Goal: Task Accomplishment & Management: Manage account settings

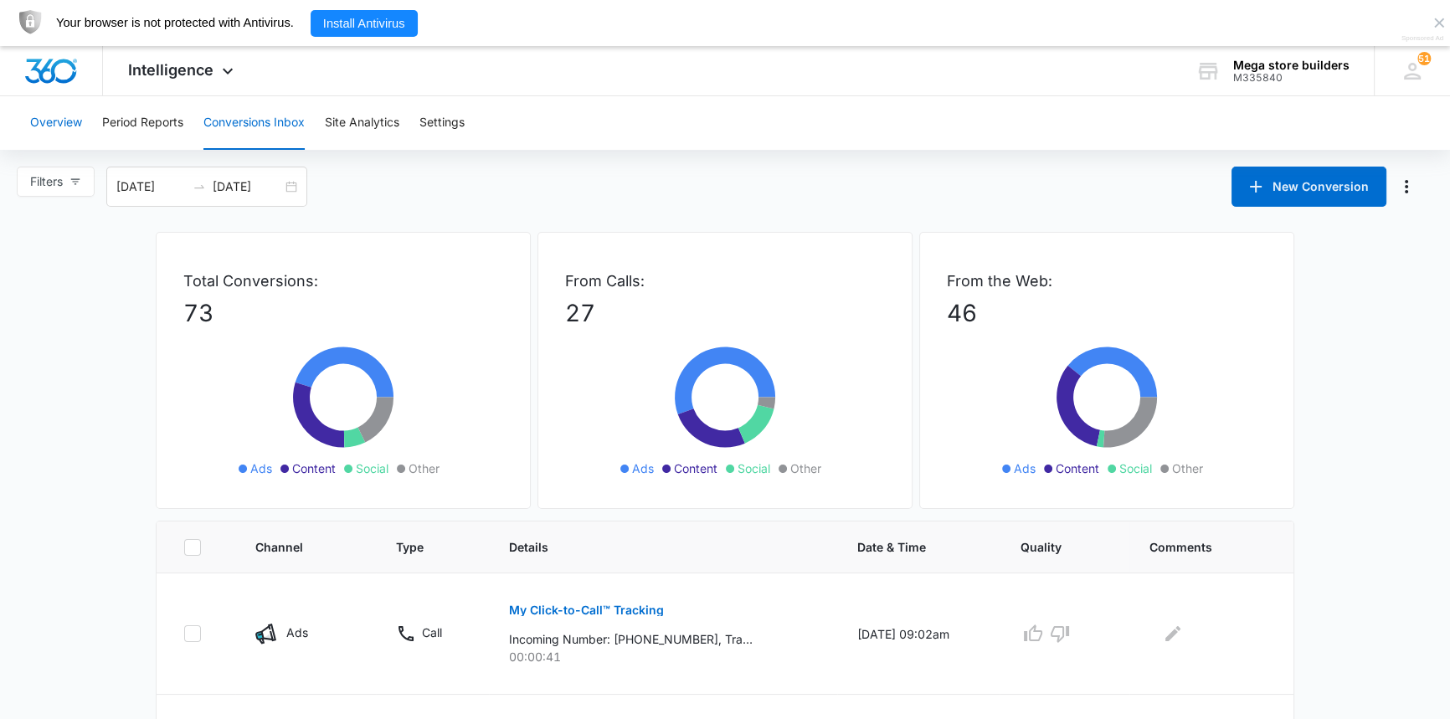
click at [54, 119] on button "Overview" at bounding box center [56, 123] width 52 height 54
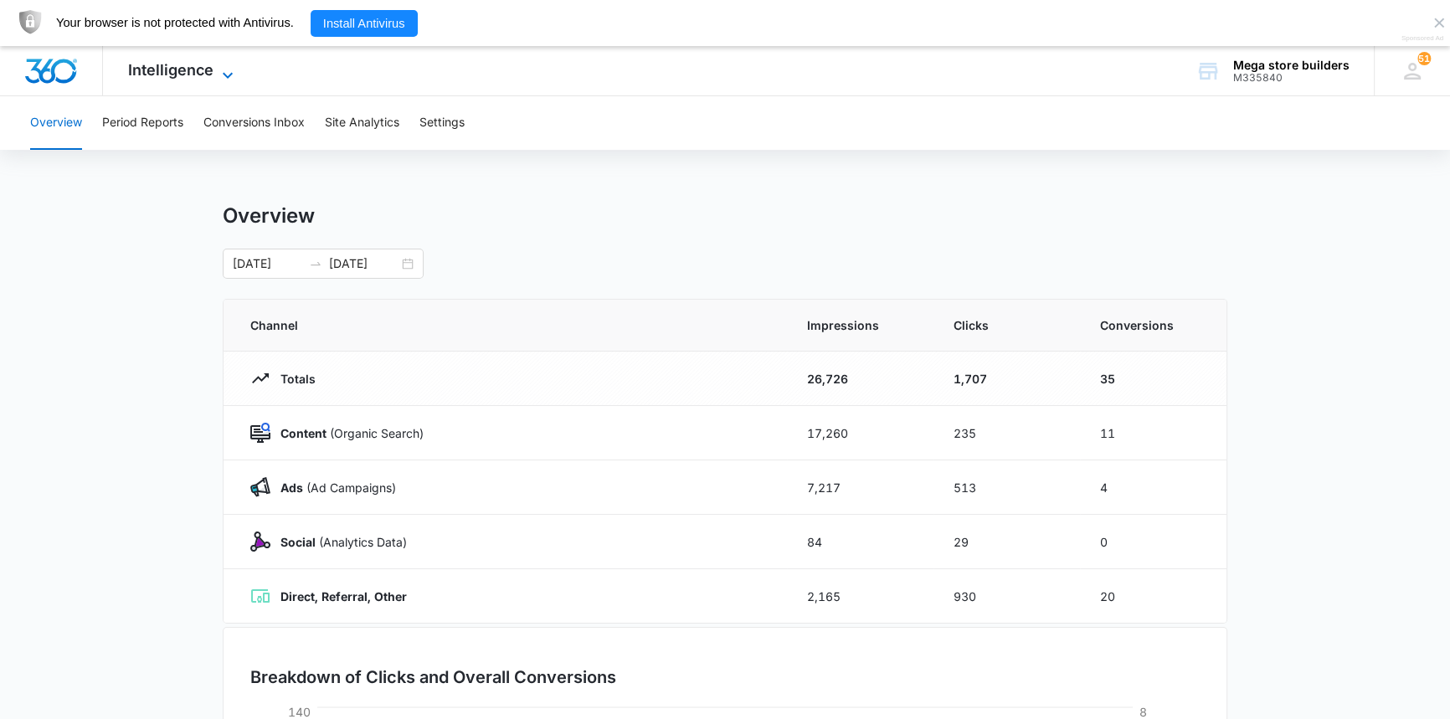
click at [223, 74] on icon at bounding box center [228, 75] width 10 height 6
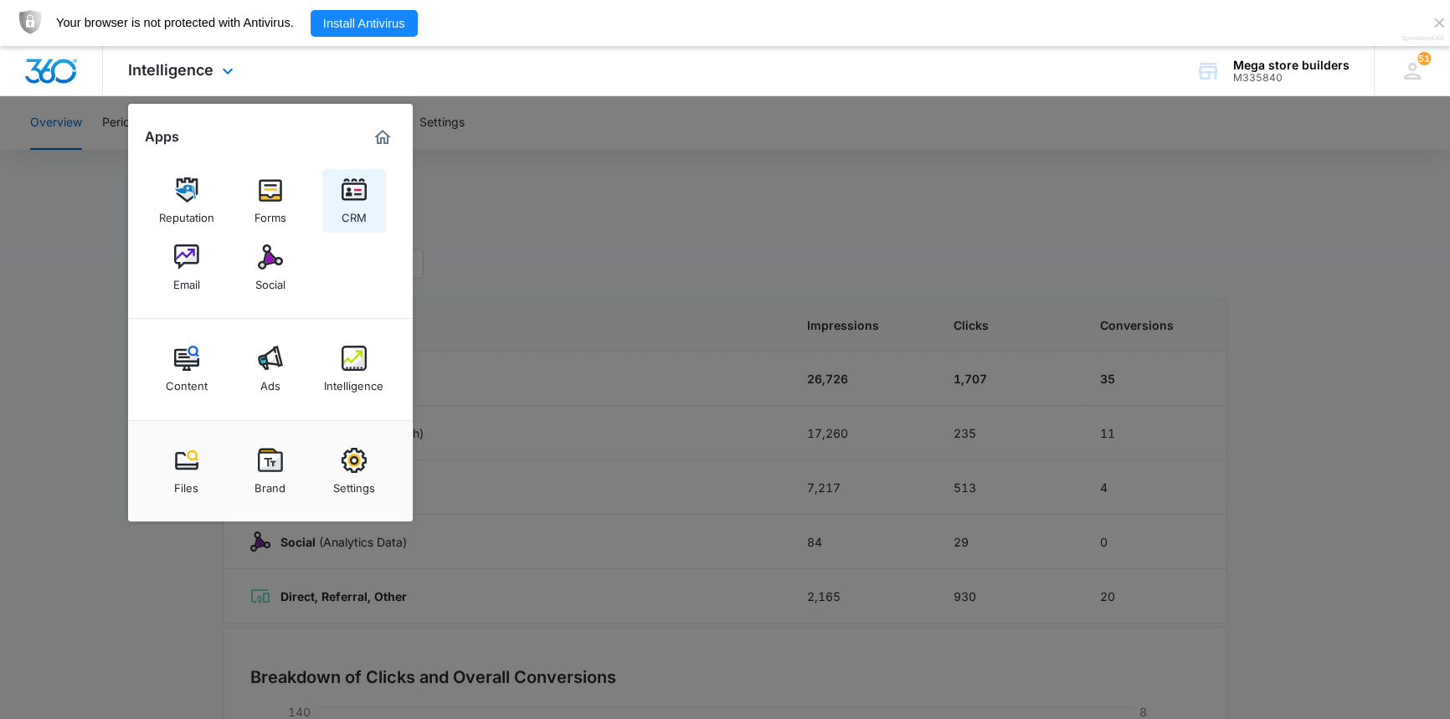
click at [346, 203] on div "CRM" at bounding box center [354, 214] width 25 height 22
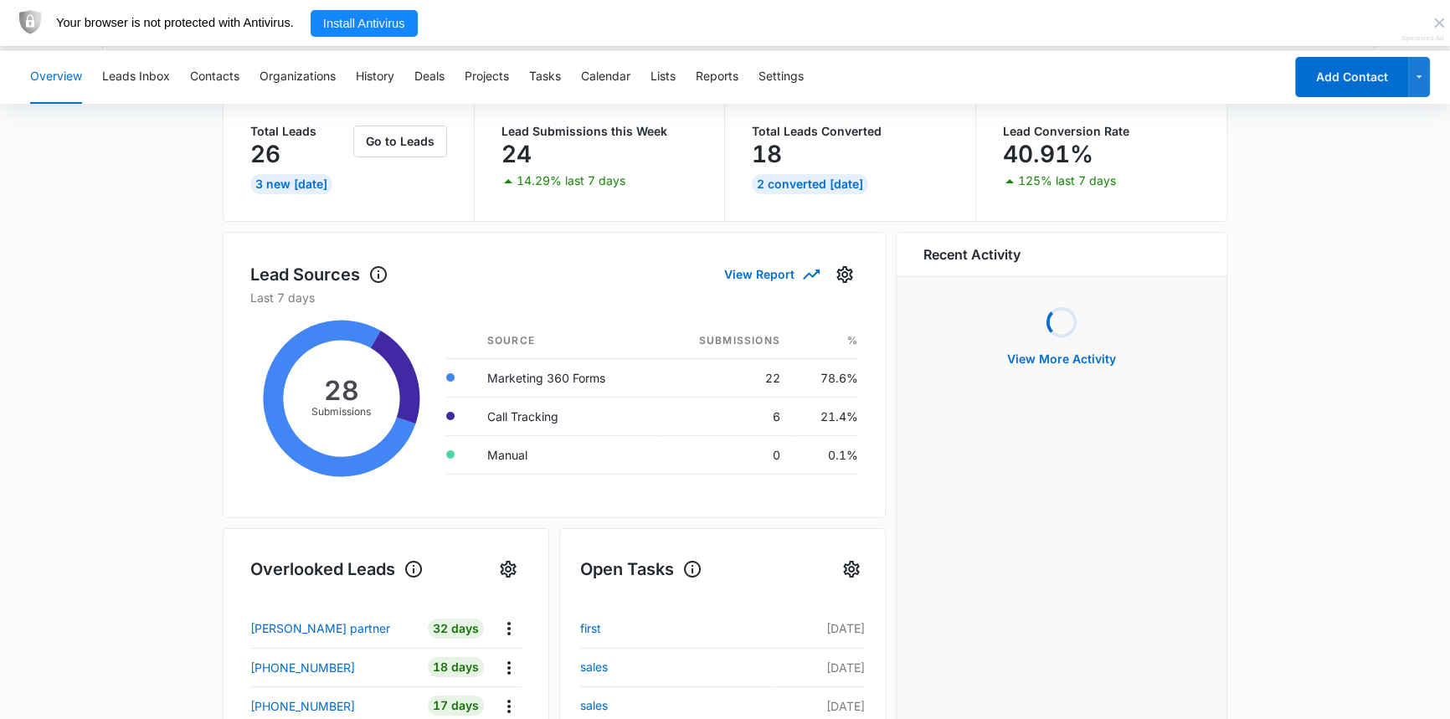
scroll to position [151, 0]
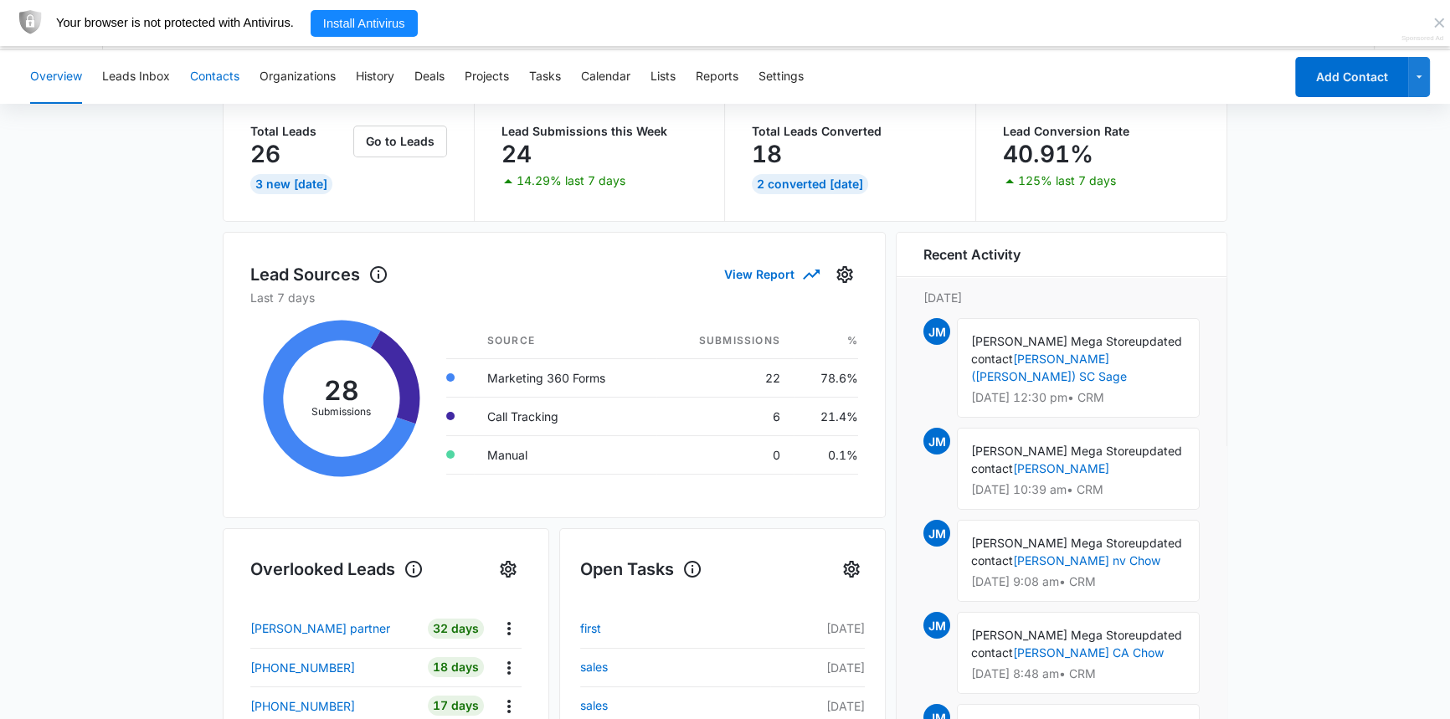
click at [213, 67] on button "Contacts" at bounding box center [214, 77] width 49 height 54
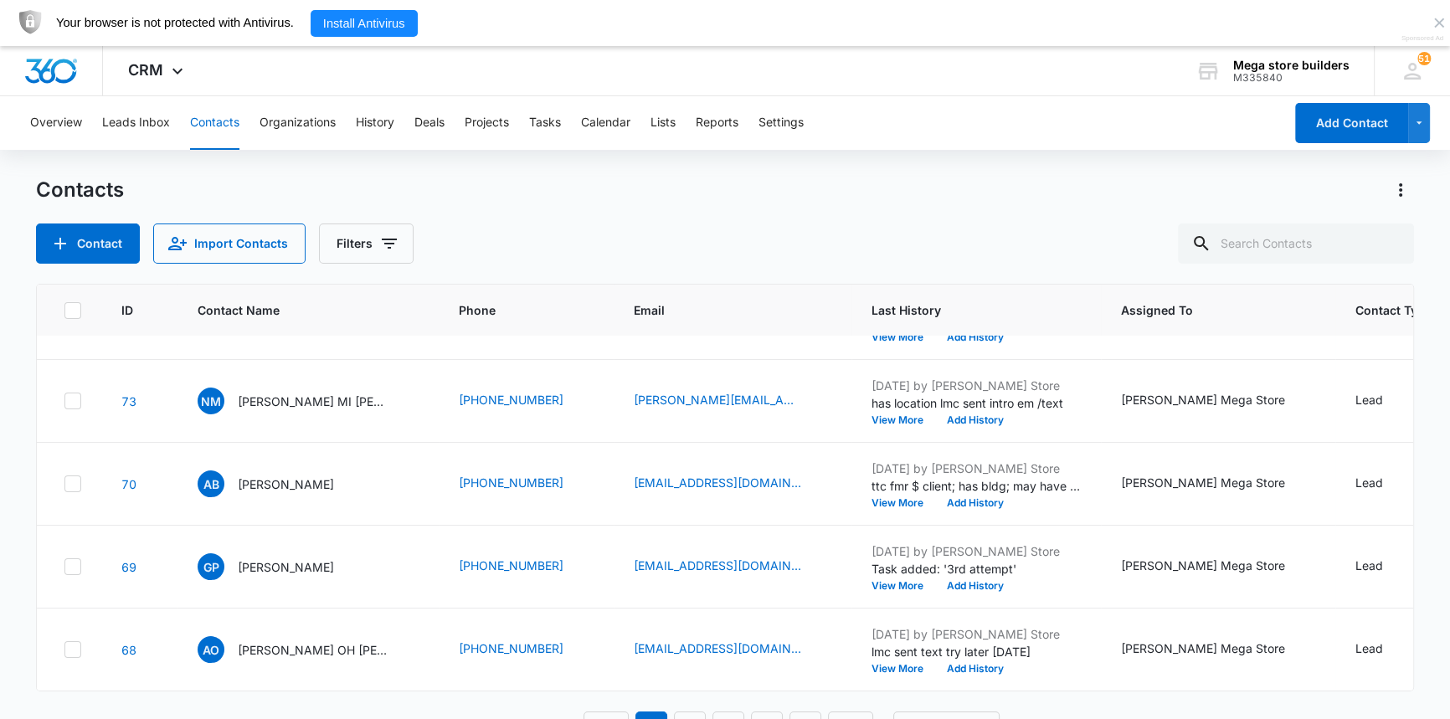
scroll to position [46, 0]
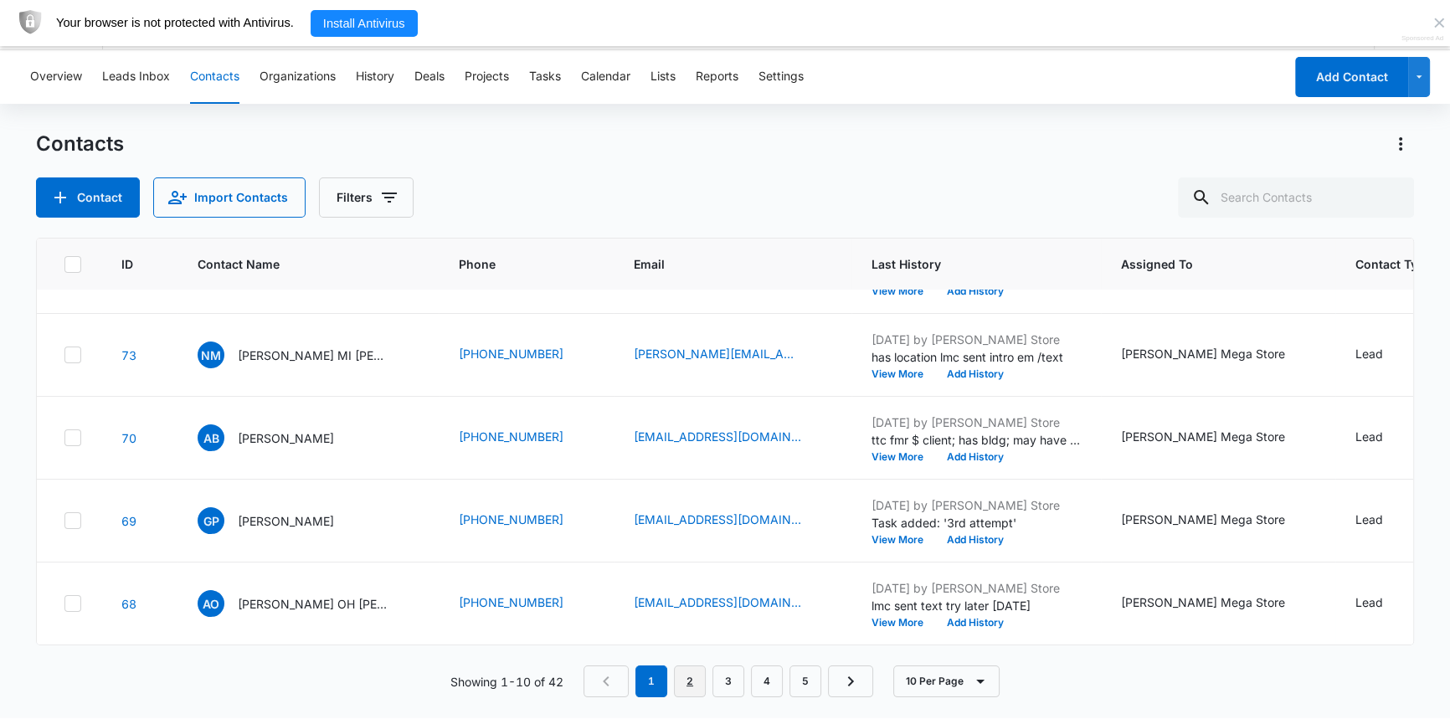
click at [695, 680] on link "2" at bounding box center [690, 682] width 32 height 32
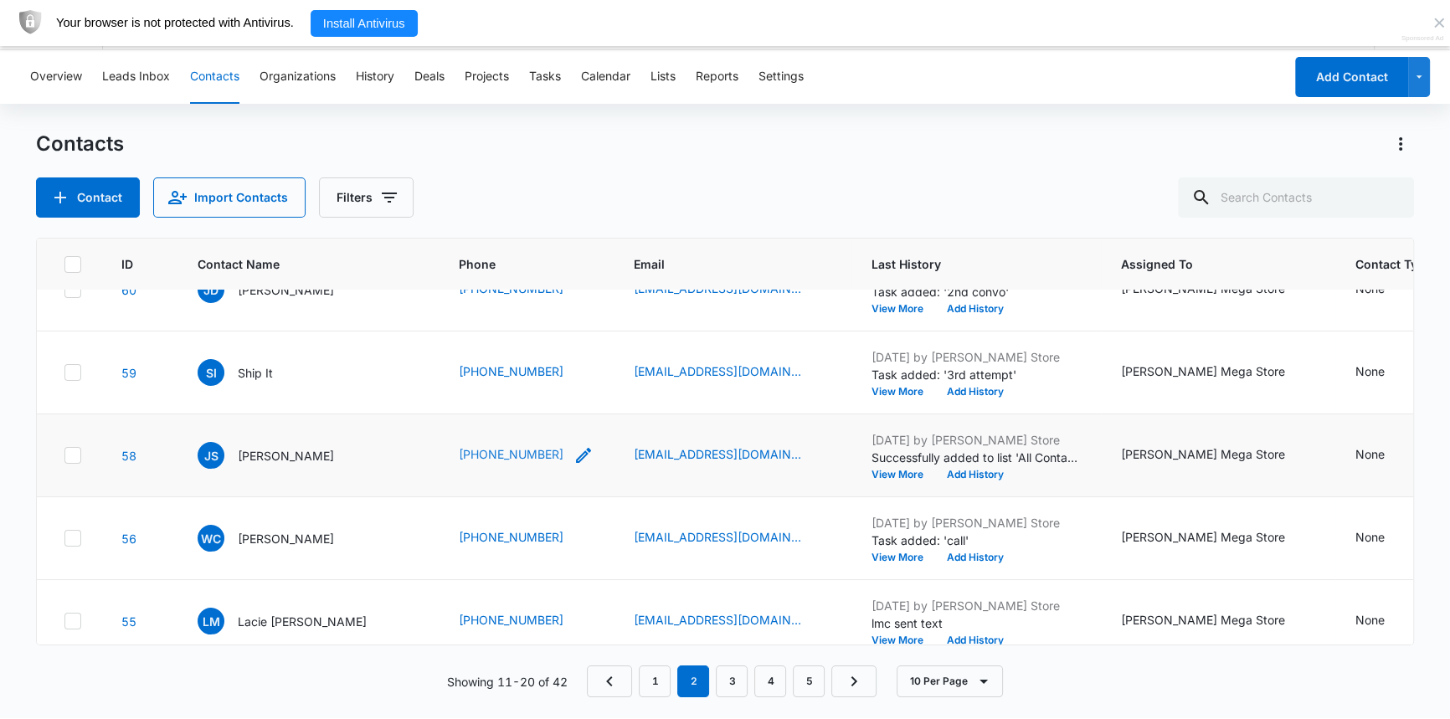
scroll to position [484, 0]
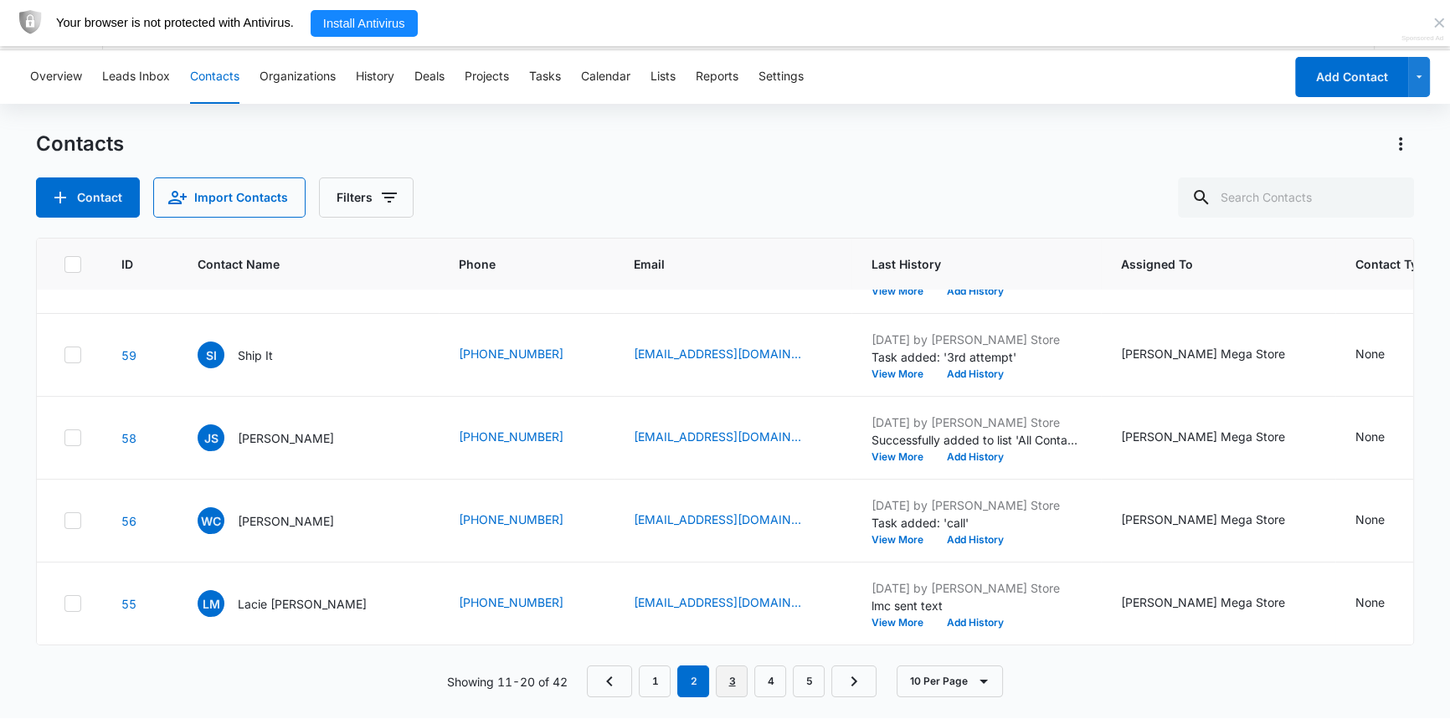
click at [735, 678] on link "3" at bounding box center [732, 682] width 32 height 32
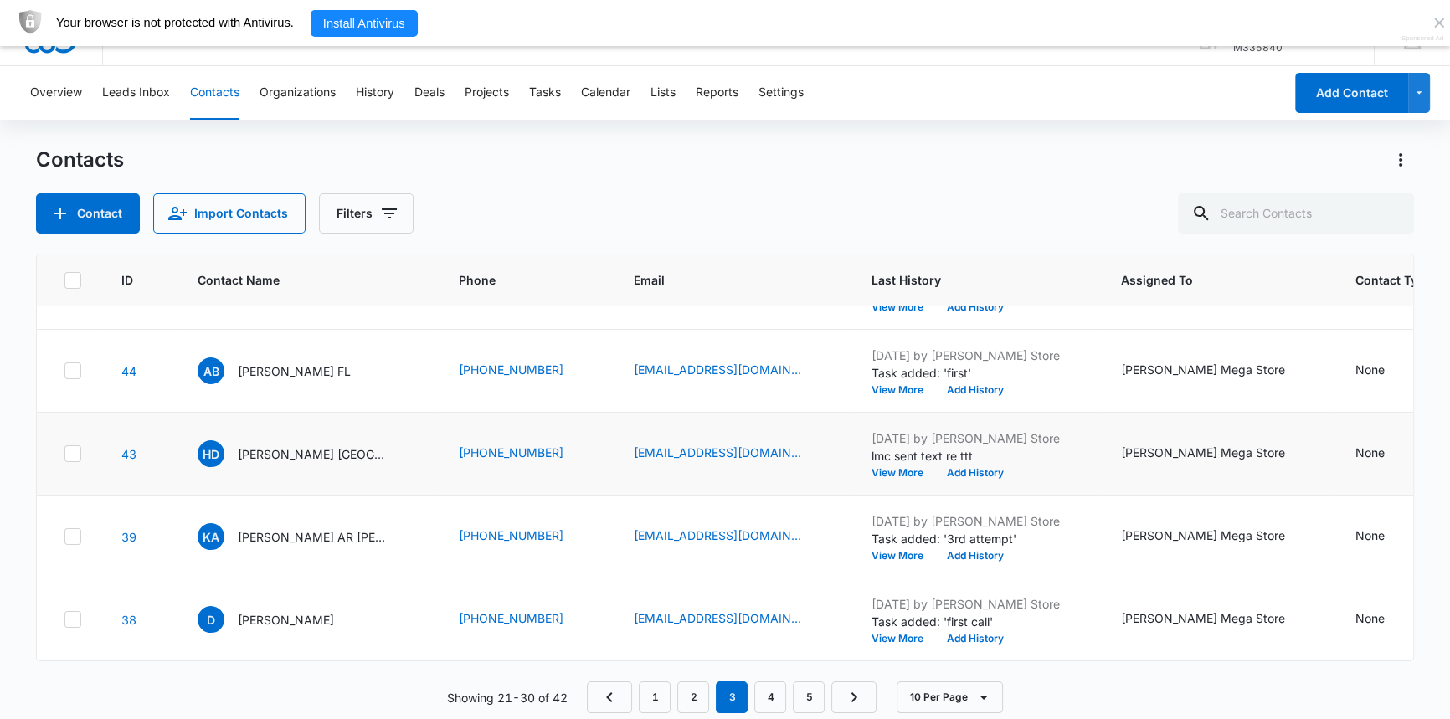
scroll to position [46, 0]
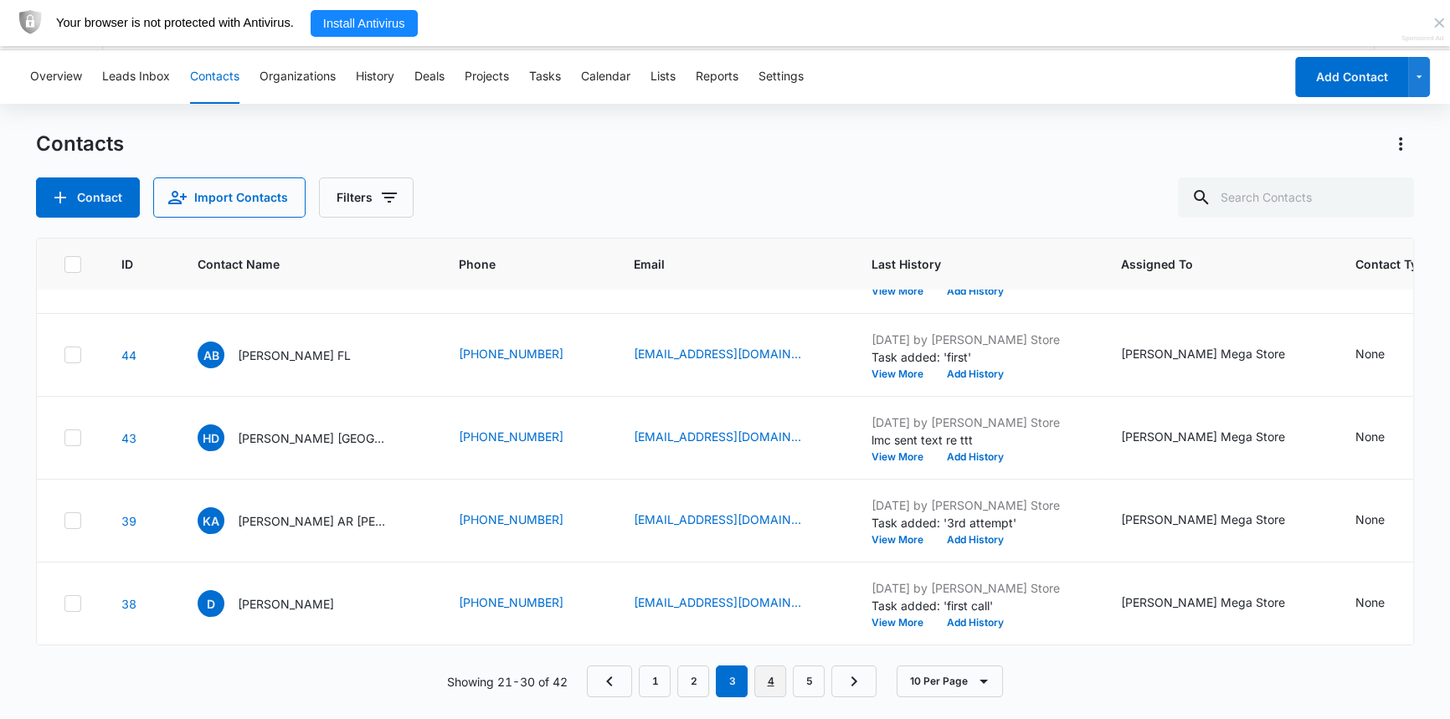
click at [778, 678] on link "4" at bounding box center [770, 682] width 32 height 32
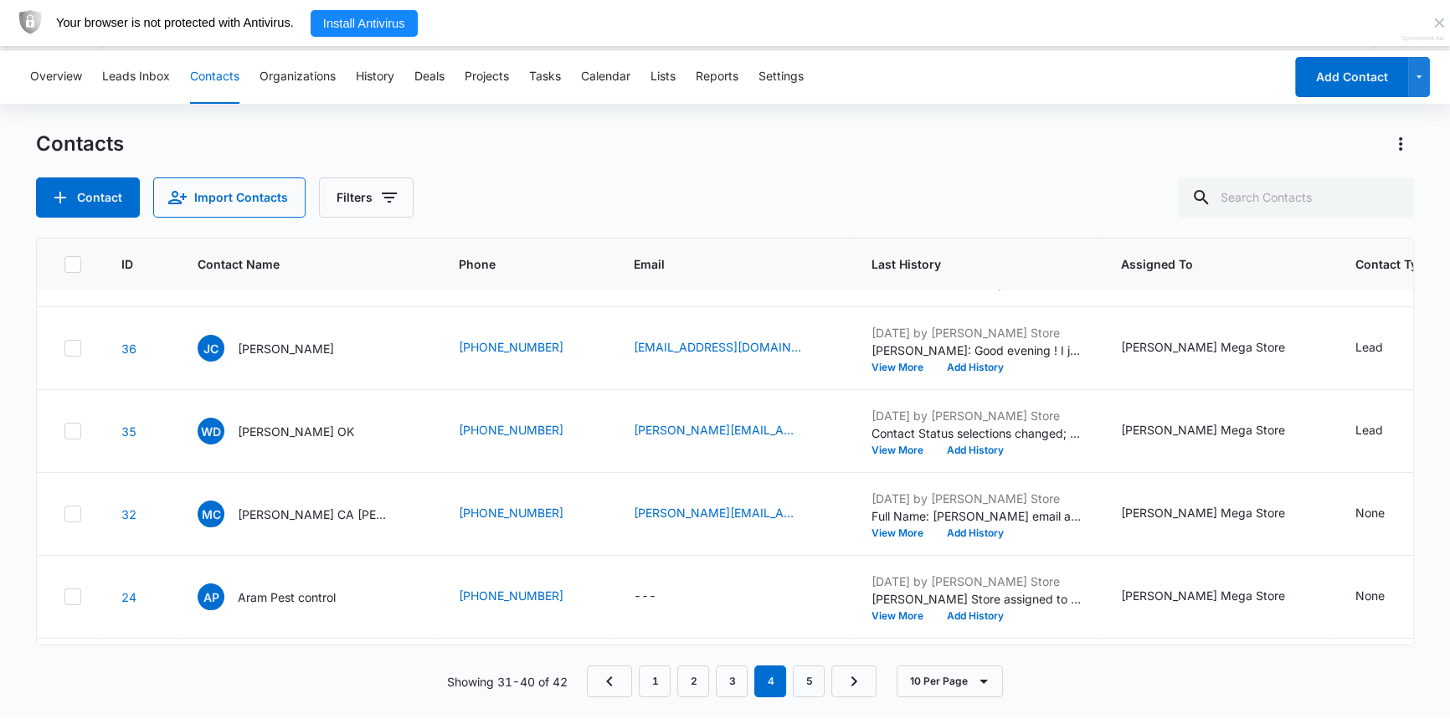
scroll to position [28, 0]
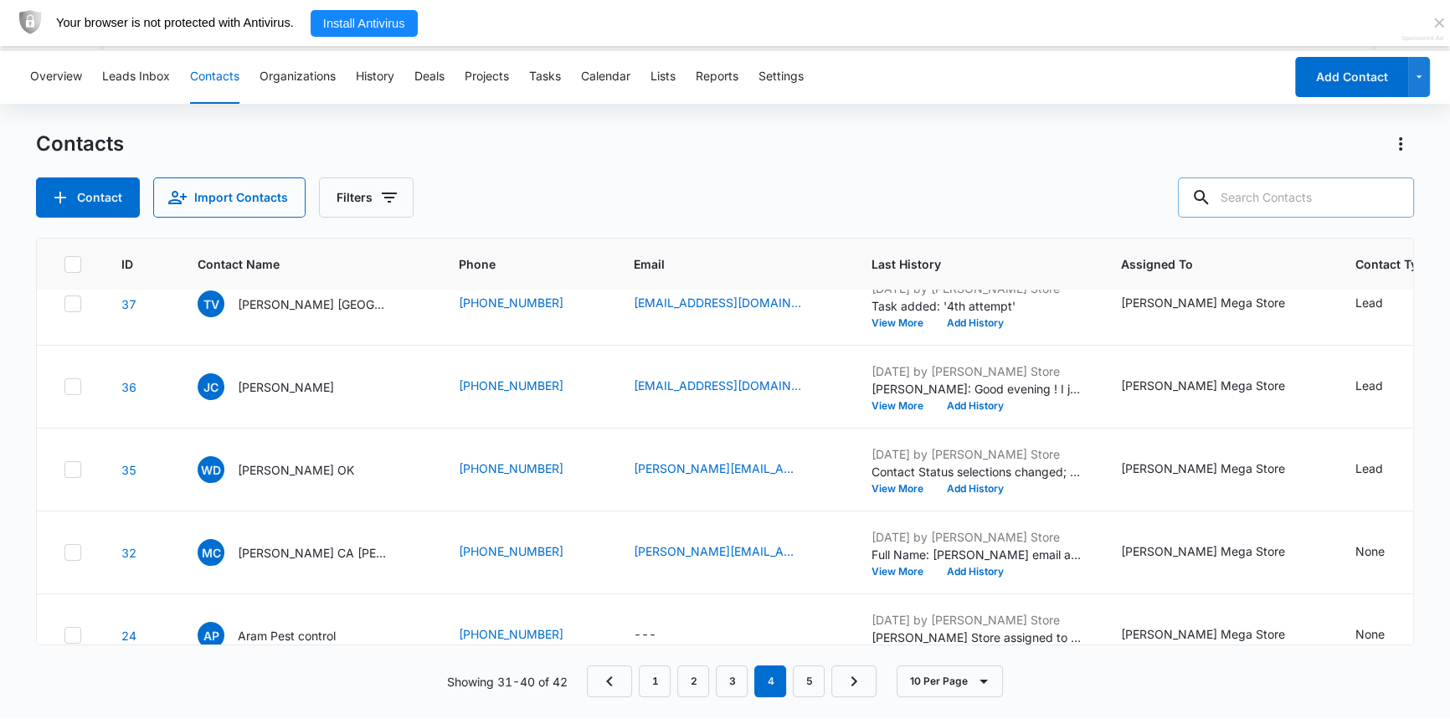
click at [1264, 202] on input "text" at bounding box center [1296, 198] width 236 height 40
type input "jean"
click at [1186, 194] on icon at bounding box center [1176, 198] width 20 height 20
click at [1186, 193] on icon at bounding box center [1176, 198] width 20 height 20
click at [1222, 192] on input "jean" at bounding box center [1283, 198] width 261 height 40
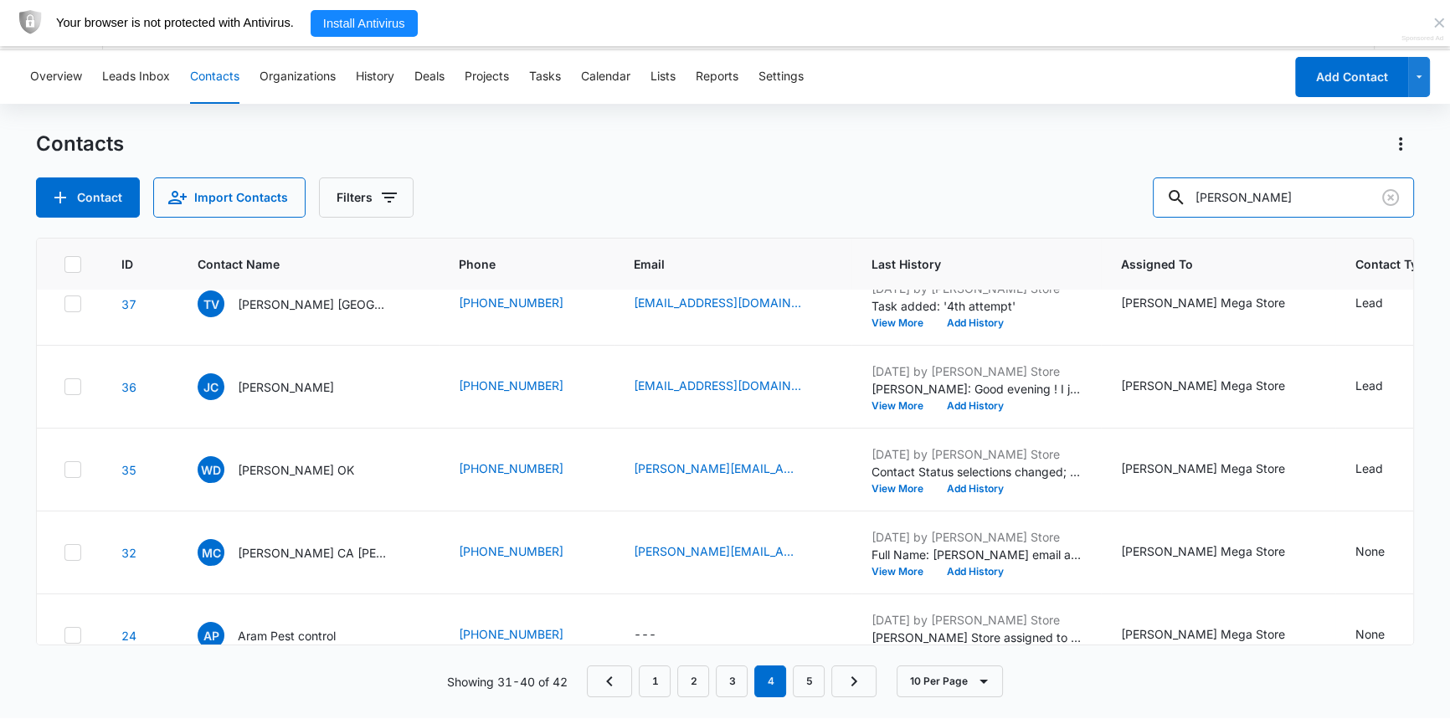
drag, startPoint x: 1255, startPoint y: 201, endPoint x: 1139, endPoint y: 189, distance: 117.0
click at [1139, 189] on div "Contact Import Contacts Filters jean" at bounding box center [724, 198] width 1377 height 40
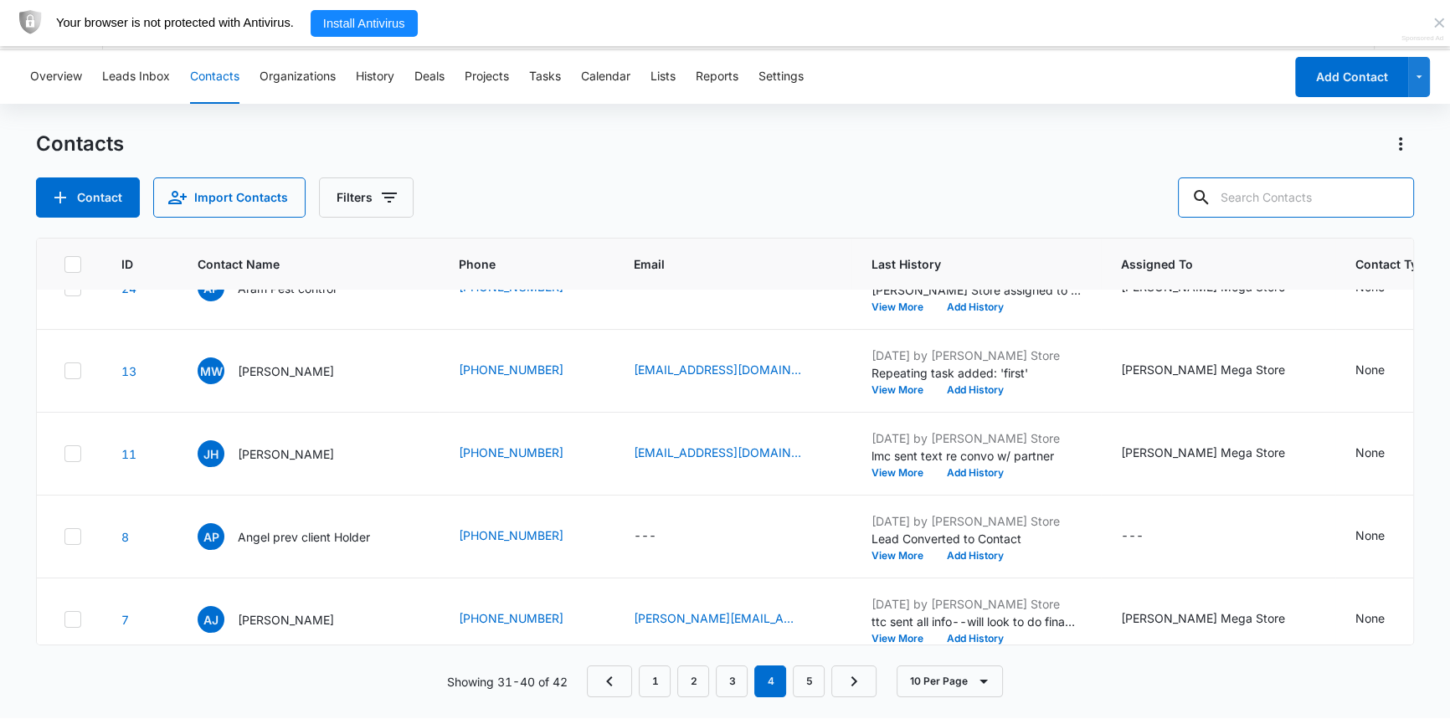
scroll to position [484, 0]
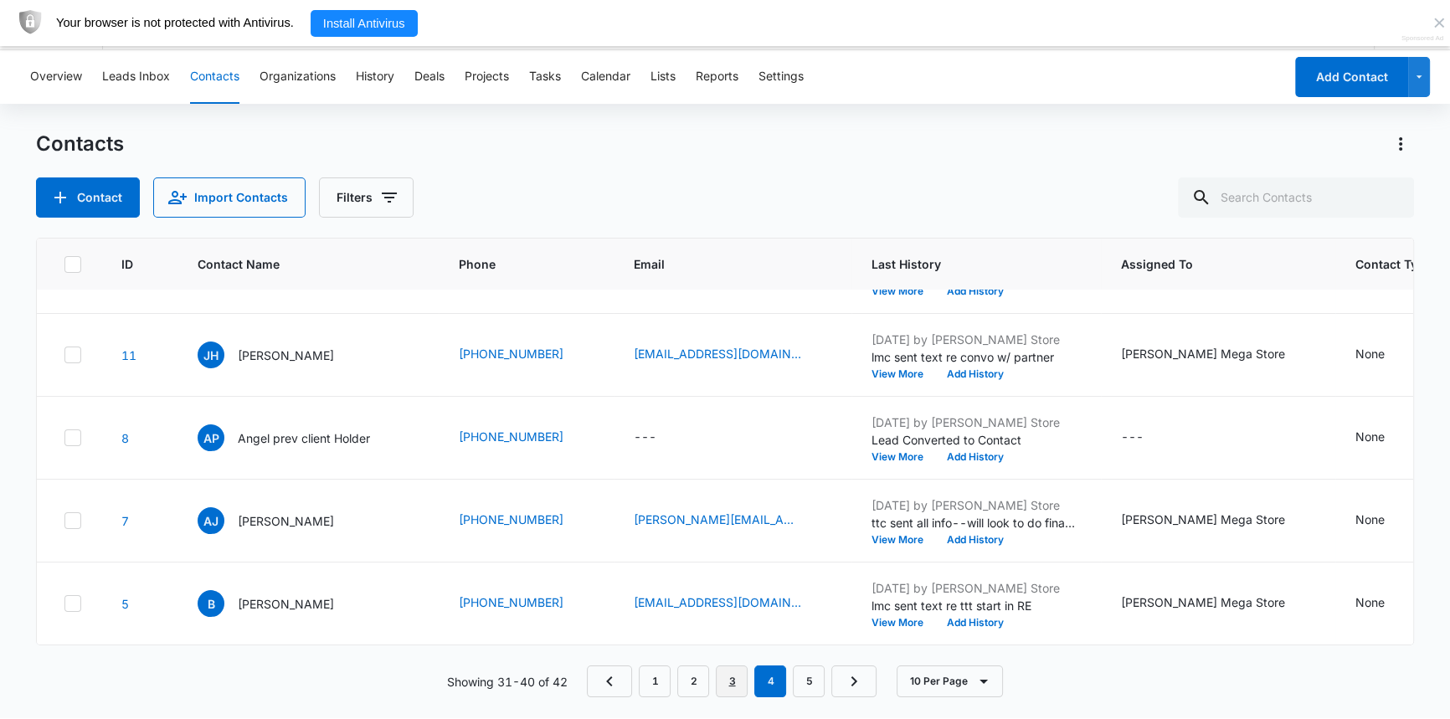
click at [736, 684] on link "3" at bounding box center [732, 682] width 32 height 32
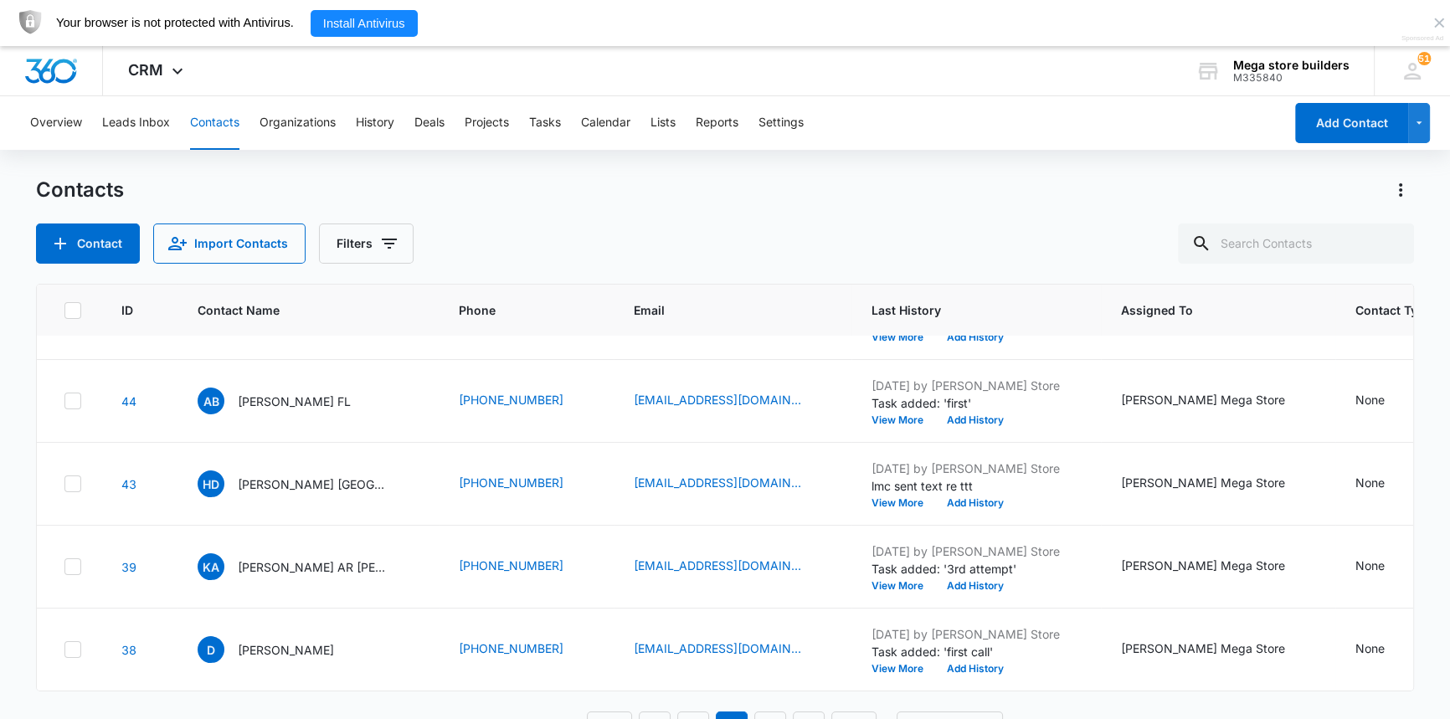
scroll to position [46, 0]
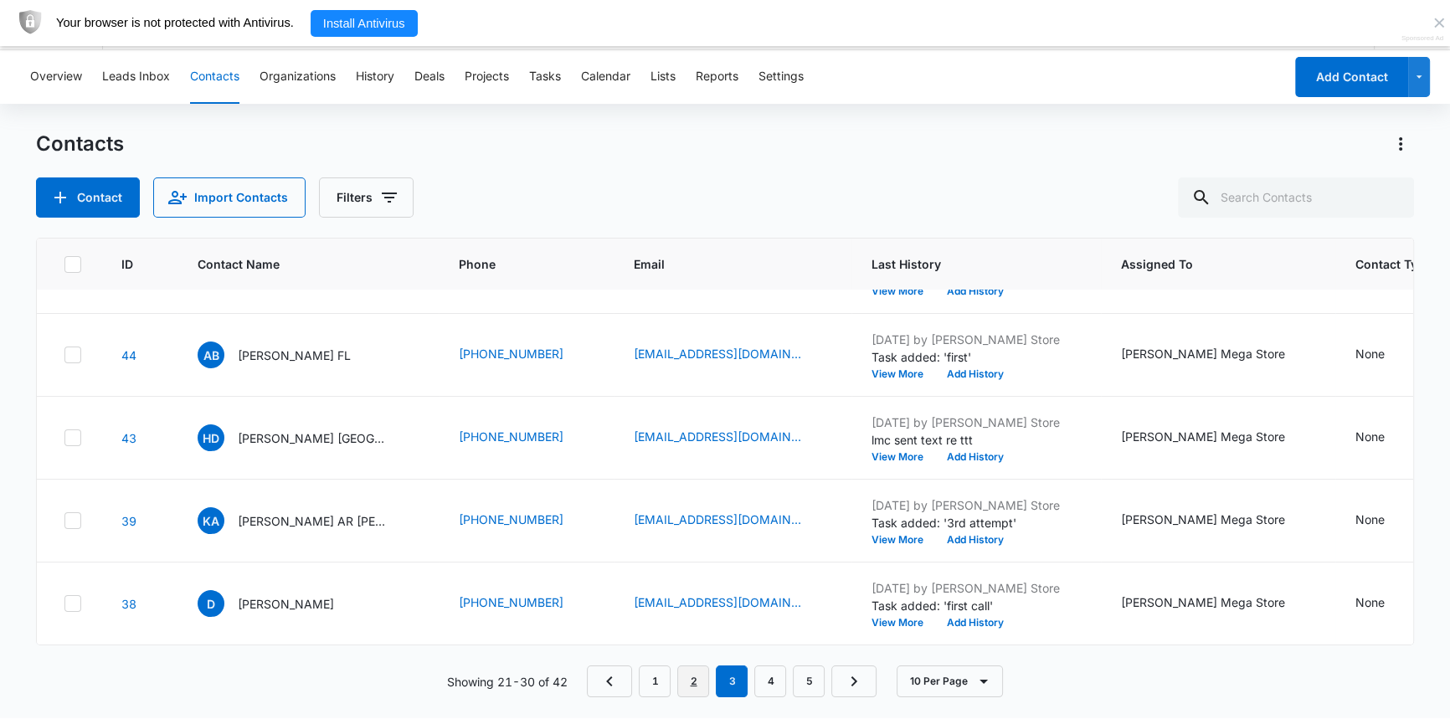
click at [709, 683] on link "2" at bounding box center [693, 682] width 32 height 32
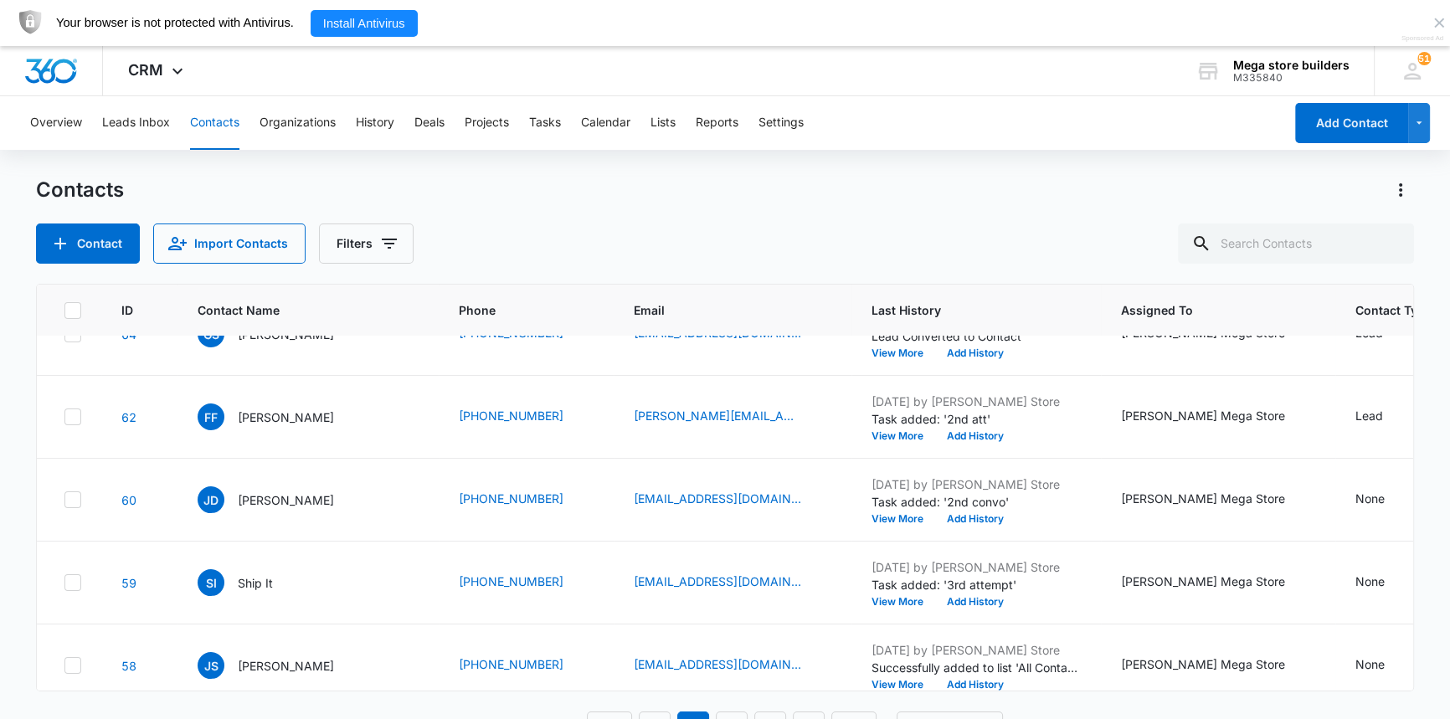
scroll to position [304, 0]
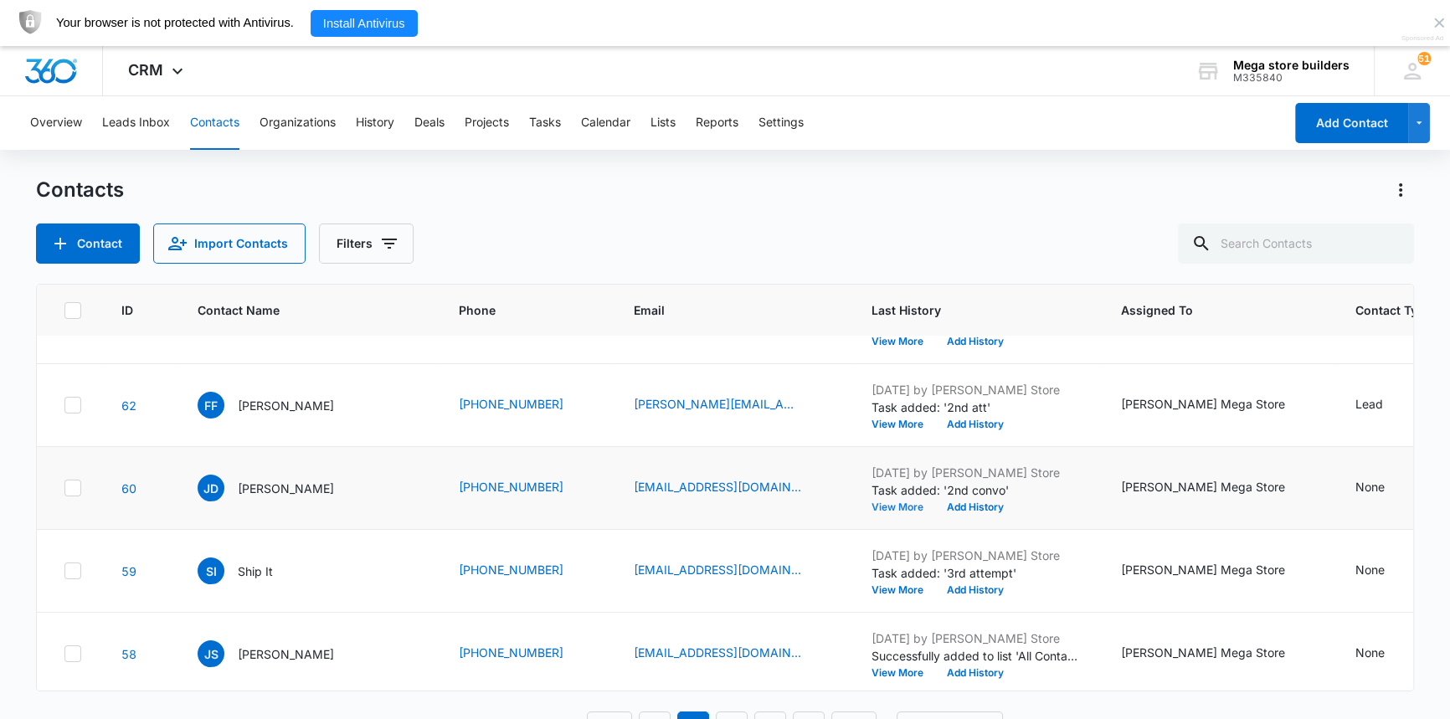
click at [876, 507] on button "View More" at bounding box center [904, 507] width 64 height 10
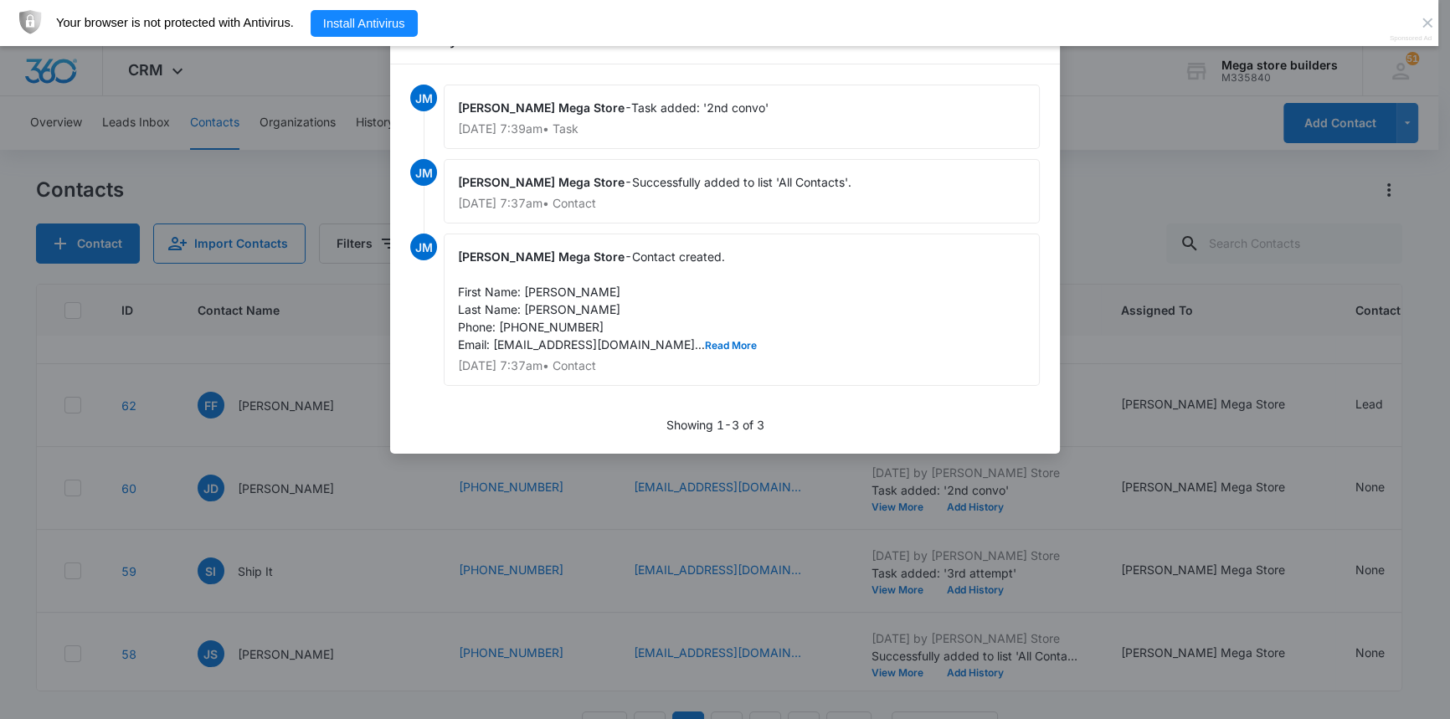
click at [1170, 399] on div at bounding box center [725, 359] width 1450 height 719
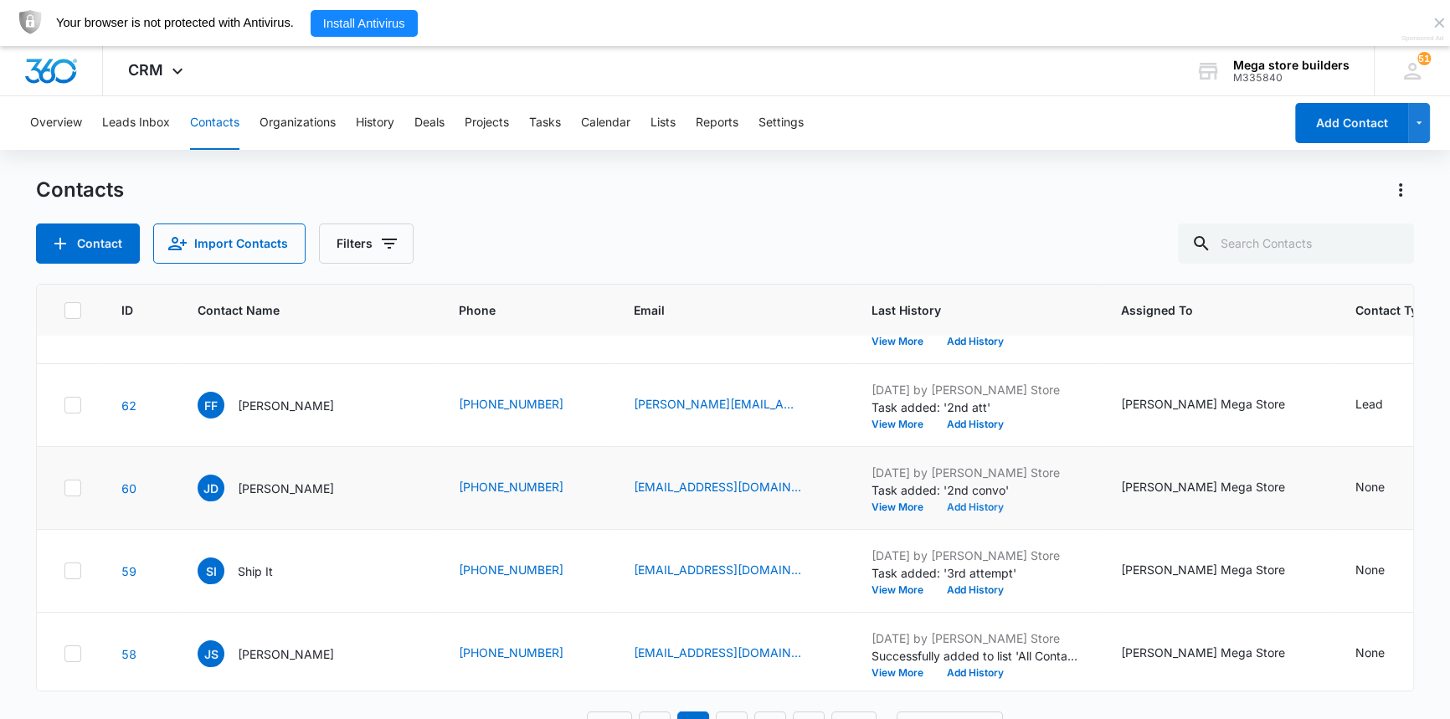
click at [945, 504] on button "Add History" at bounding box center [975, 507] width 80 height 10
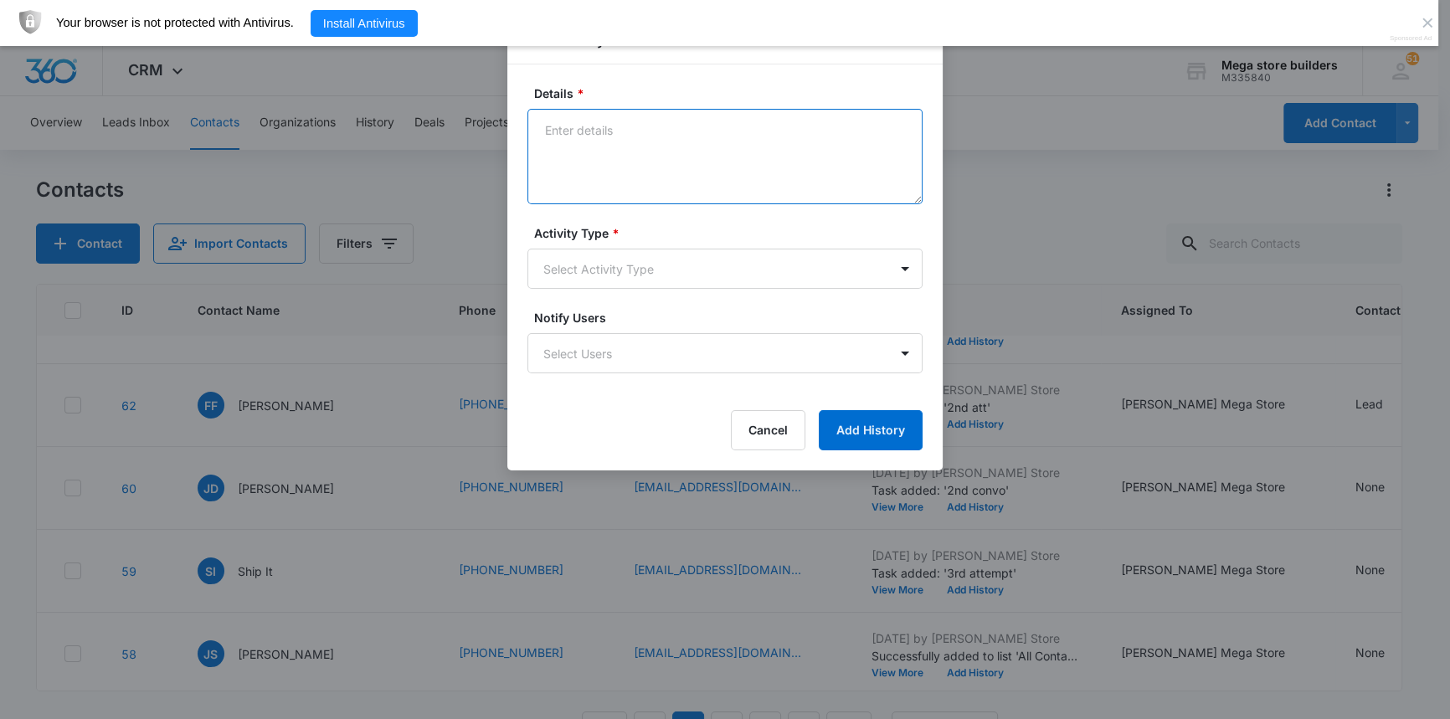
click at [603, 171] on textarea "Details *" at bounding box center [724, 156] width 395 height 95
type textarea "lmc sent text re any questions"
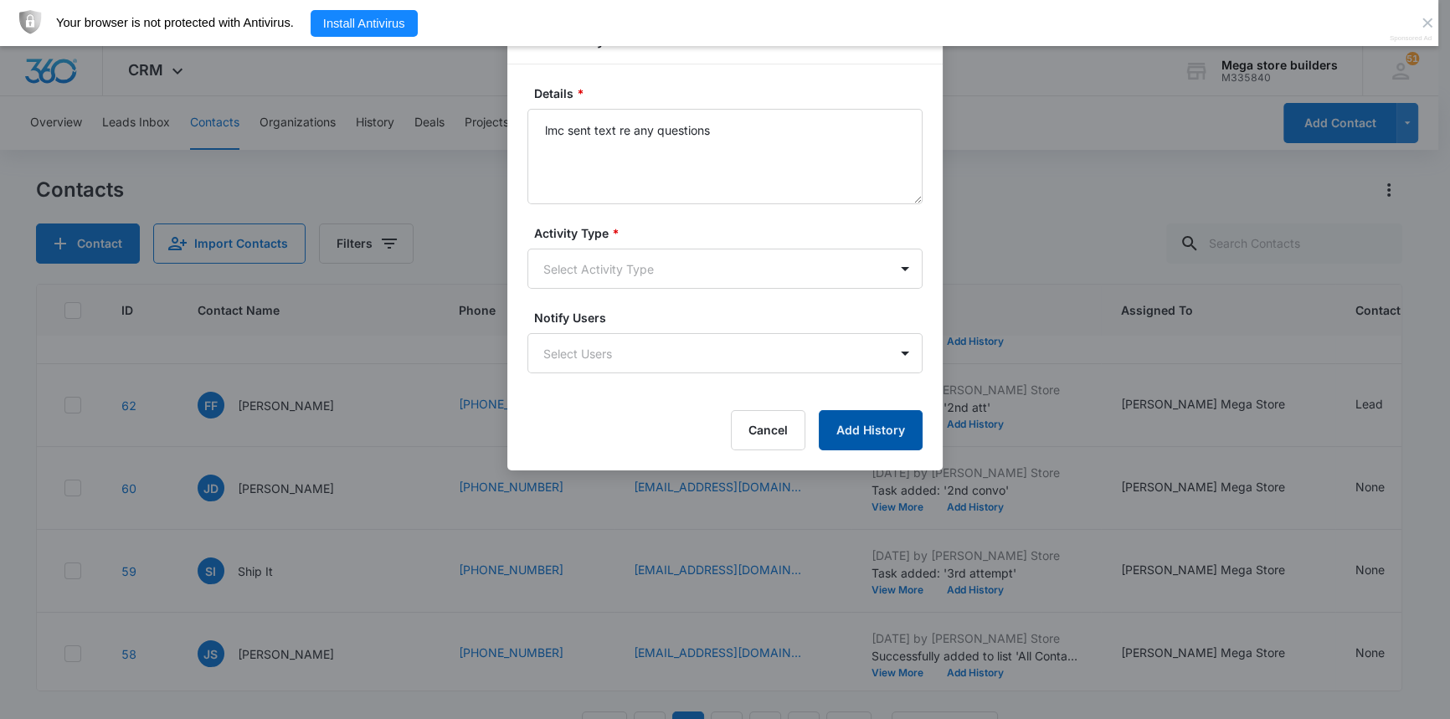
click at [888, 424] on button "Add History" at bounding box center [871, 430] width 104 height 40
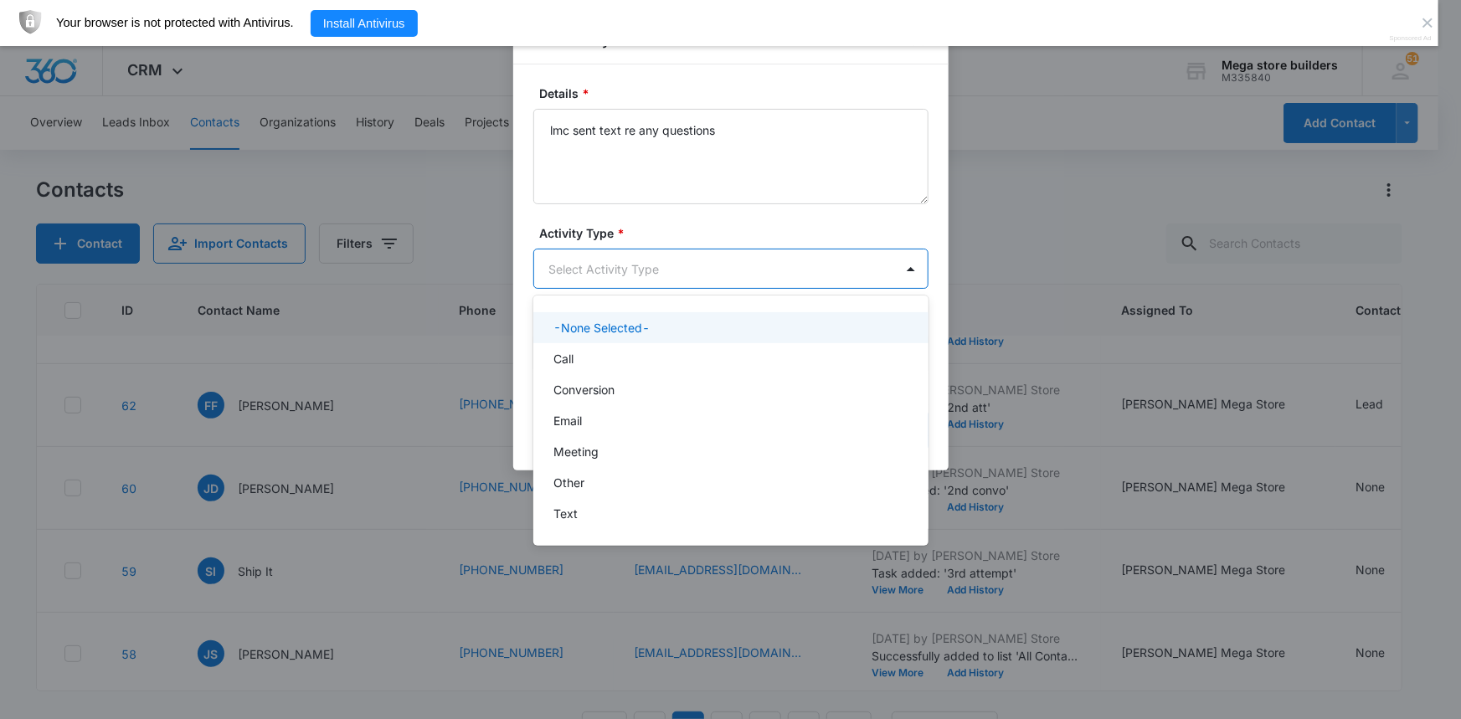
click at [686, 260] on body "CRM Apps Reputation Forms CRM Email Social Content Ads Intelligence Files Brand…" at bounding box center [730, 359] width 1461 height 719
click at [558, 360] on p "Call" at bounding box center [563, 359] width 20 height 18
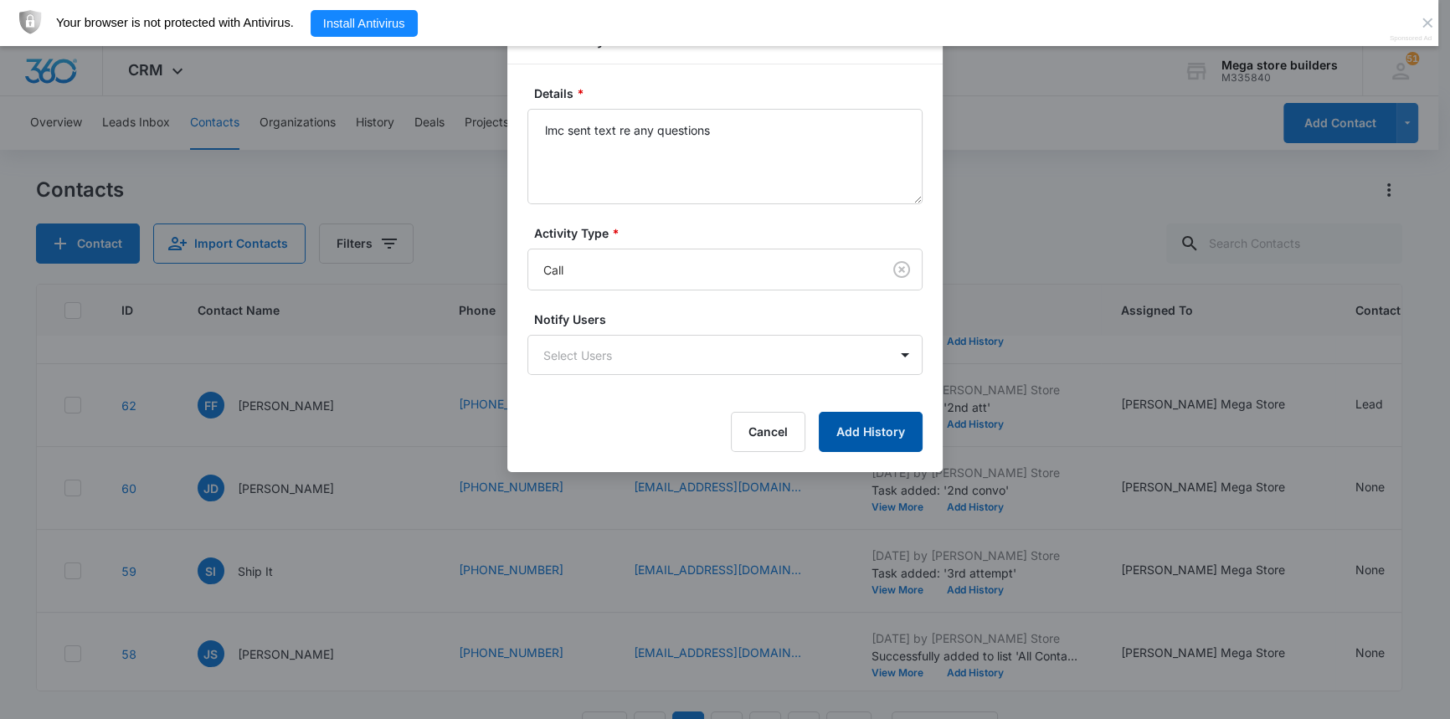
click at [888, 450] on button "Add History" at bounding box center [871, 432] width 104 height 40
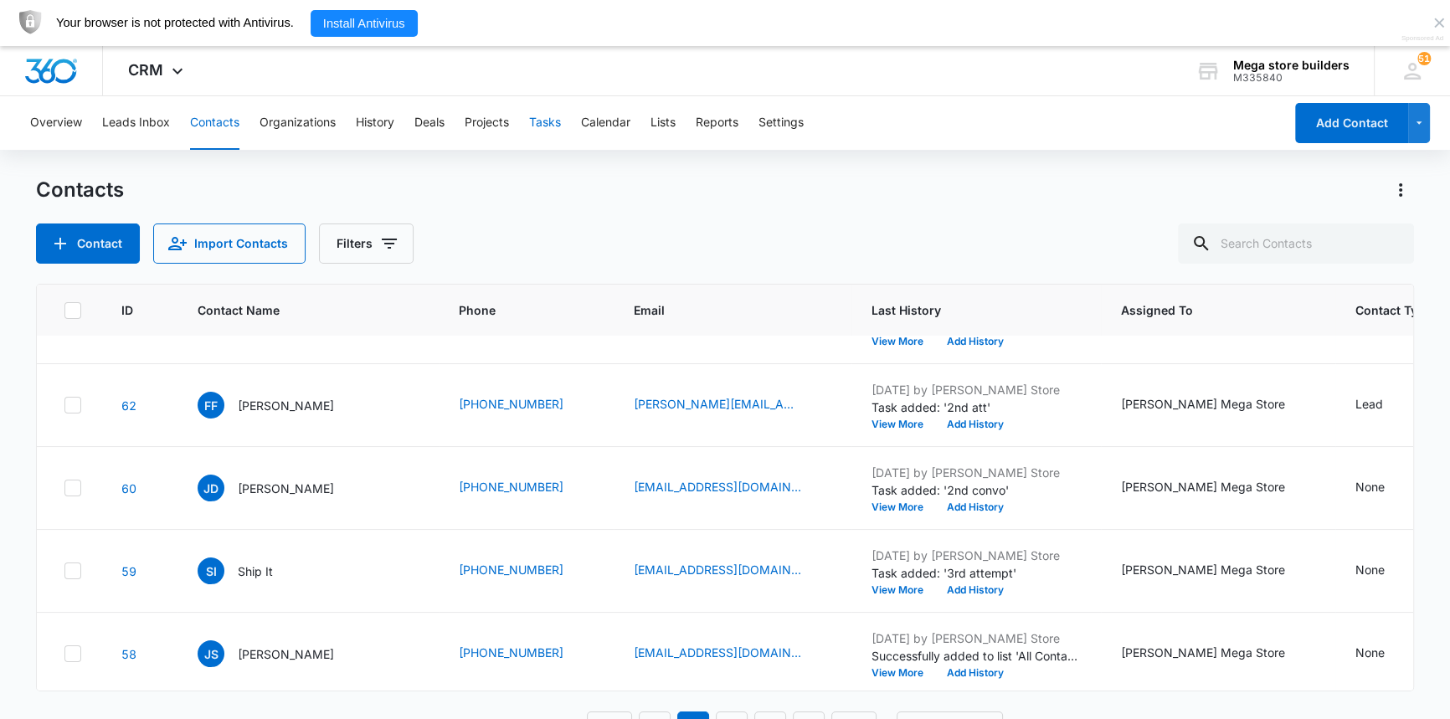
click at [543, 123] on button "Tasks" at bounding box center [545, 123] width 32 height 54
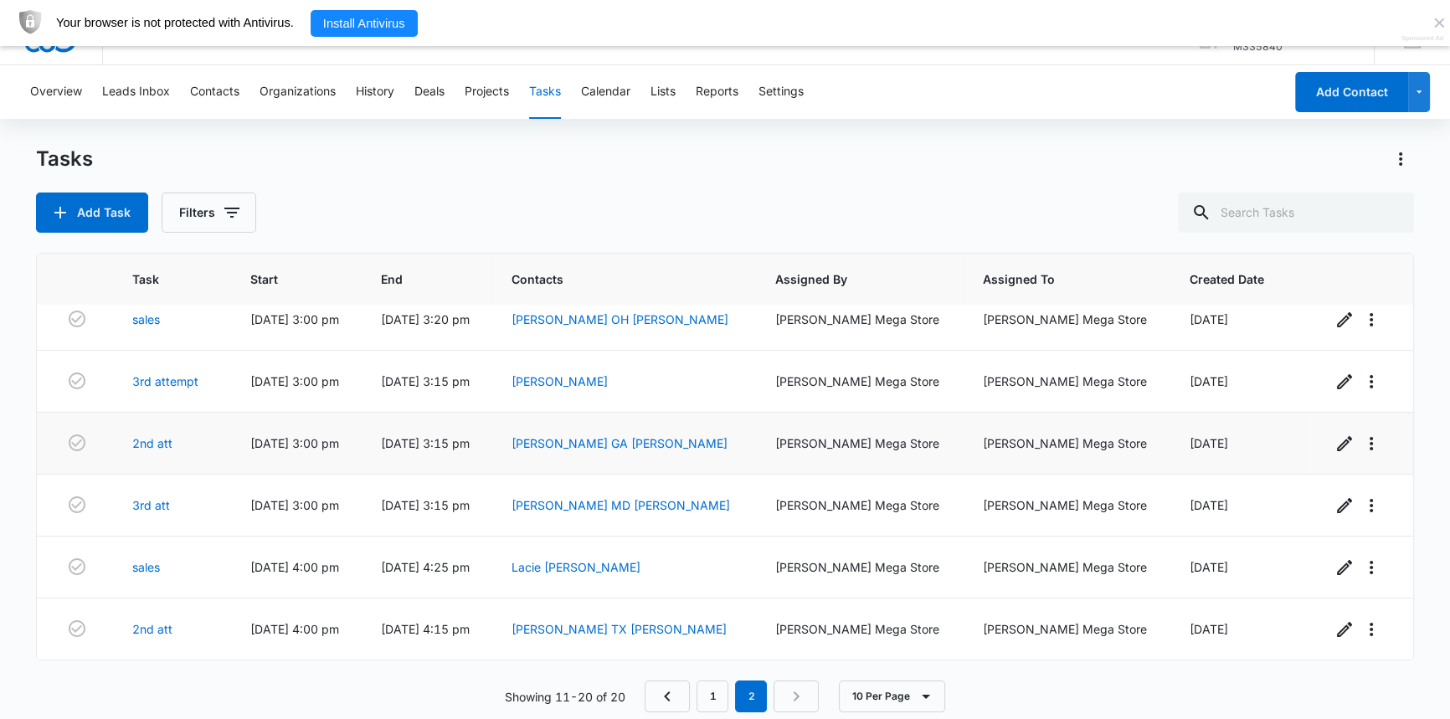
scroll to position [46, 0]
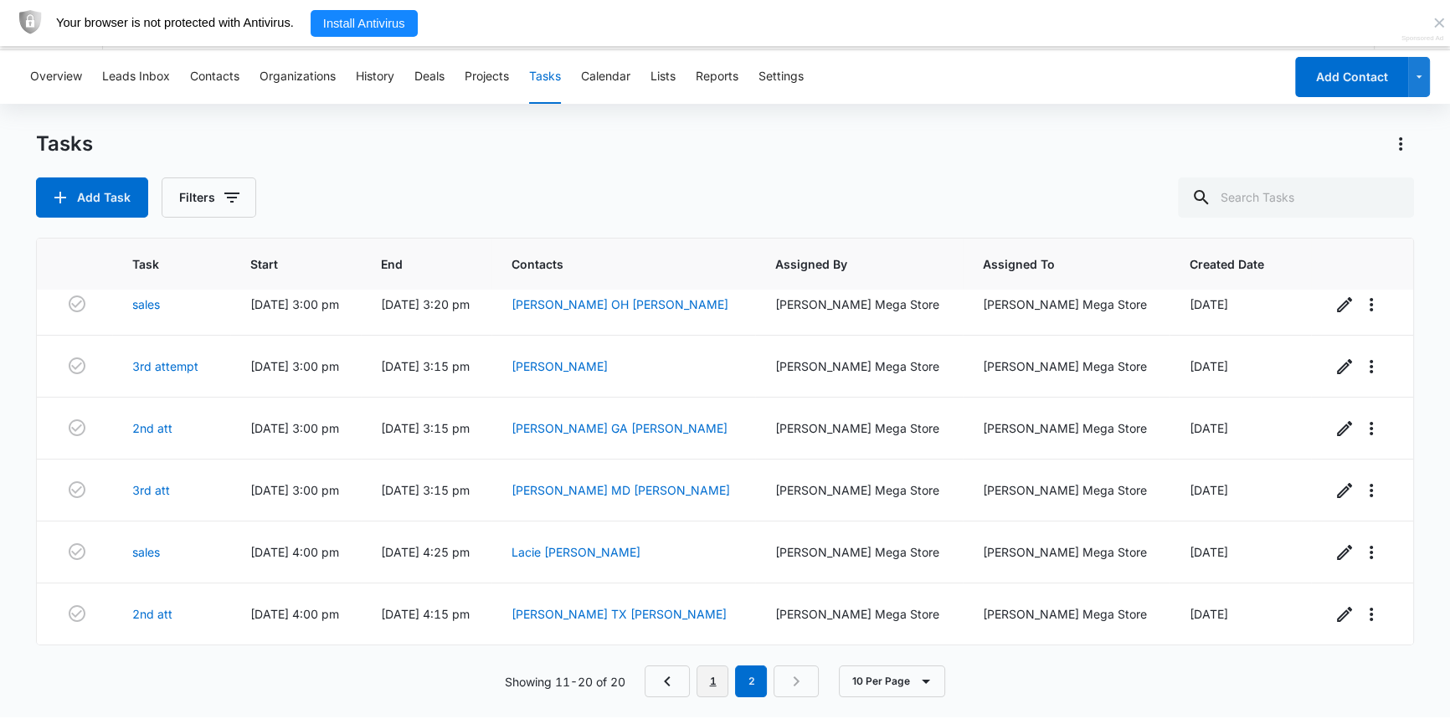
click at [714, 684] on link "1" at bounding box center [713, 682] width 32 height 32
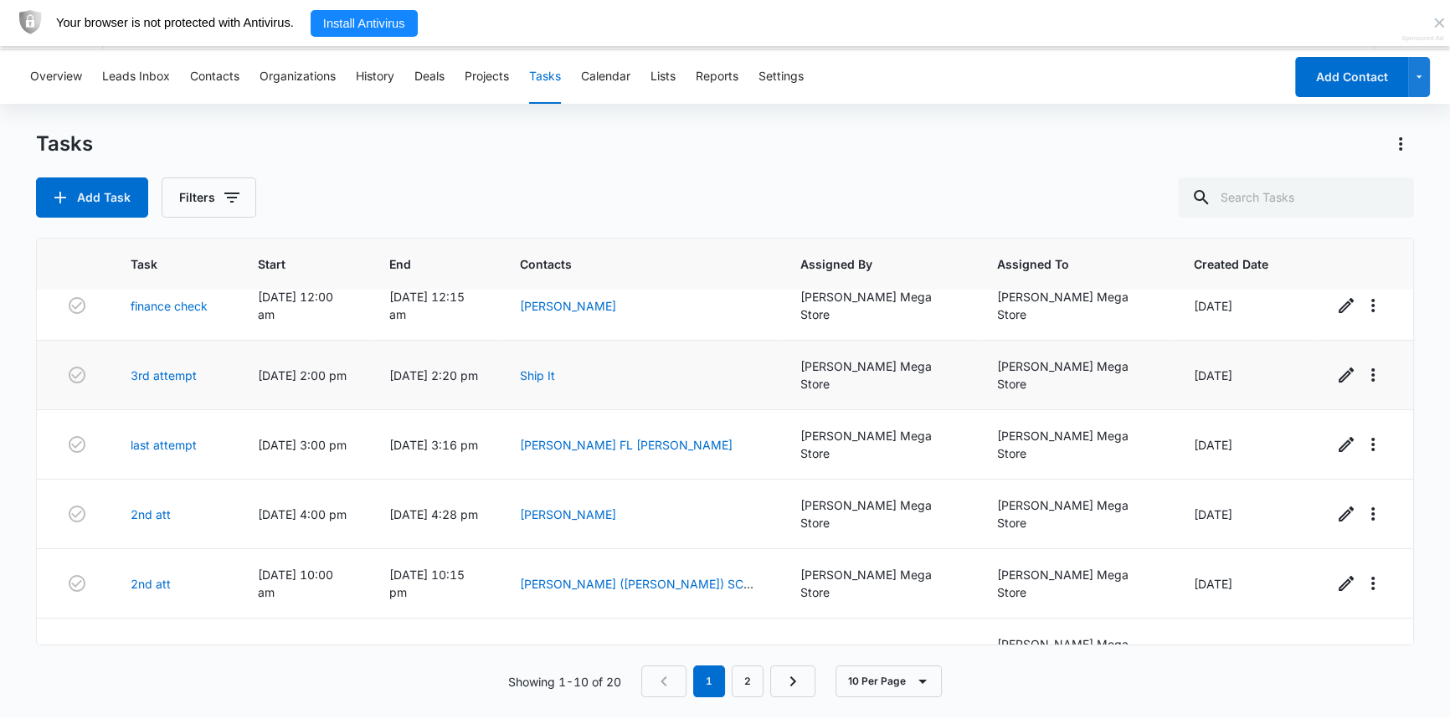
scroll to position [0, 0]
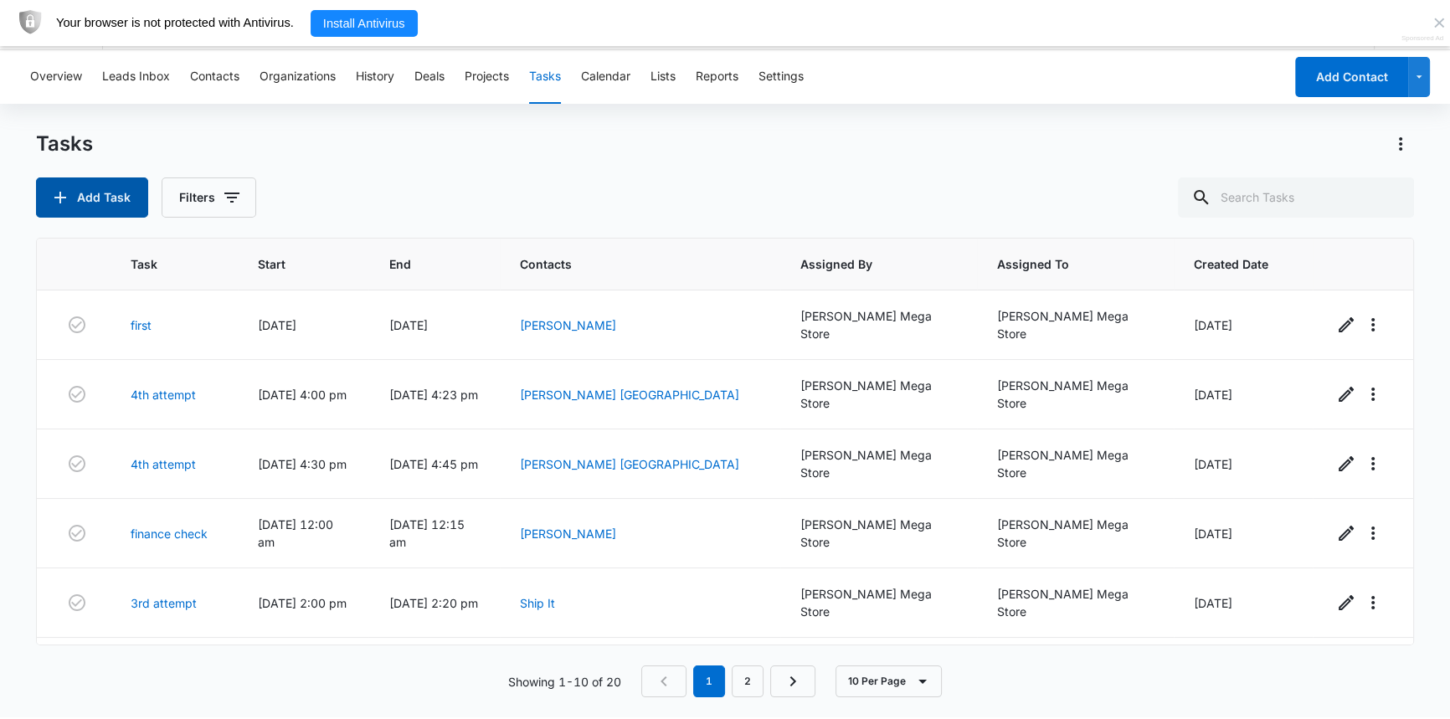
click at [106, 194] on button "Add Task" at bounding box center [92, 198] width 112 height 40
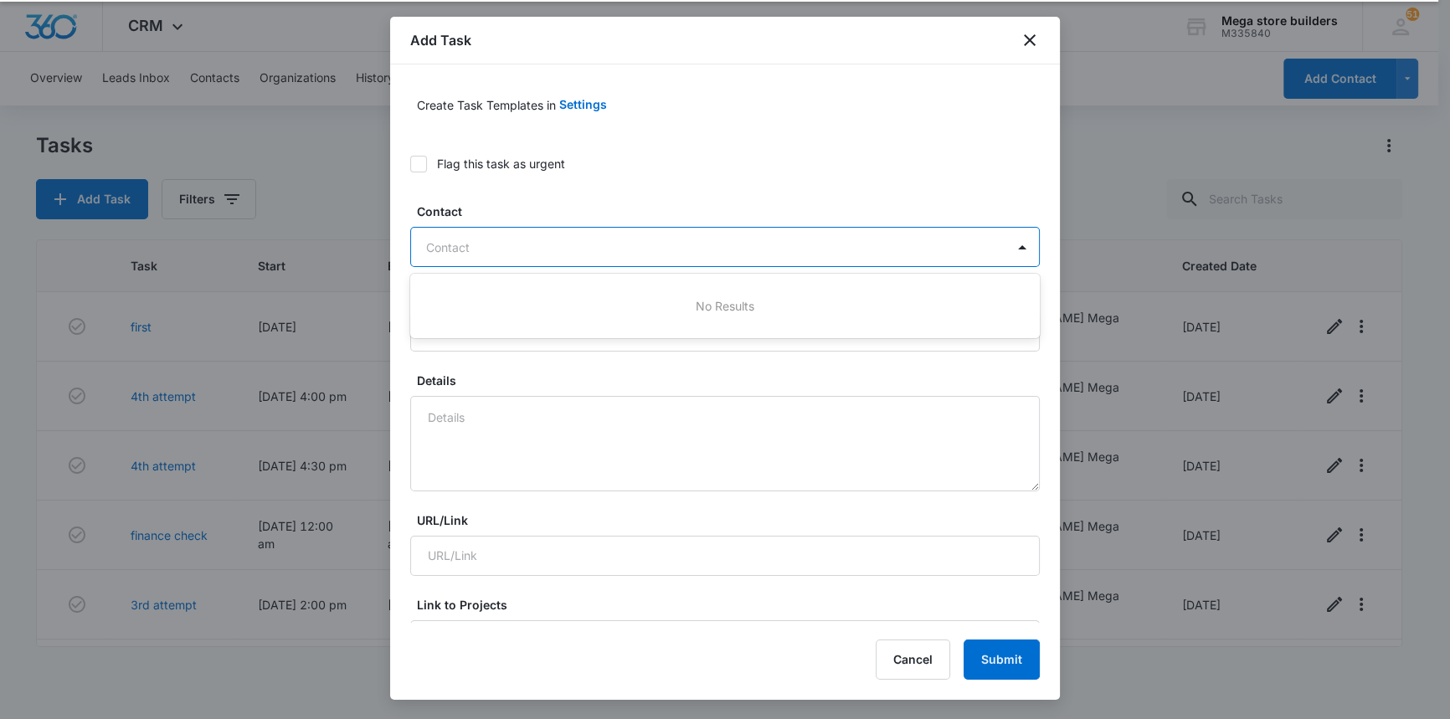
click at [504, 255] on div at bounding box center [715, 247] width 578 height 21
type input "jean"
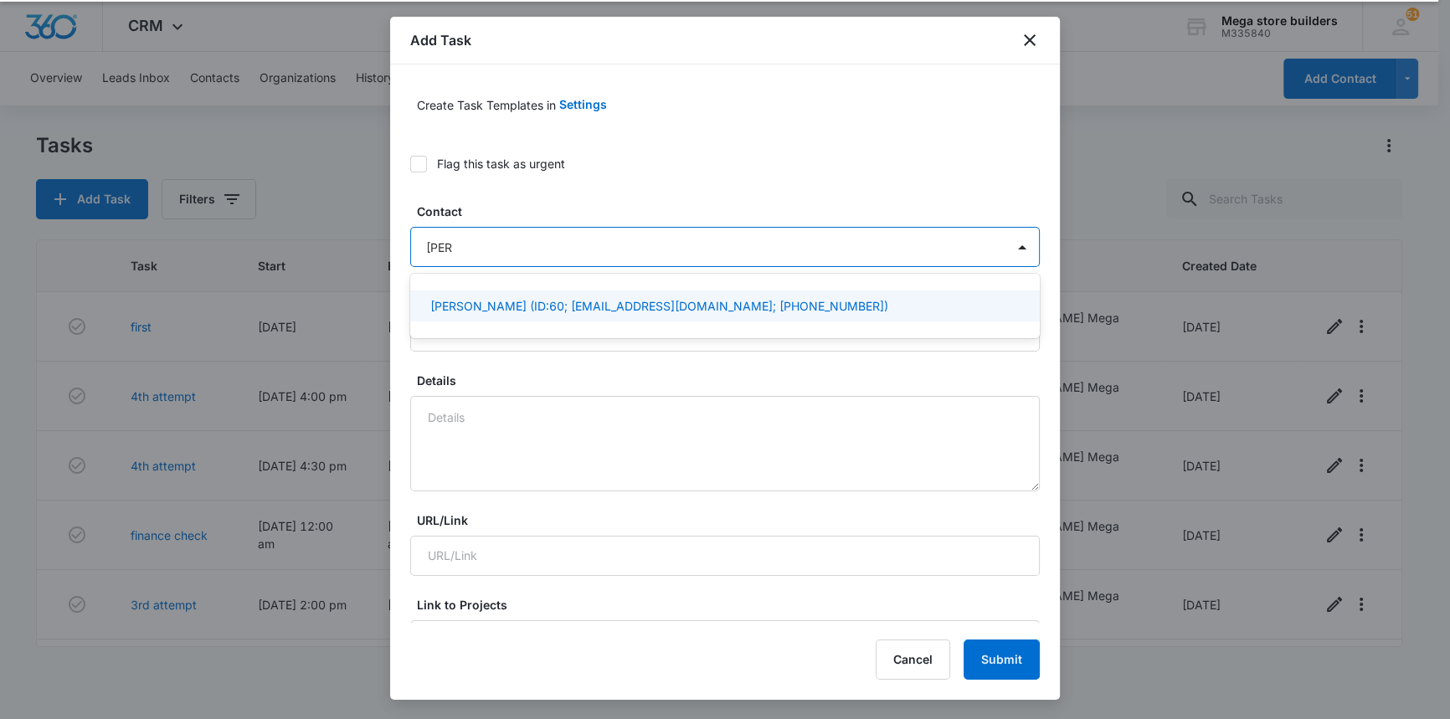
click at [512, 310] on p "Jean Derilus (ID:60; derilusjean7@gmail.com; (609) 829-1098)" at bounding box center [659, 306] width 458 height 18
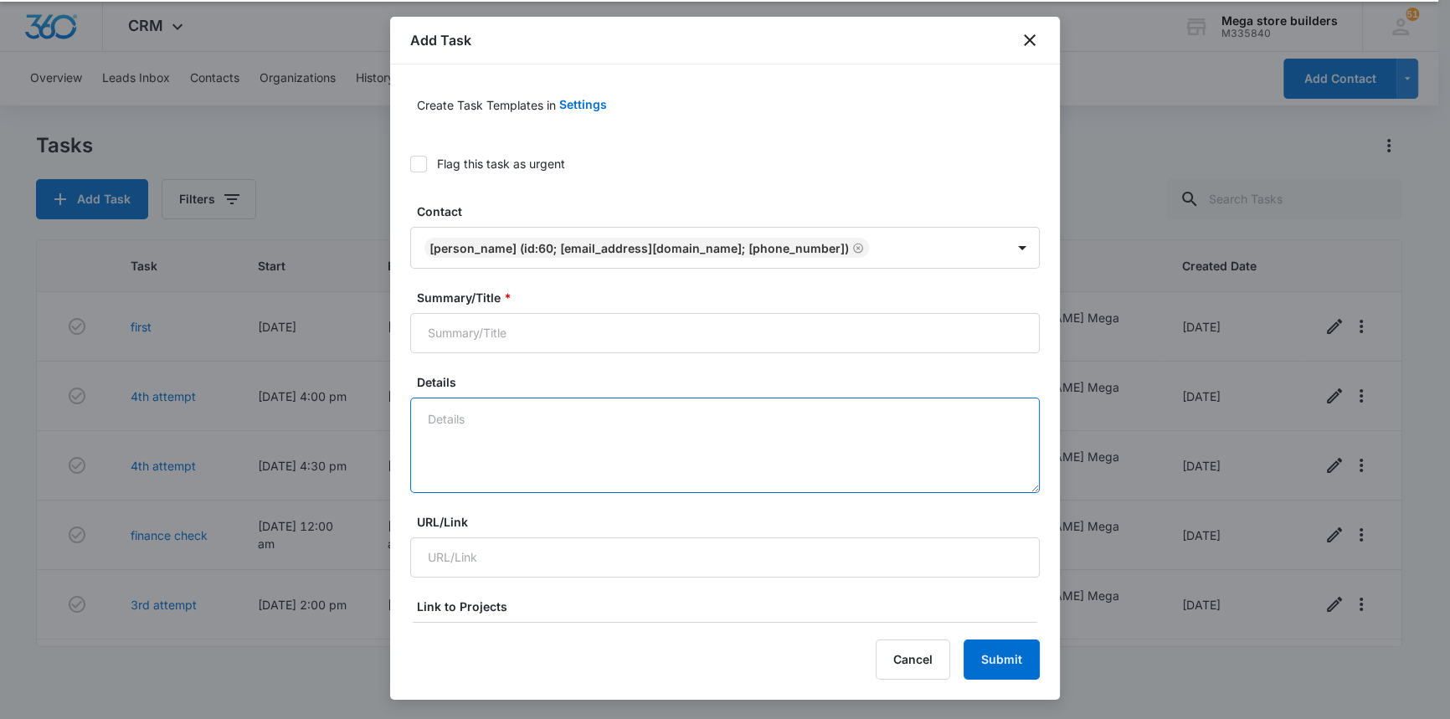
click at [504, 430] on textarea "Details" at bounding box center [725, 445] width 630 height 95
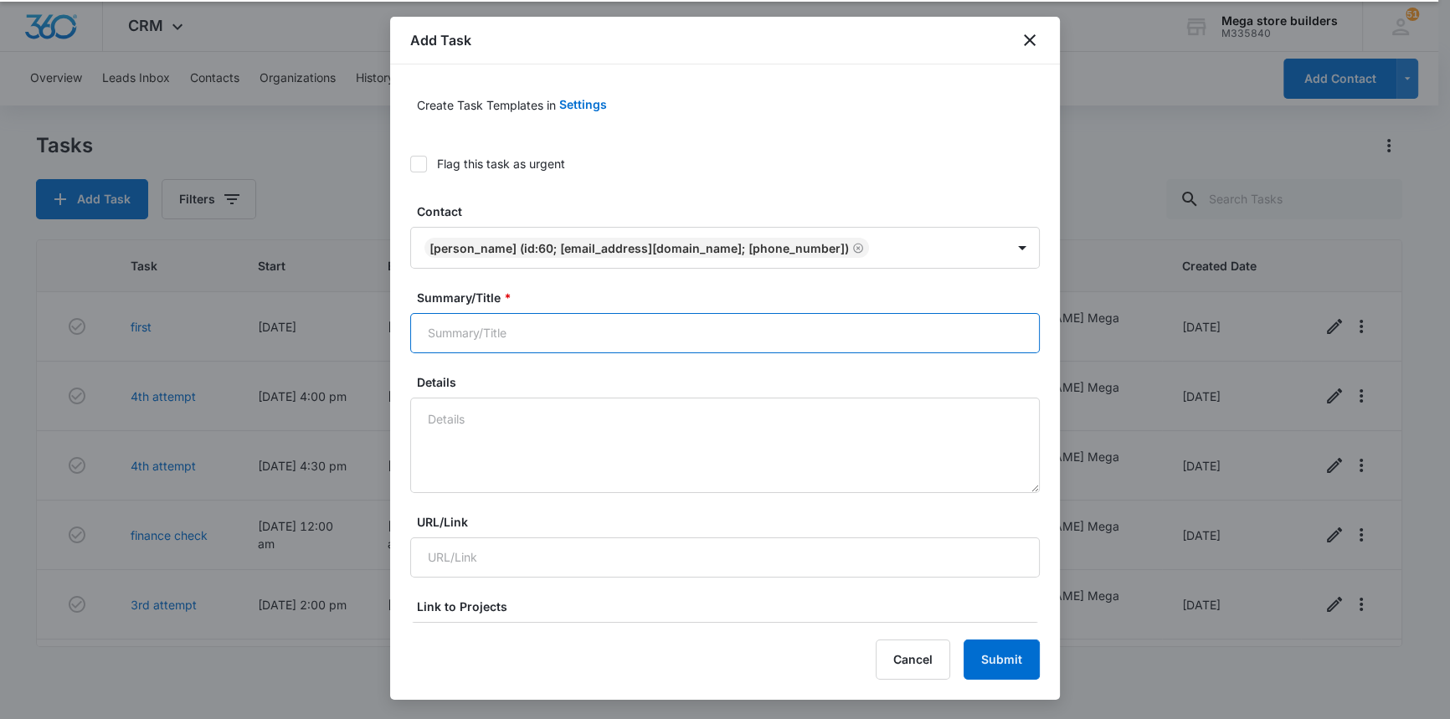
click at [513, 342] on input "Summary/Title *" at bounding box center [725, 333] width 630 height 40
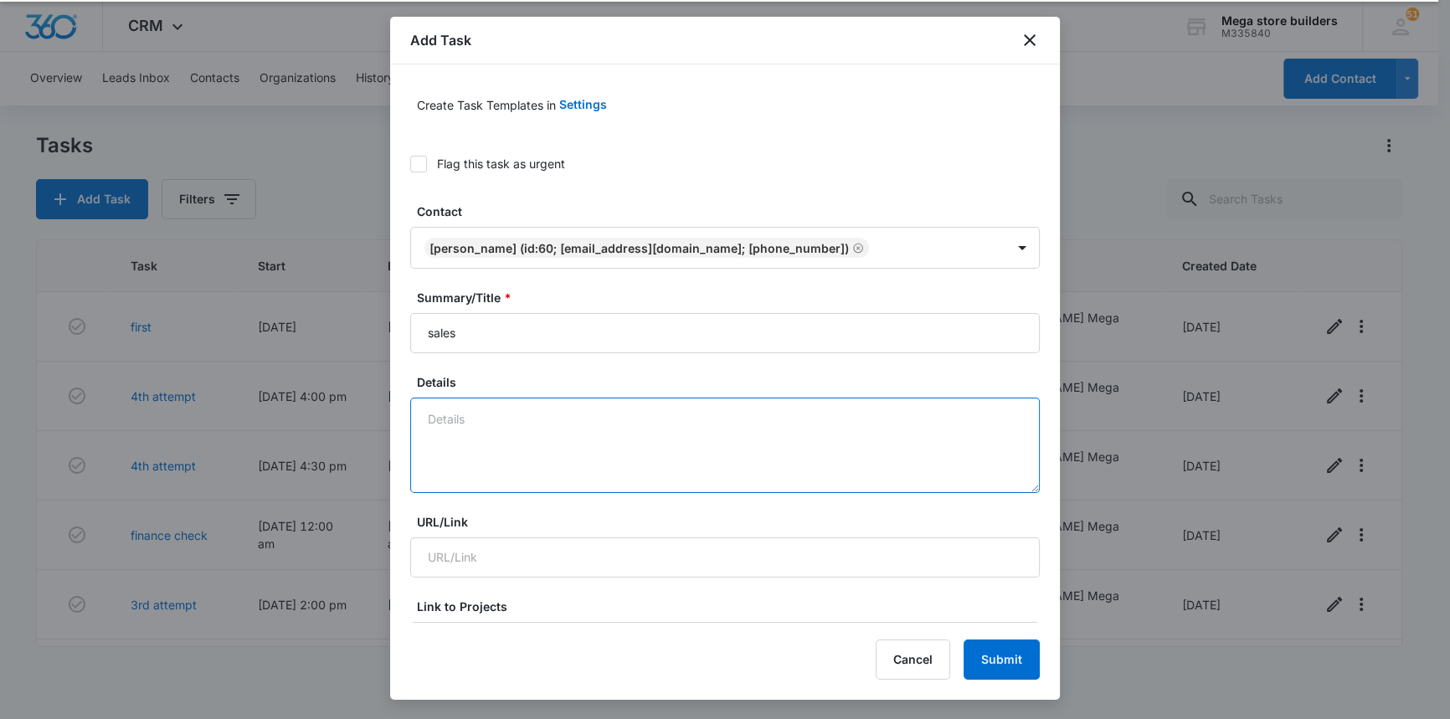
click at [480, 427] on textarea "Details" at bounding box center [725, 445] width 630 height 95
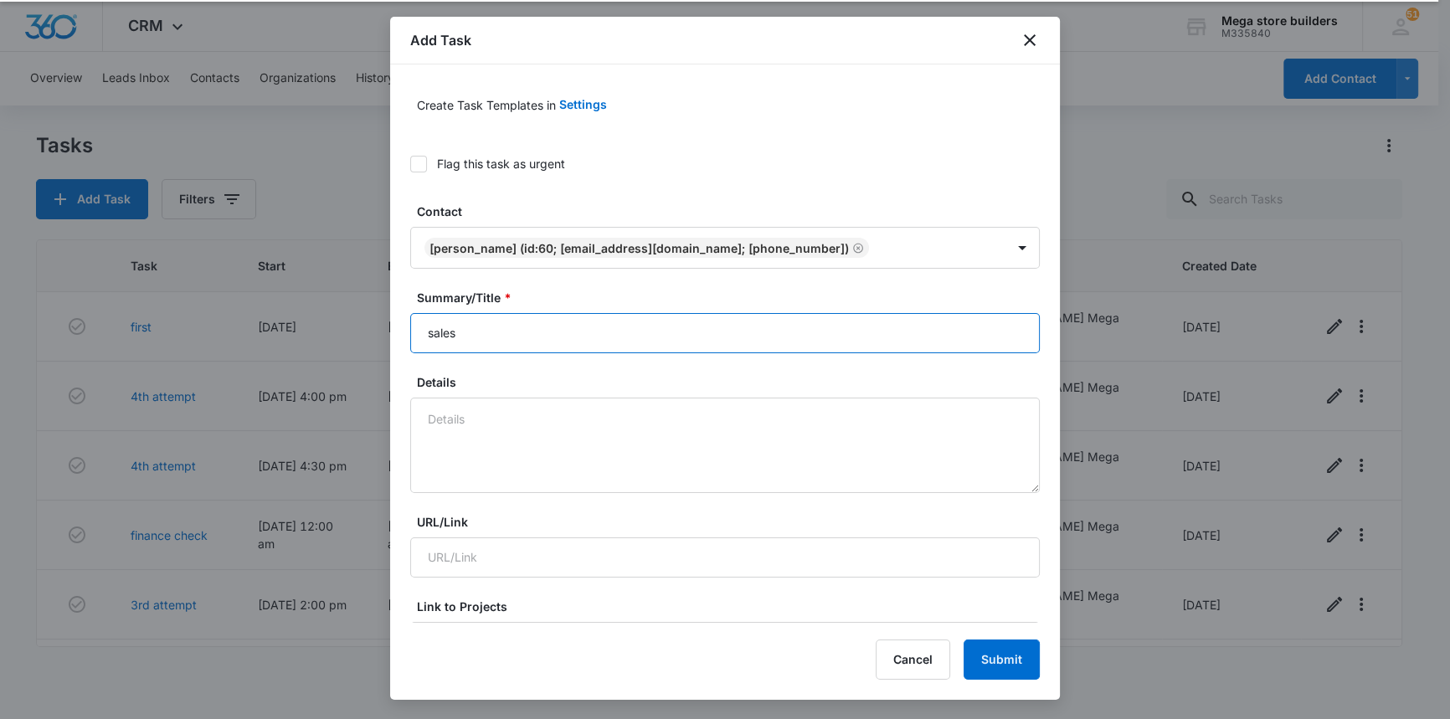
click at [494, 333] on input "sales" at bounding box center [725, 333] width 630 height 40
type input "sales 2nd att"
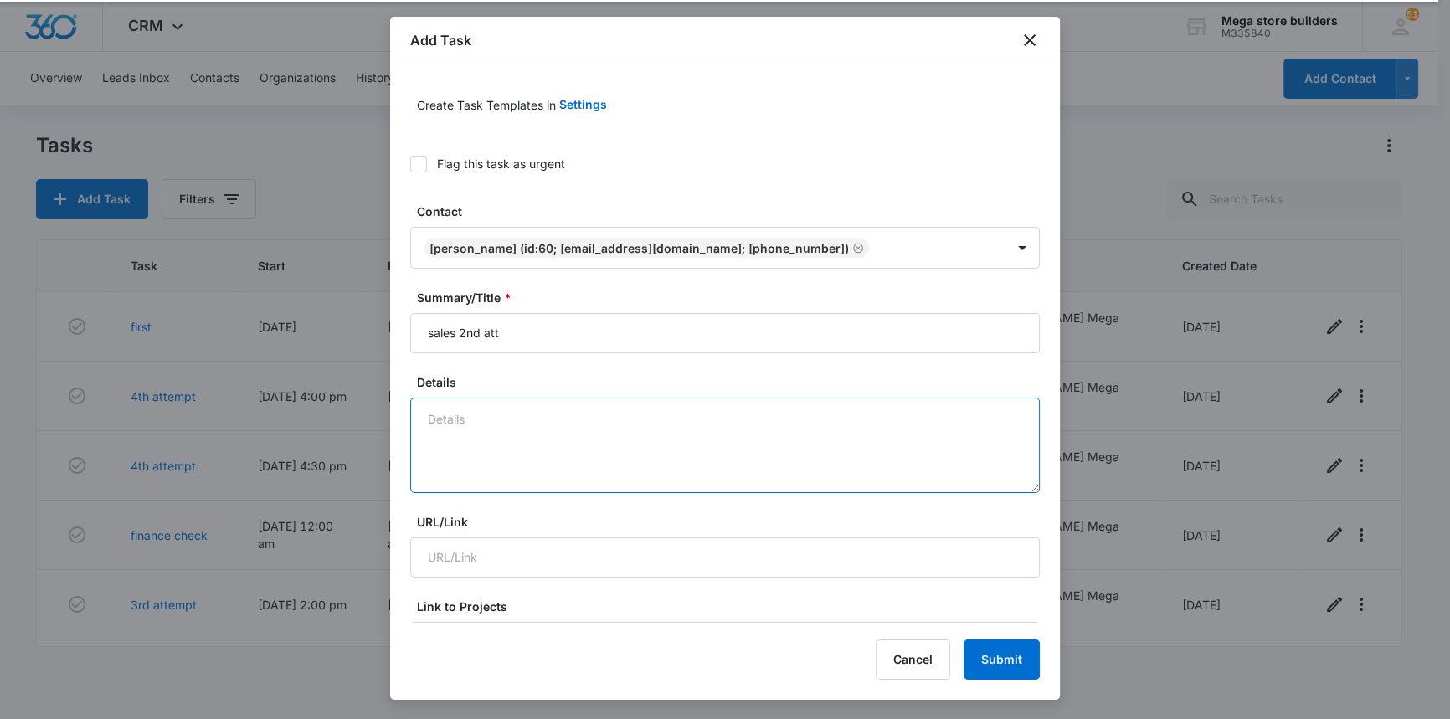
click at [481, 437] on textarea "Details" at bounding box center [725, 445] width 630 height 95
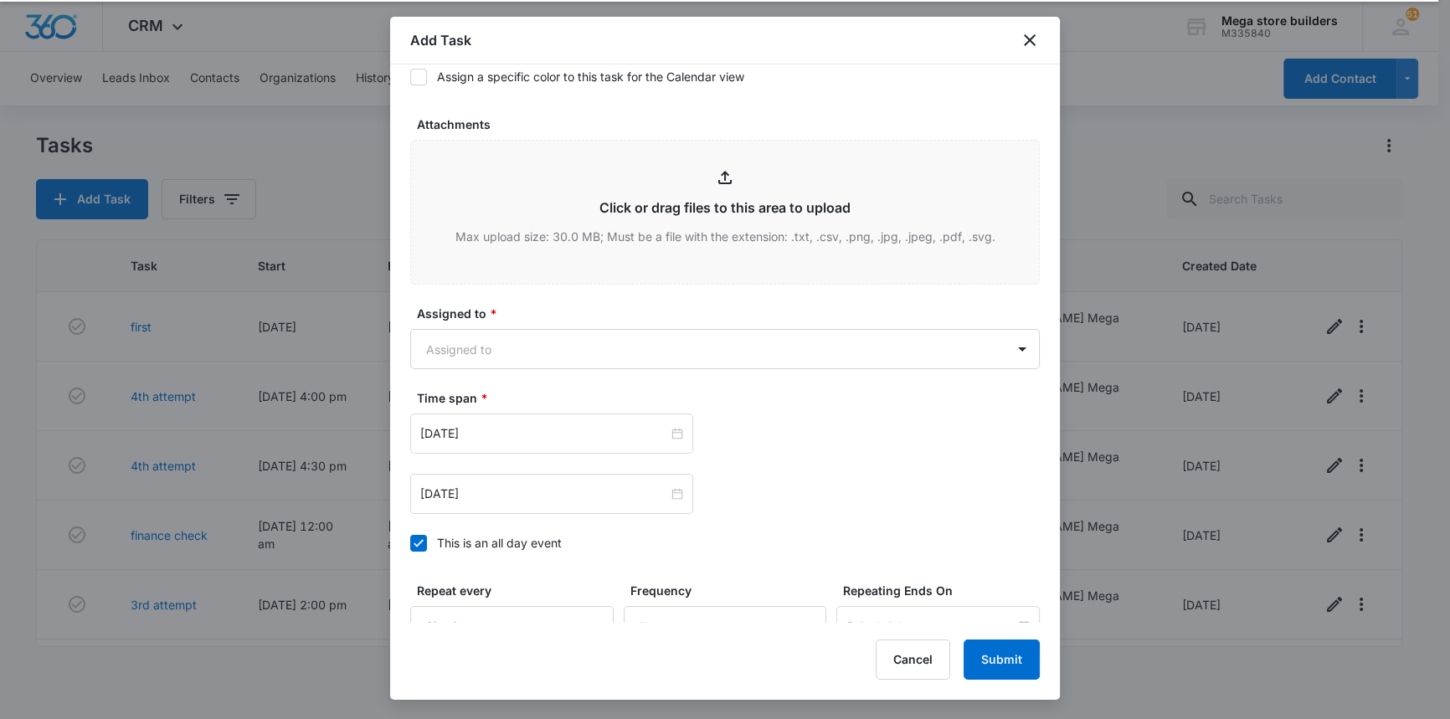
scroll to position [761, 0]
type textarea "questions"
click at [418, 539] on icon at bounding box center [419, 540] width 10 height 8
click at [410, 540] on input "This is an all day event" at bounding box center [410, 540] width 0 height 0
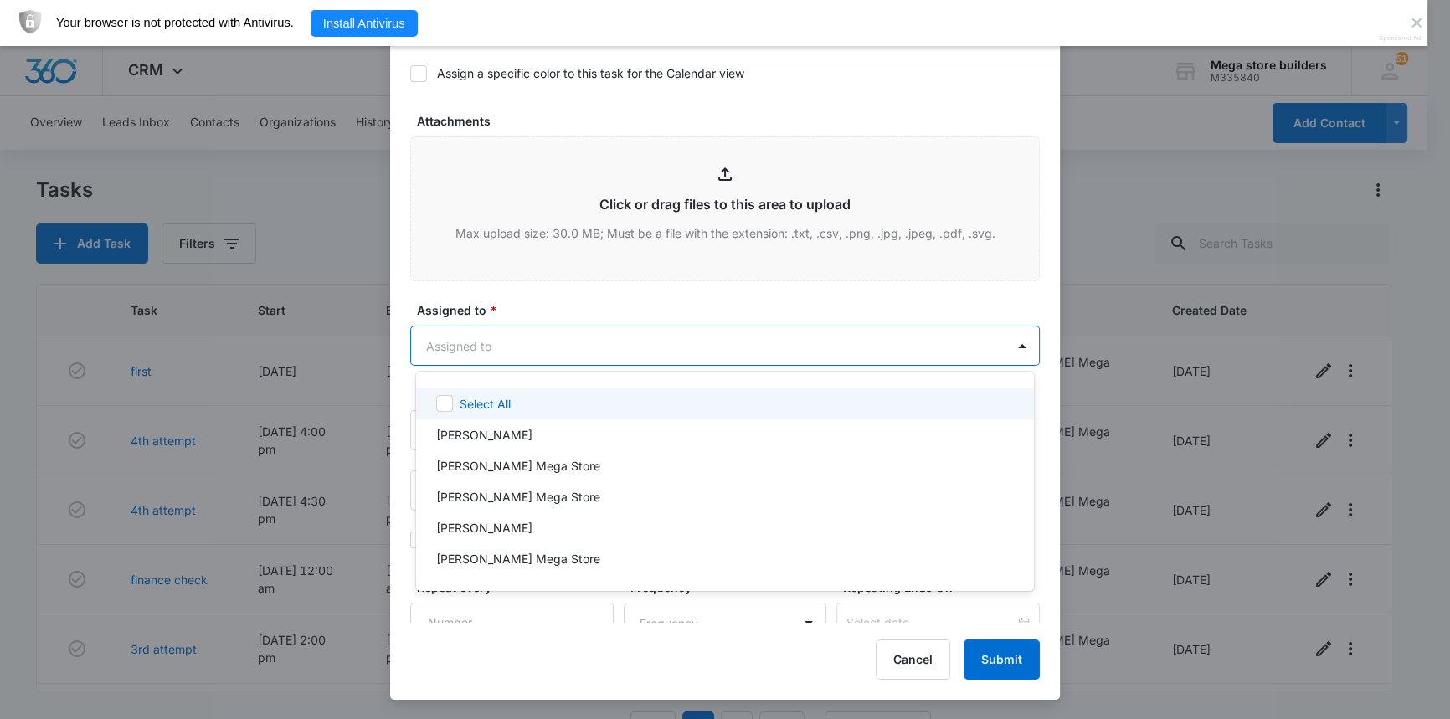
scroll to position [0, 0]
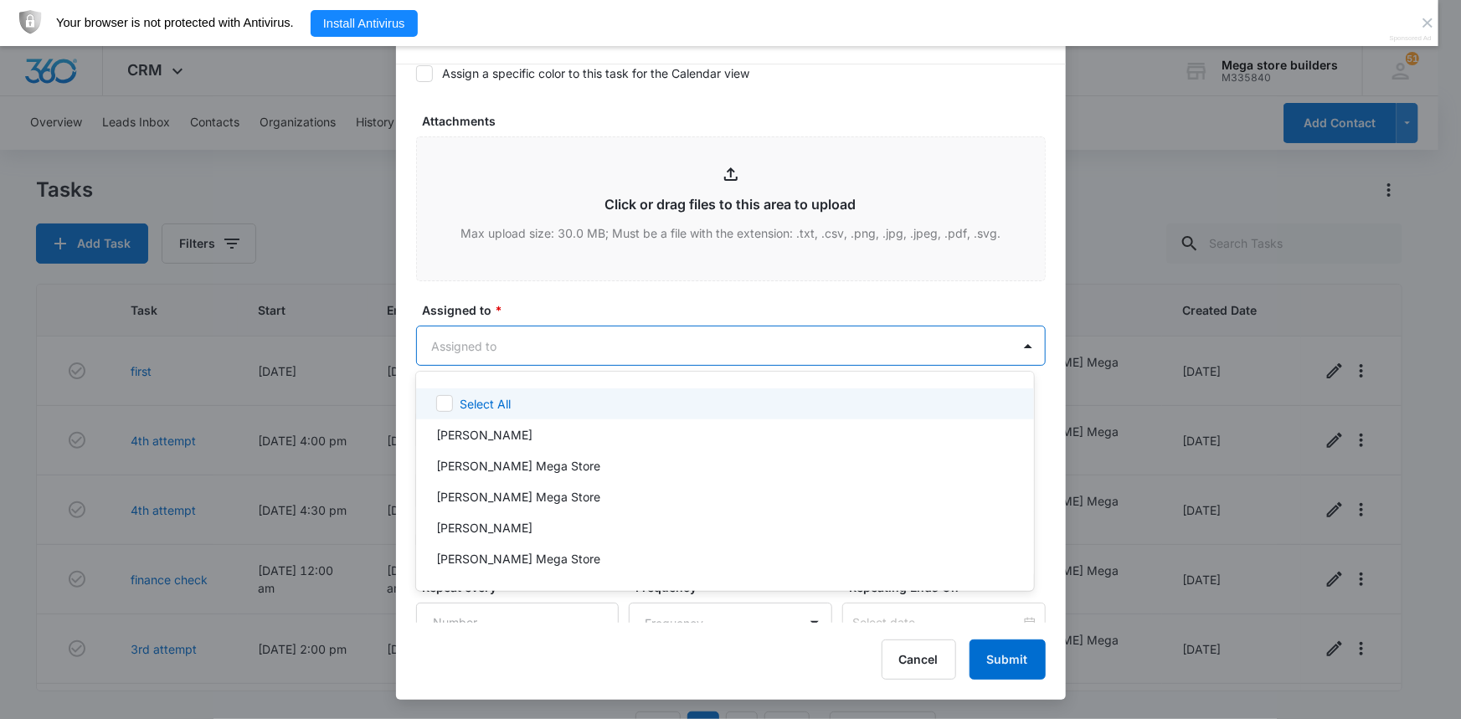
click at [502, 339] on body "CRM Apps Reputation Forms CRM Email Social Content Ads Intelligence Files Brand…" at bounding box center [730, 359] width 1461 height 719
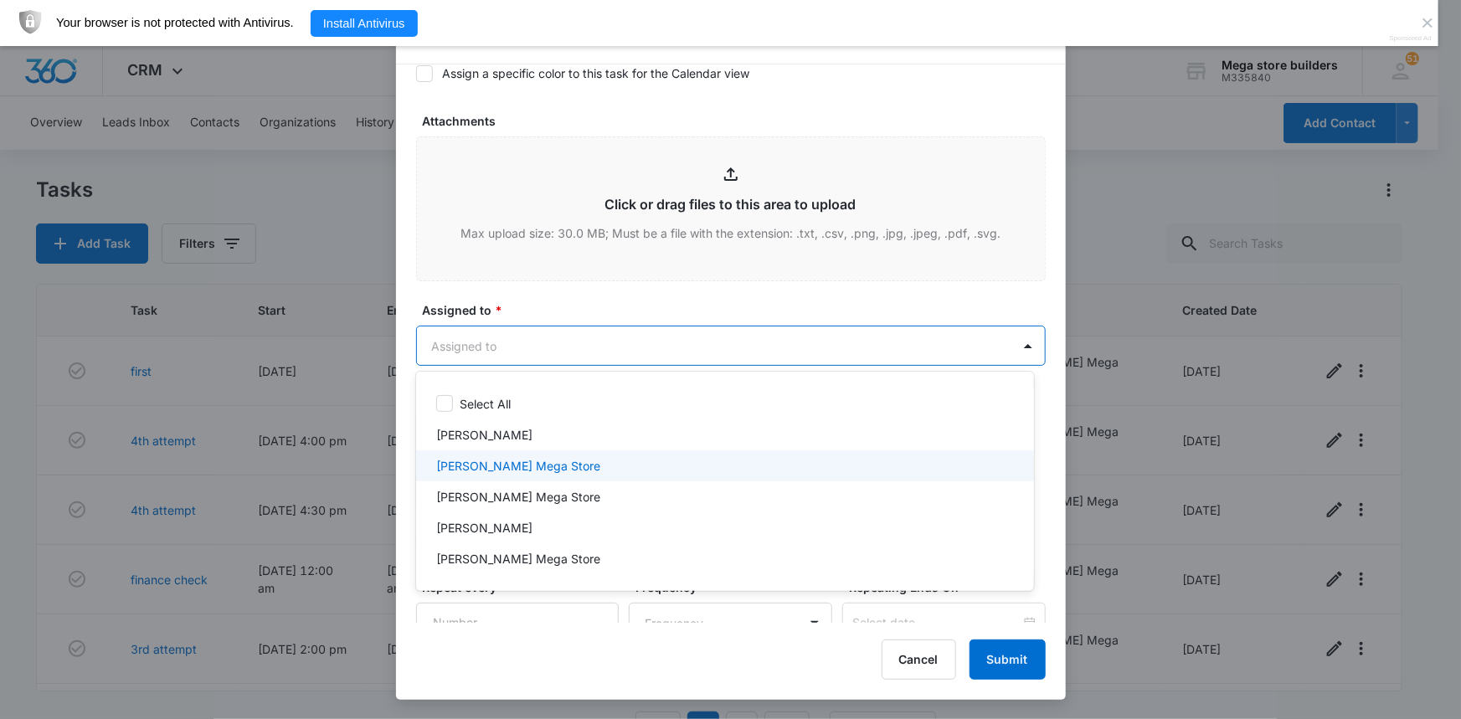
click at [494, 474] on p "[PERSON_NAME] Mega Store" at bounding box center [518, 466] width 164 height 18
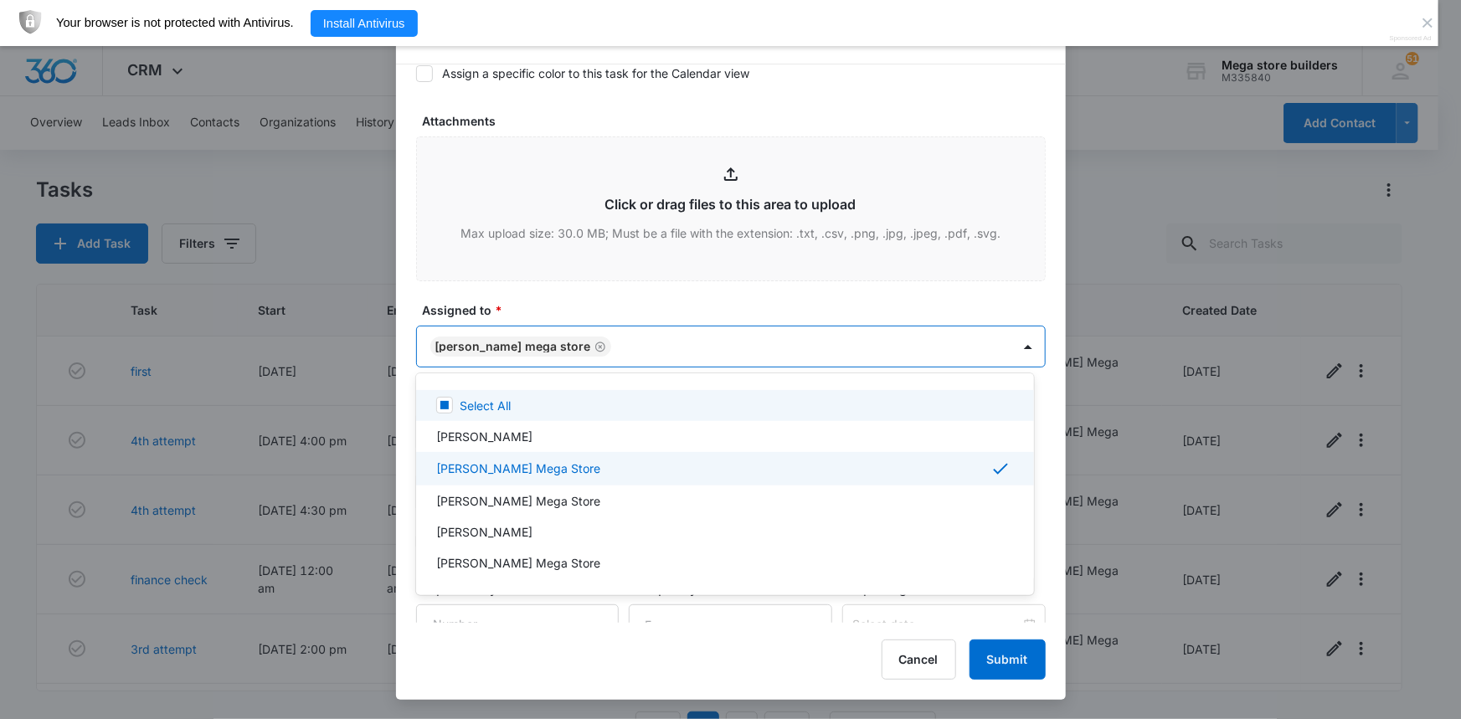
click at [746, 288] on div at bounding box center [730, 359] width 1461 height 719
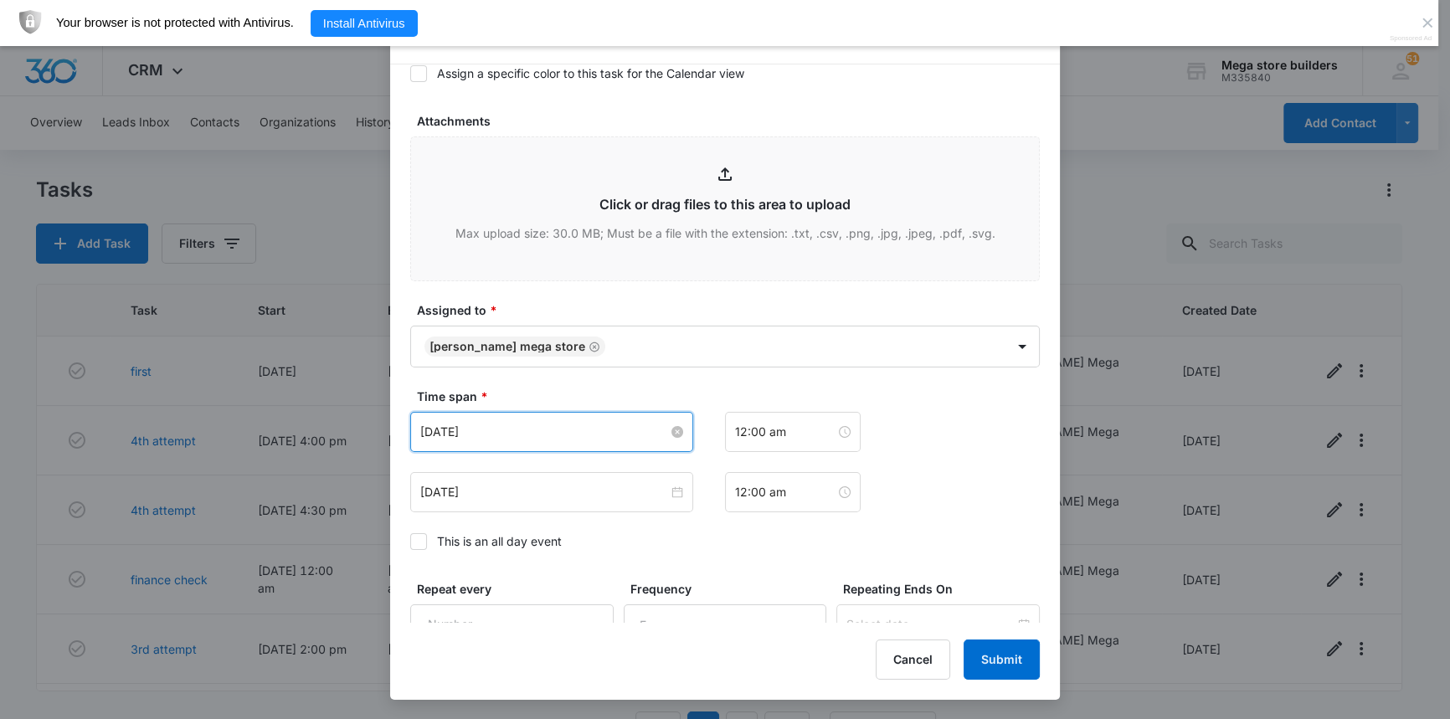
click at [575, 435] on input "Oct 13, 2025" at bounding box center [544, 432] width 248 height 18
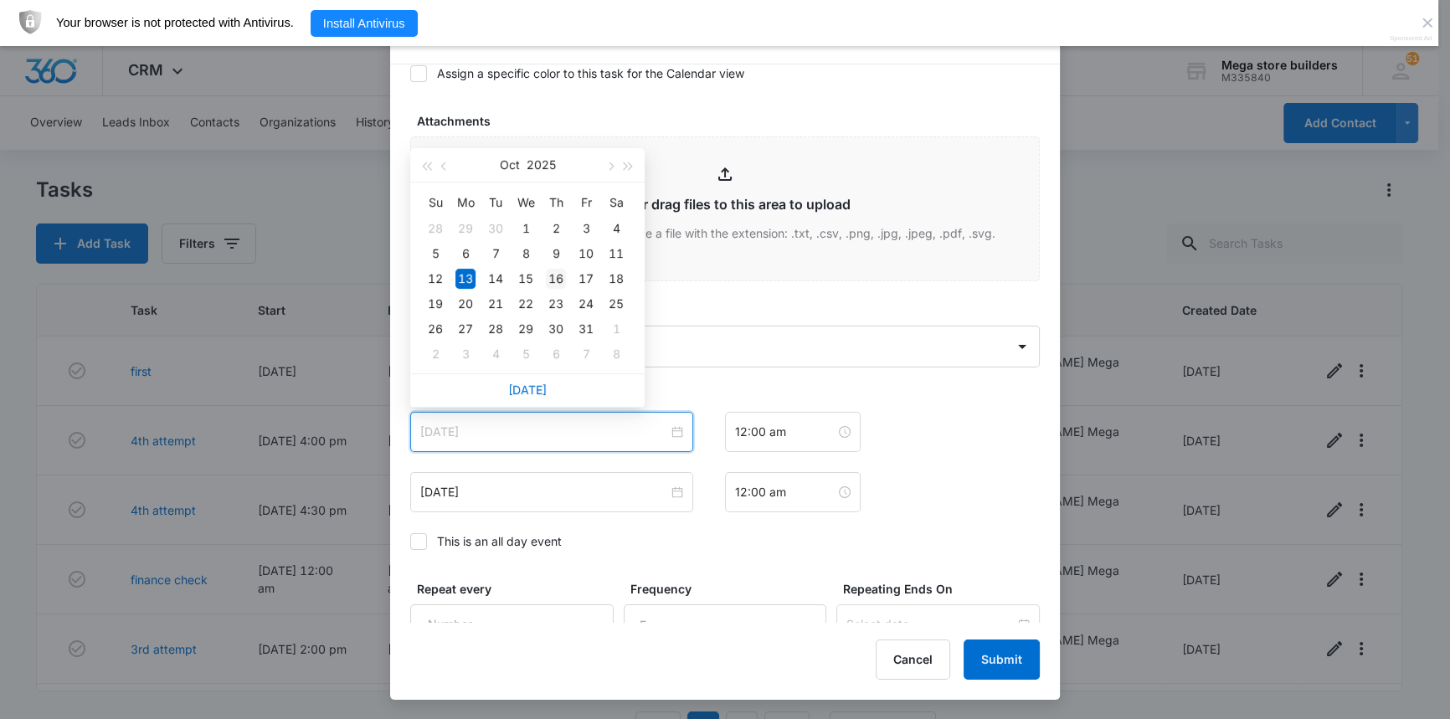
type input "Oct 16, 2025"
click at [559, 276] on div "16" at bounding box center [556, 279] width 20 height 20
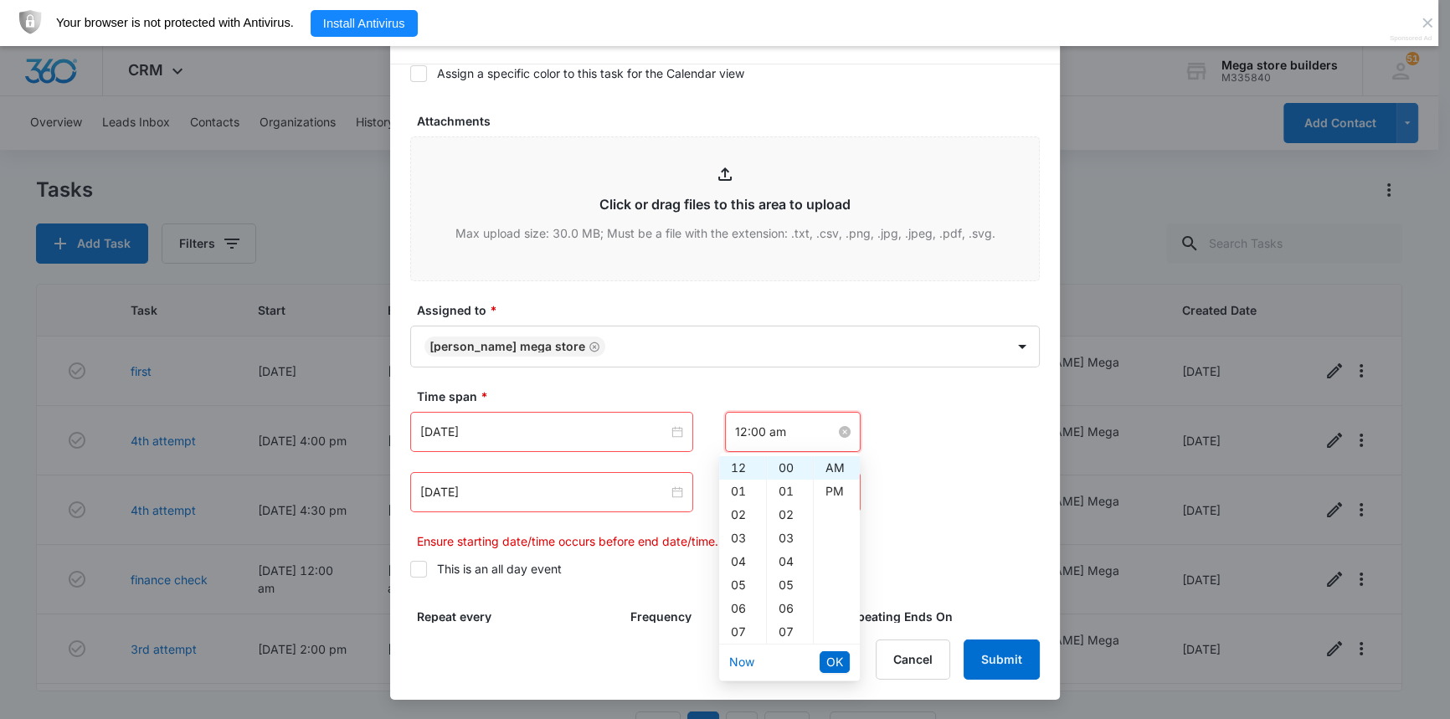
click at [752, 433] on input "12:00 am" at bounding box center [785, 432] width 100 height 18
click at [742, 558] on div "04" at bounding box center [742, 561] width 47 height 23
click at [831, 490] on div "PM" at bounding box center [837, 491] width 46 height 23
type input "4:00 pm"
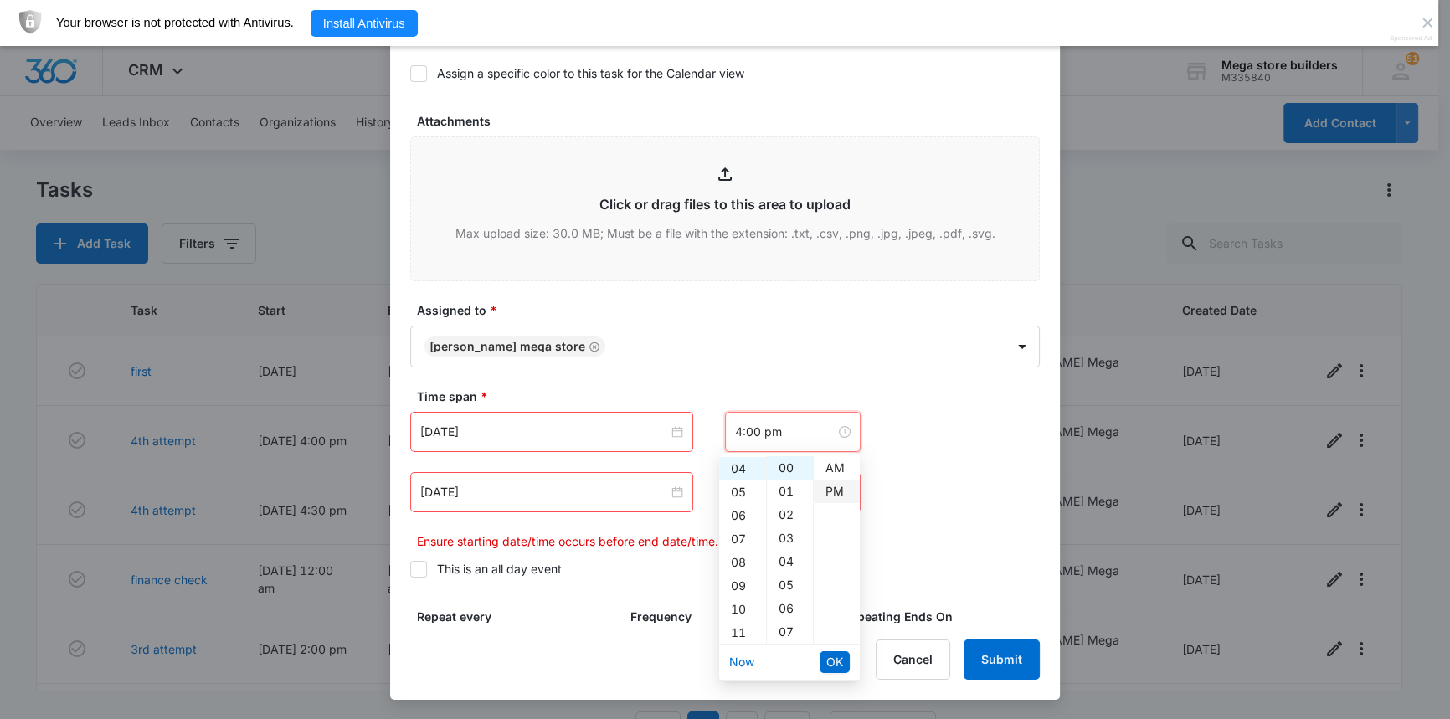
scroll to position [23, 0]
click at [836, 658] on span "OK" at bounding box center [834, 662] width 17 height 18
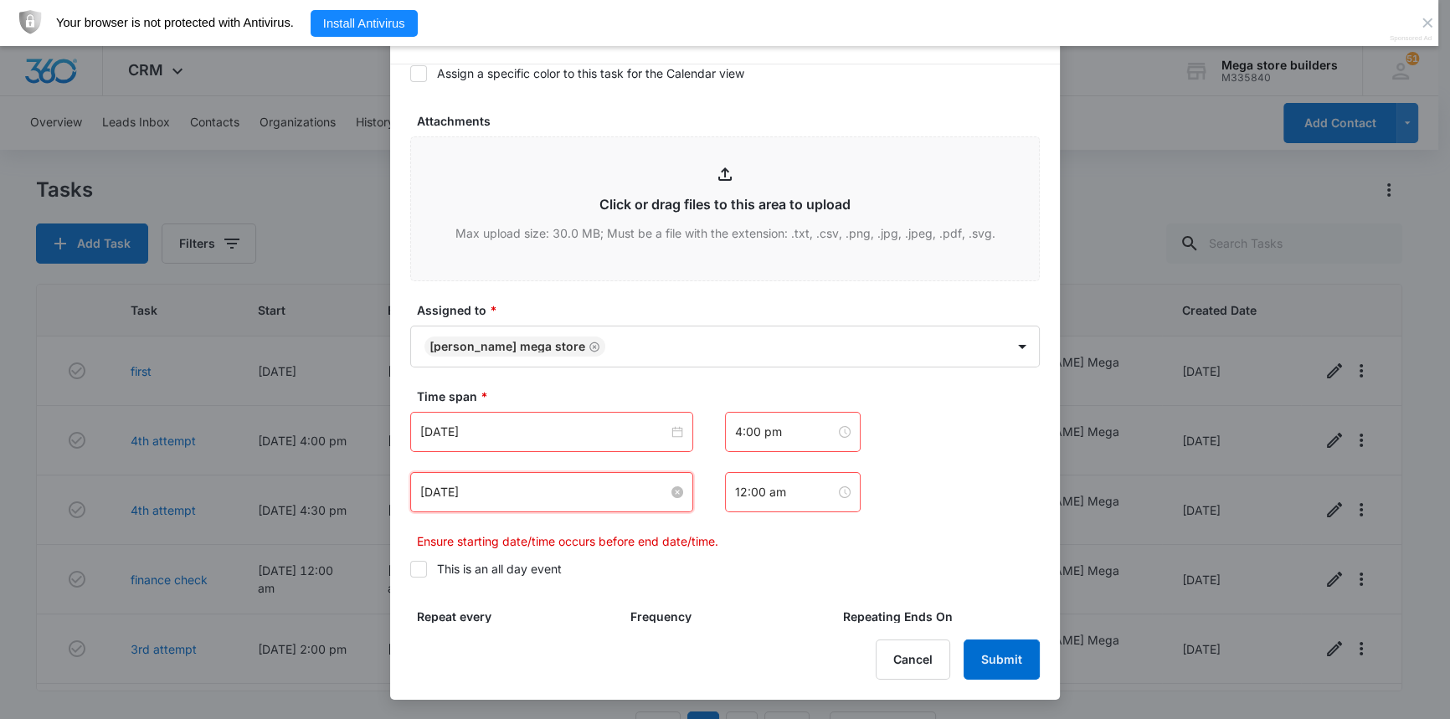
click at [656, 499] on input "Oct 13, 2025" at bounding box center [544, 492] width 248 height 18
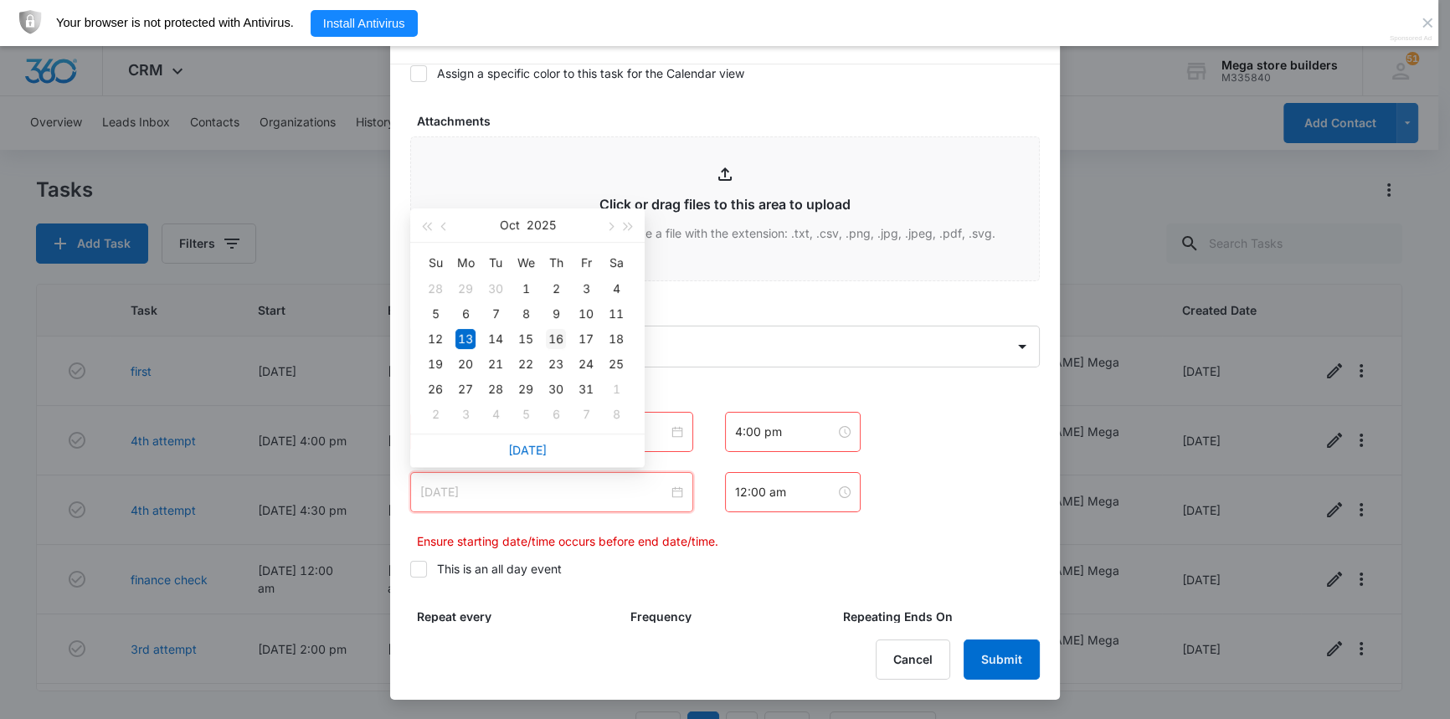
type input "Oct 16, 2025"
click at [556, 337] on div "16" at bounding box center [556, 339] width 20 height 20
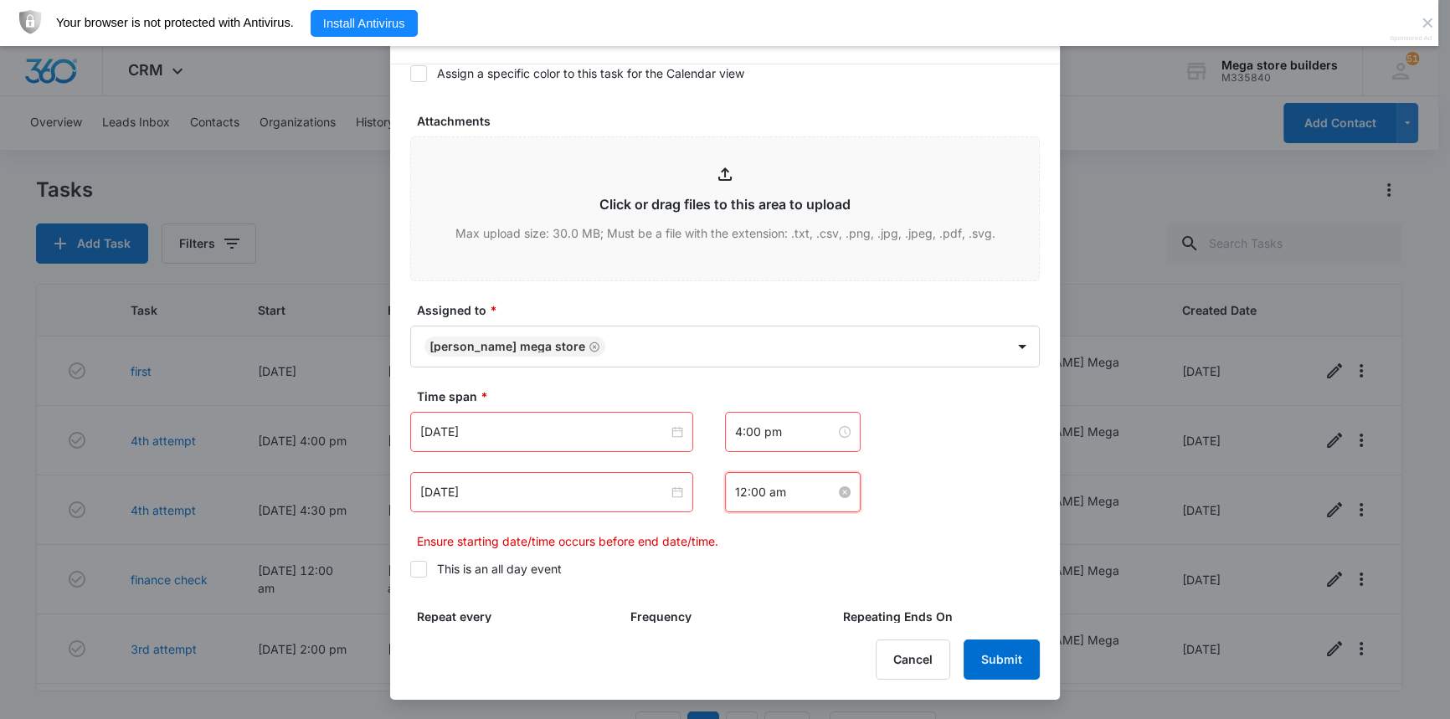
click at [807, 497] on input "12:00 am" at bounding box center [785, 492] width 100 height 18
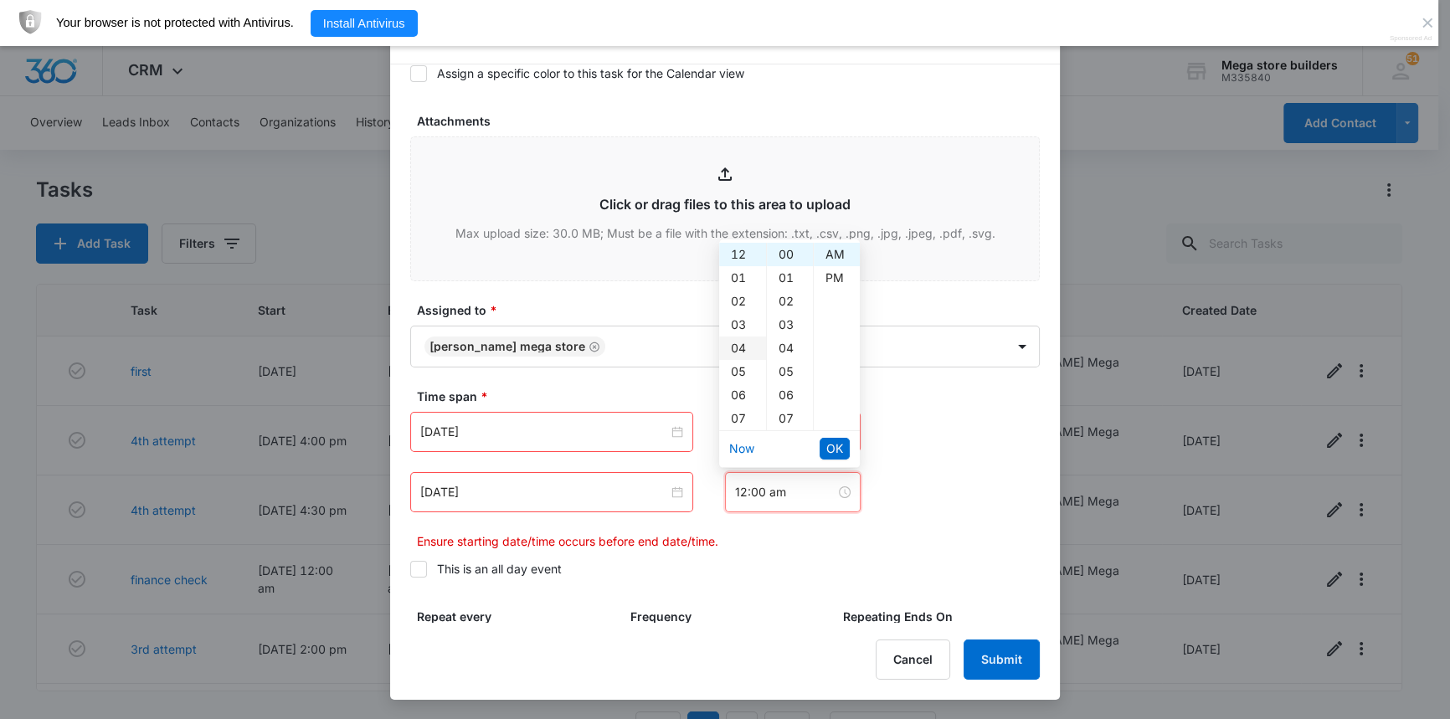
click at [744, 347] on div "04" at bounding box center [742, 348] width 47 height 23
click at [832, 276] on div "PM" at bounding box center [837, 277] width 46 height 23
type input "4:00 pm"
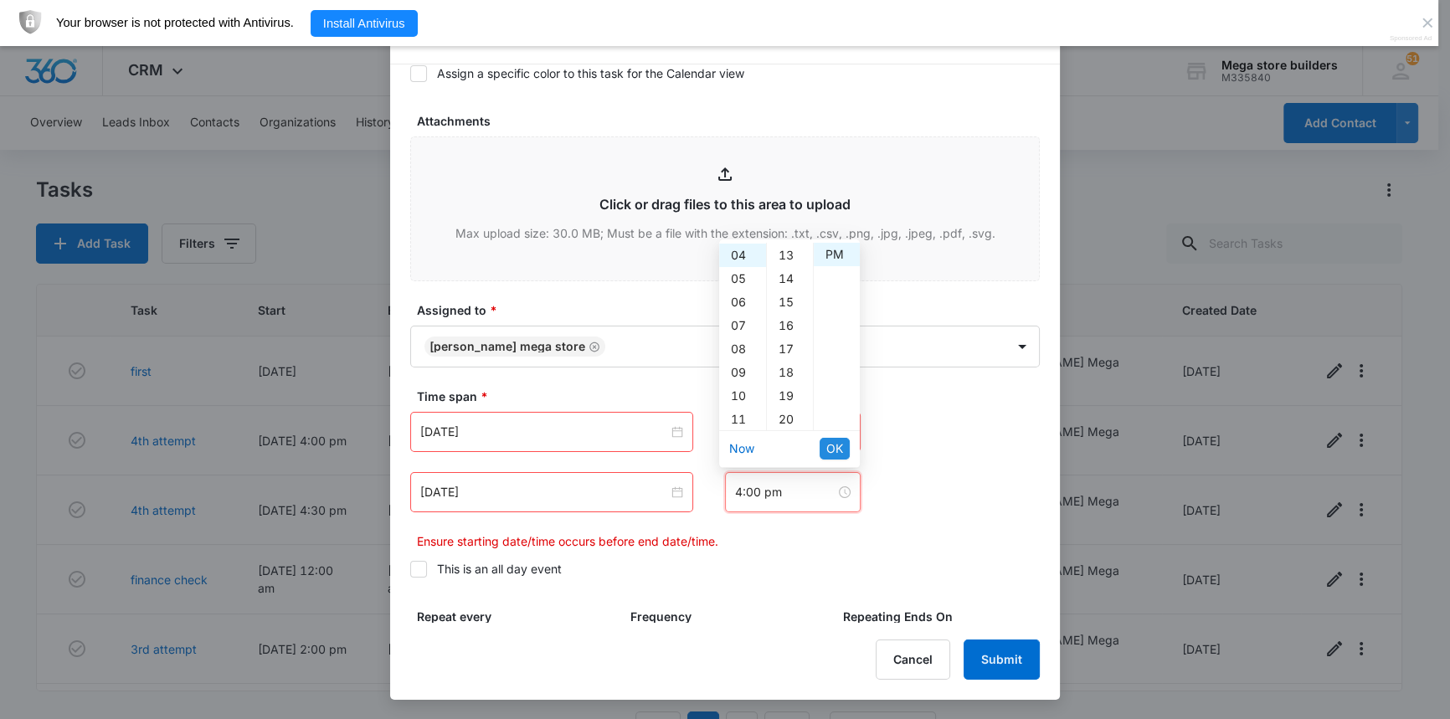
click at [841, 450] on span "OK" at bounding box center [834, 449] width 17 height 18
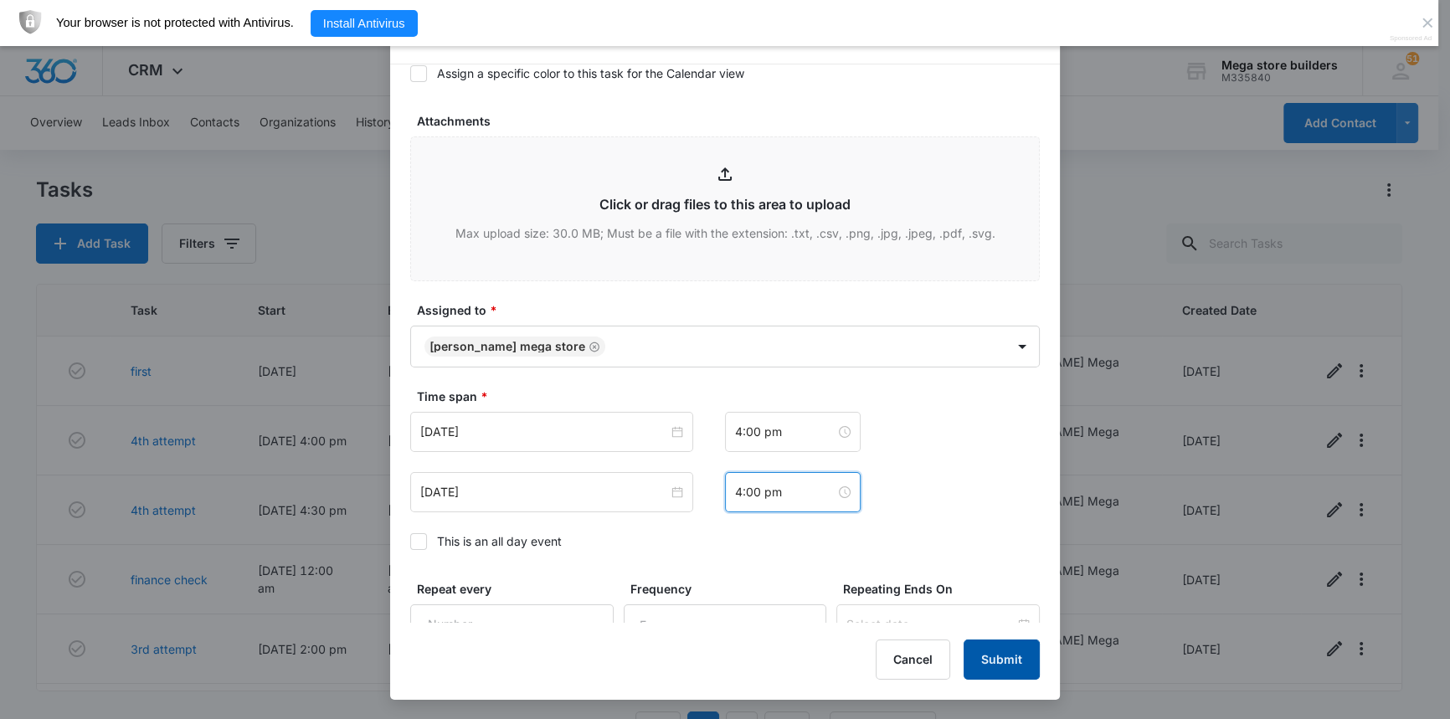
drag, startPoint x: 1013, startPoint y: 656, endPoint x: 1008, endPoint y: 638, distance: 19.1
click at [1013, 656] on button "Submit" at bounding box center [1002, 660] width 76 height 40
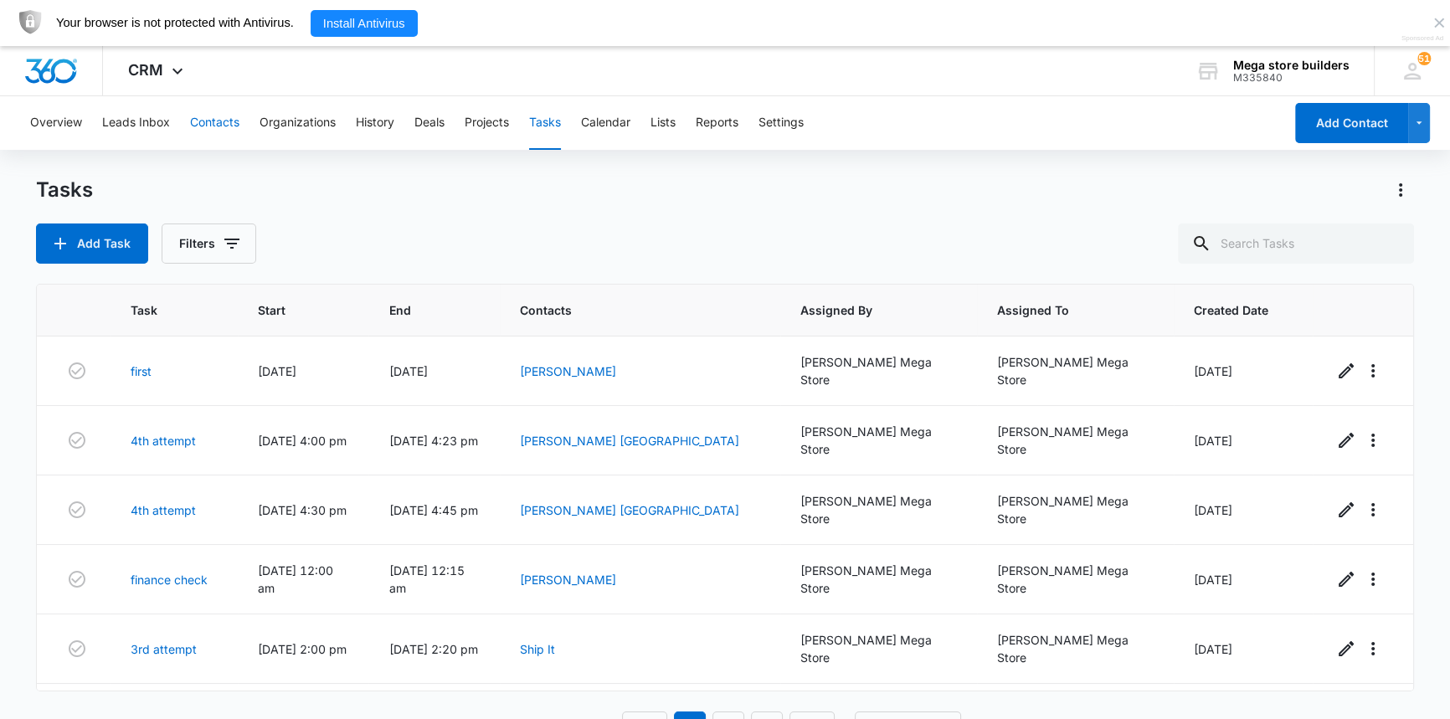
click at [222, 111] on button "Contacts" at bounding box center [214, 123] width 49 height 54
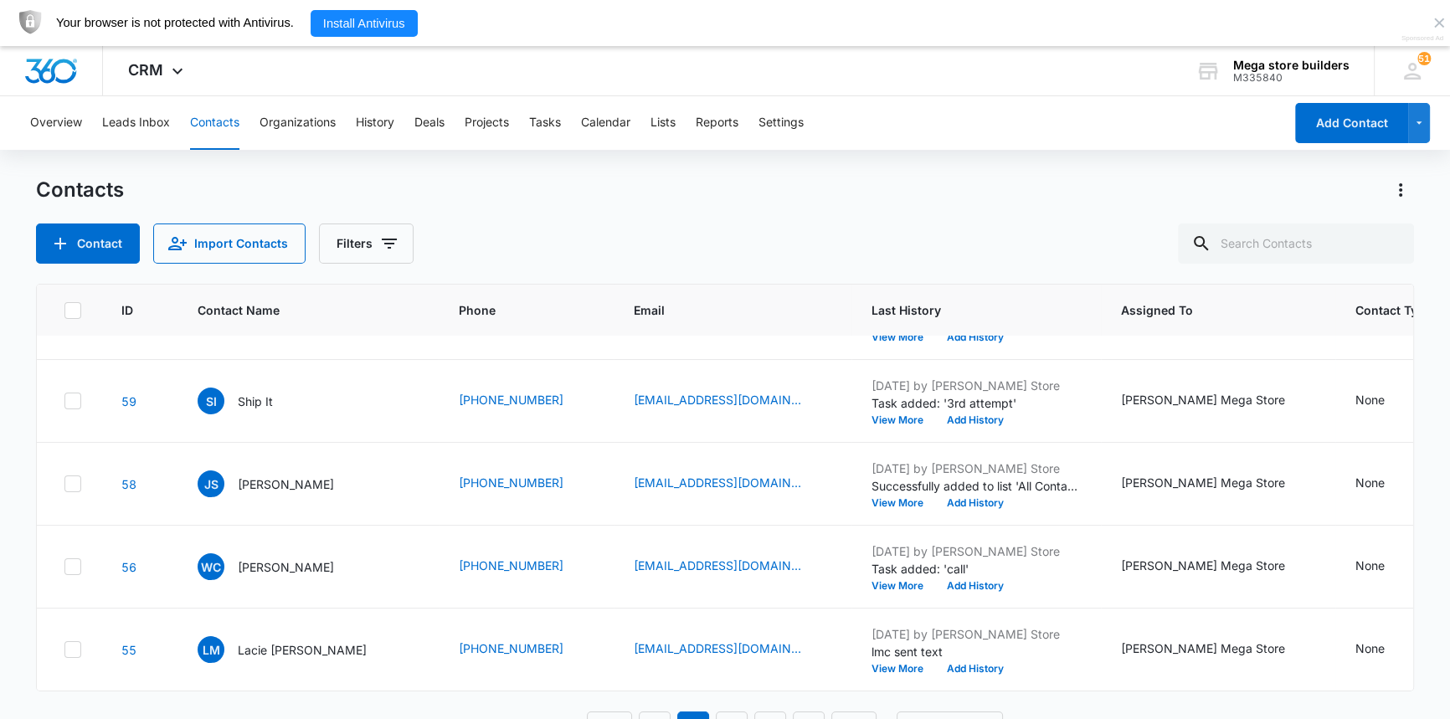
scroll to position [46, 0]
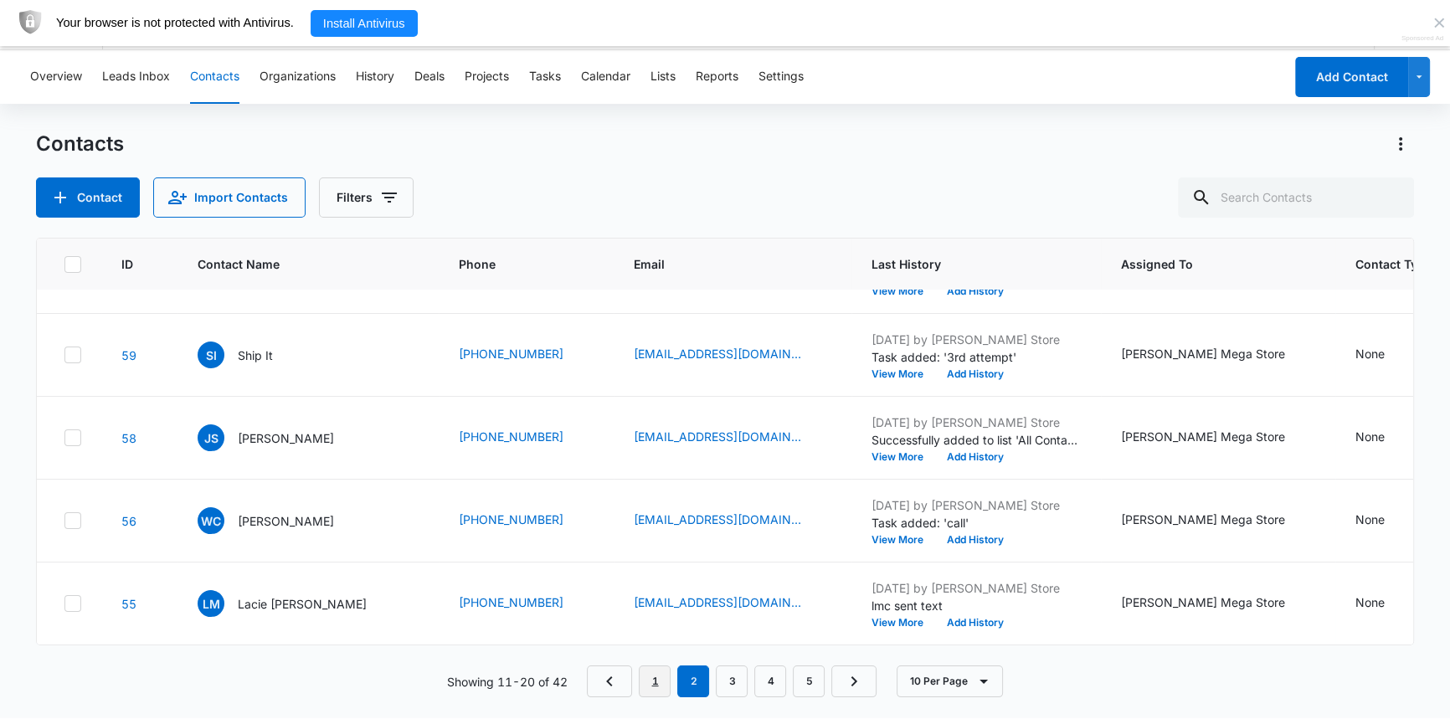
click at [663, 677] on link "1" at bounding box center [655, 682] width 32 height 32
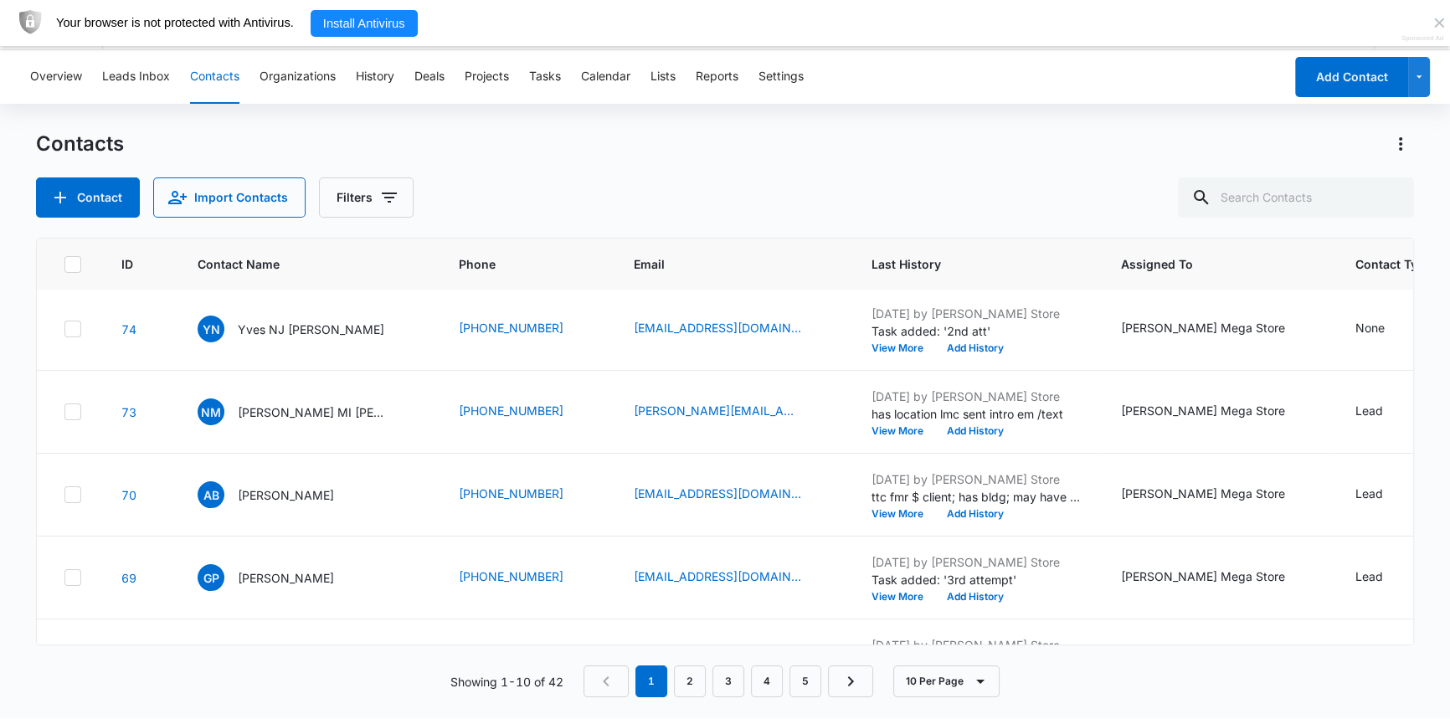
scroll to position [484, 0]
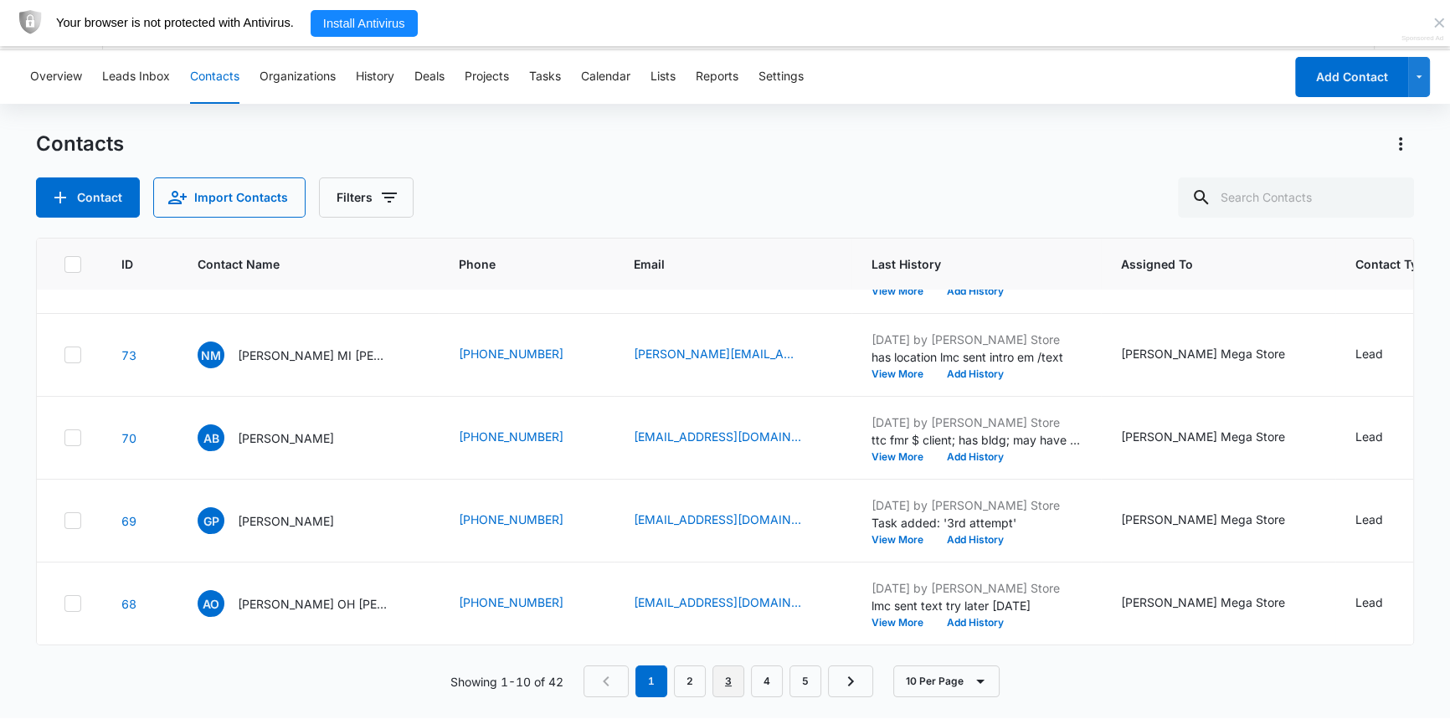
click at [732, 676] on link "3" at bounding box center [729, 682] width 32 height 32
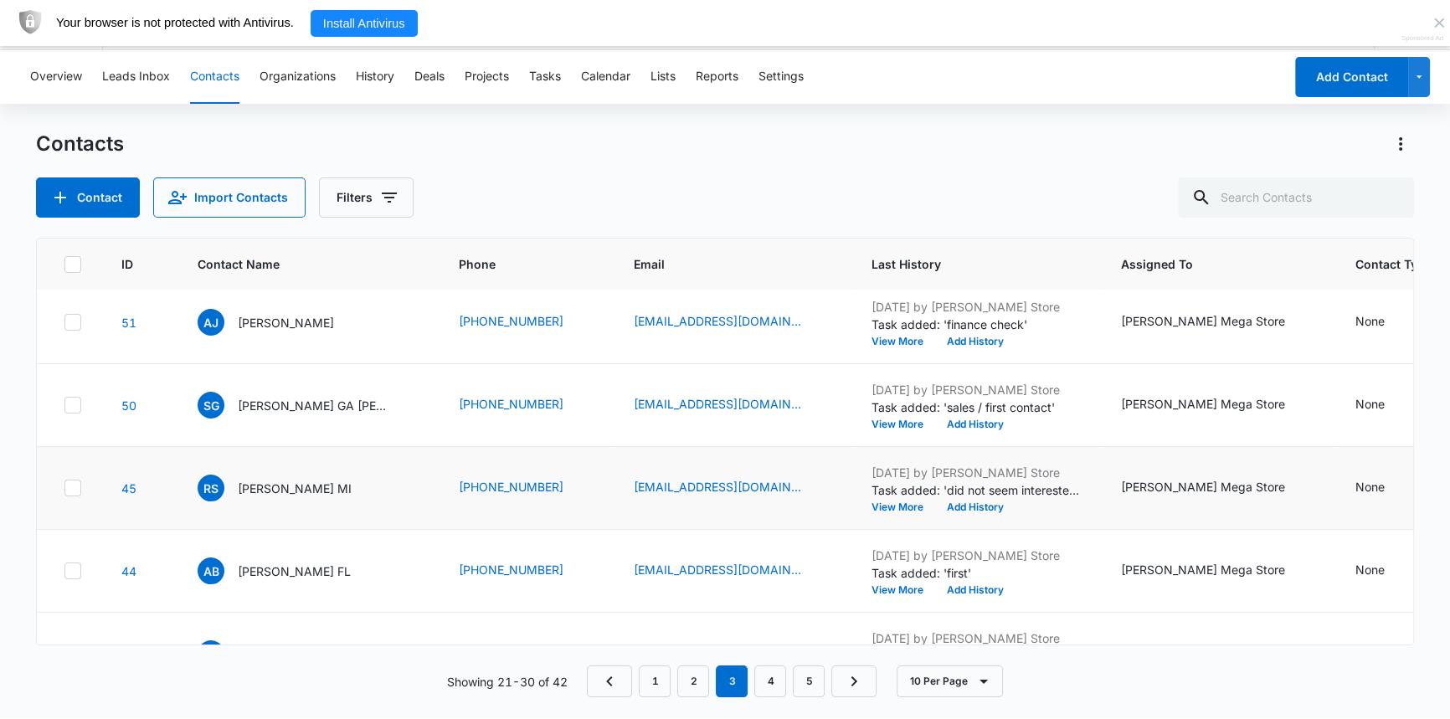
scroll to position [304, 0]
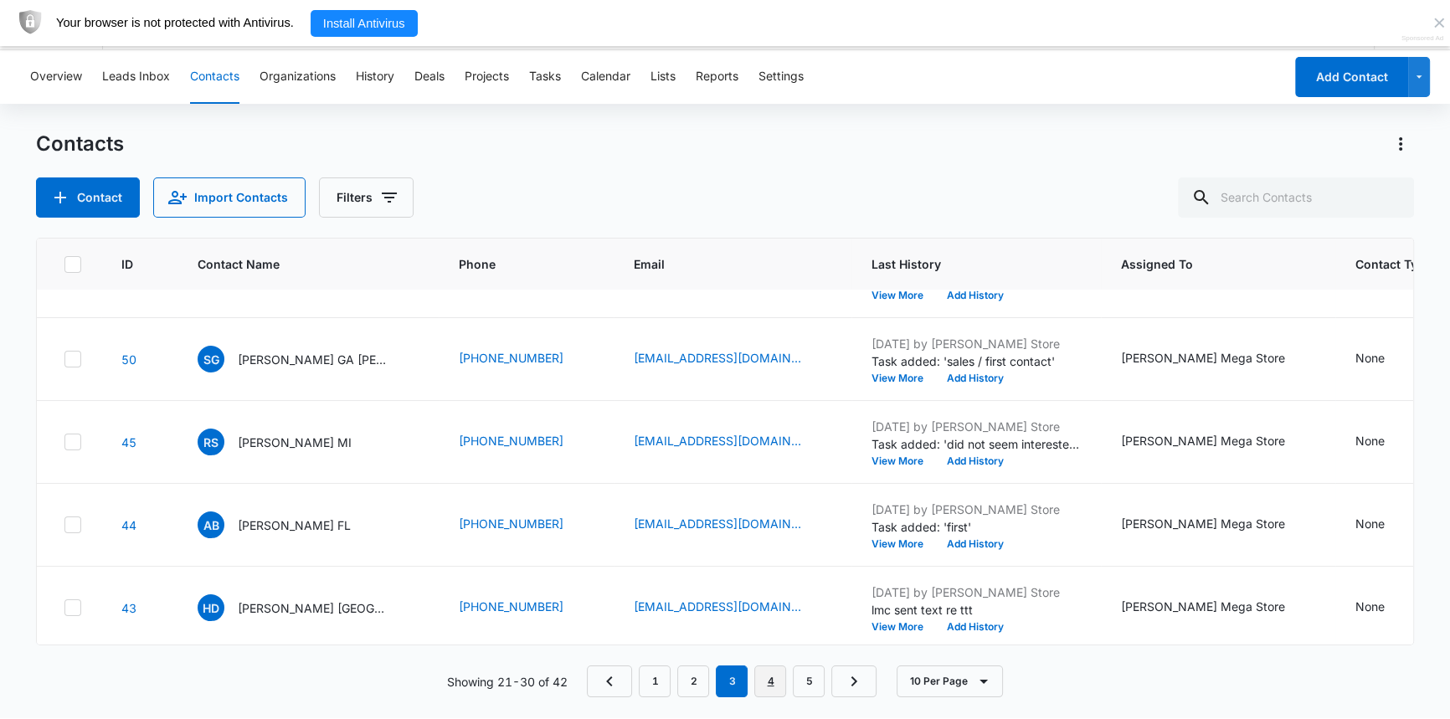
click at [777, 683] on link "4" at bounding box center [770, 682] width 32 height 32
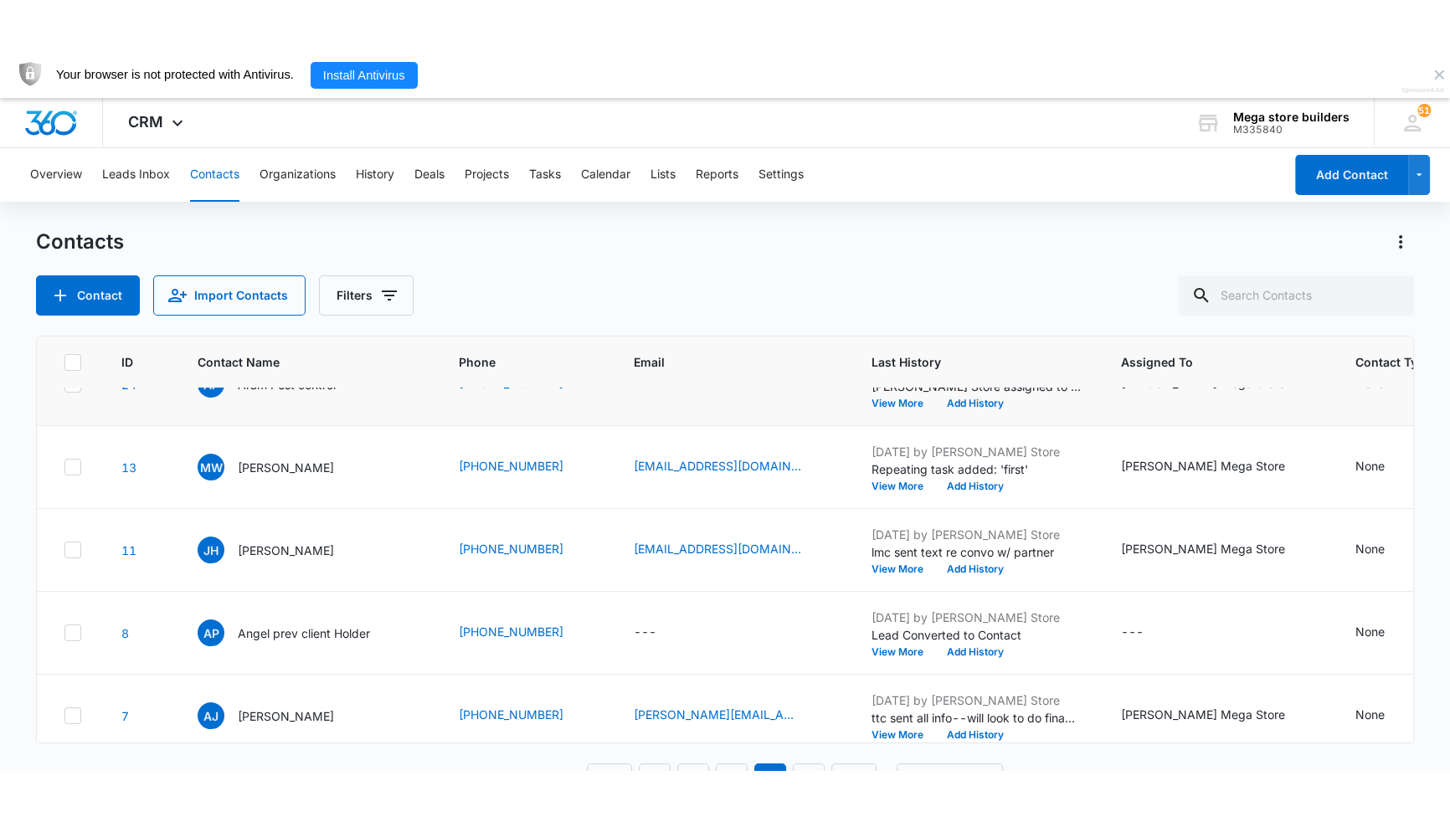
scroll to position [380, 0]
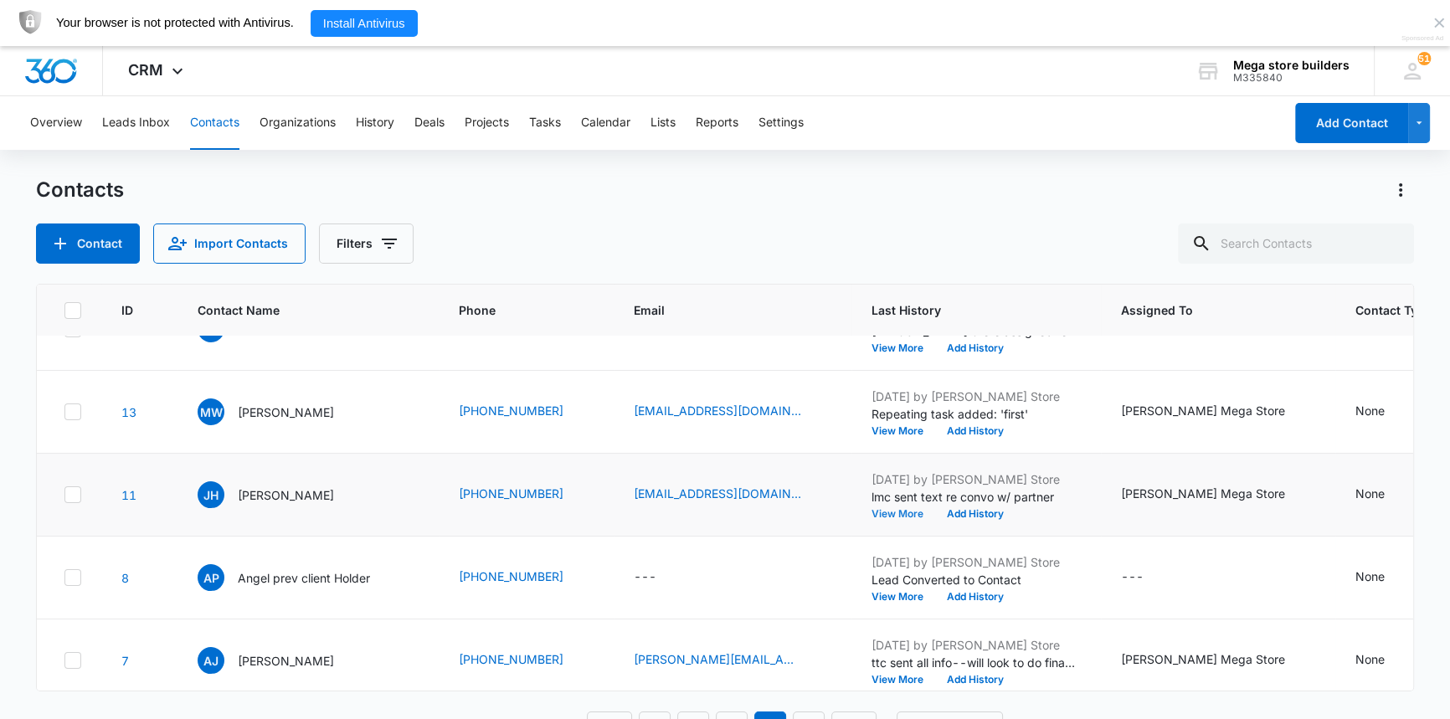
click at [878, 512] on button "View More" at bounding box center [904, 514] width 64 height 10
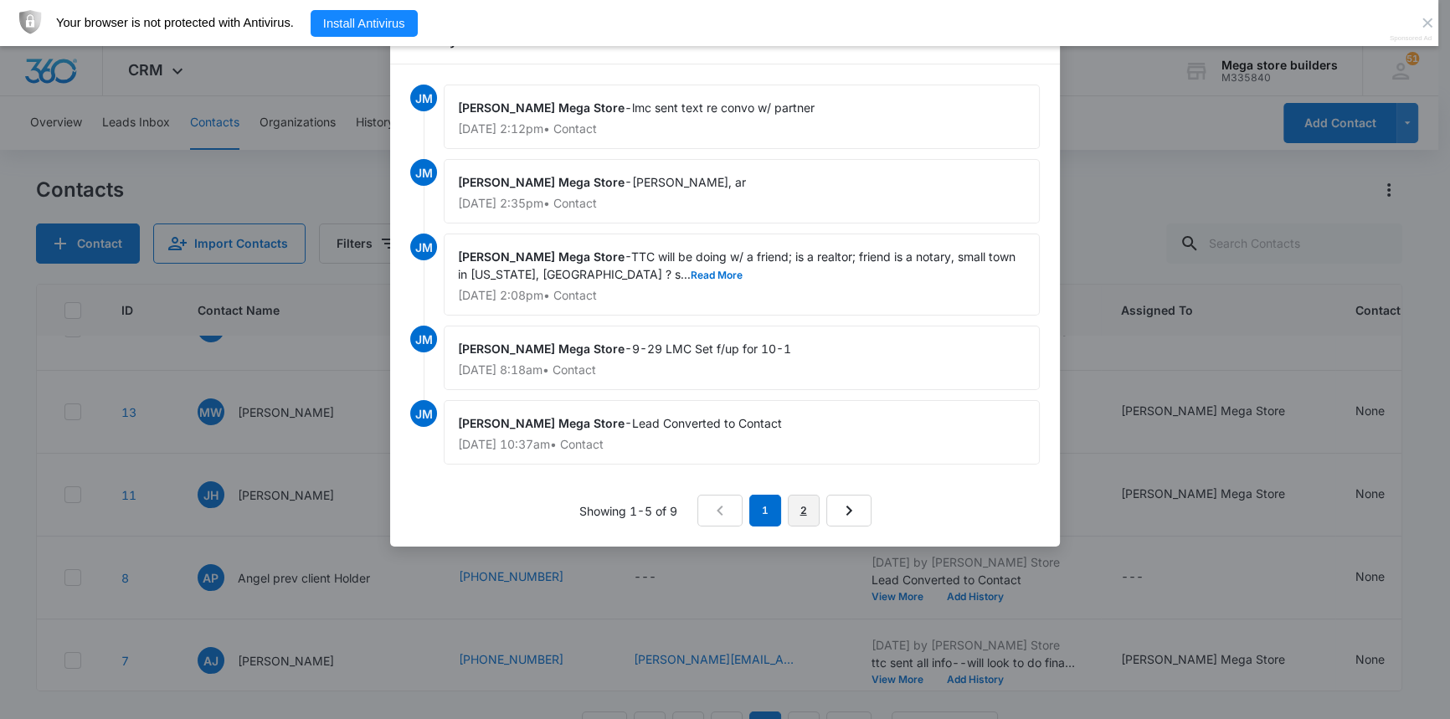
click at [811, 514] on link "2" at bounding box center [804, 511] width 32 height 32
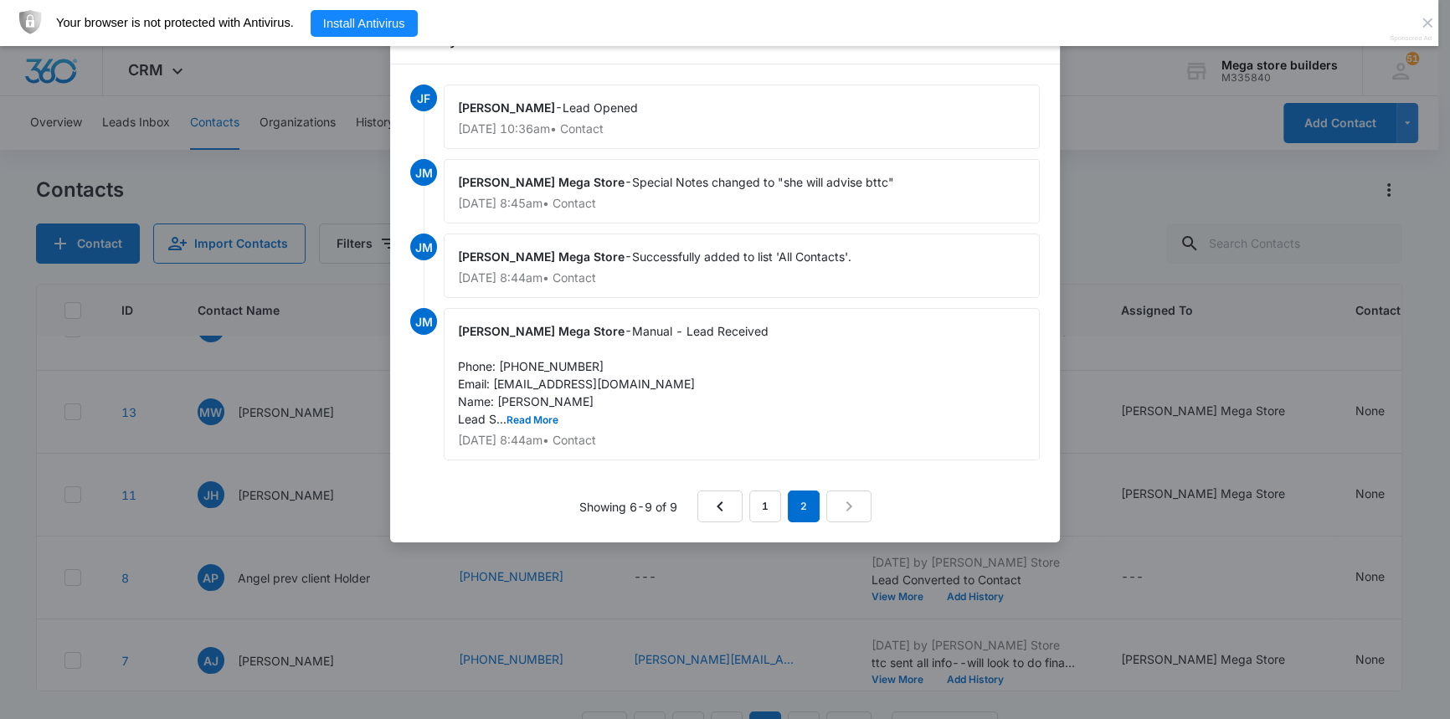
click at [1142, 299] on div at bounding box center [725, 359] width 1450 height 719
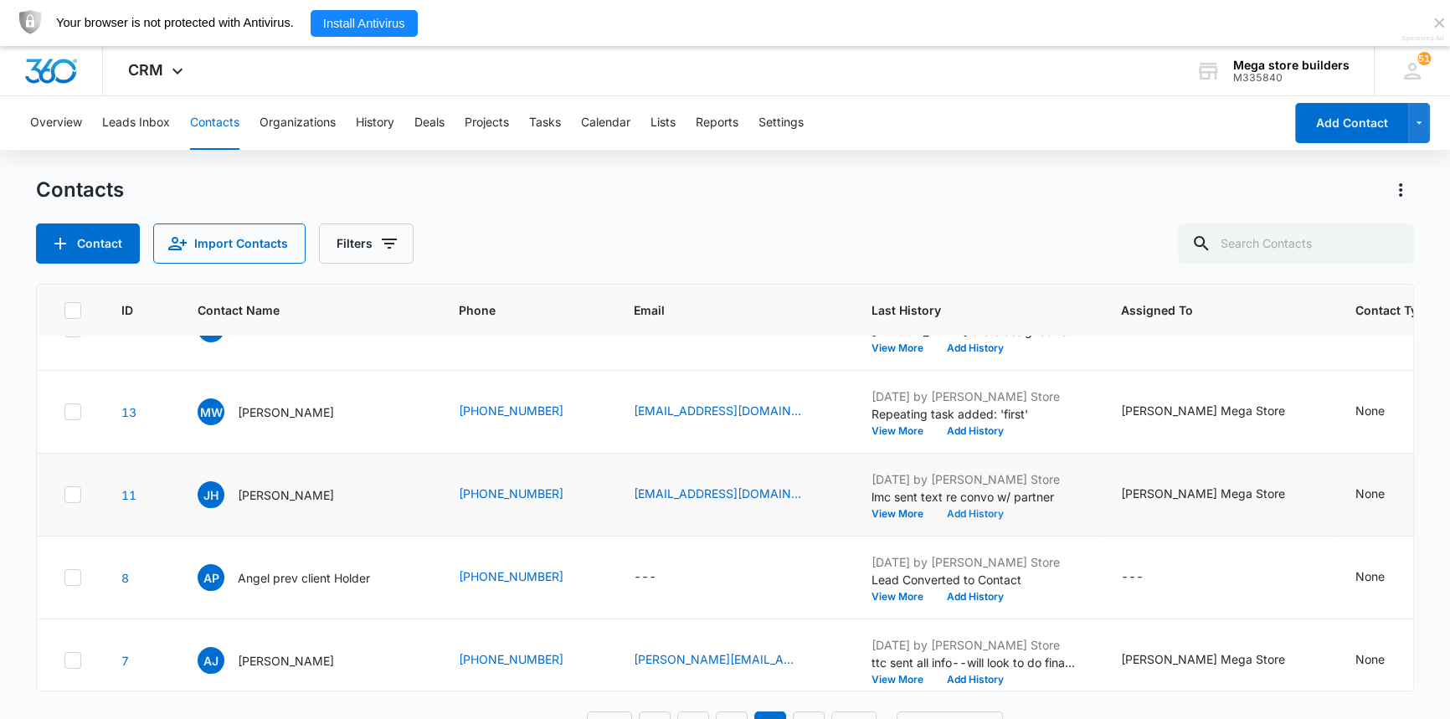
click at [951, 511] on button "Add History" at bounding box center [975, 514] width 80 height 10
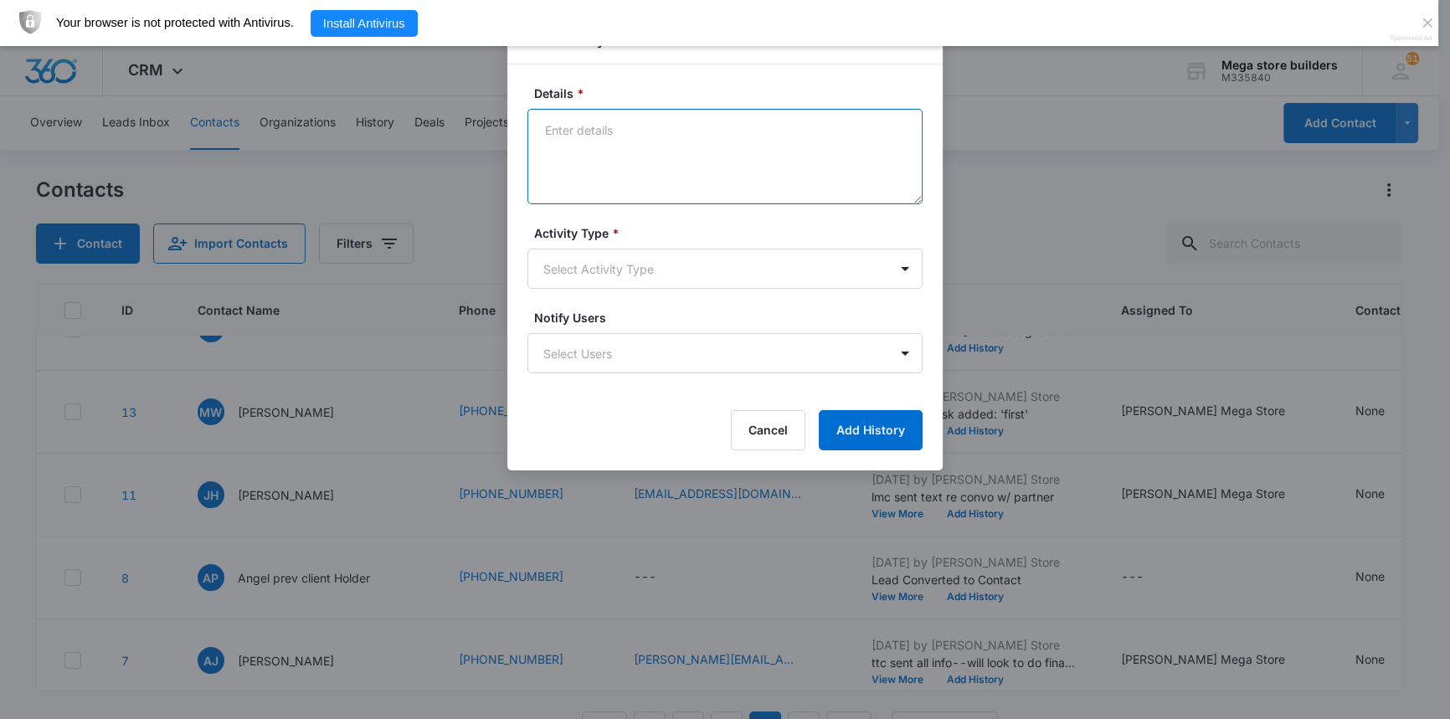
drag, startPoint x: 569, startPoint y: 147, endPoint x: 569, endPoint y: 160, distance: 12.6
click at [569, 160] on textarea "Details *" at bounding box center [724, 156] width 395 height 95
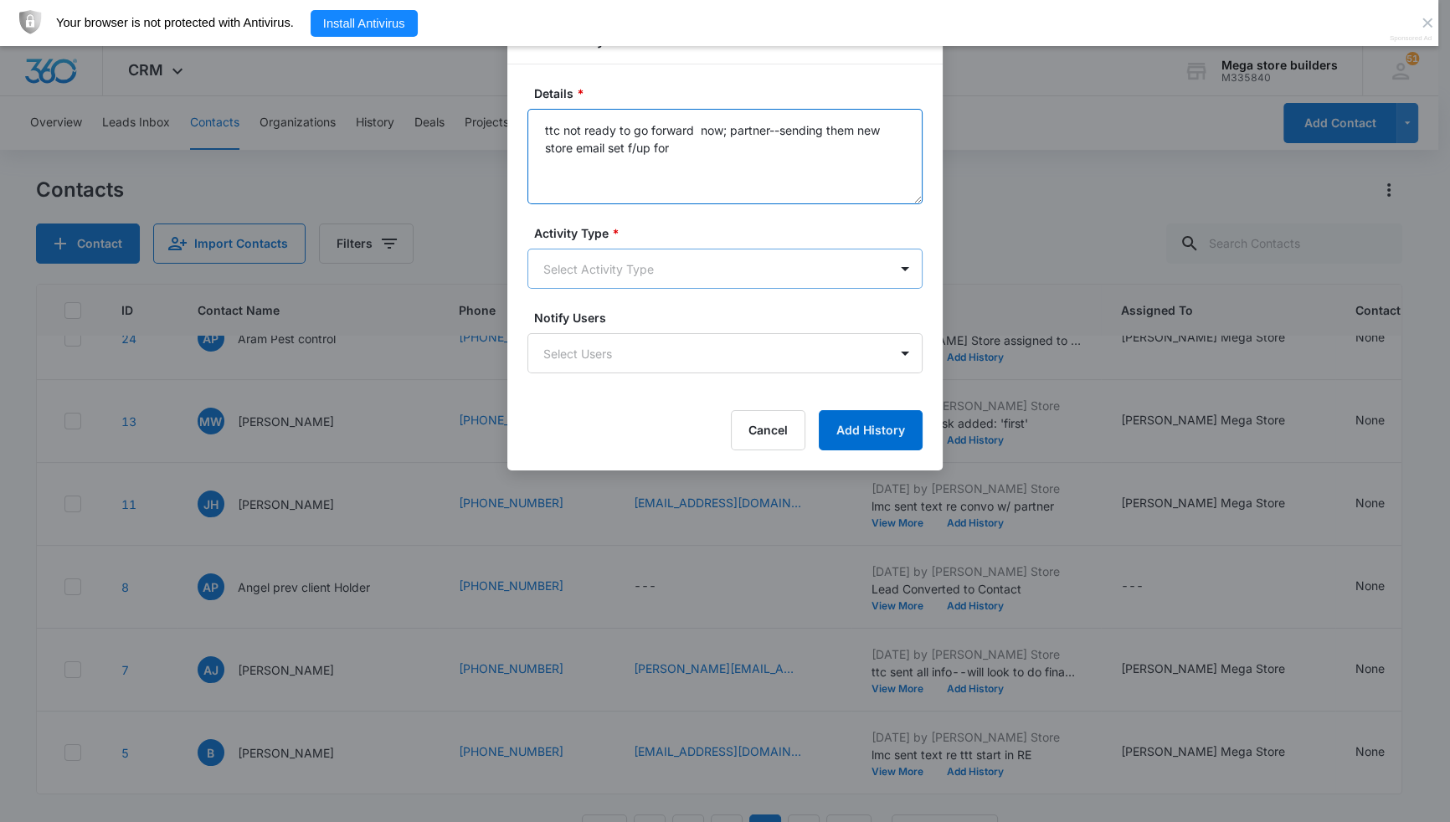
type textarea "ttc not ready to go forward now; partner--sending them new store email set f/up…"
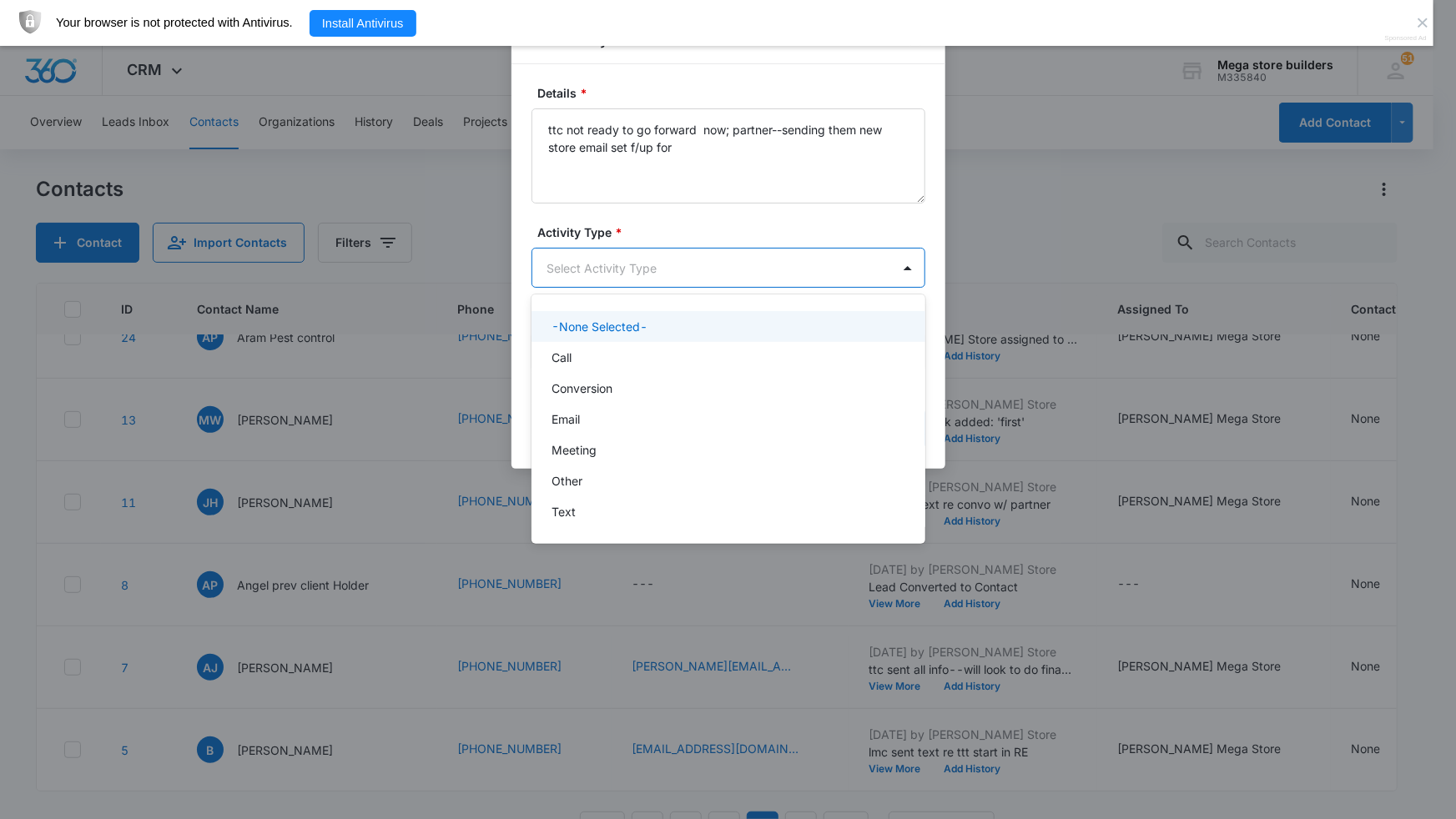
click at [598, 252] on body "CRM Apps Reputation Forms CRM Email Social Content Ads Intelligence Files Brand…" at bounding box center [728, 410] width 1456 height 819
click at [568, 358] on p "Call" at bounding box center [561, 358] width 20 height 18
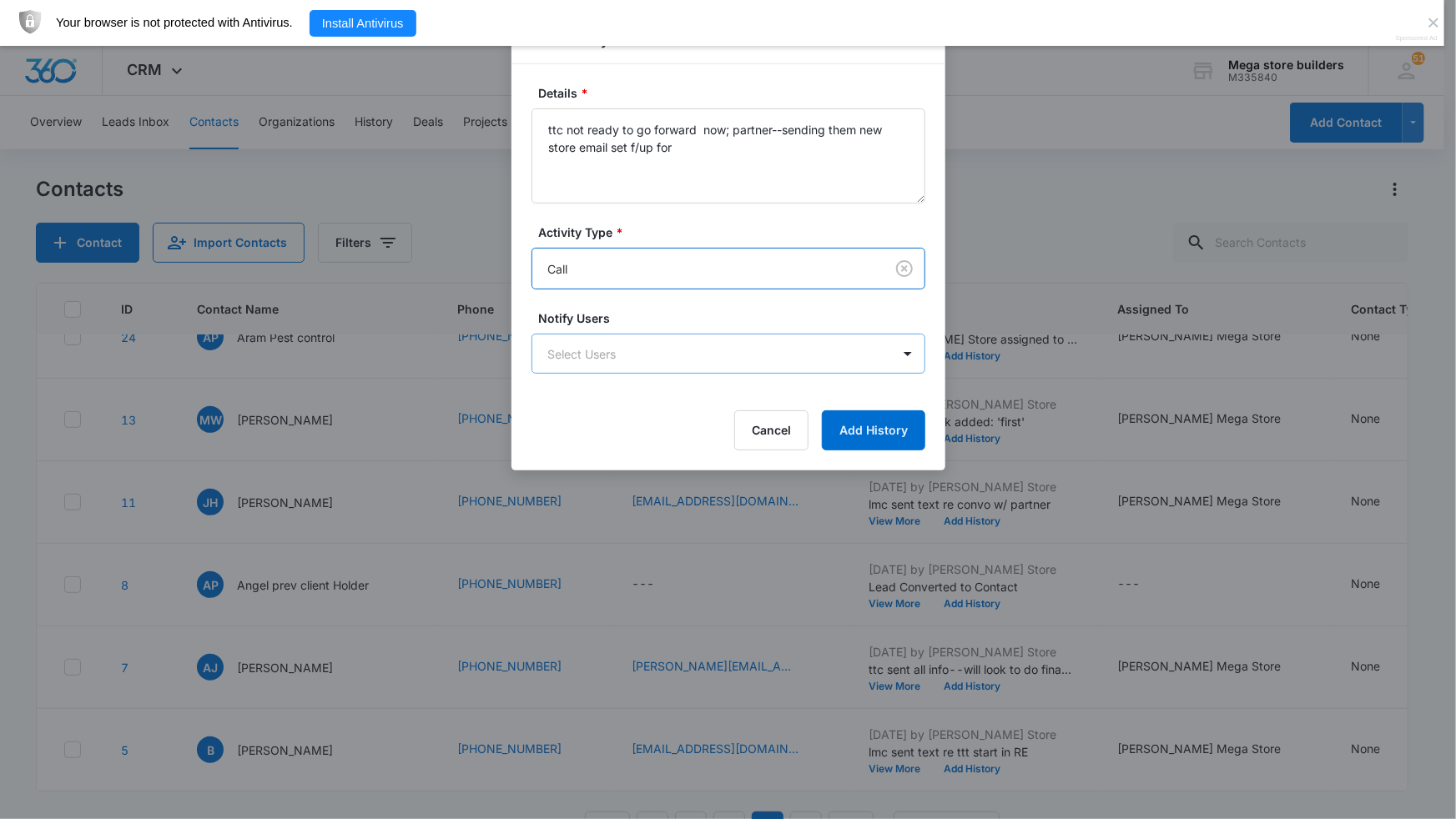
click at [690, 357] on body "CRM Apps Reputation Forms CRM Email Social Content Ads Intelligence Files Brand…" at bounding box center [728, 431] width 1456 height 864
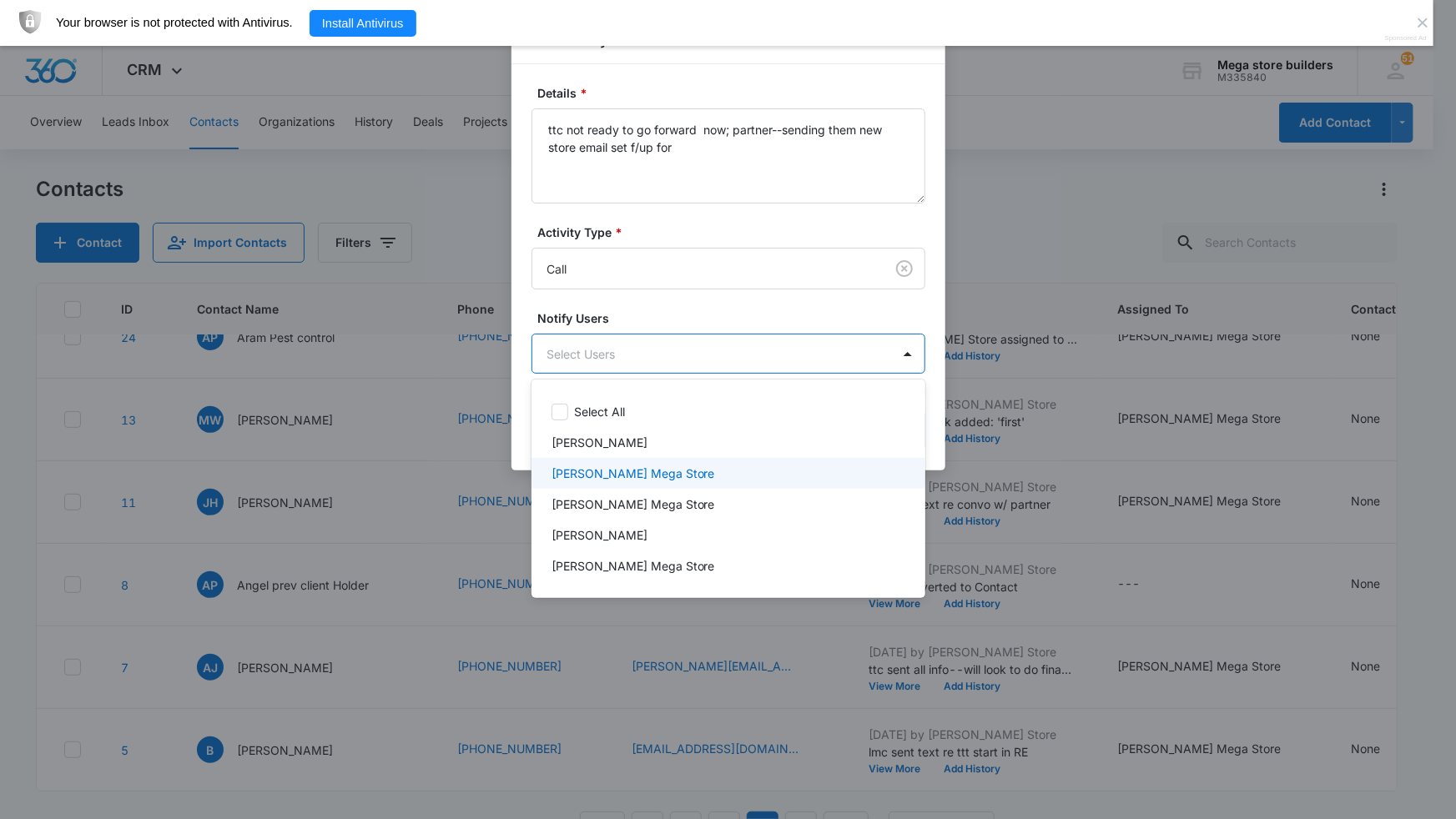
click at [636, 469] on p "[PERSON_NAME] Mega Store" at bounding box center [633, 473] width 163 height 18
click at [1021, 475] on div at bounding box center [728, 410] width 1456 height 819
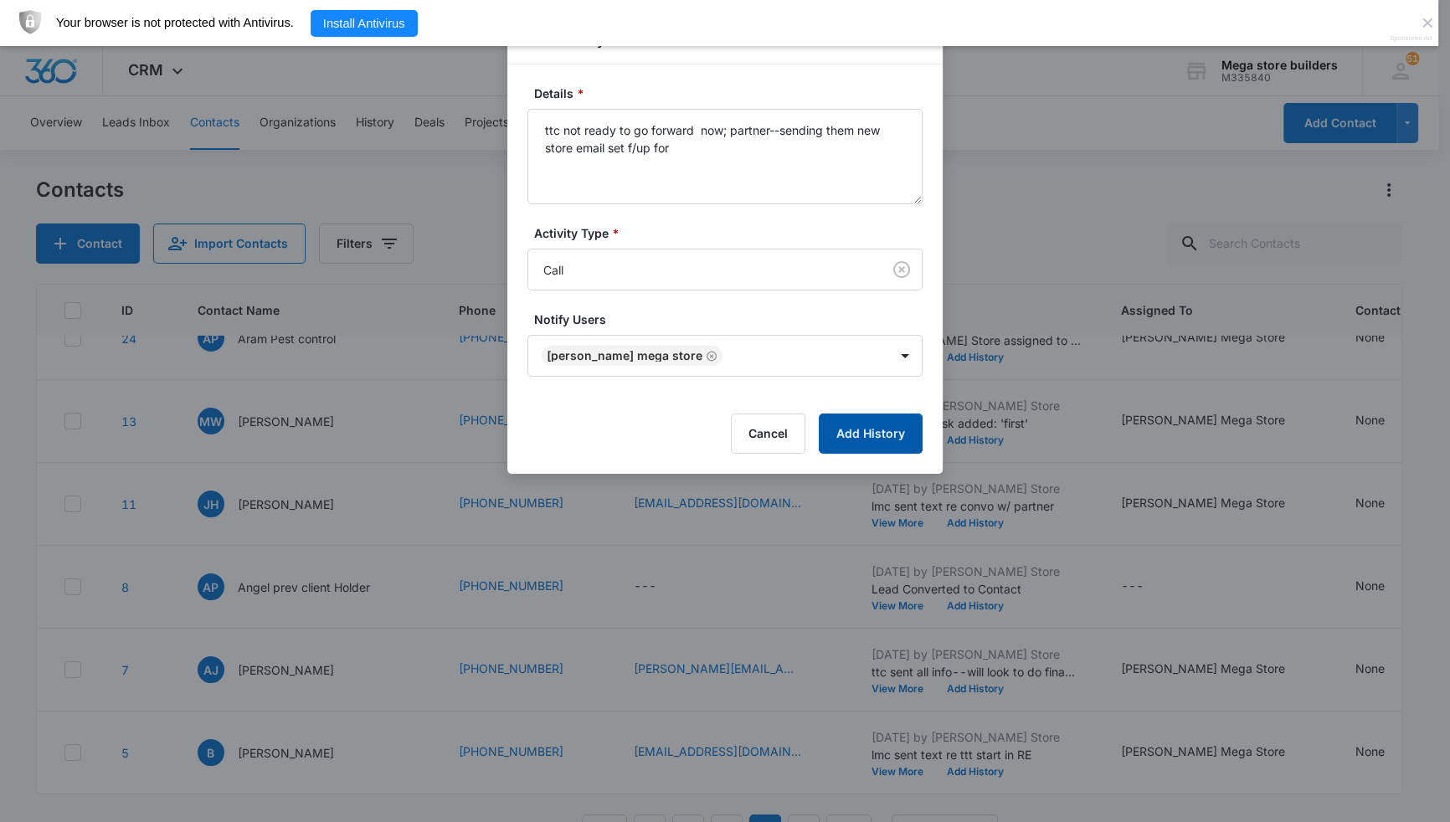
click at [867, 426] on button "Add History" at bounding box center [871, 434] width 104 height 40
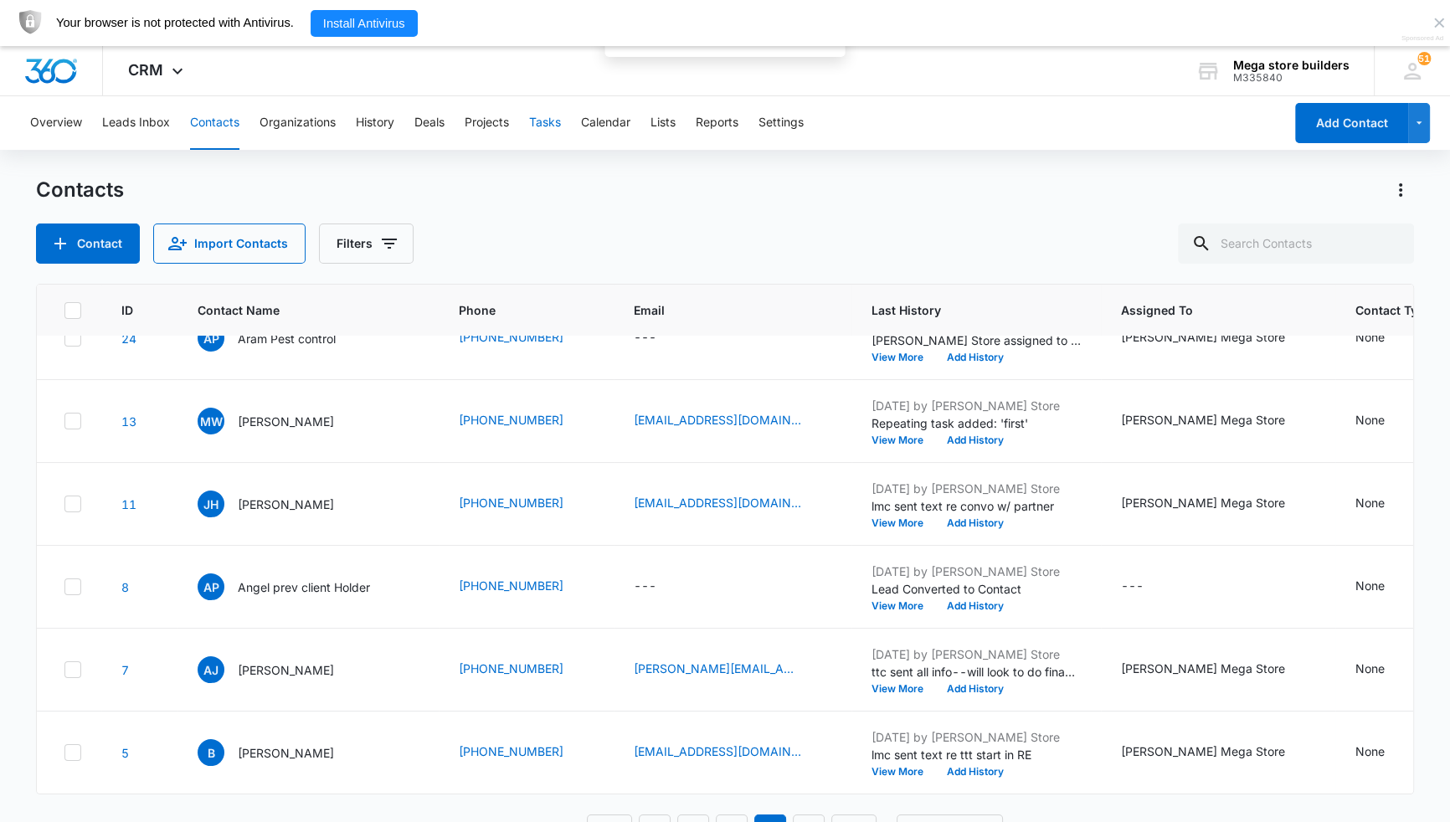
click at [548, 121] on button "Tasks" at bounding box center [545, 123] width 32 height 54
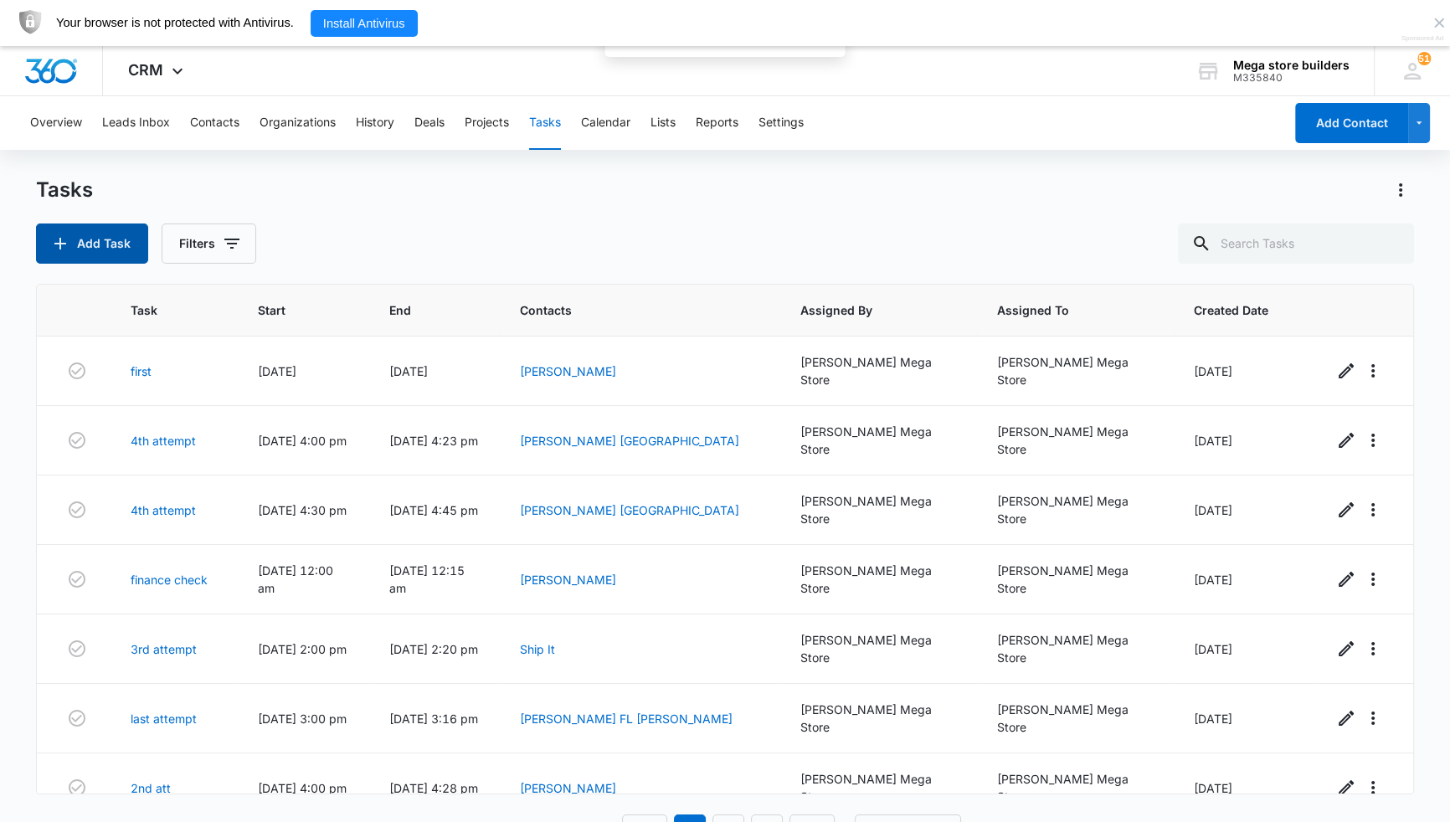
click at [100, 245] on button "Add Task" at bounding box center [92, 244] width 112 height 40
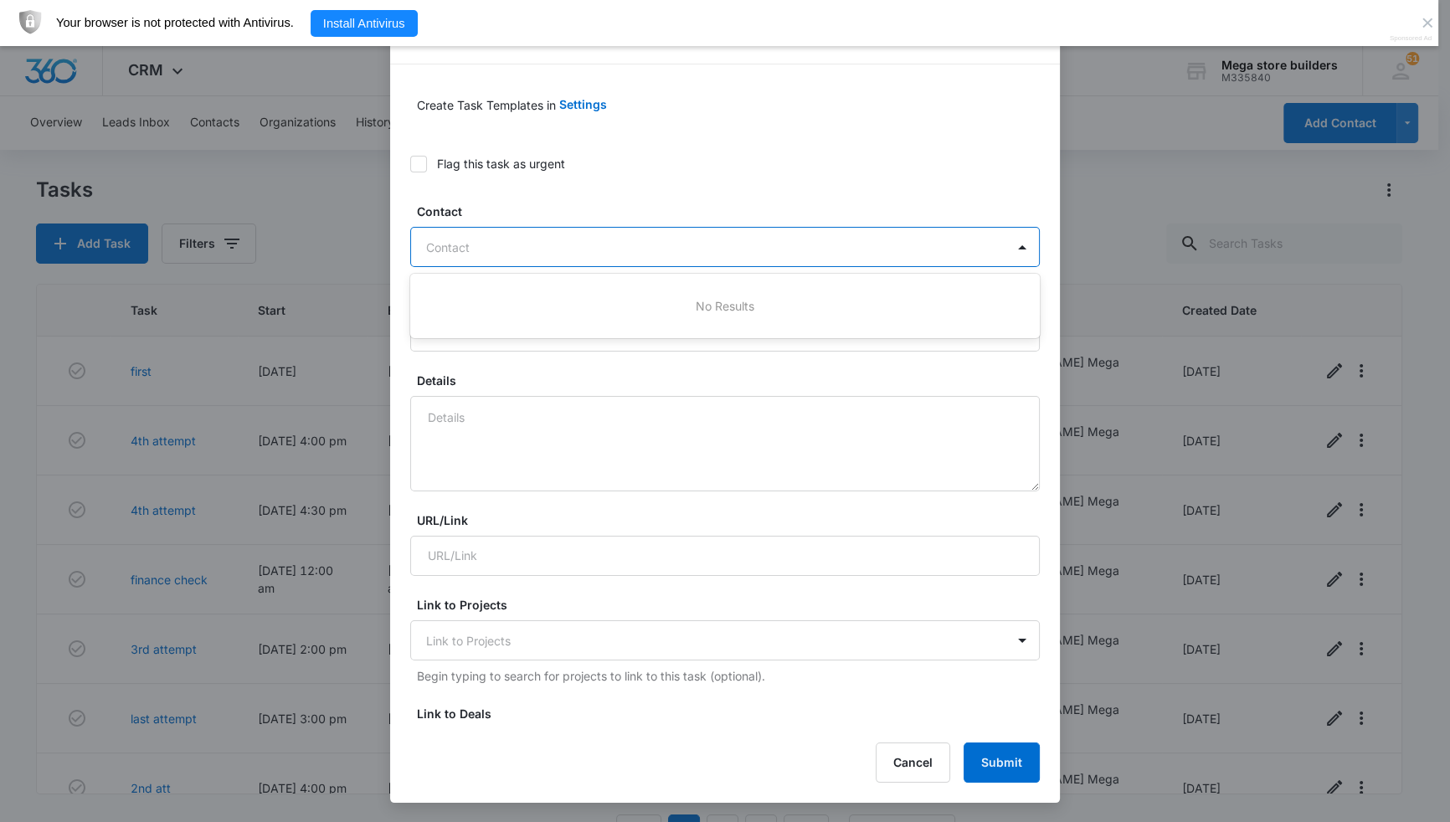
click at [512, 250] on div at bounding box center [715, 247] width 578 height 21
type input "janice holland"
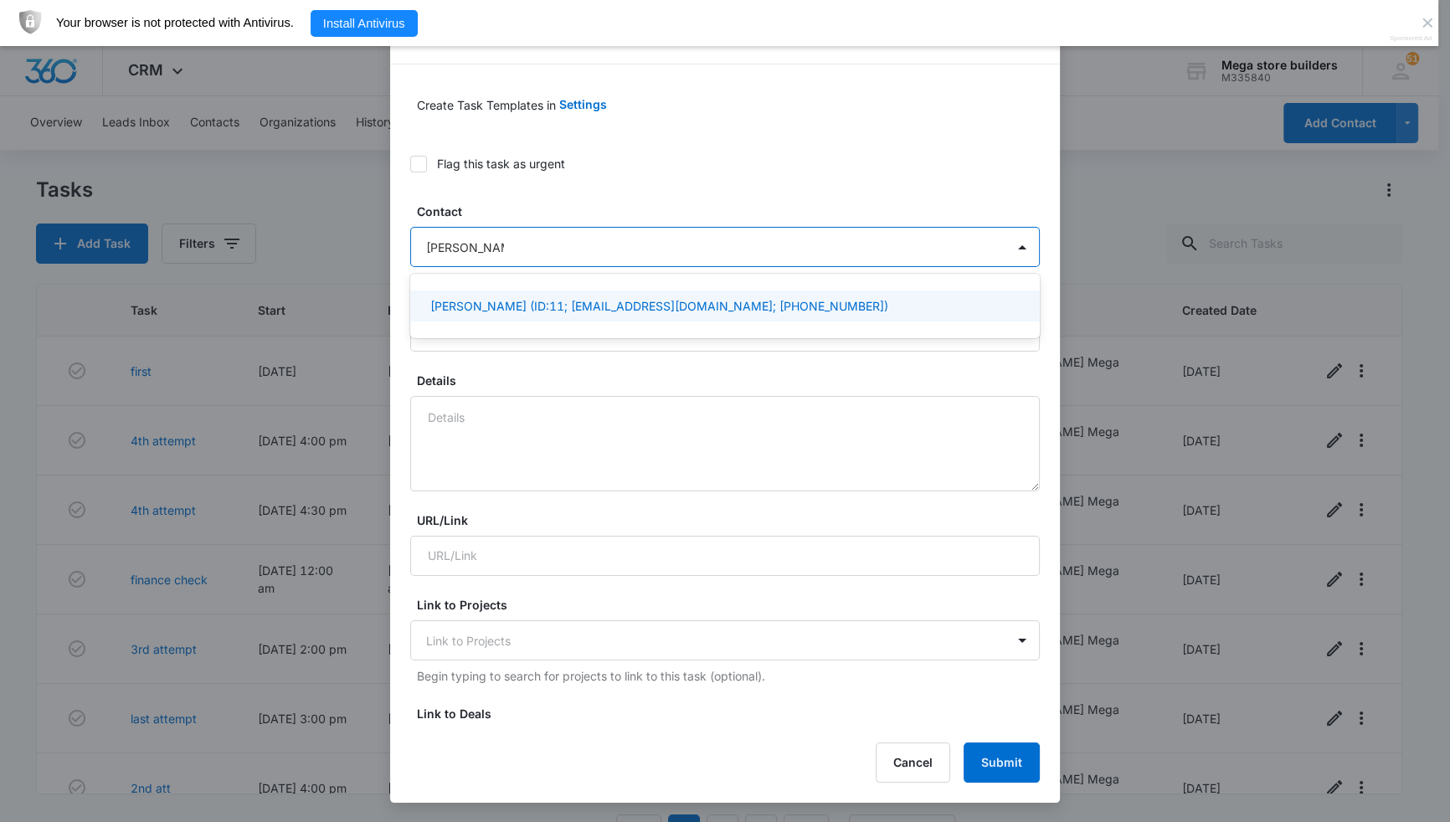
click at [530, 297] on p "Janice Holland (ID:11; thejanholland@gmail.com; (479) 903-5585)" at bounding box center [659, 306] width 458 height 18
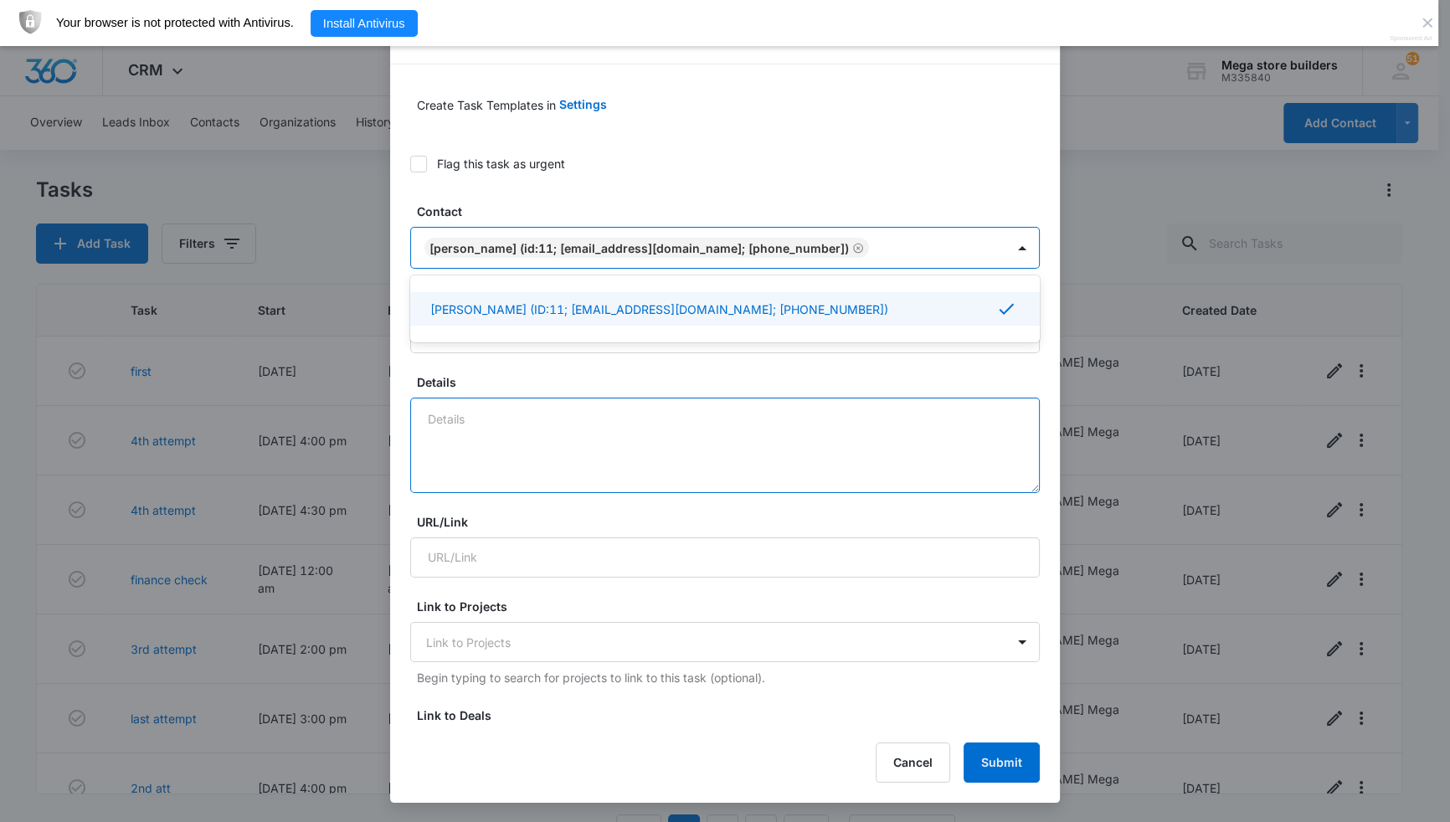
click at [563, 408] on textarea "Details" at bounding box center [725, 445] width 630 height 95
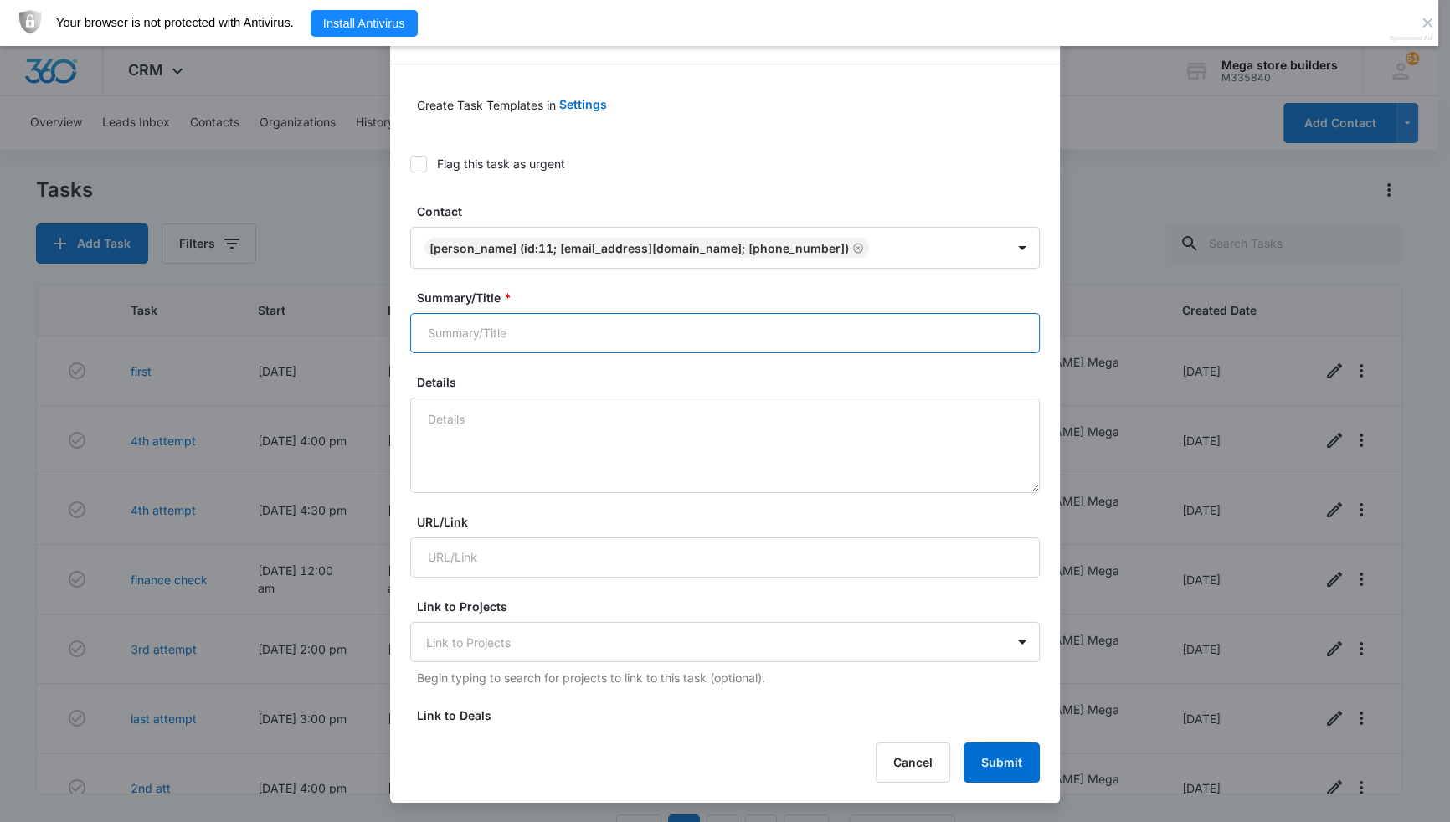
click at [475, 327] on input "Summary/Title *" at bounding box center [725, 333] width 630 height 40
type input "try to re engage"
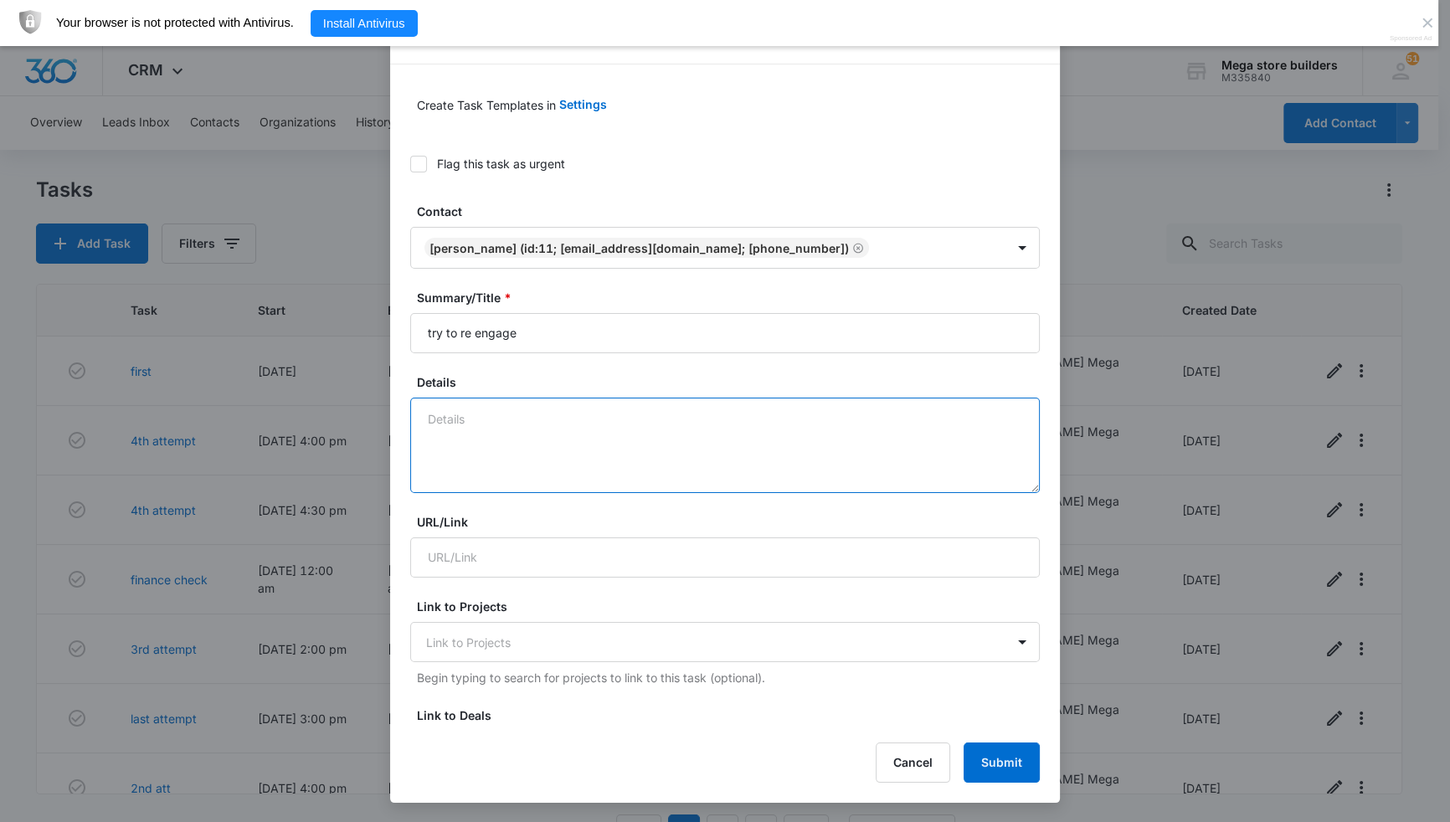
click at [527, 431] on textarea "Details" at bounding box center [725, 445] width 630 height 95
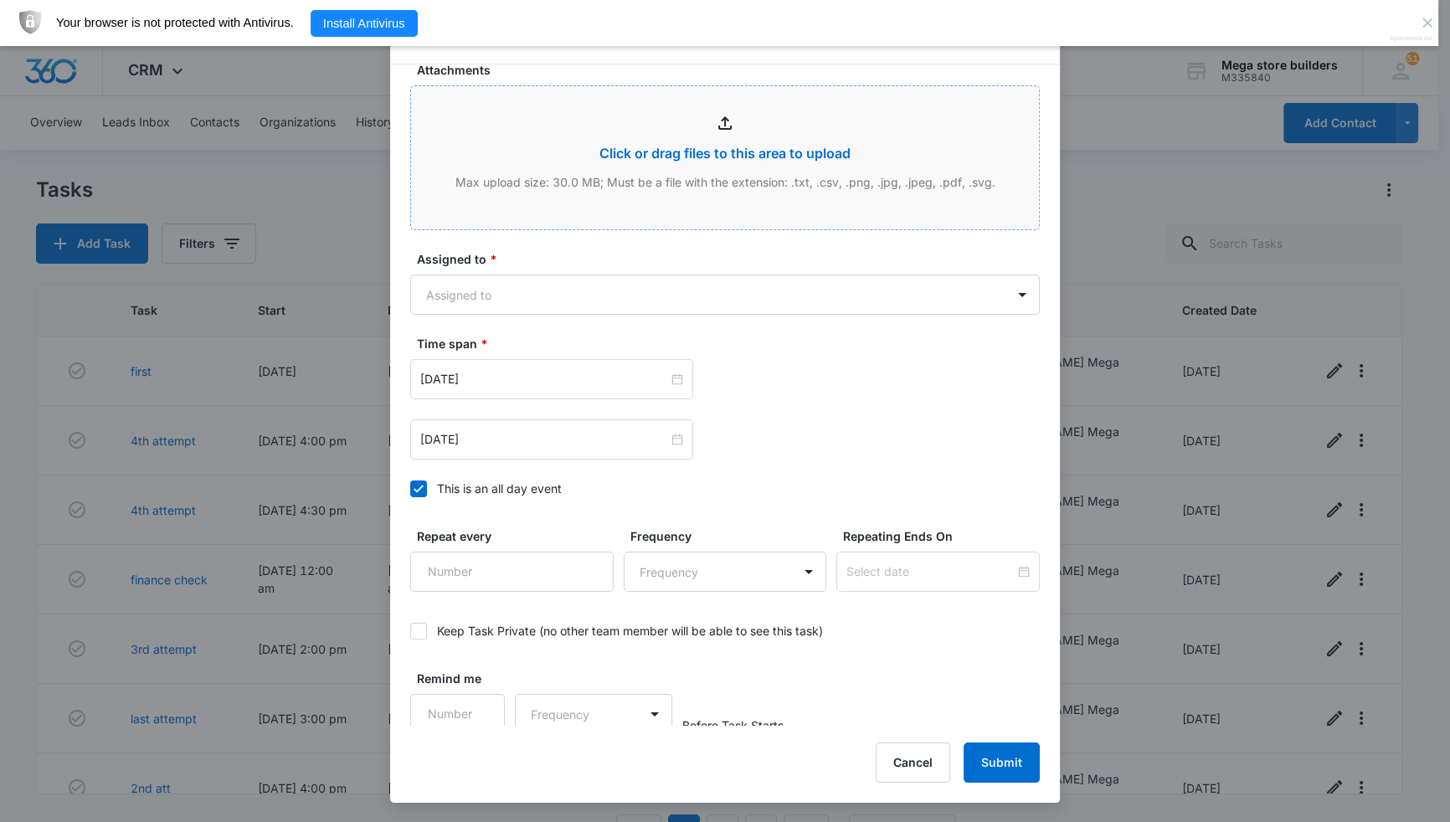
scroll to position [821, 0]
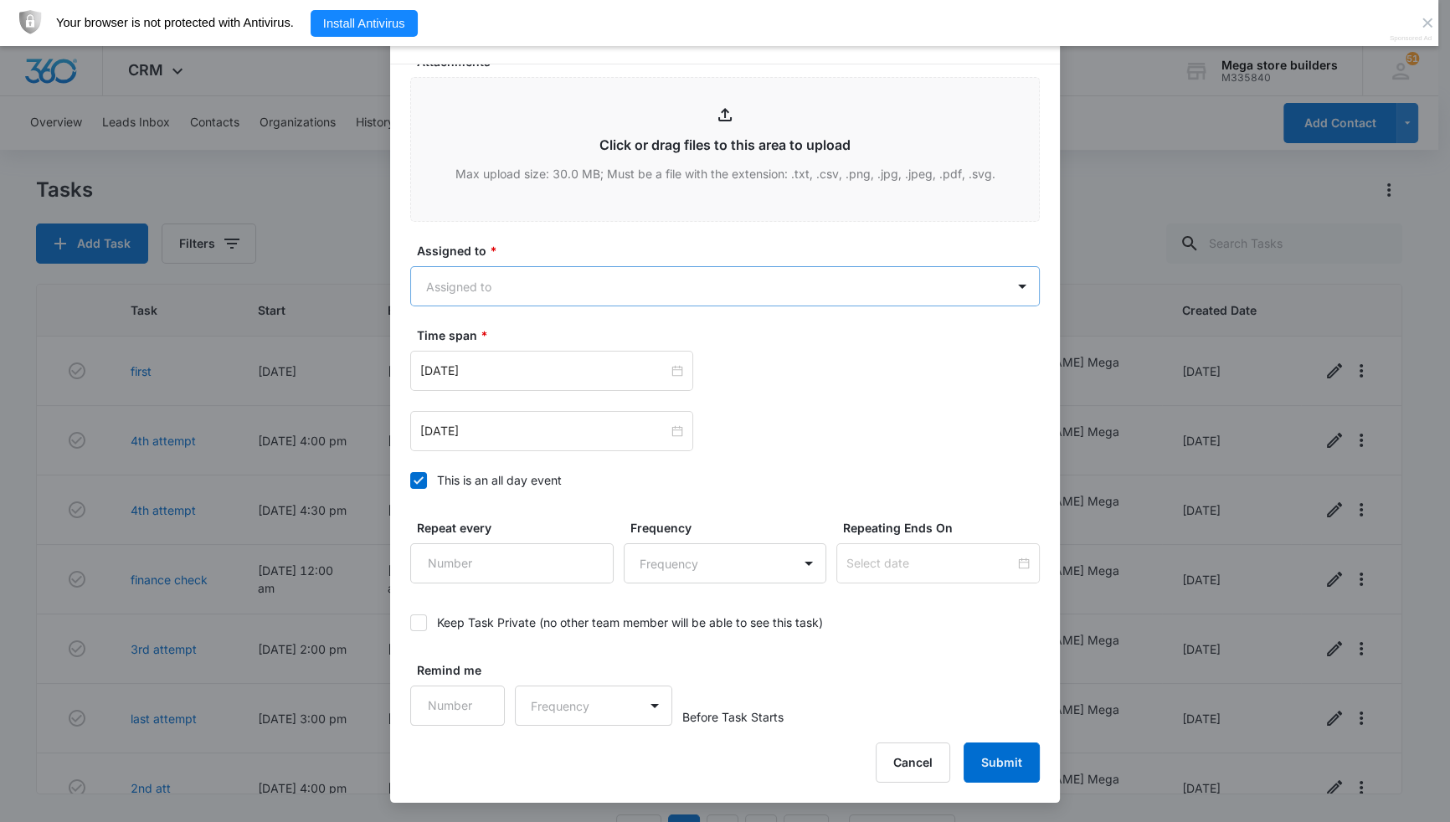
type textarea "want to wait, do more investigation ? set f/up for 11/15"
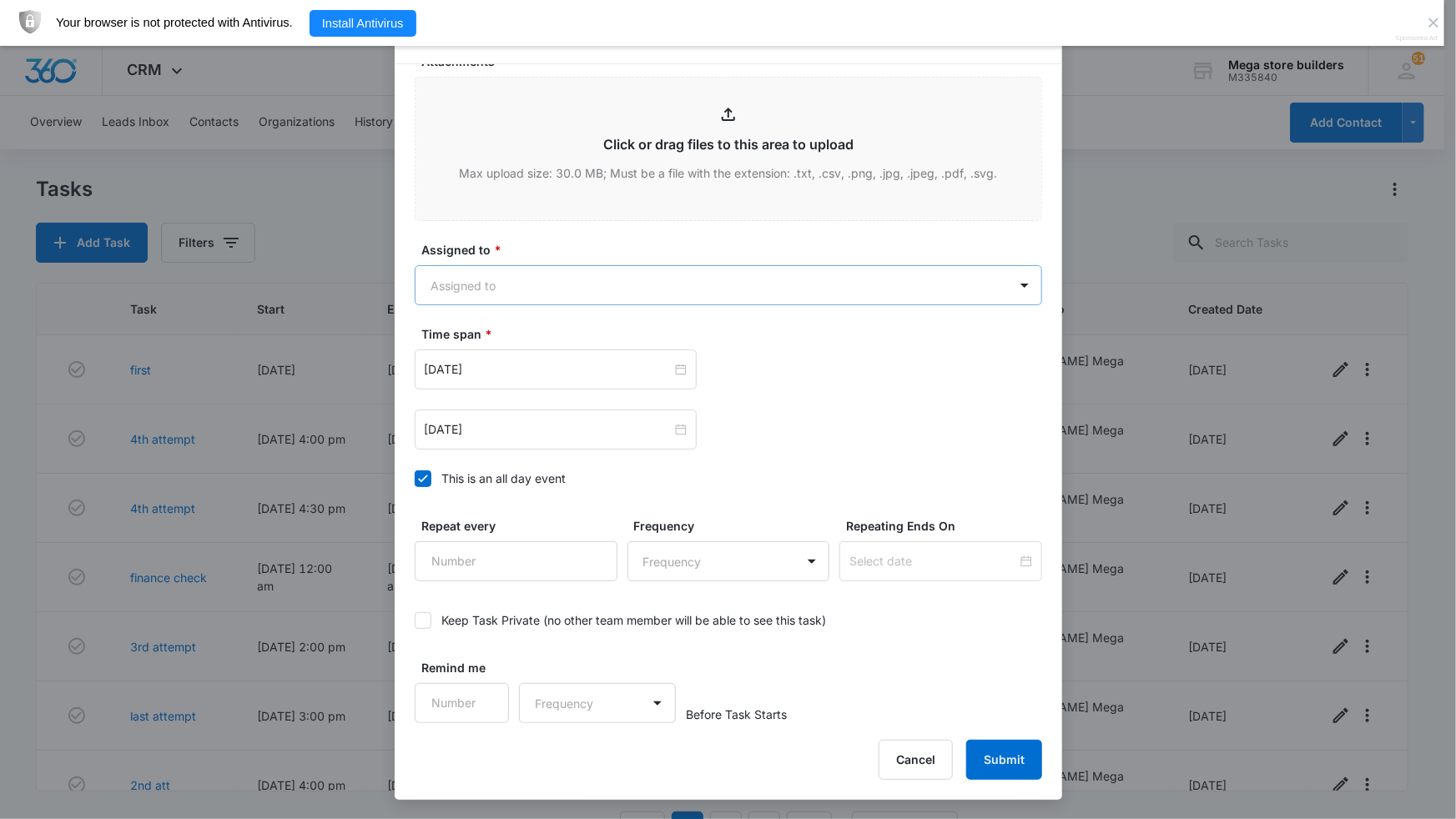
click at [525, 281] on body "CRM Apps Reputation Forms CRM Email Social Content Ads Intelligence Files Brand…" at bounding box center [728, 431] width 1456 height 864
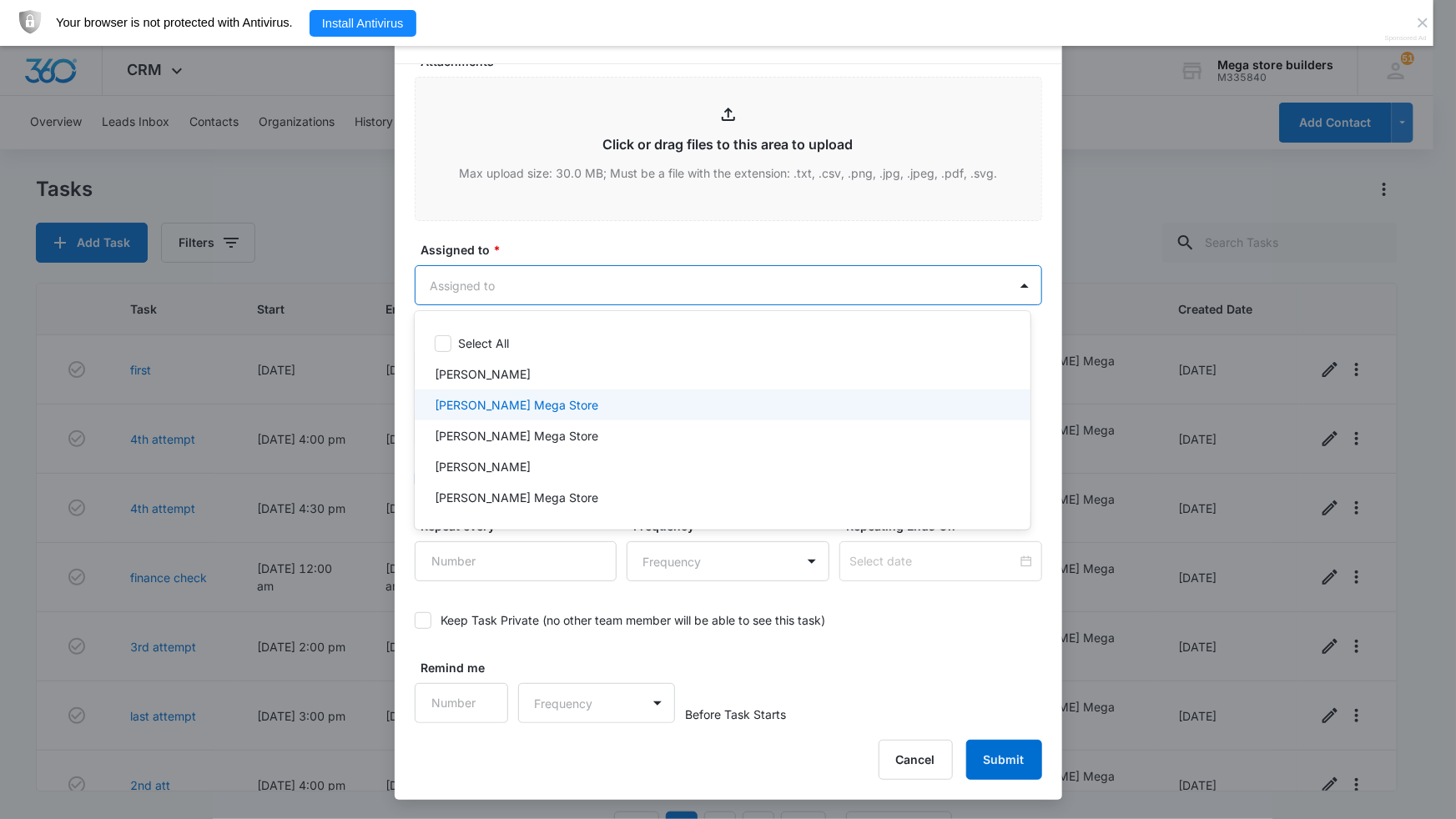
click at [467, 405] on p "[PERSON_NAME] Mega Store" at bounding box center [516, 406] width 163 height 18
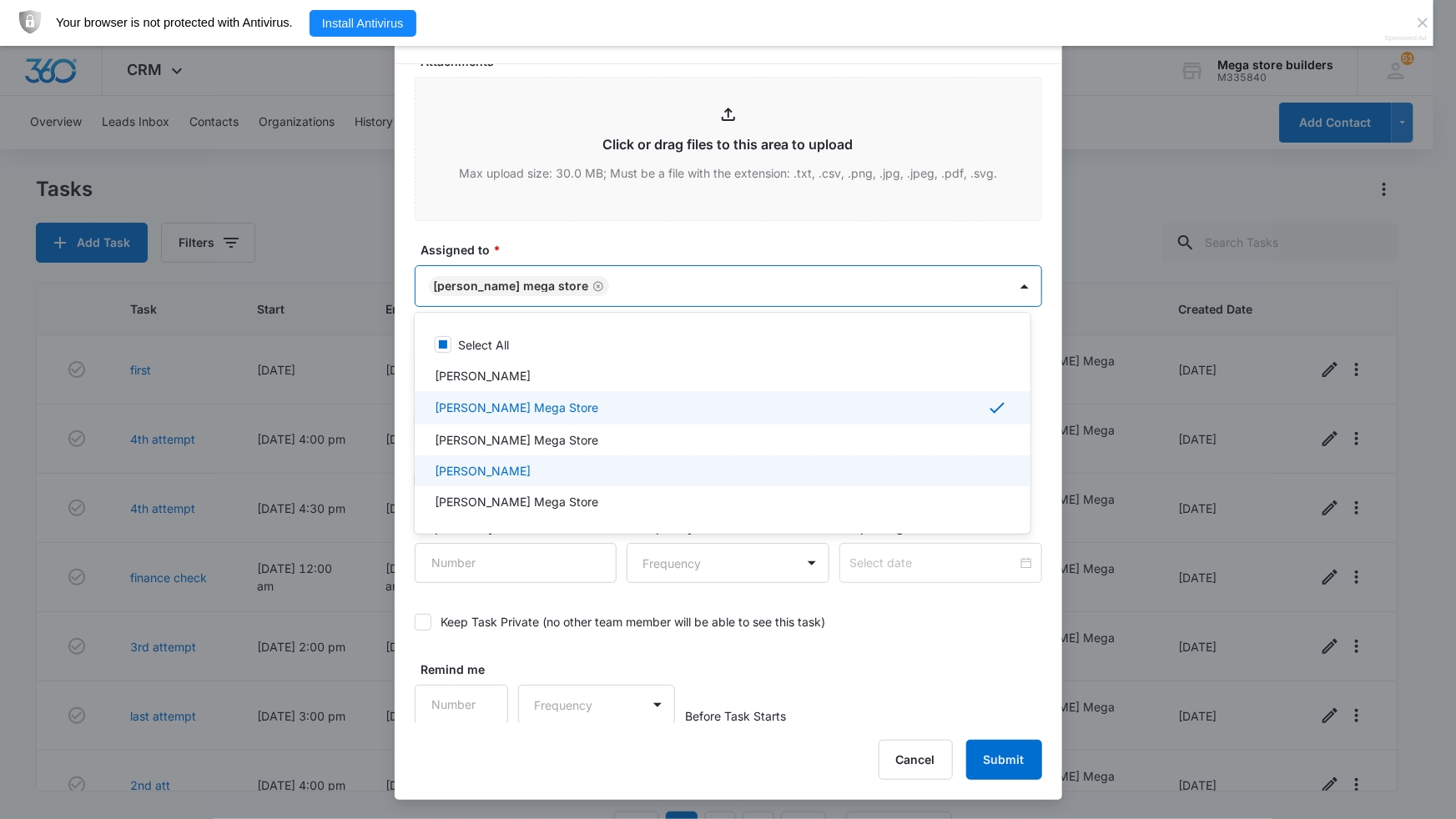
click at [1274, 464] on div at bounding box center [728, 410] width 1456 height 819
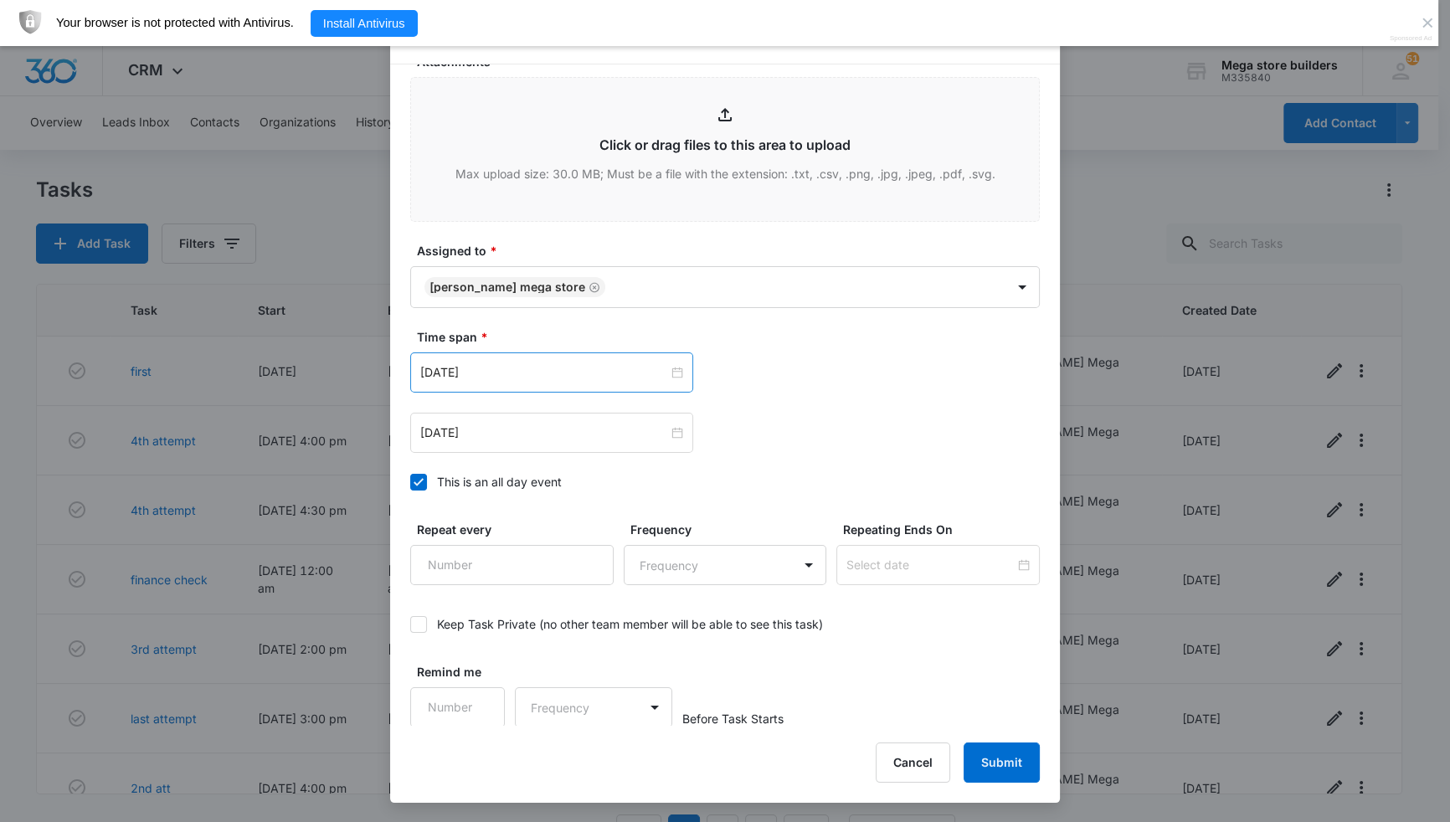
click at [522, 360] on div "Oct 13, 2025" at bounding box center [551, 372] width 283 height 40
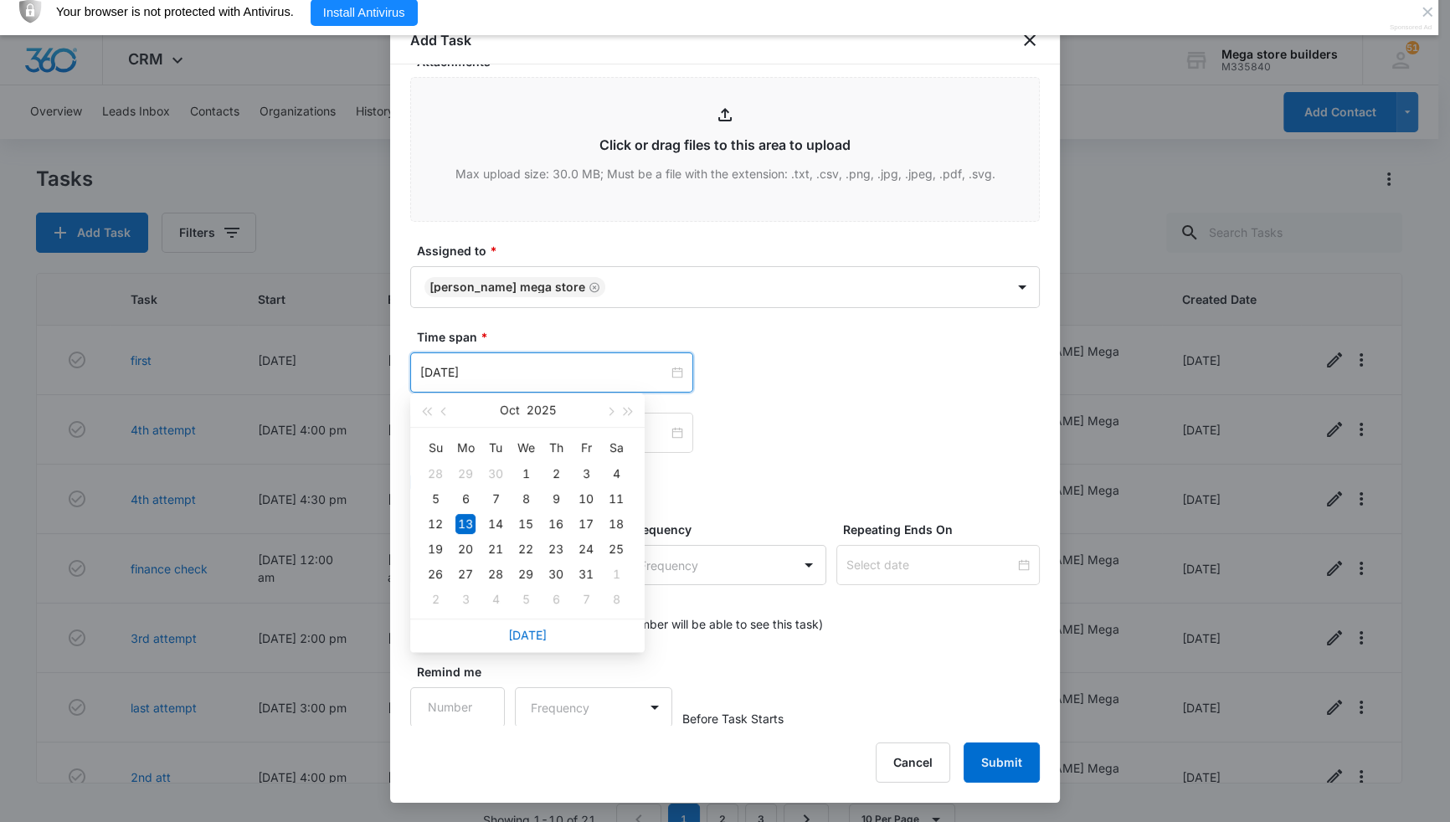
scroll to position [44, 0]
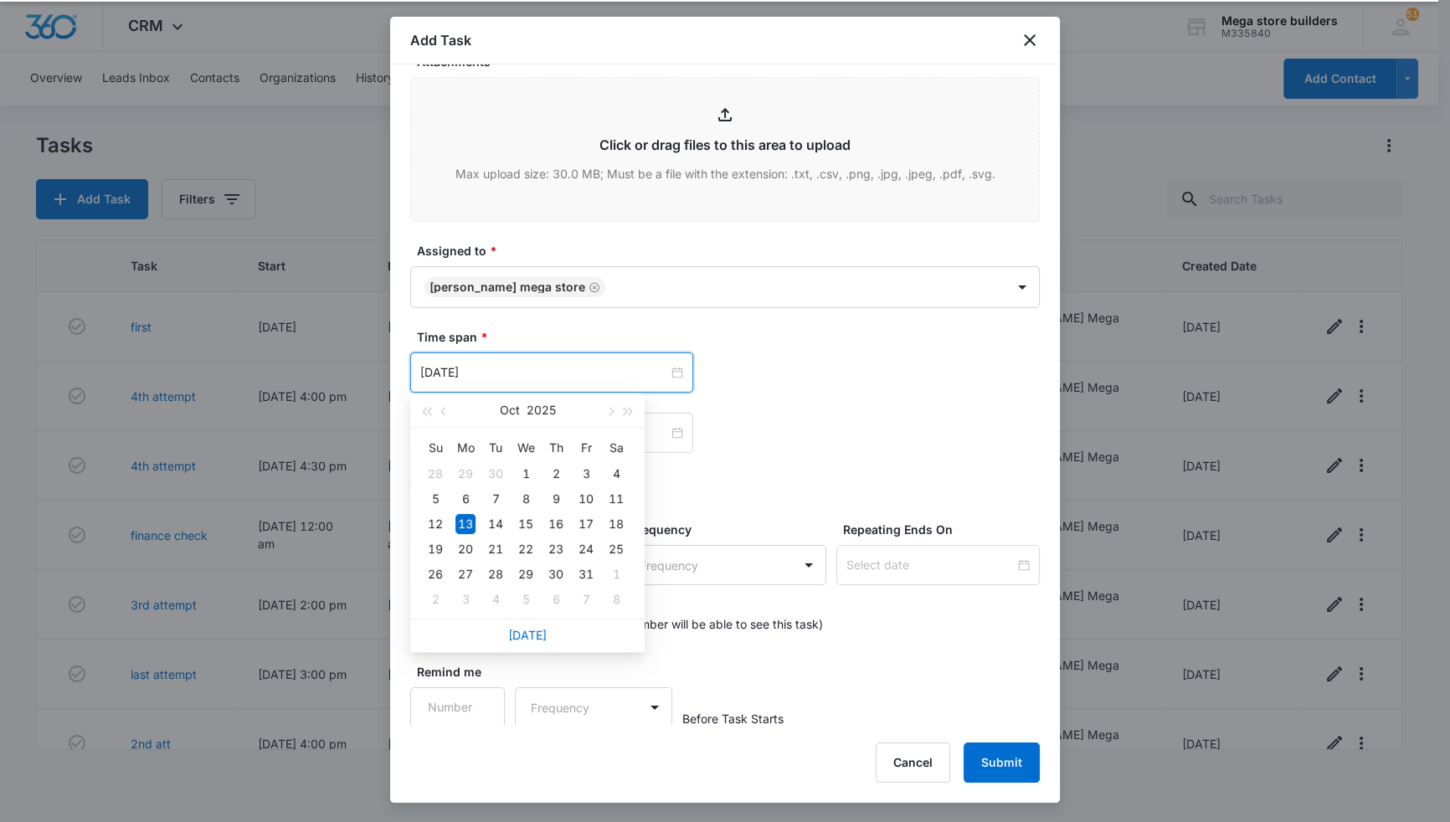
drag, startPoint x: 888, startPoint y: 437, endPoint x: 802, endPoint y: 460, distance: 89.2
click at [884, 437] on div "Oct 13, 2025" at bounding box center [725, 433] width 630 height 40
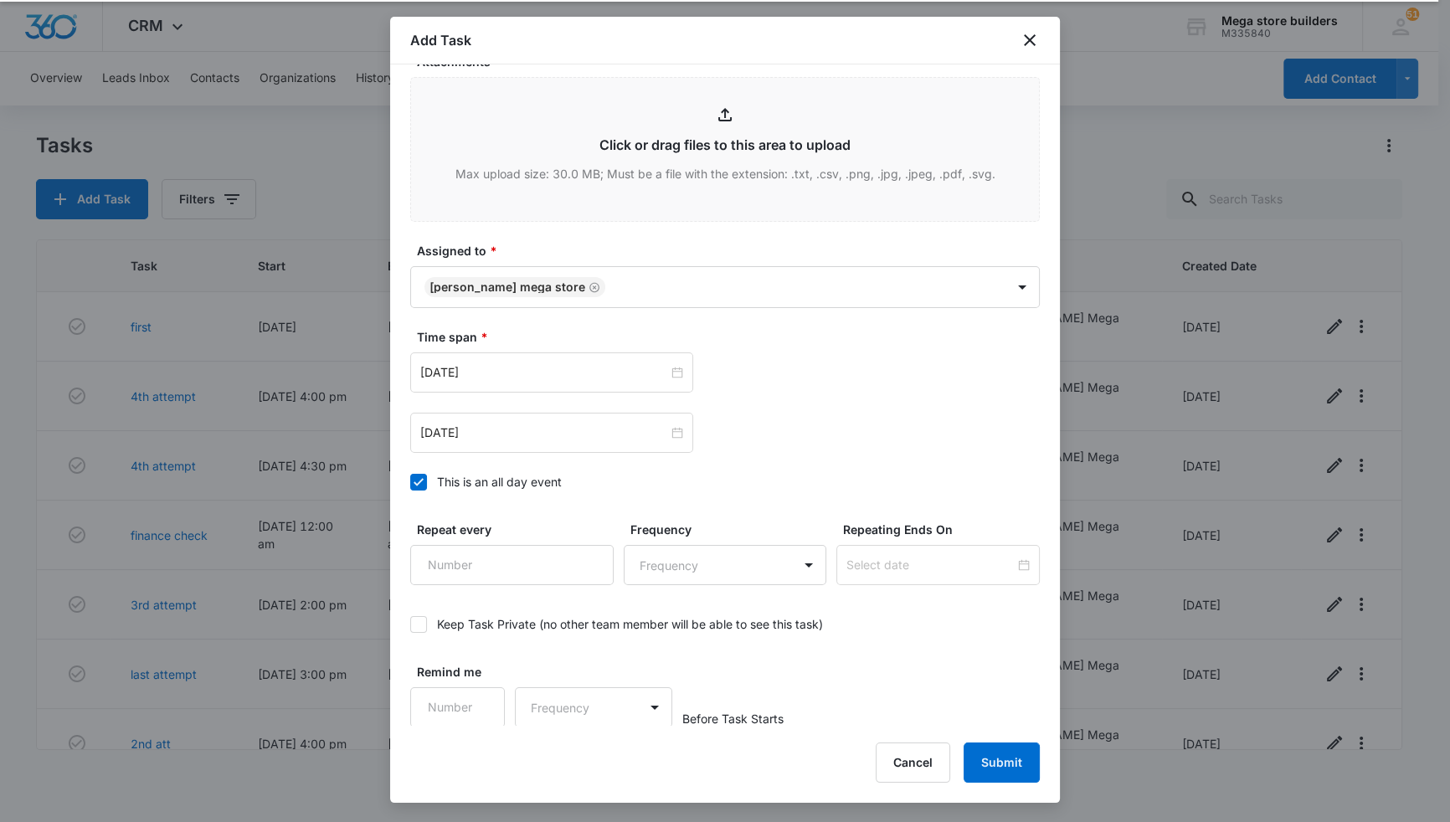
click at [425, 480] on icon at bounding box center [418, 482] width 15 height 15
click at [410, 482] on input "This is an all day event" at bounding box center [410, 482] width 0 height 0
click at [526, 369] on input "Oct 13, 2025" at bounding box center [544, 372] width 248 height 18
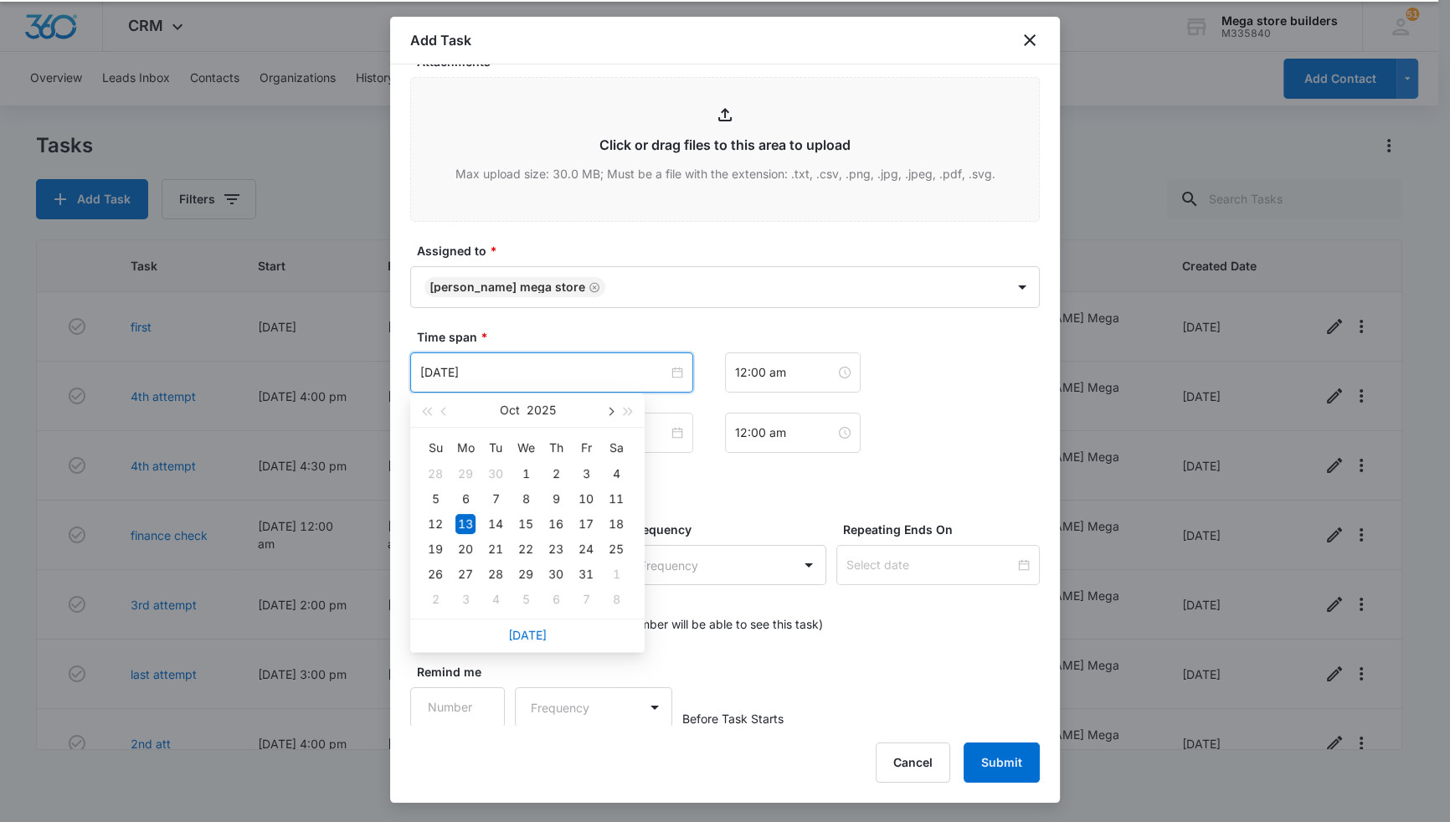
click at [612, 406] on button "button" at bounding box center [609, 410] width 18 height 33
type input "Nov 17, 2025"
click at [463, 548] on div "17" at bounding box center [465, 549] width 20 height 20
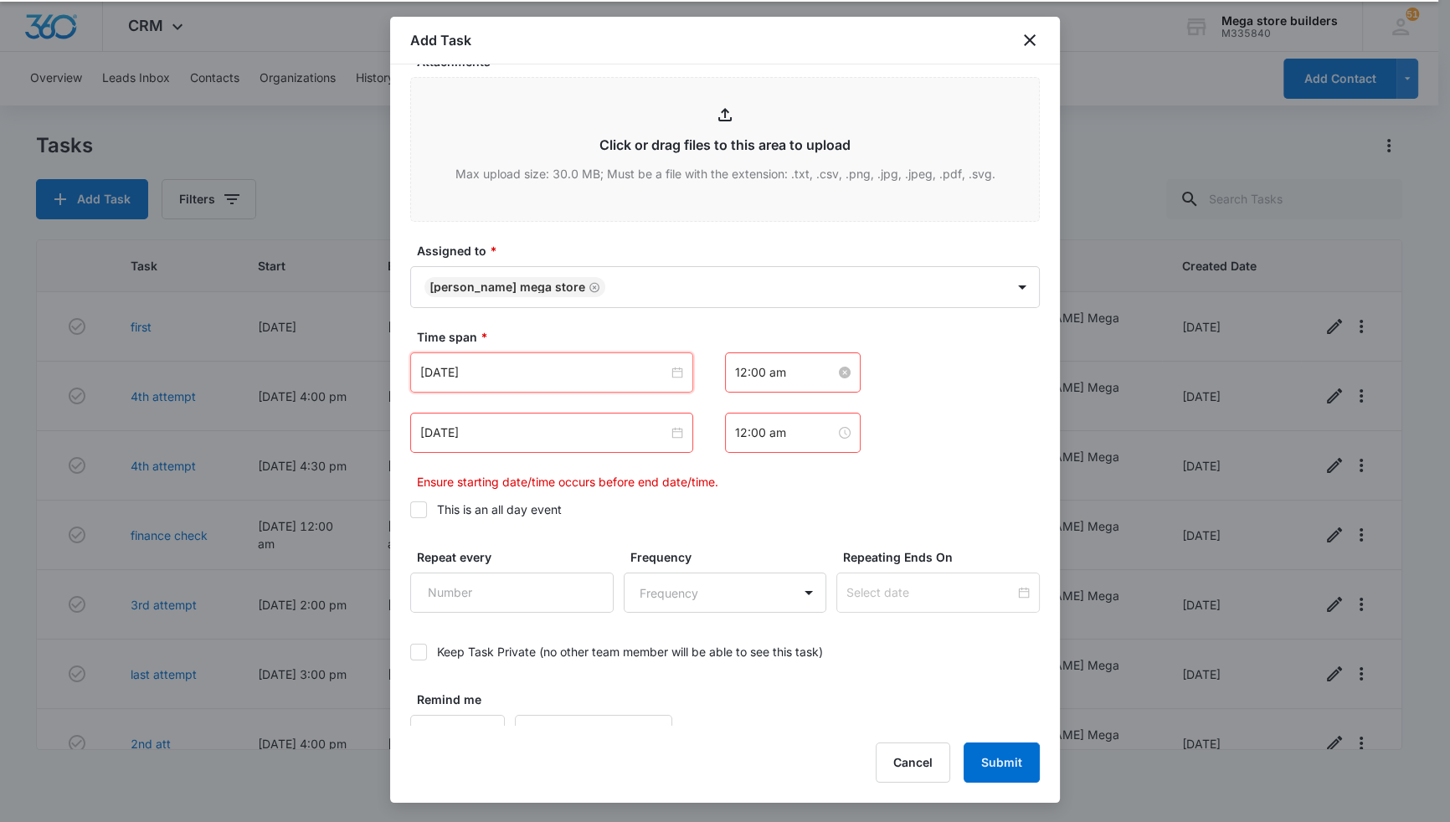
click at [763, 374] on input "12:00 am" at bounding box center [785, 372] width 100 height 18
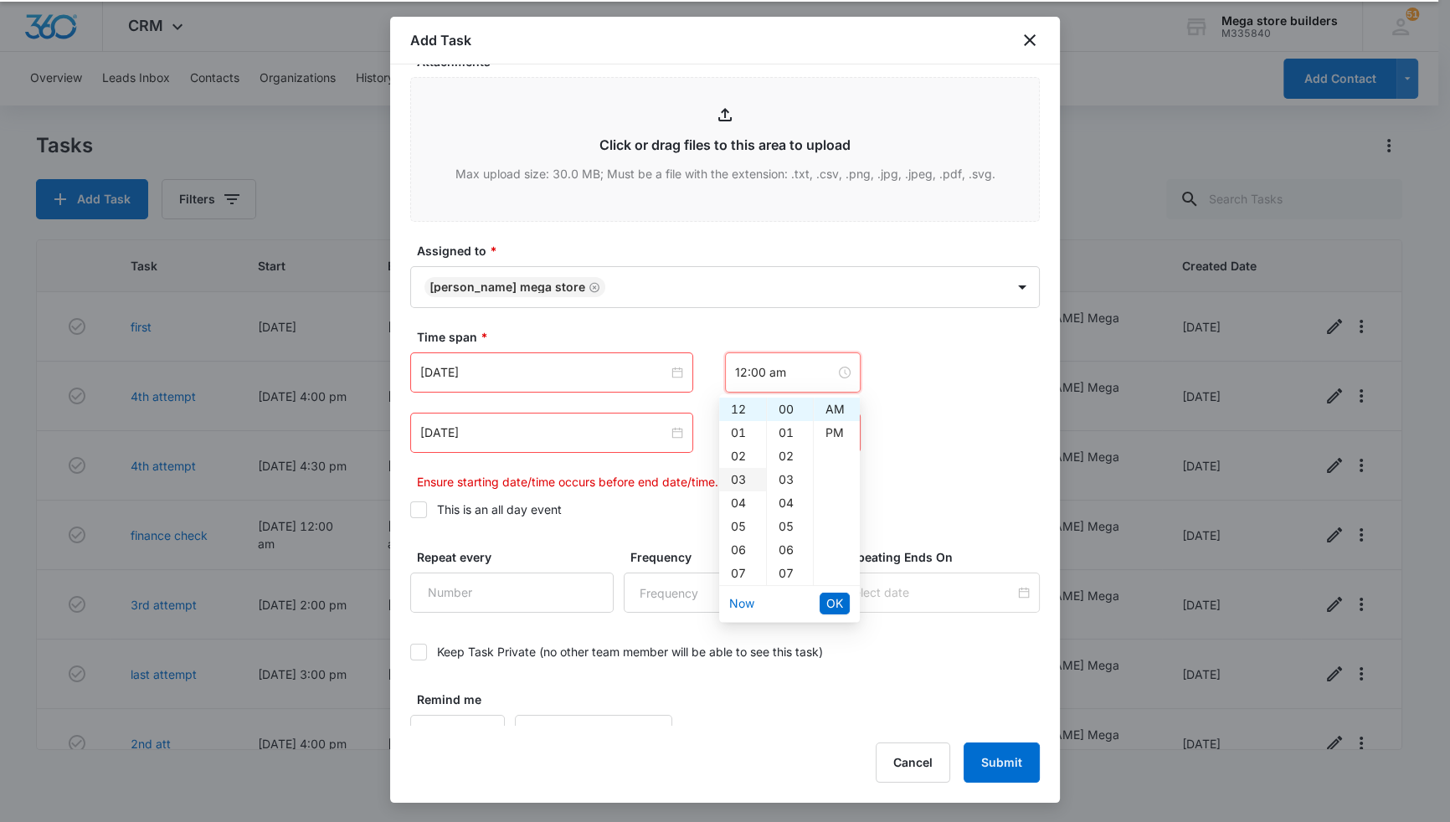
click at [739, 475] on div "03" at bounding box center [742, 479] width 47 height 23
click at [784, 576] on div "30" at bounding box center [790, 580] width 46 height 23
click at [836, 435] on div "PM" at bounding box center [837, 432] width 46 height 23
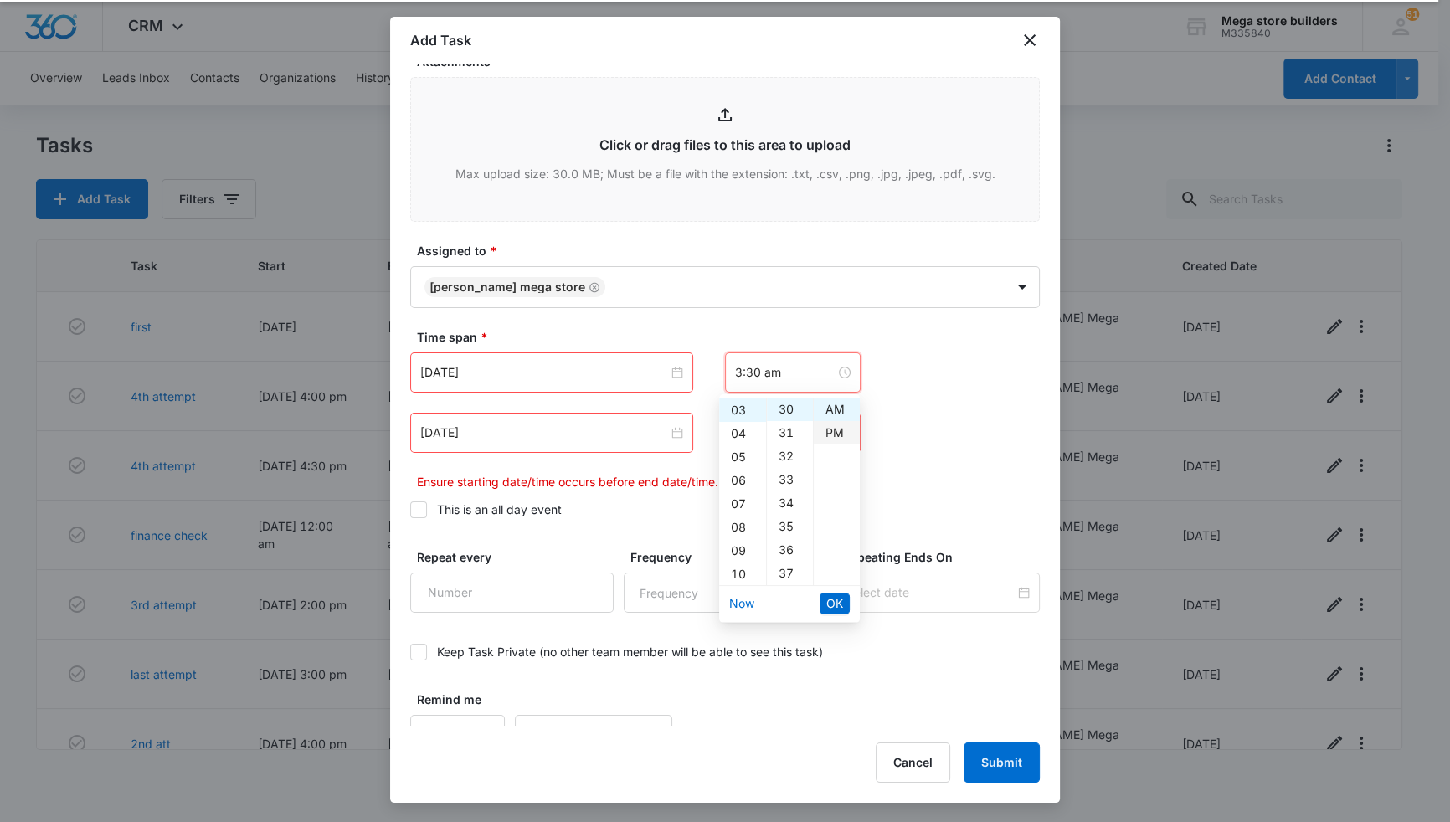
type input "3:30 pm"
click at [840, 604] on span "OK" at bounding box center [834, 603] width 17 height 18
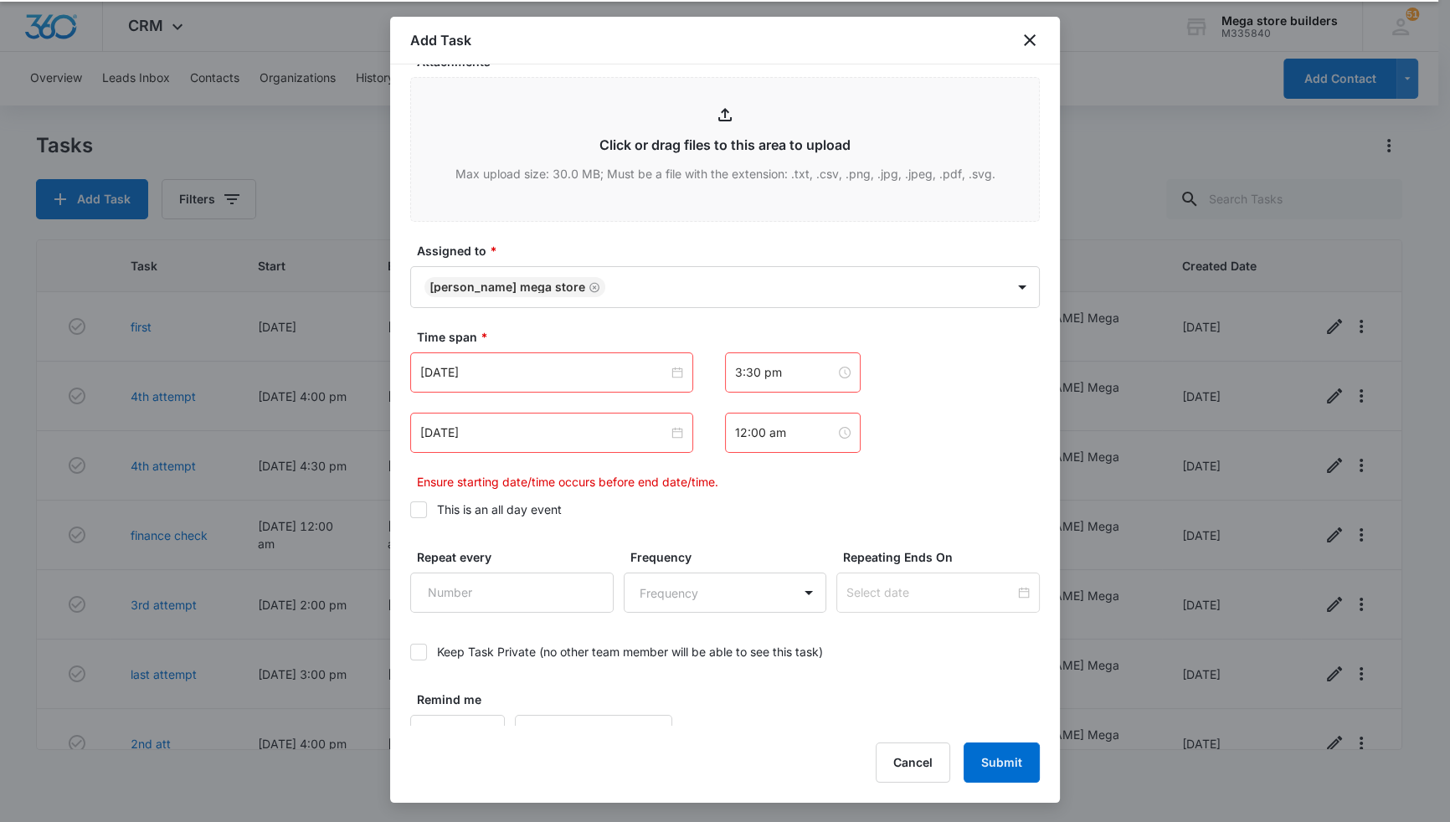
click at [600, 443] on div "Oct 13, 2025" at bounding box center [551, 433] width 283 height 40
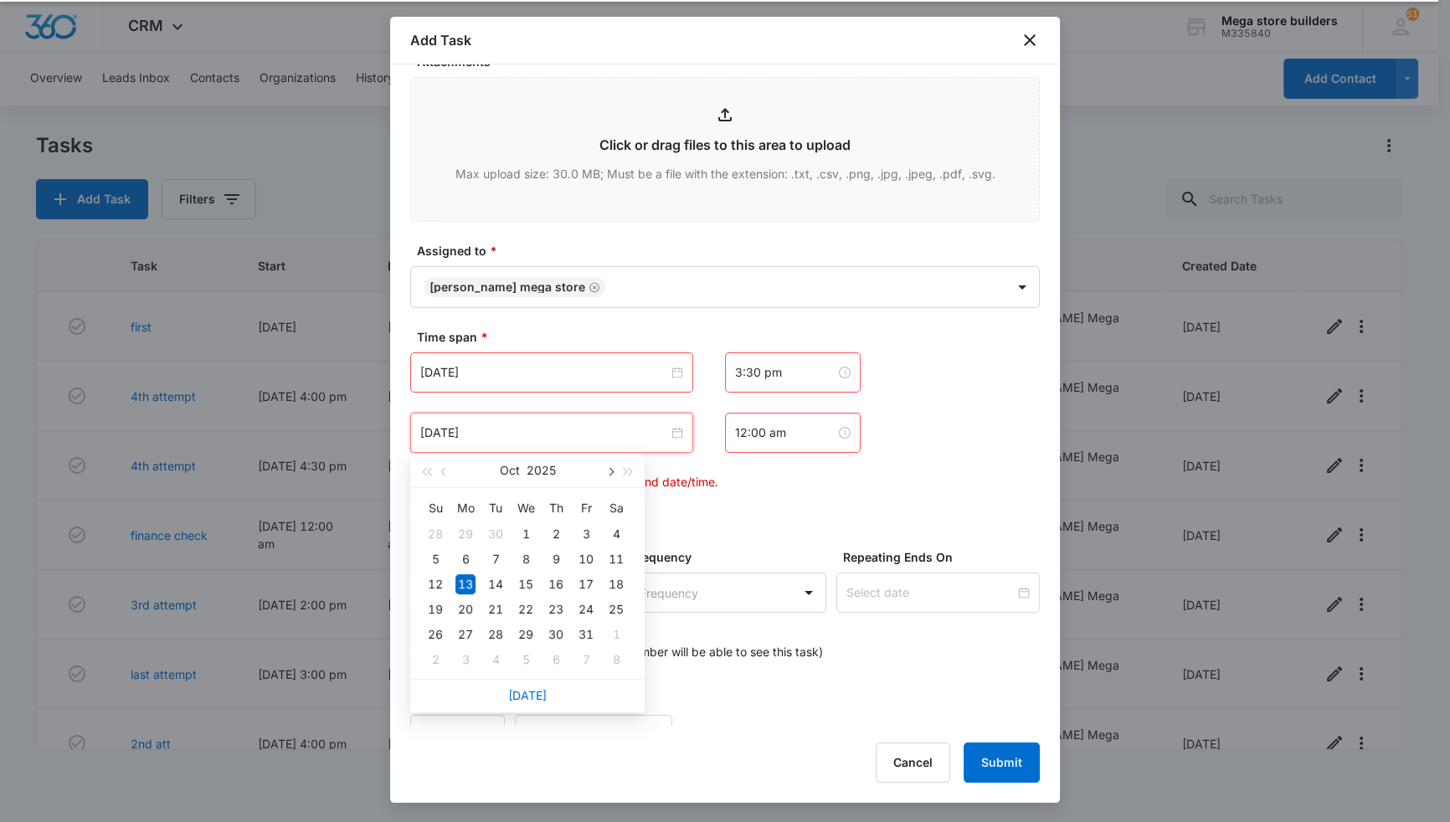
click at [610, 476] on button "button" at bounding box center [609, 470] width 18 height 33
type input "Nov 17, 2025"
click at [464, 607] on div "17" at bounding box center [465, 610] width 20 height 20
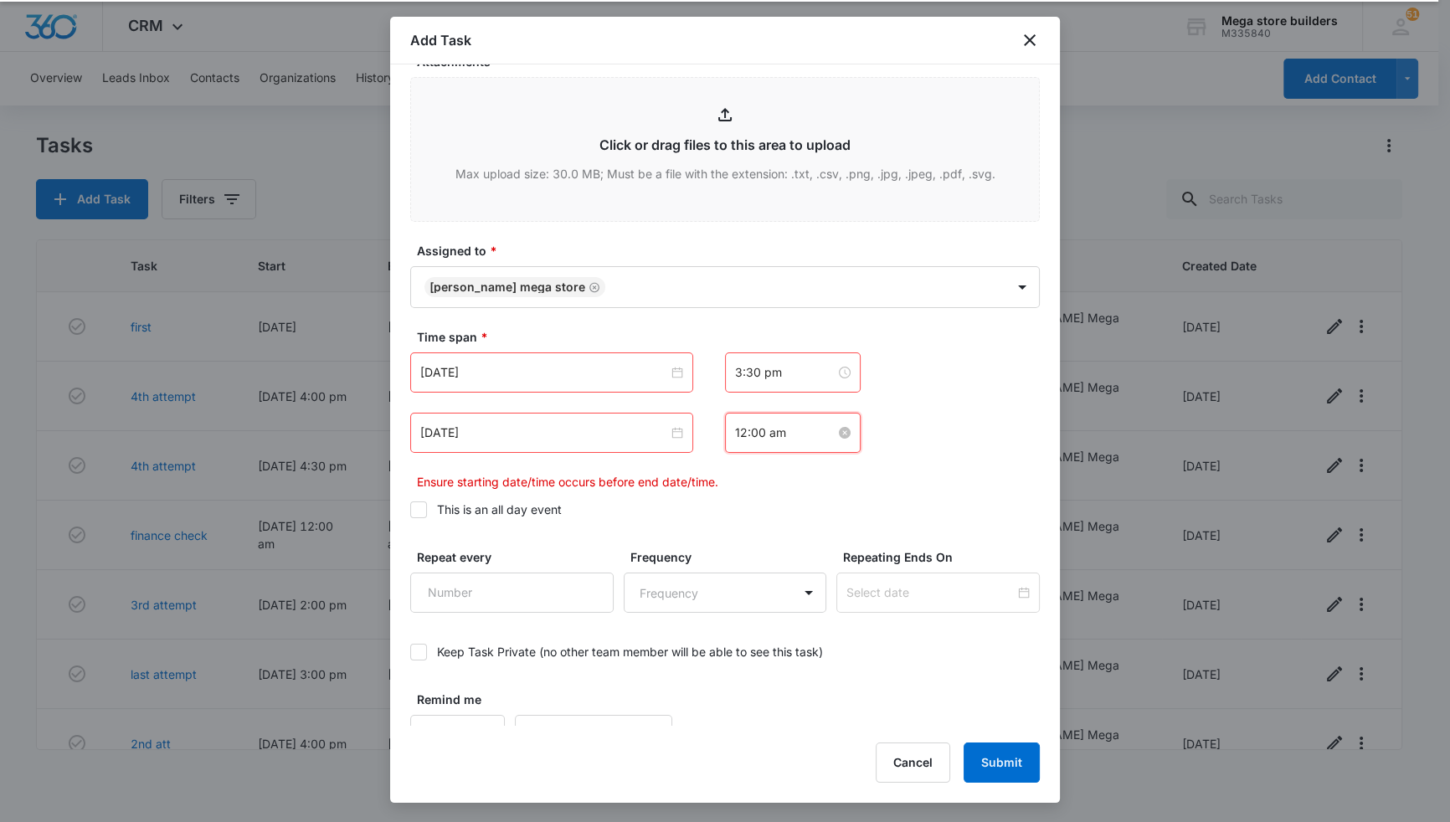
click at [760, 430] on input "12:00 am" at bounding box center [785, 433] width 100 height 18
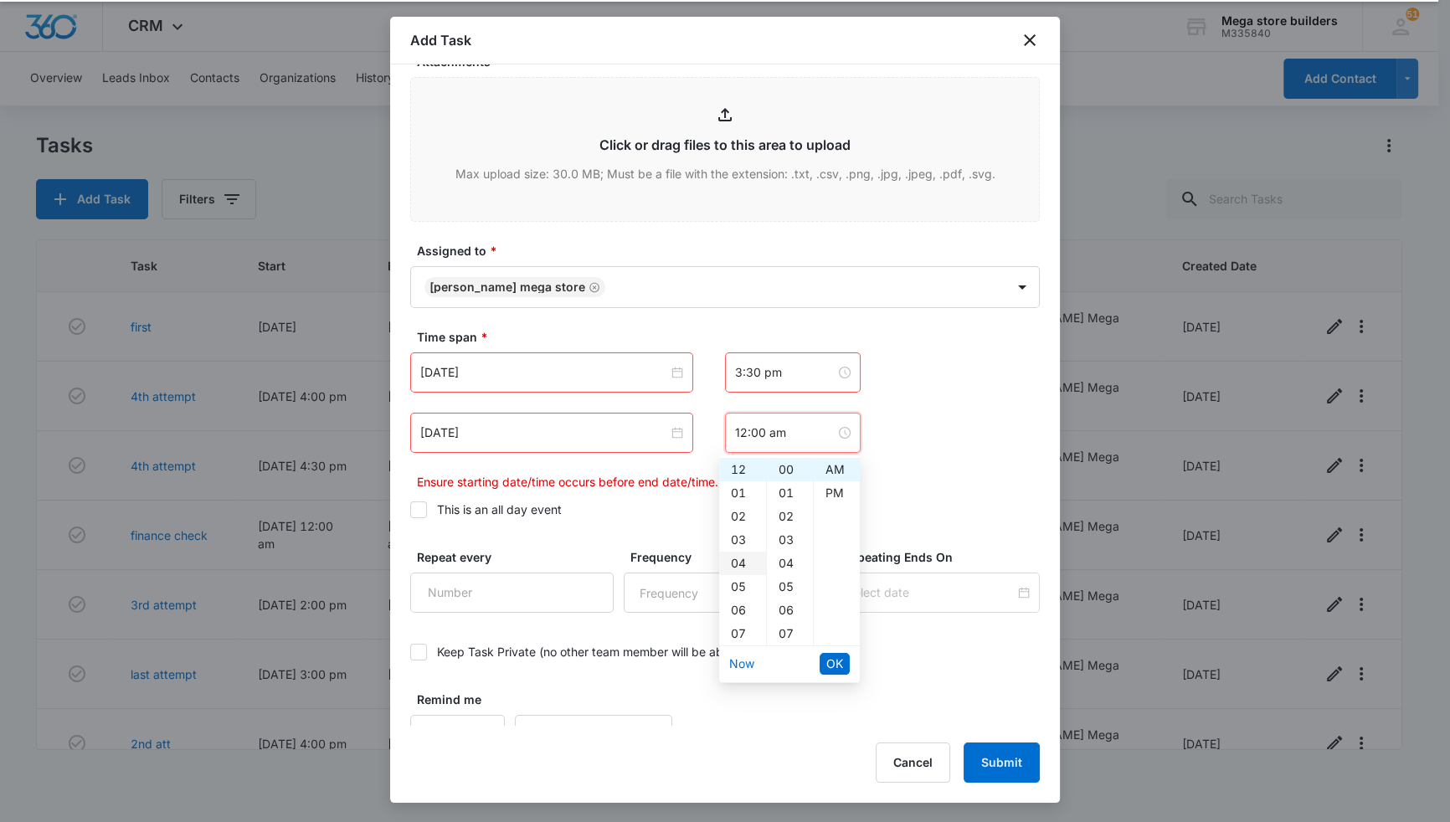
click at [733, 561] on div "04" at bounding box center [742, 563] width 47 height 23
click at [830, 490] on div "PM" at bounding box center [837, 492] width 46 height 23
type input "4:00 pm"
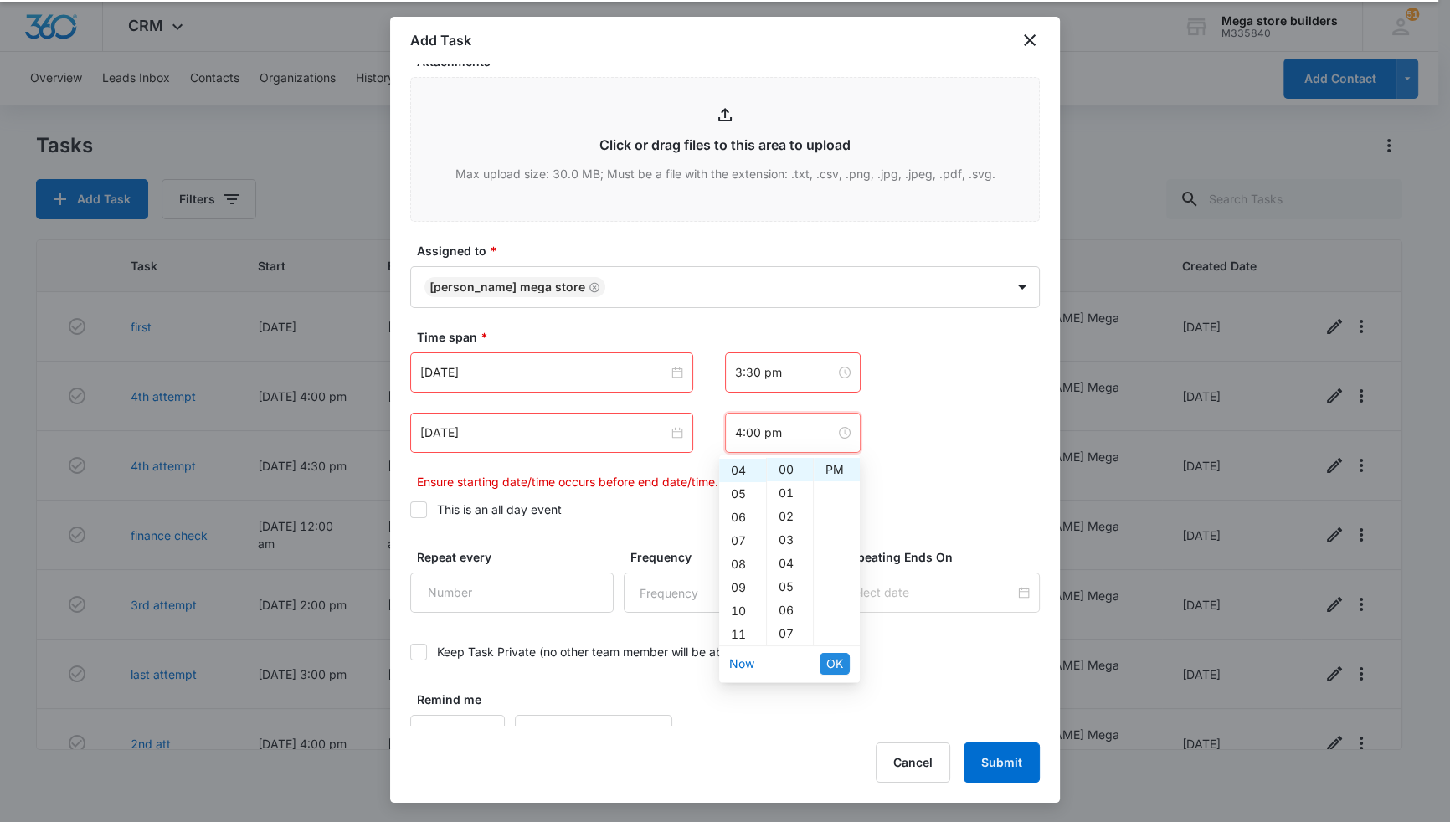
click at [837, 662] on span "OK" at bounding box center [834, 664] width 17 height 18
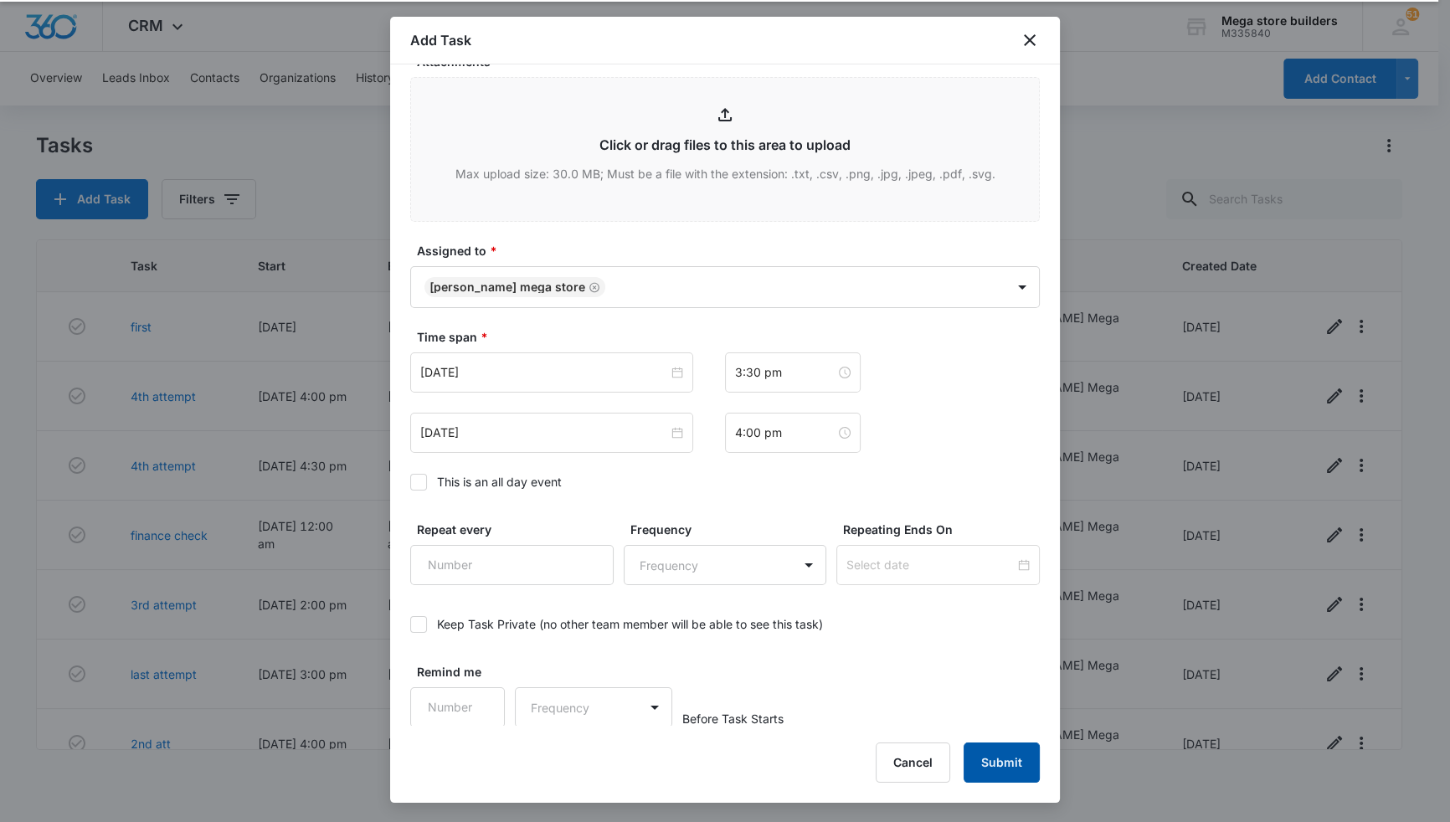
drag, startPoint x: 1013, startPoint y: 740, endPoint x: 1005, endPoint y: 744, distance: 9.4
click at [1012, 718] on div "Add Task Create Task Templates in Settings Flag this task as urgent Contact Jan…" at bounding box center [725, 410] width 670 height 786
click at [987, 718] on button "Submit" at bounding box center [1002, 763] width 76 height 40
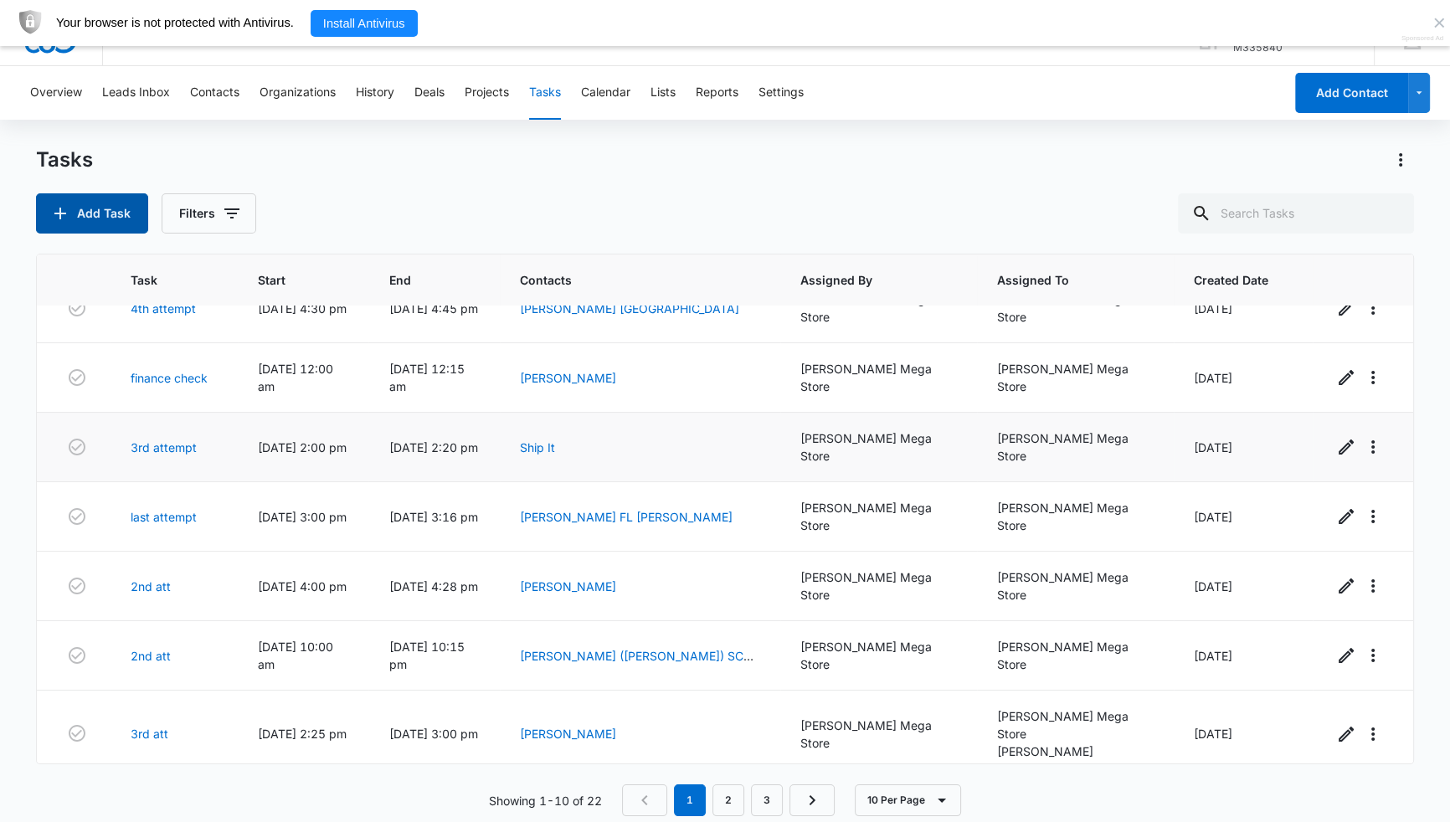
scroll to position [46, 0]
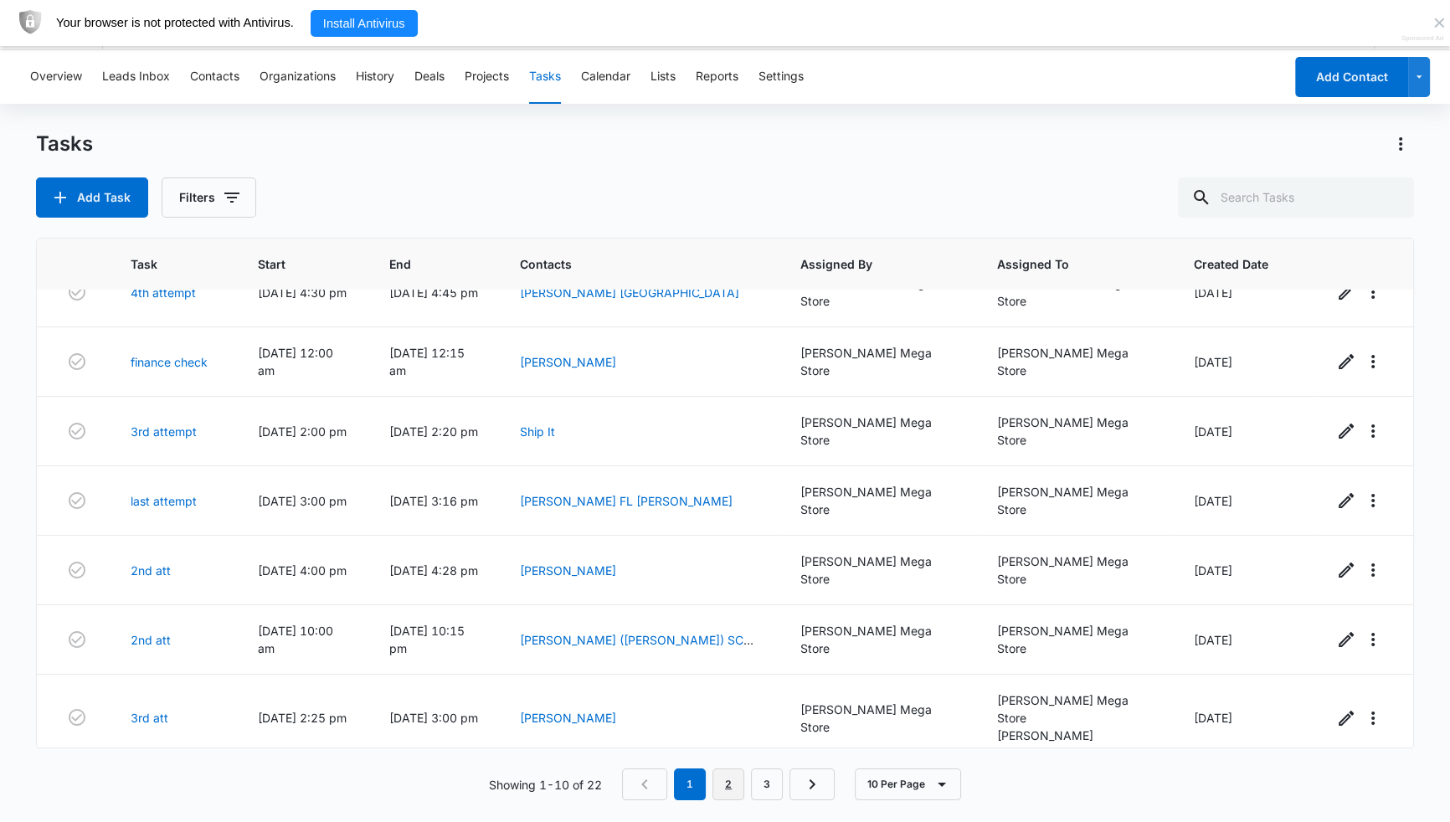
click at [724, 718] on link "2" at bounding box center [729, 785] width 32 height 32
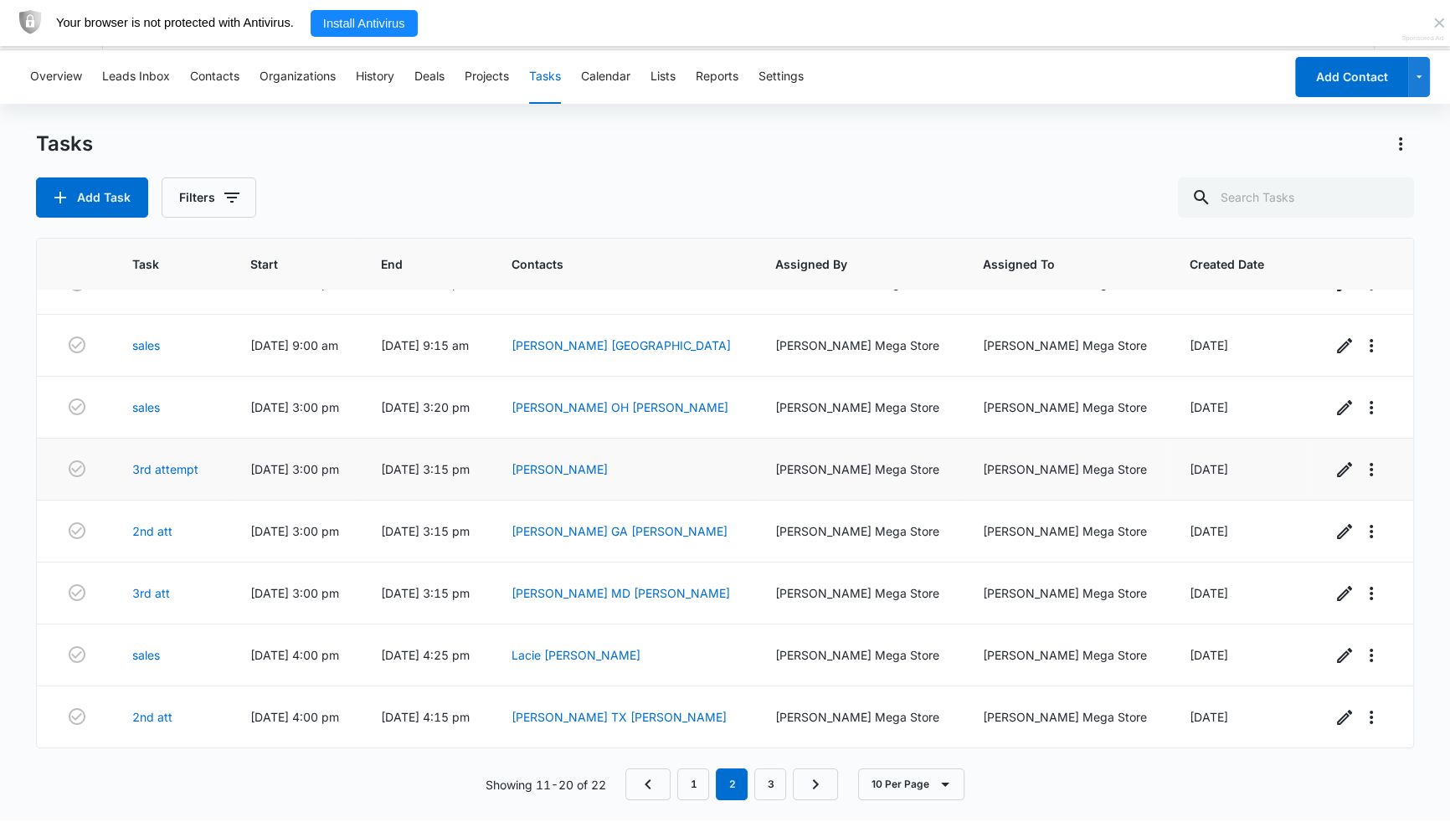
scroll to position [165, 0]
click at [696, 718] on link "1" at bounding box center [693, 785] width 32 height 32
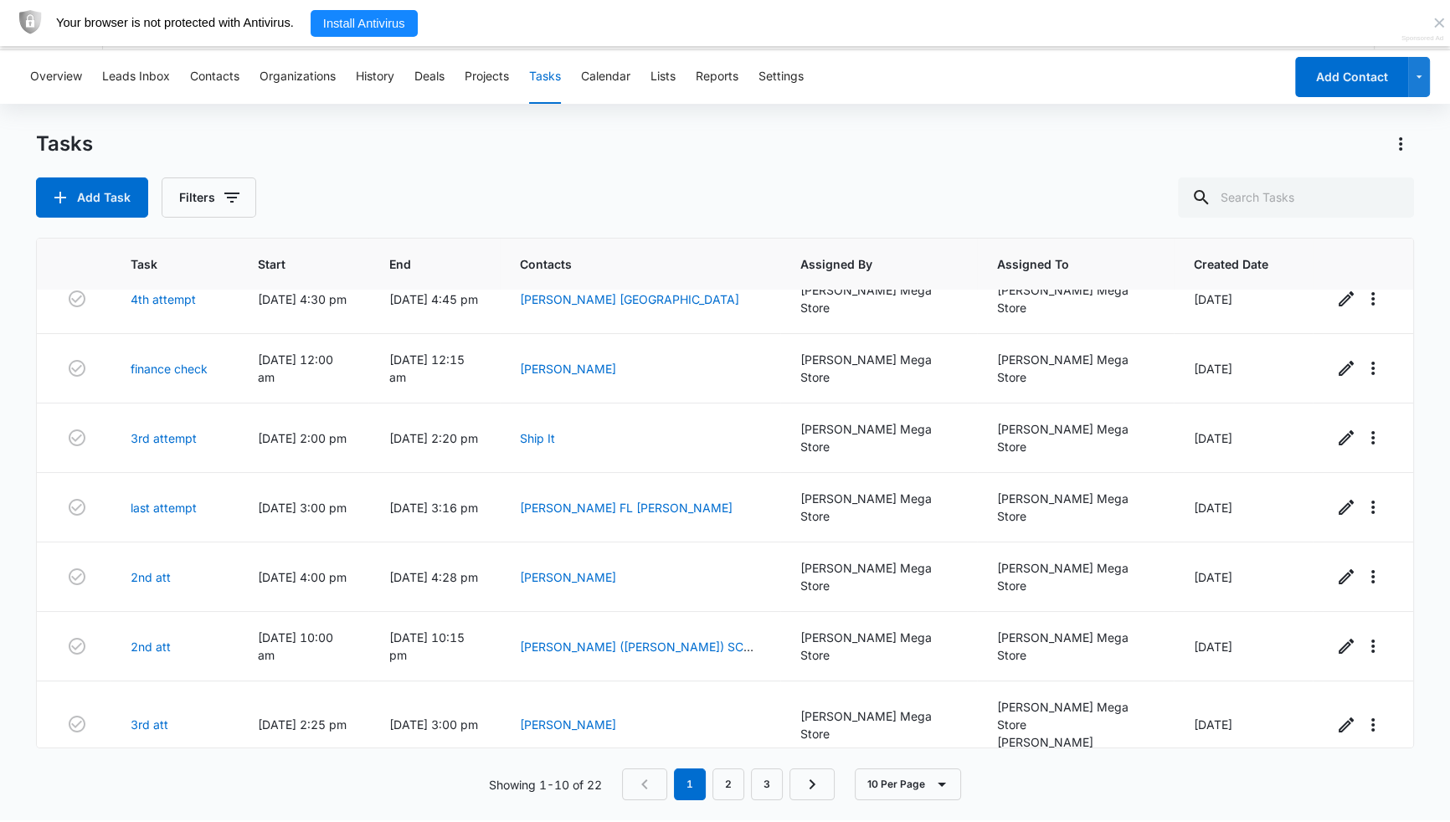
scroll to position [172, 0]
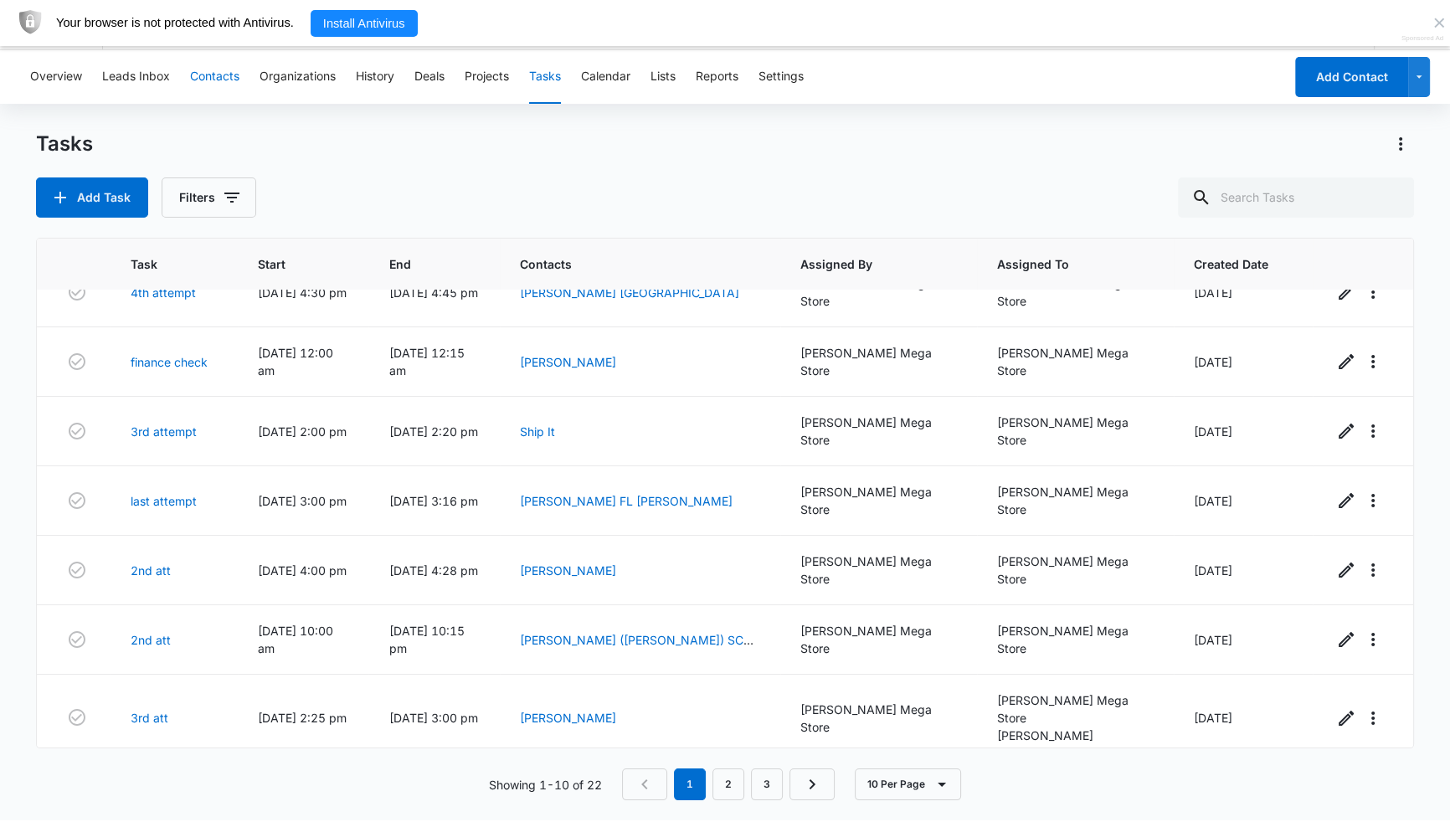
drag, startPoint x: 212, startPoint y: 85, endPoint x: 224, endPoint y: 110, distance: 27.0
click at [224, 110] on div "Overview Leads Inbox Contacts Organizations History Deals Projects Tasks Calend…" at bounding box center [725, 435] width 1450 height 770
click at [209, 69] on button "Contacts" at bounding box center [214, 77] width 49 height 54
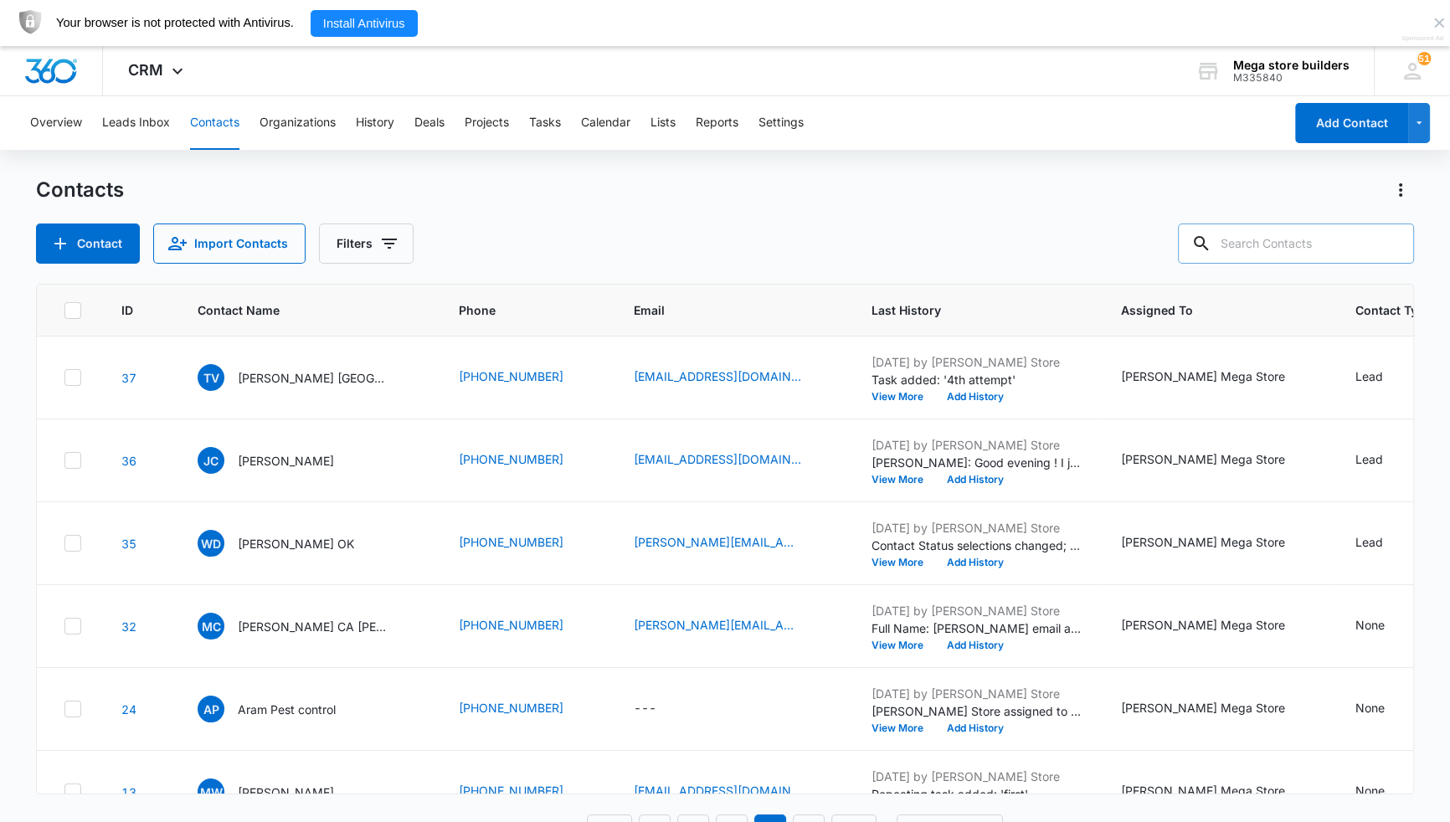
click at [1273, 239] on input "text" at bounding box center [1296, 244] width 236 height 40
type input "hamed"
click at [1186, 243] on icon at bounding box center [1176, 244] width 20 height 20
click at [1405, 194] on icon "Actions" at bounding box center [1401, 190] width 20 height 20
click at [1180, 213] on div "Contacts Choose Columns Import Contacts Export All Contacts Customize Contacts …" at bounding box center [724, 220] width 1377 height 87
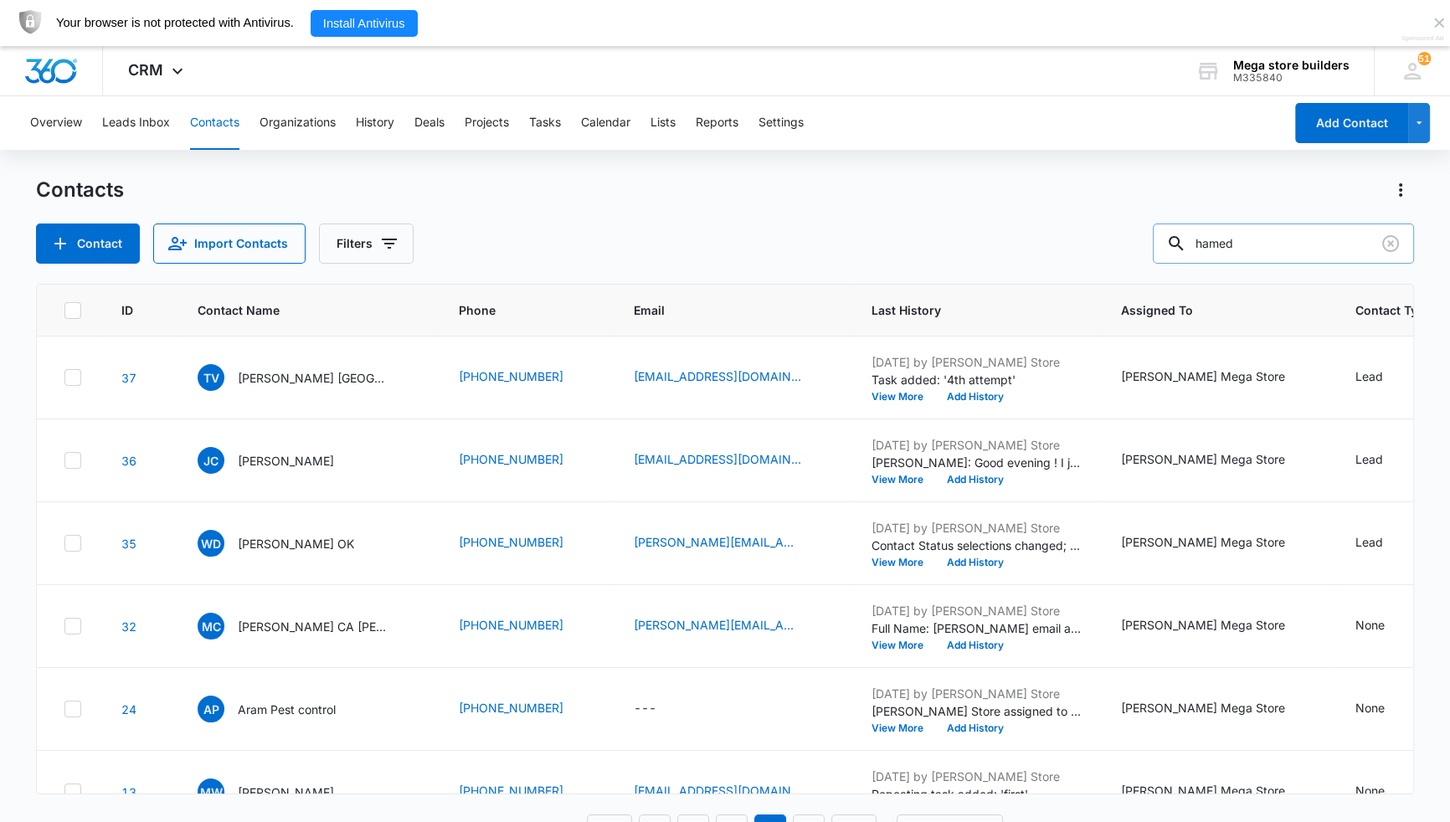
click at [1221, 245] on input "hamed" at bounding box center [1283, 244] width 261 height 40
click at [1186, 242] on icon at bounding box center [1176, 244] width 20 height 20
click at [1382, 249] on icon "Clear" at bounding box center [1391, 244] width 20 height 20
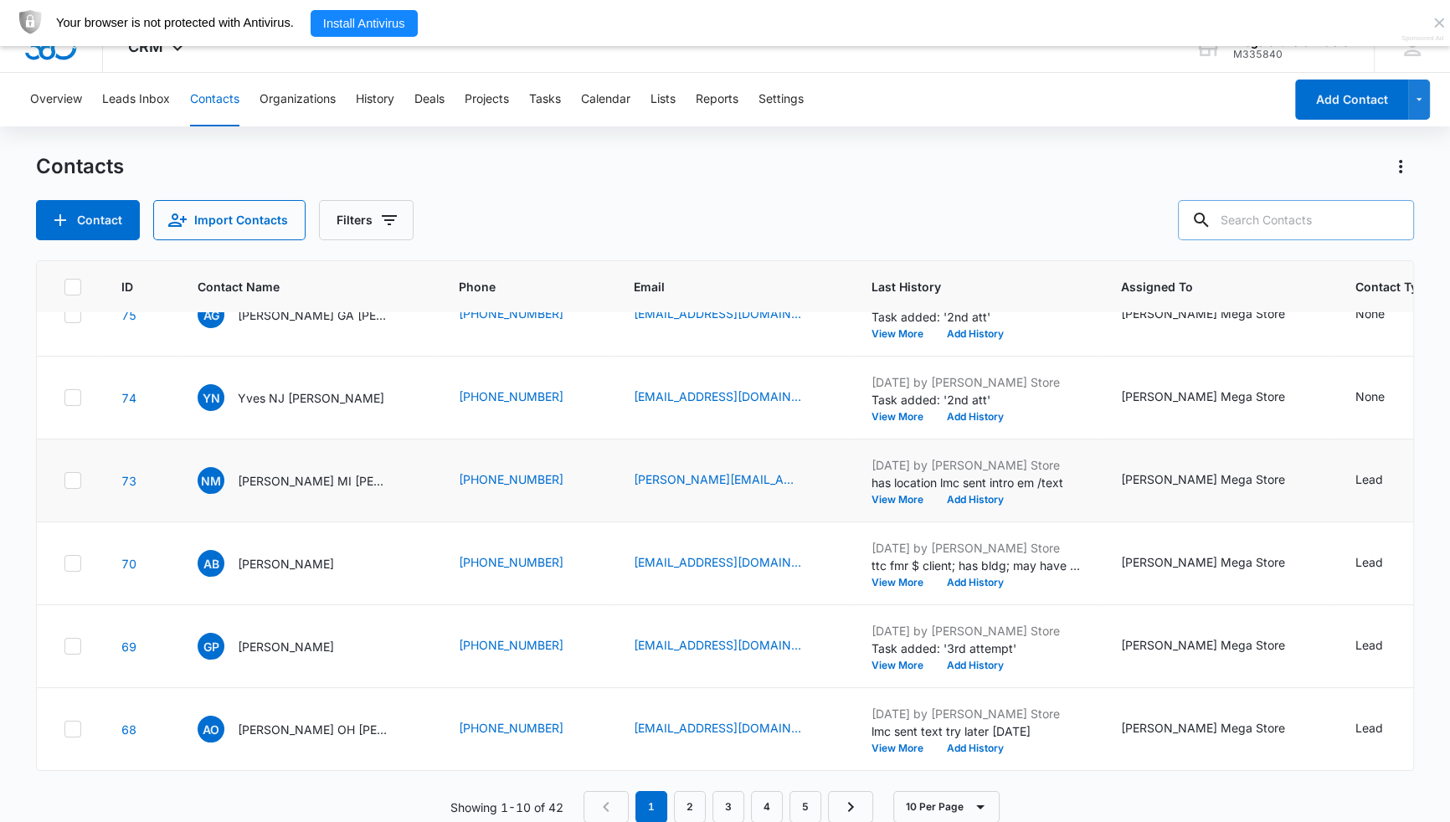
scroll to position [46, 0]
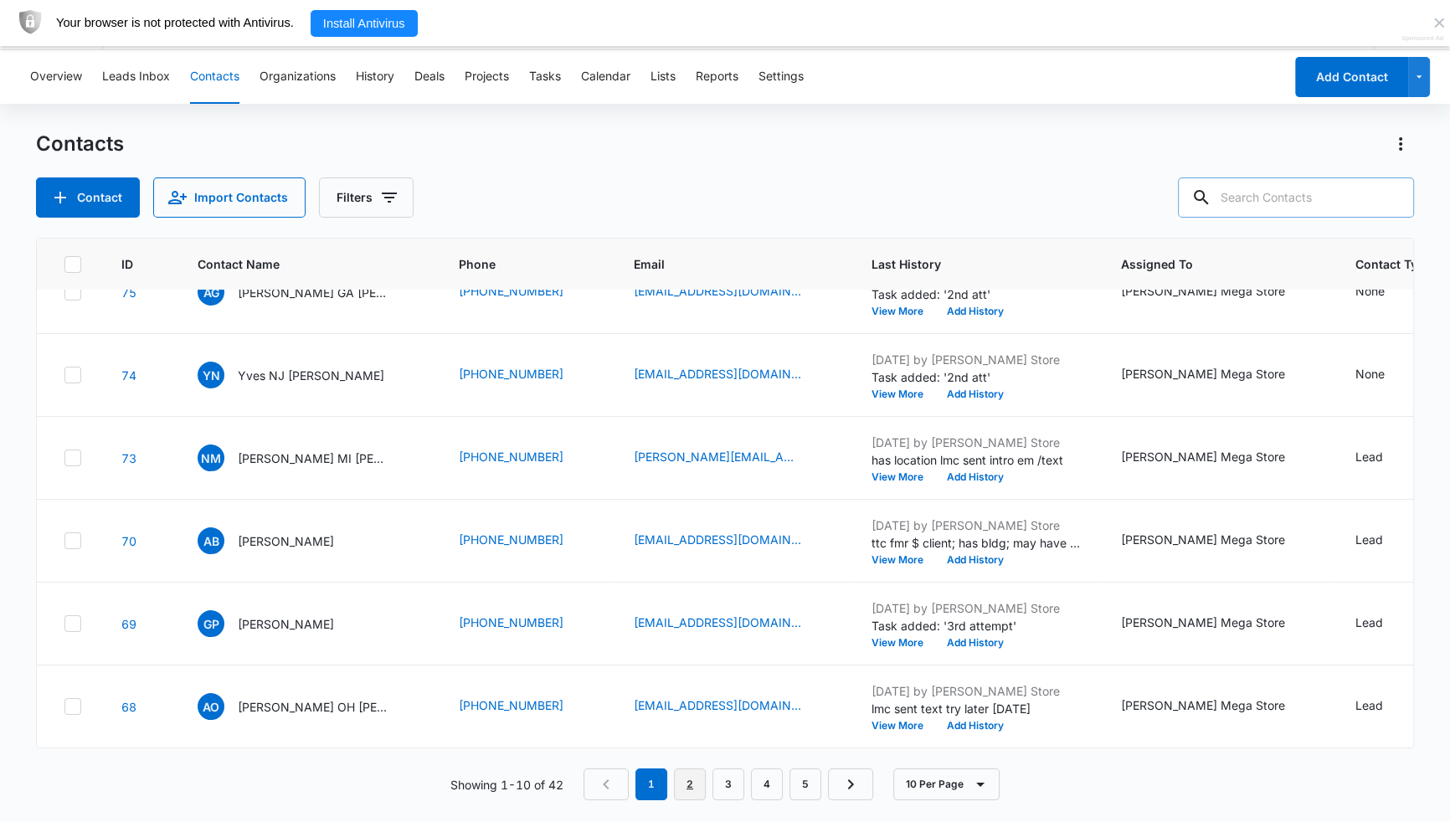
click at [685, 718] on link "2" at bounding box center [690, 785] width 32 height 32
click at [736, 718] on link "3" at bounding box center [732, 785] width 32 height 32
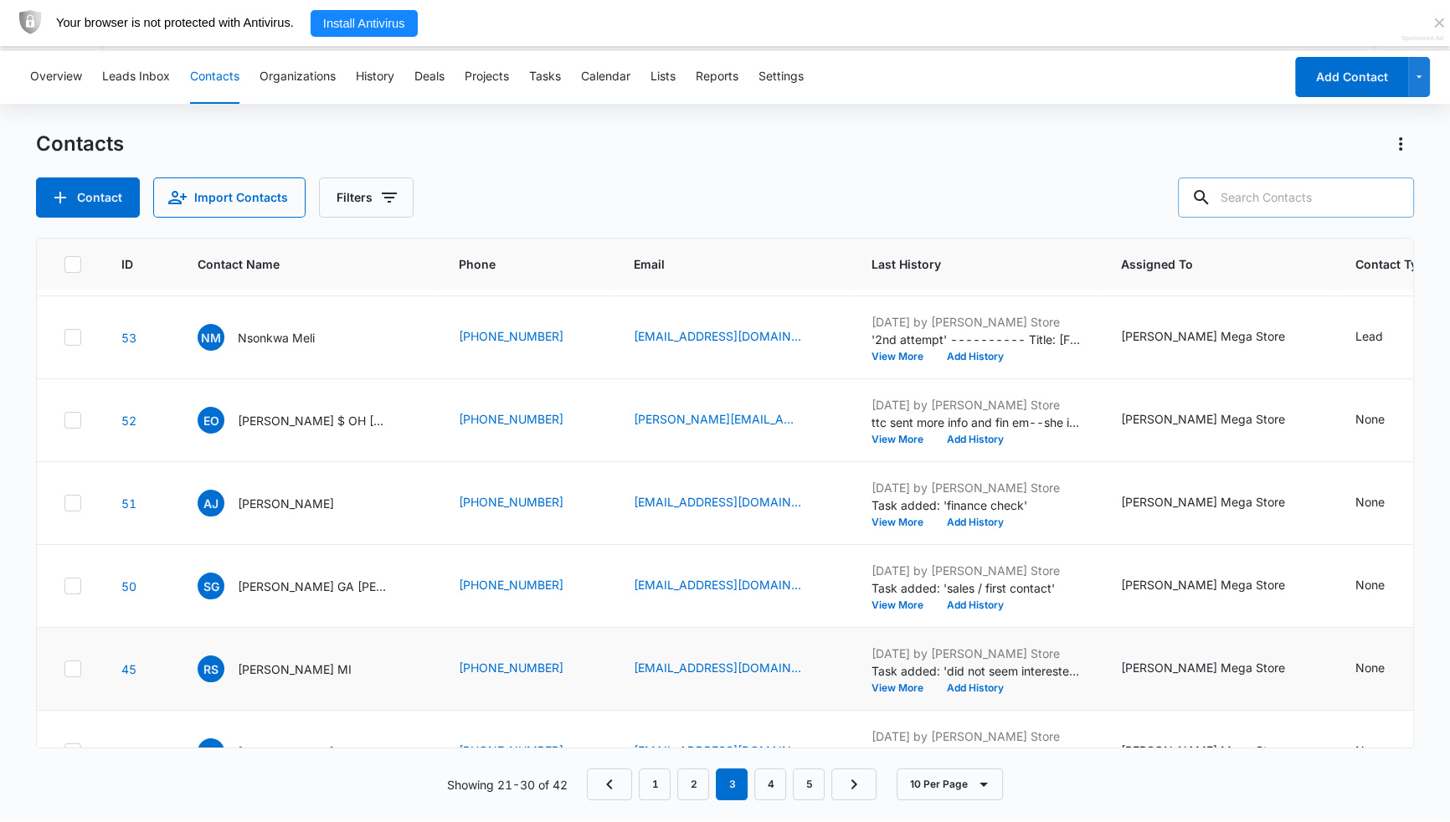
scroll to position [0, 0]
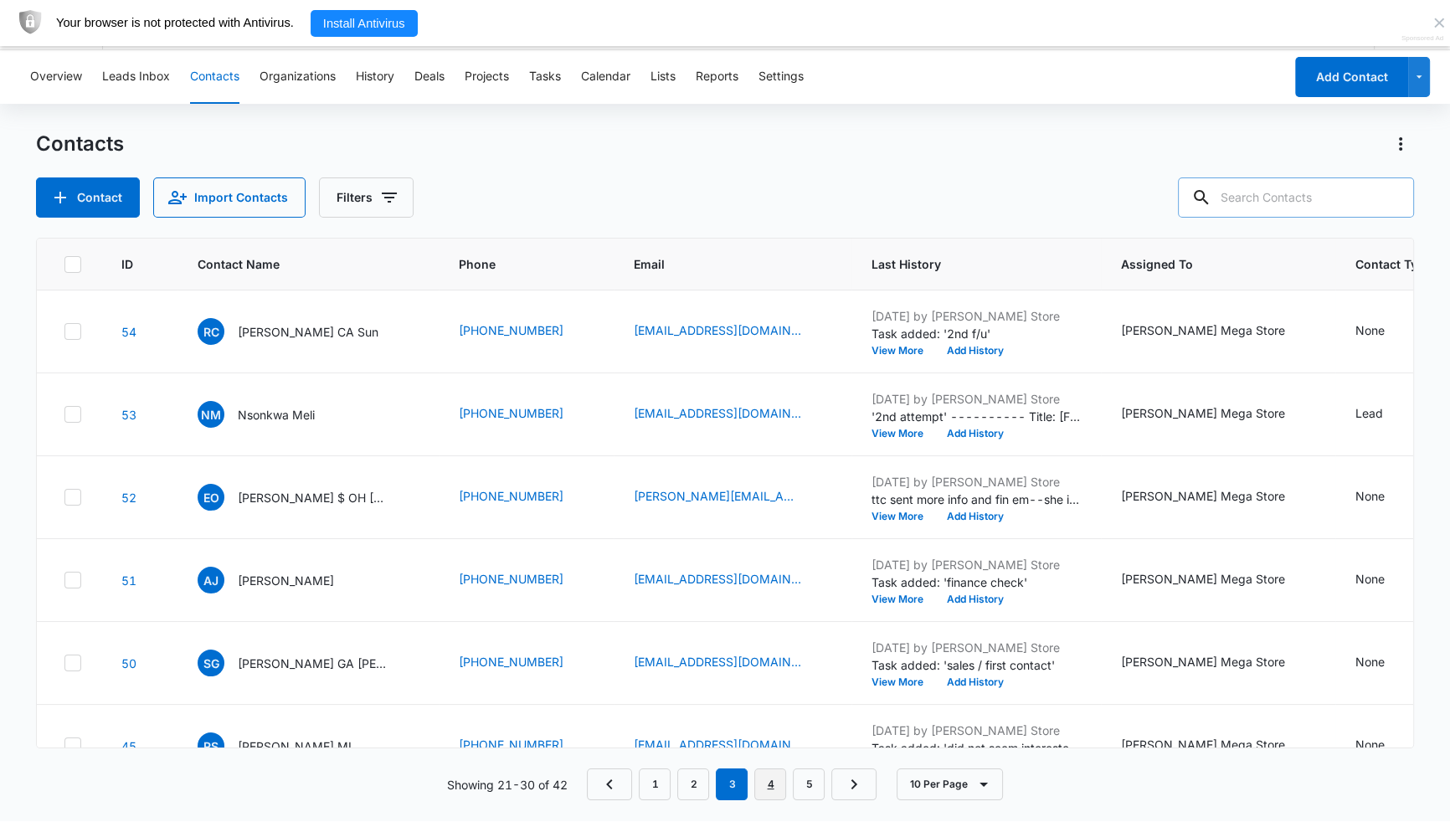
click at [775, 718] on link "4" at bounding box center [770, 785] width 32 height 32
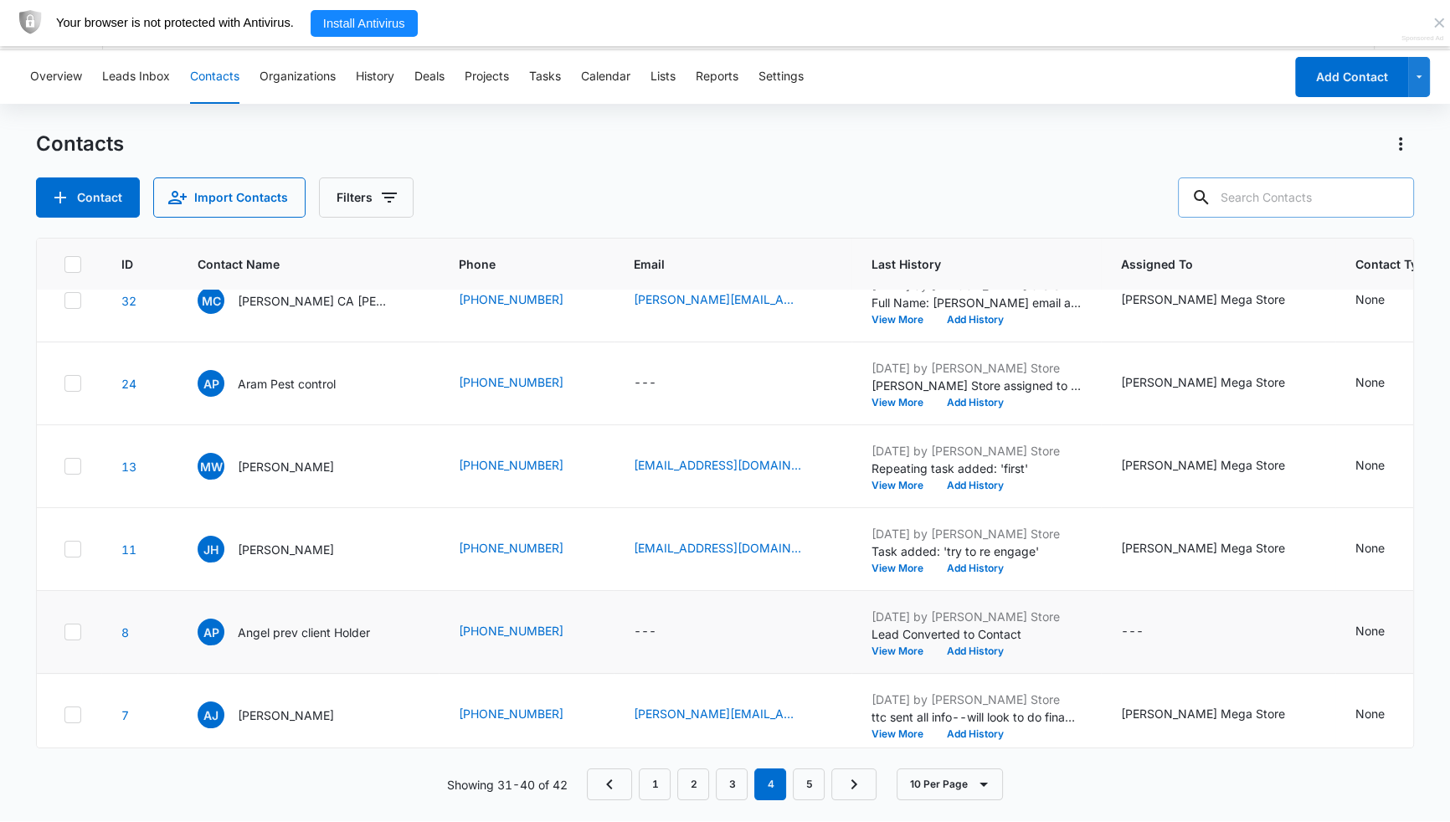
scroll to position [304, 0]
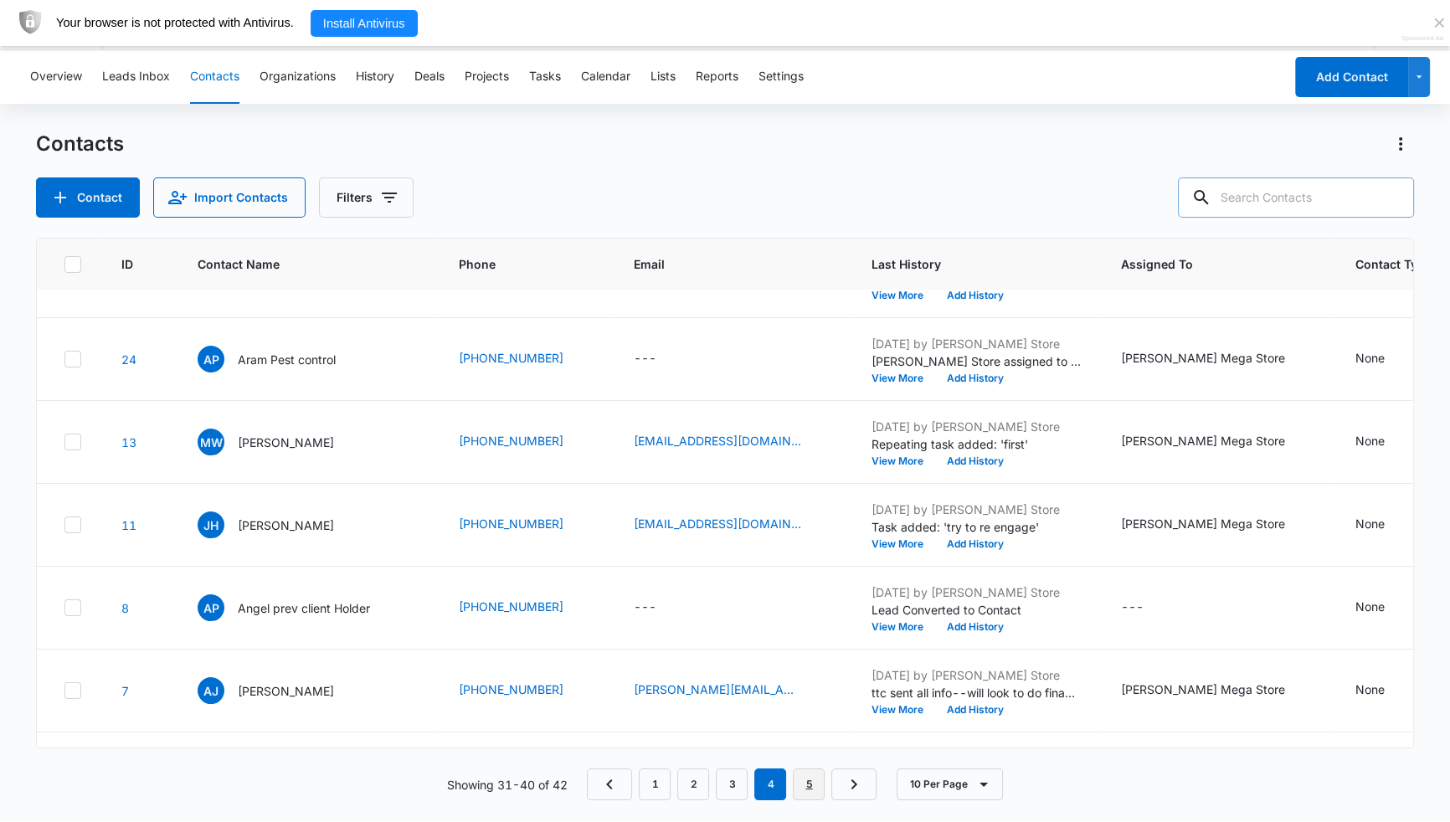
click at [812, 718] on link "5" at bounding box center [809, 785] width 32 height 32
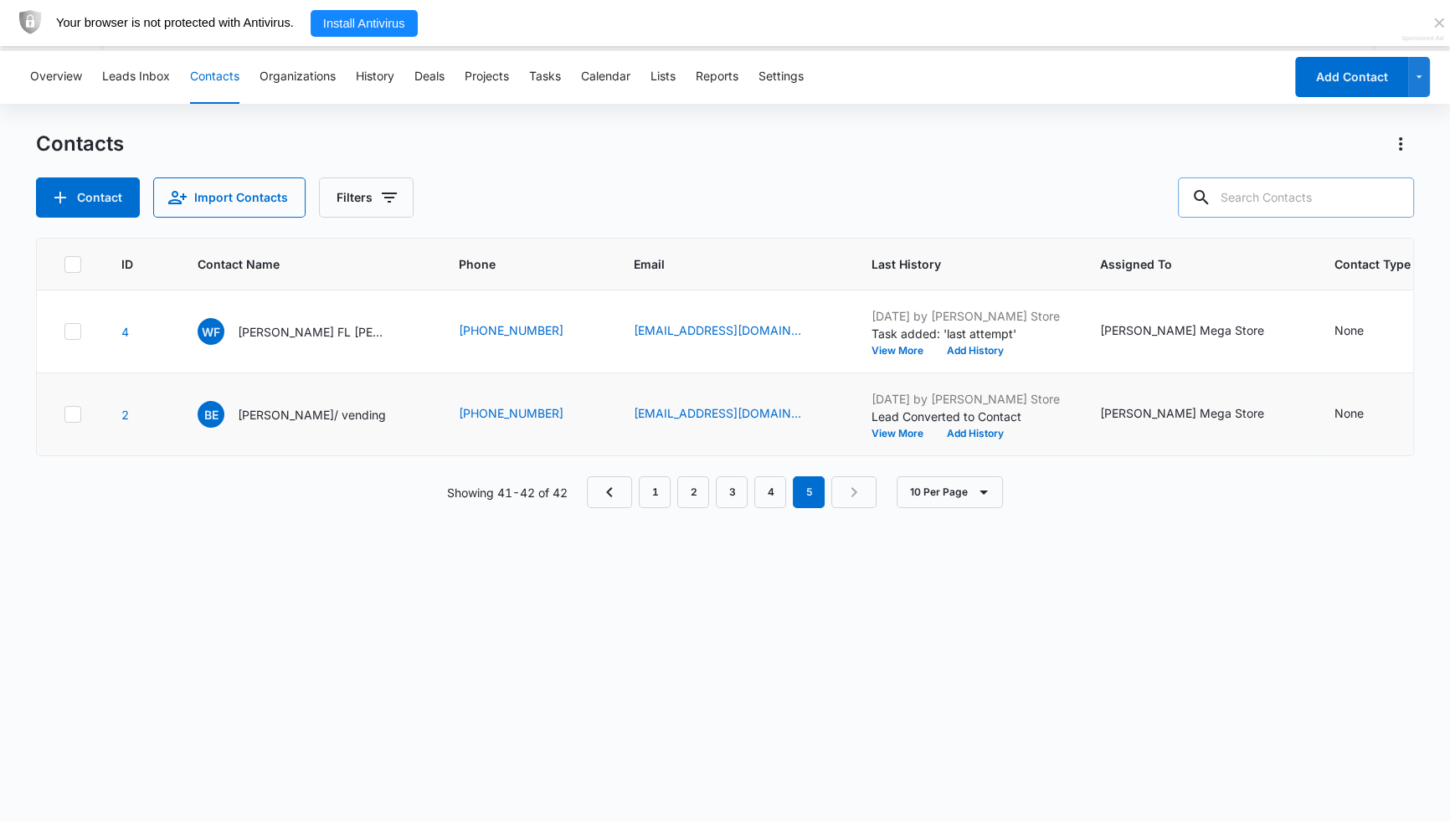
scroll to position [0, 0]
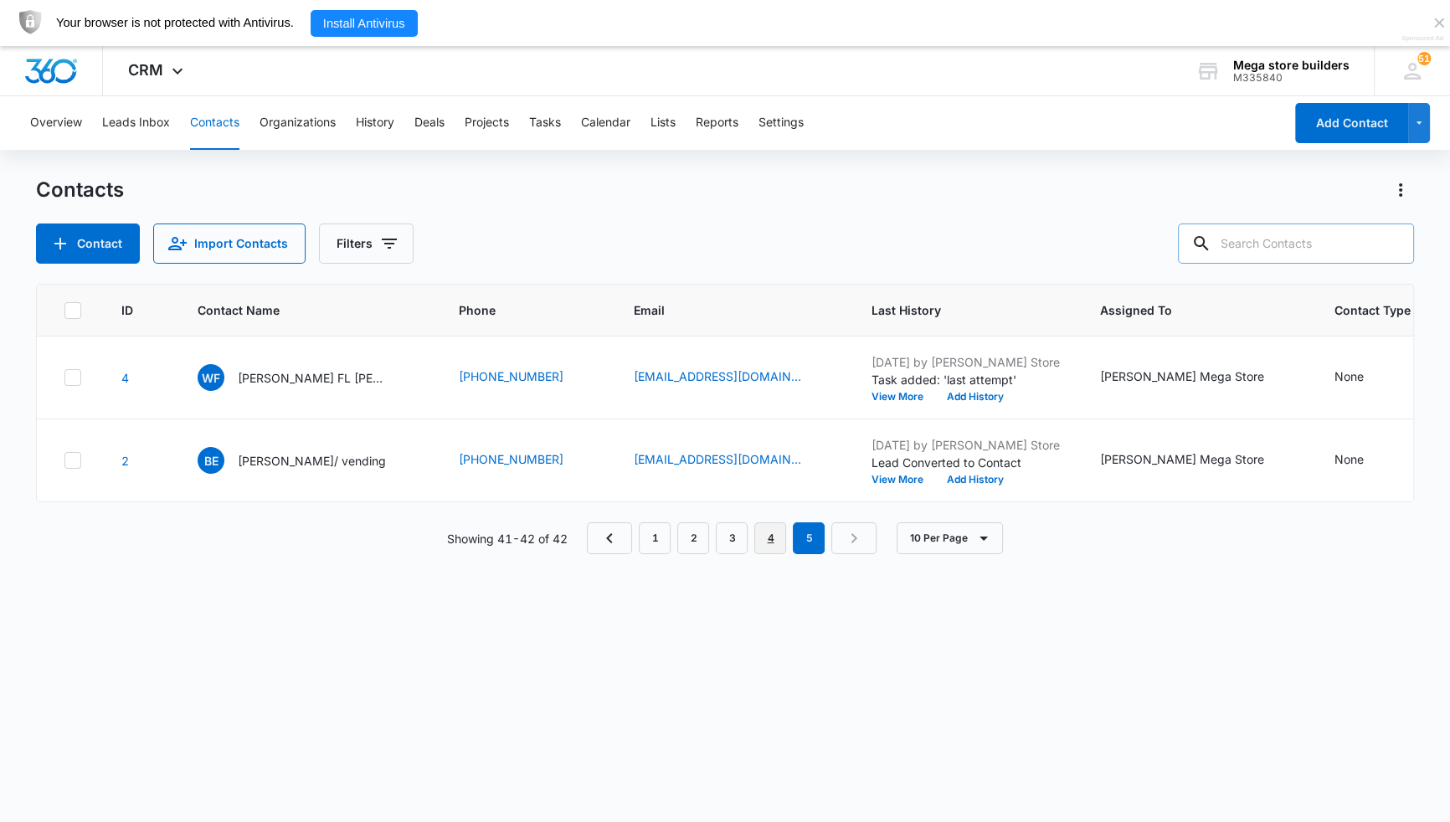
click at [778, 547] on link "4" at bounding box center [770, 538] width 32 height 32
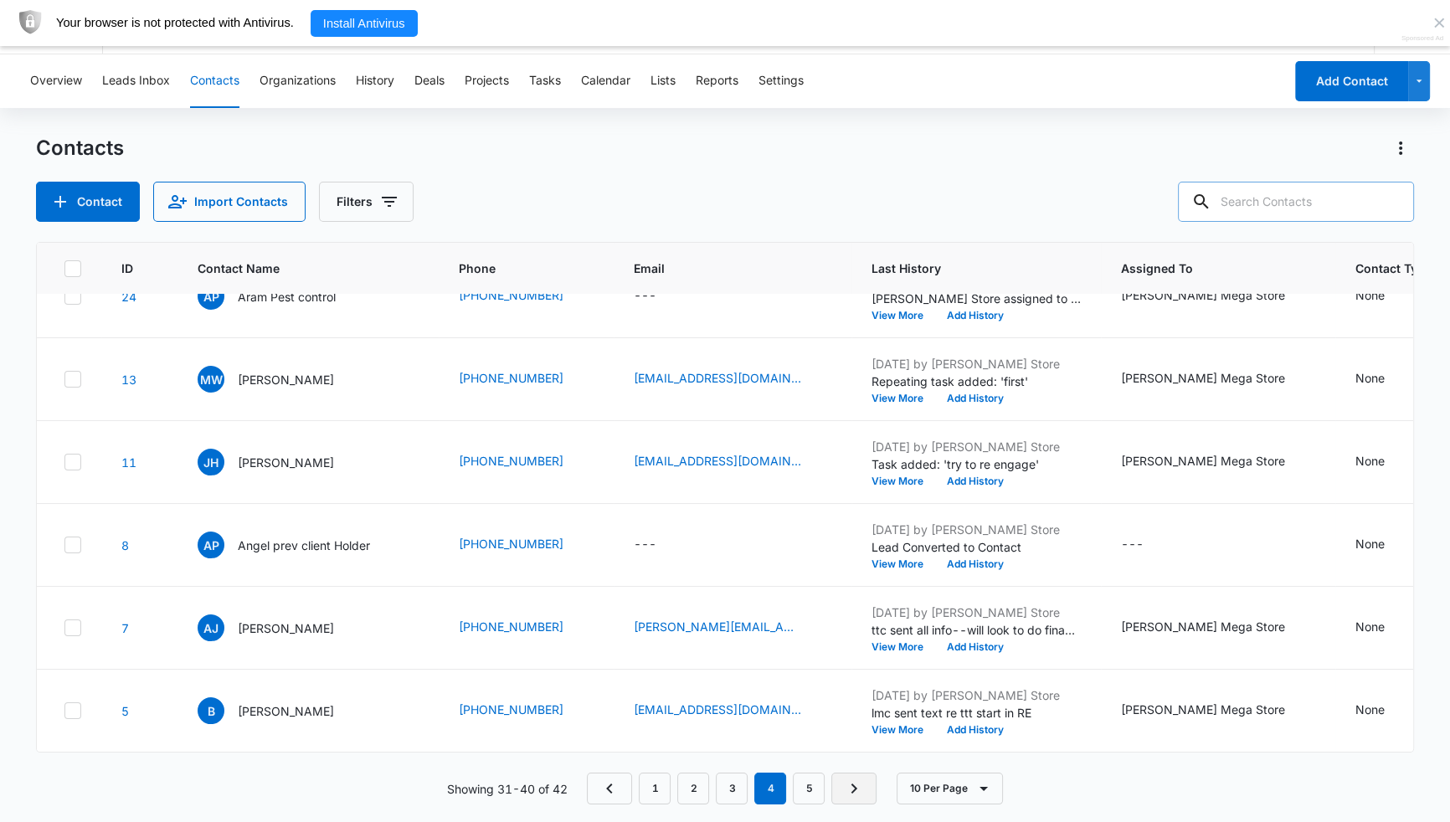
scroll to position [46, 0]
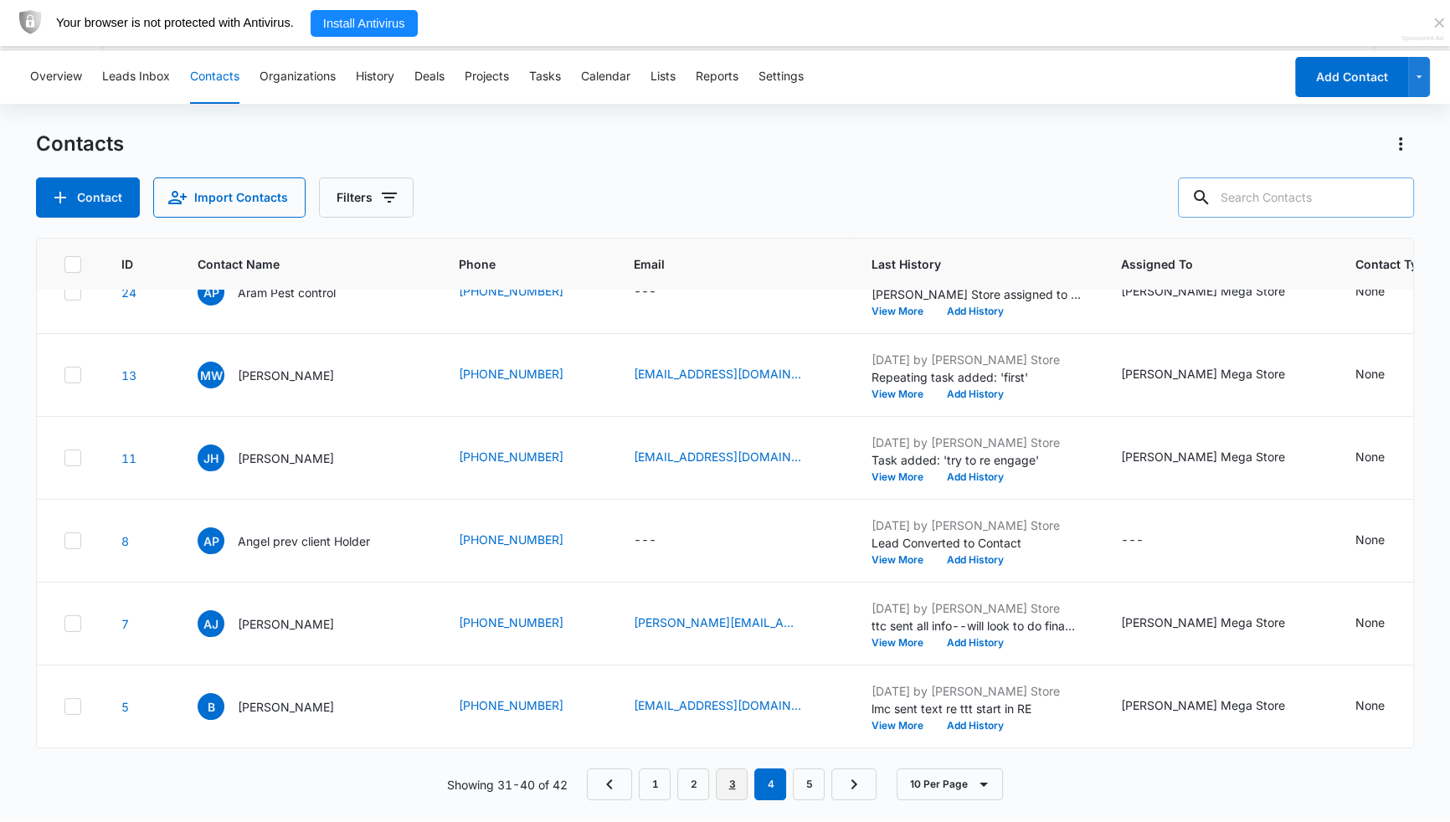
click at [739, 718] on link "3" at bounding box center [732, 785] width 32 height 32
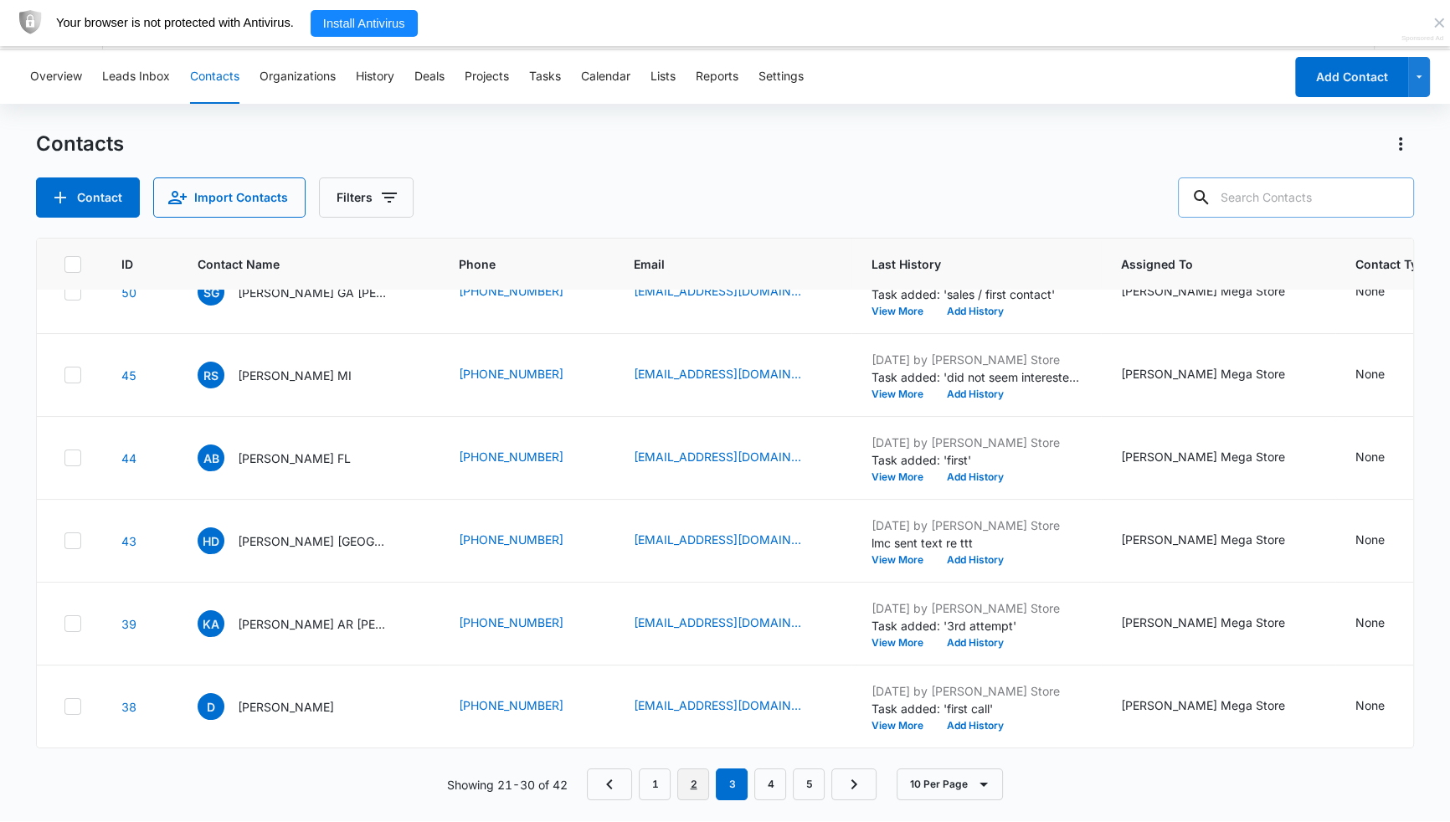
click at [692, 718] on link "2" at bounding box center [693, 785] width 32 height 32
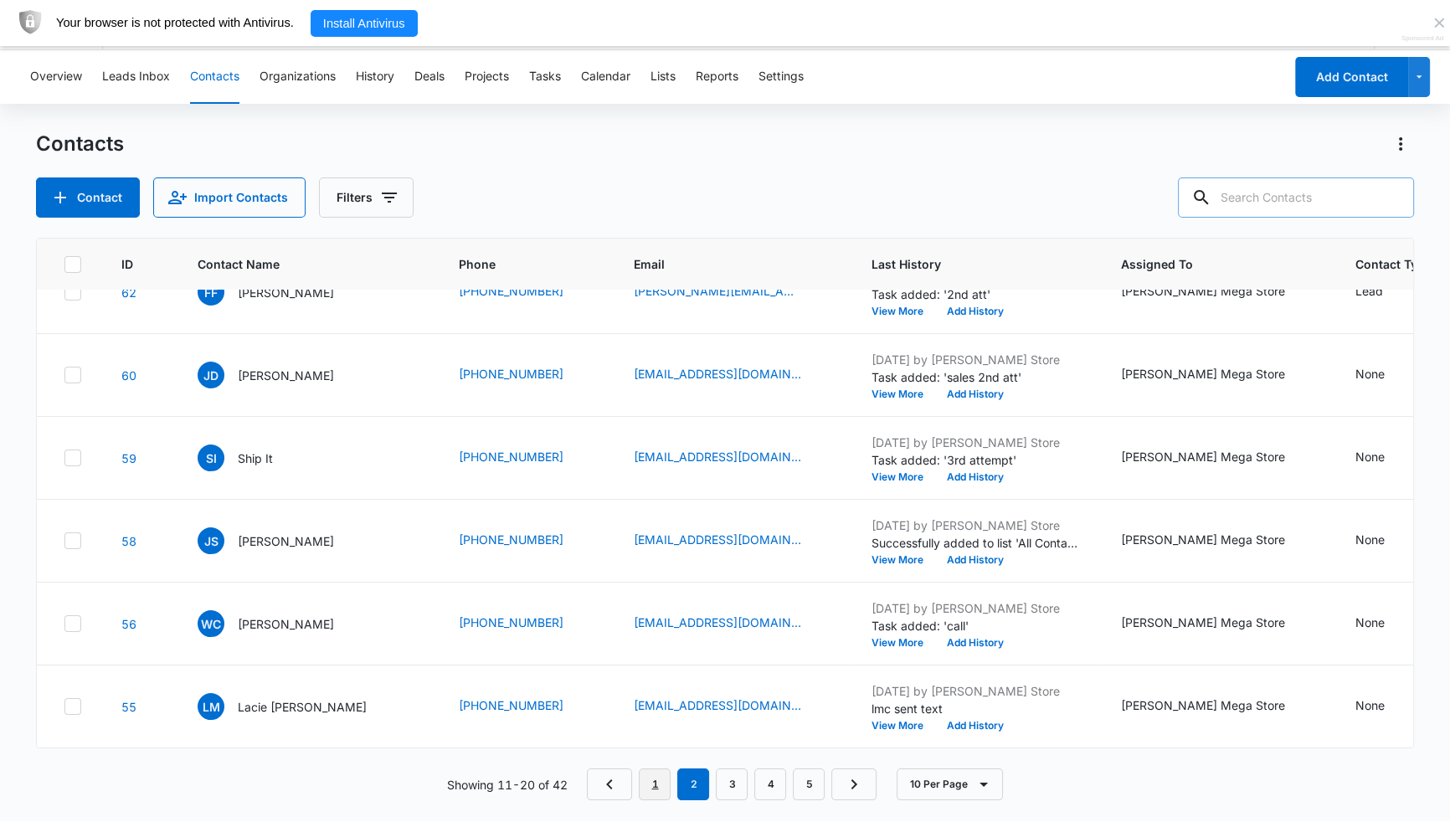
click at [658, 718] on link "1" at bounding box center [655, 785] width 32 height 32
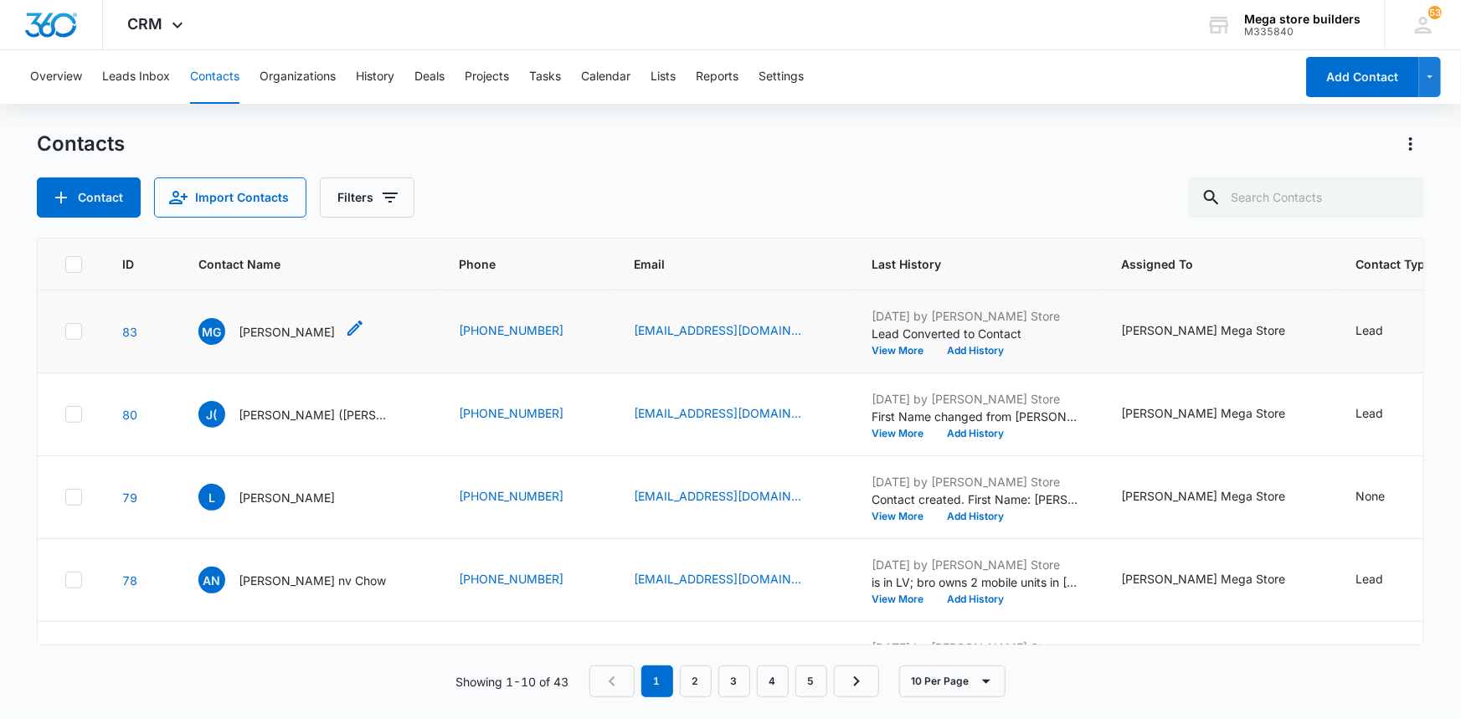
click at [358, 323] on icon "Contact Name - Mawaheb Gerges - Select to Edit Field" at bounding box center [355, 328] width 20 height 20
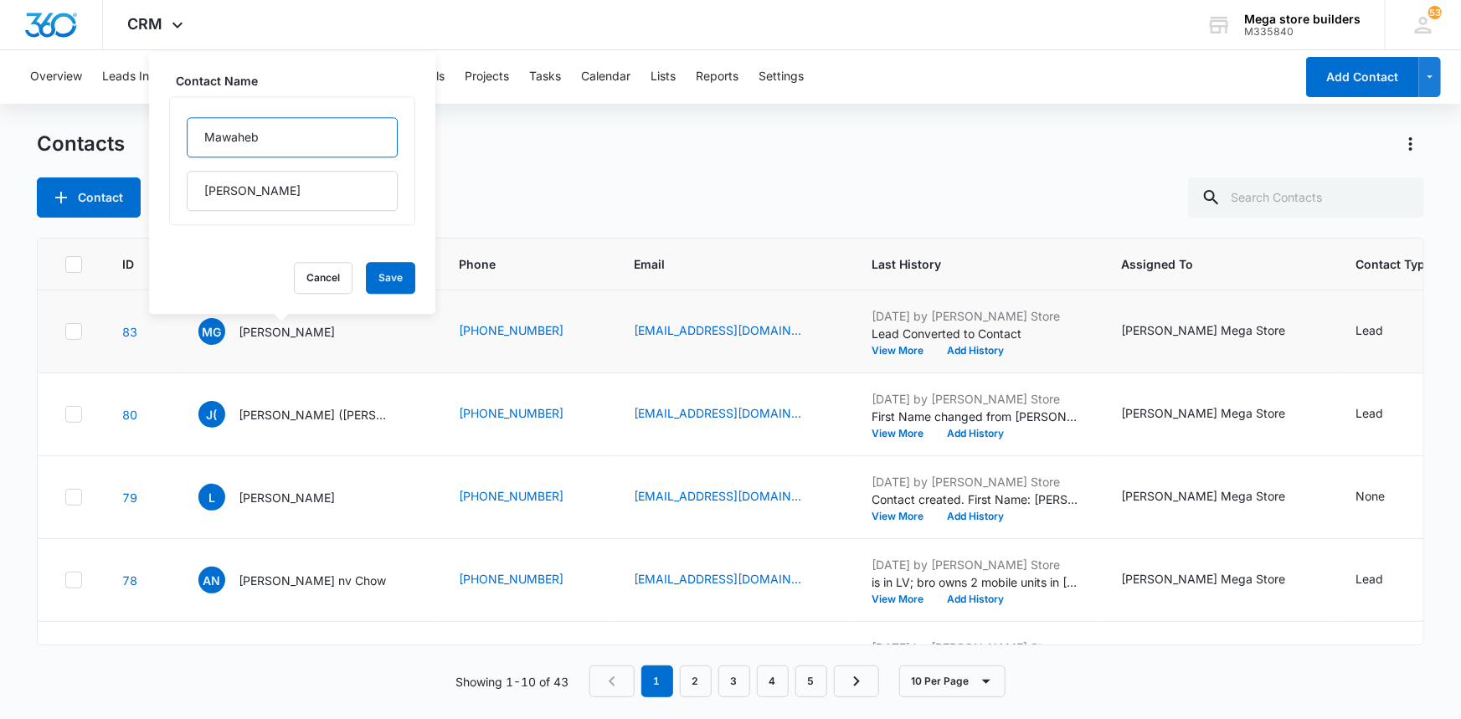
click at [301, 142] on input "Mawaheb" at bounding box center [292, 137] width 211 height 40
type input "Mawaheb tn all"
click at [366, 281] on button "Save" at bounding box center [390, 278] width 49 height 32
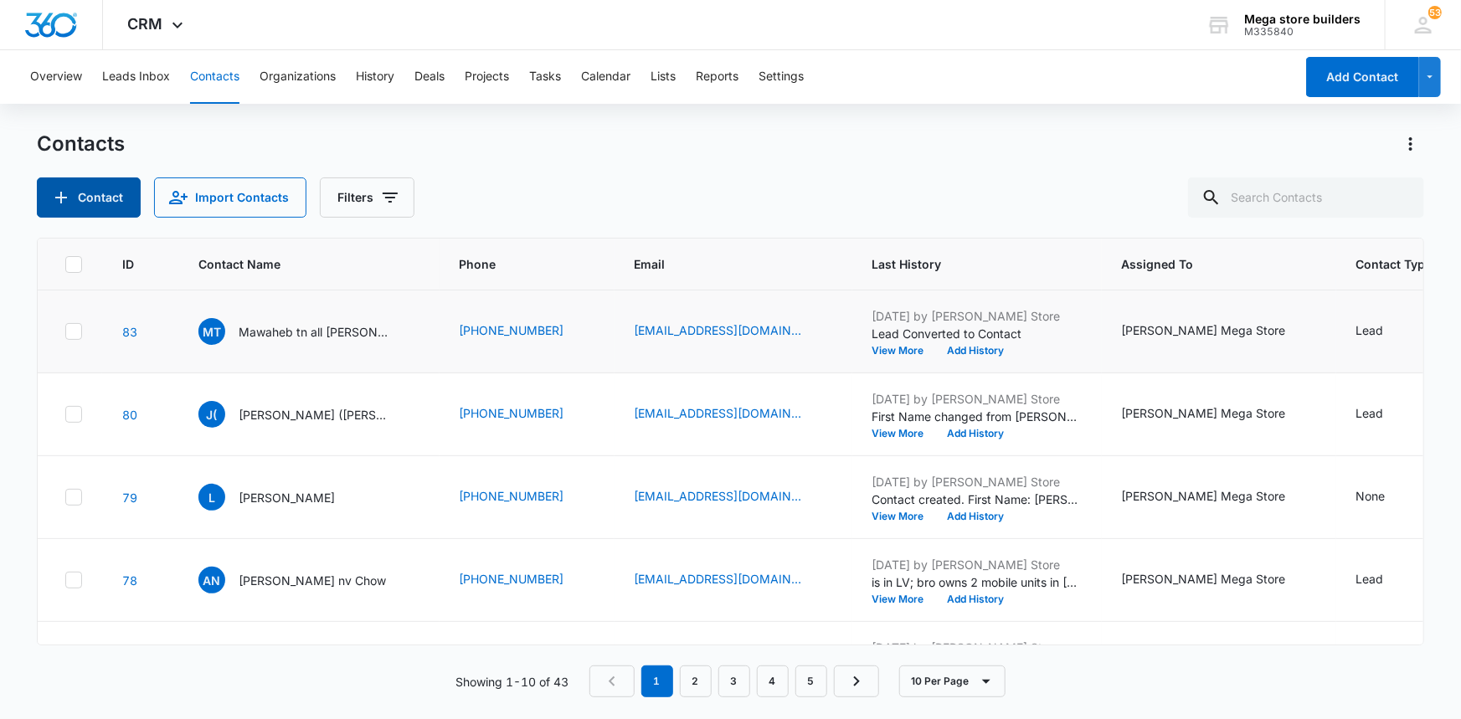
click at [106, 203] on button "Contact" at bounding box center [89, 198] width 104 height 40
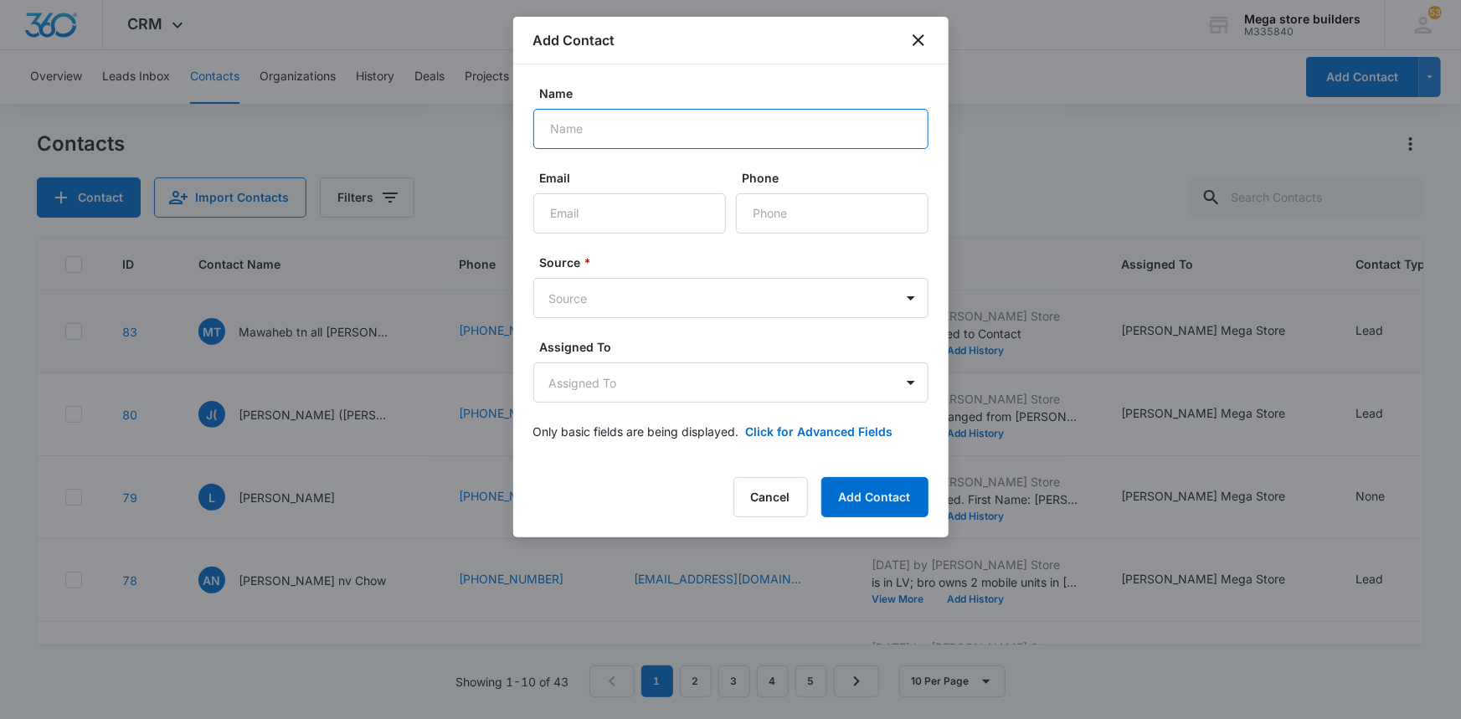
click at [594, 131] on input "Name" at bounding box center [730, 129] width 395 height 40
click at [632, 131] on input "[PERSON_NAME]" at bounding box center [730, 129] width 395 height 40
type input "Tanveer $/PNS oMY"
click at [590, 208] on input "Email" at bounding box center [629, 213] width 193 height 40
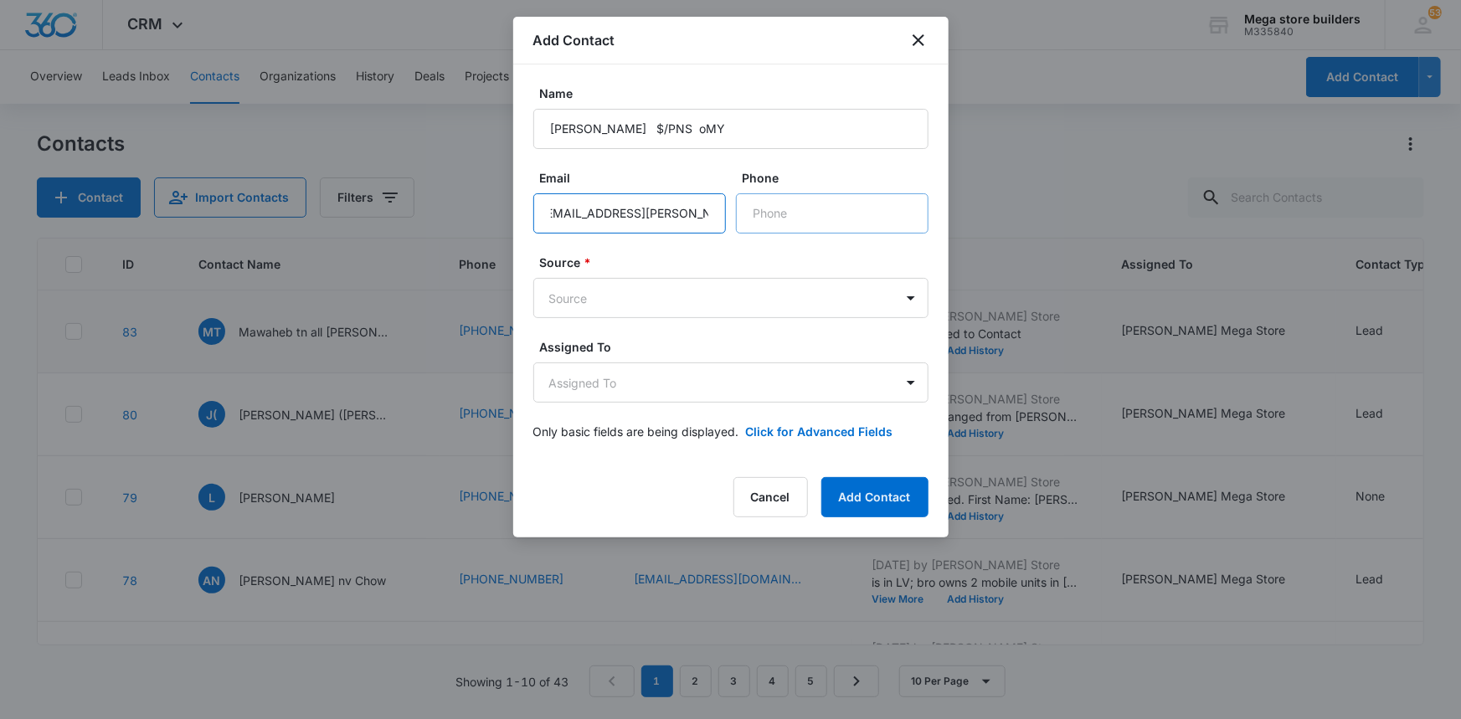
type input "OMY.TANVEER@GMAIL..COM"
click at [808, 221] on input "Phone" at bounding box center [832, 213] width 193 height 40
type input "1 (213) 218-5939"
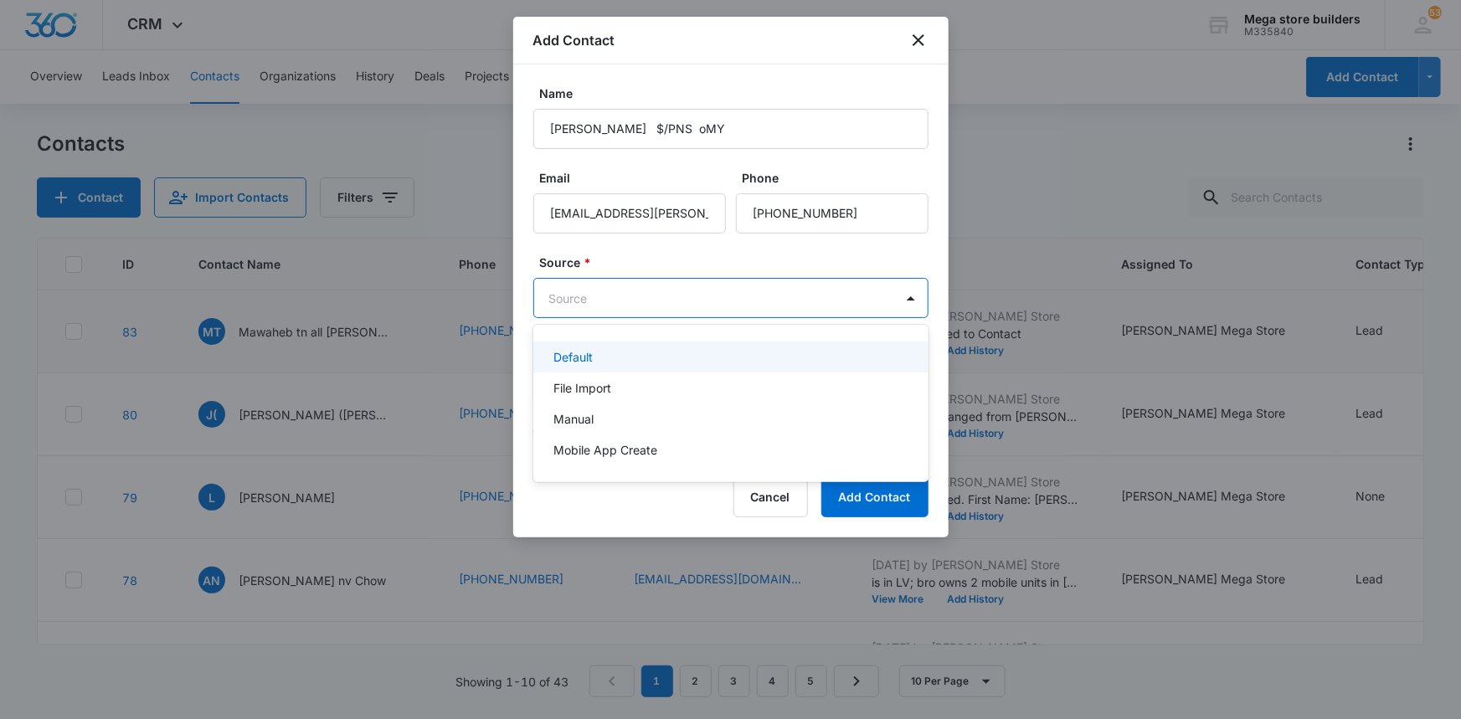
click at [606, 298] on body "CRM Apps Reputation Forms CRM Email Social Content Ads Intelligence Files Brand…" at bounding box center [730, 359] width 1461 height 719
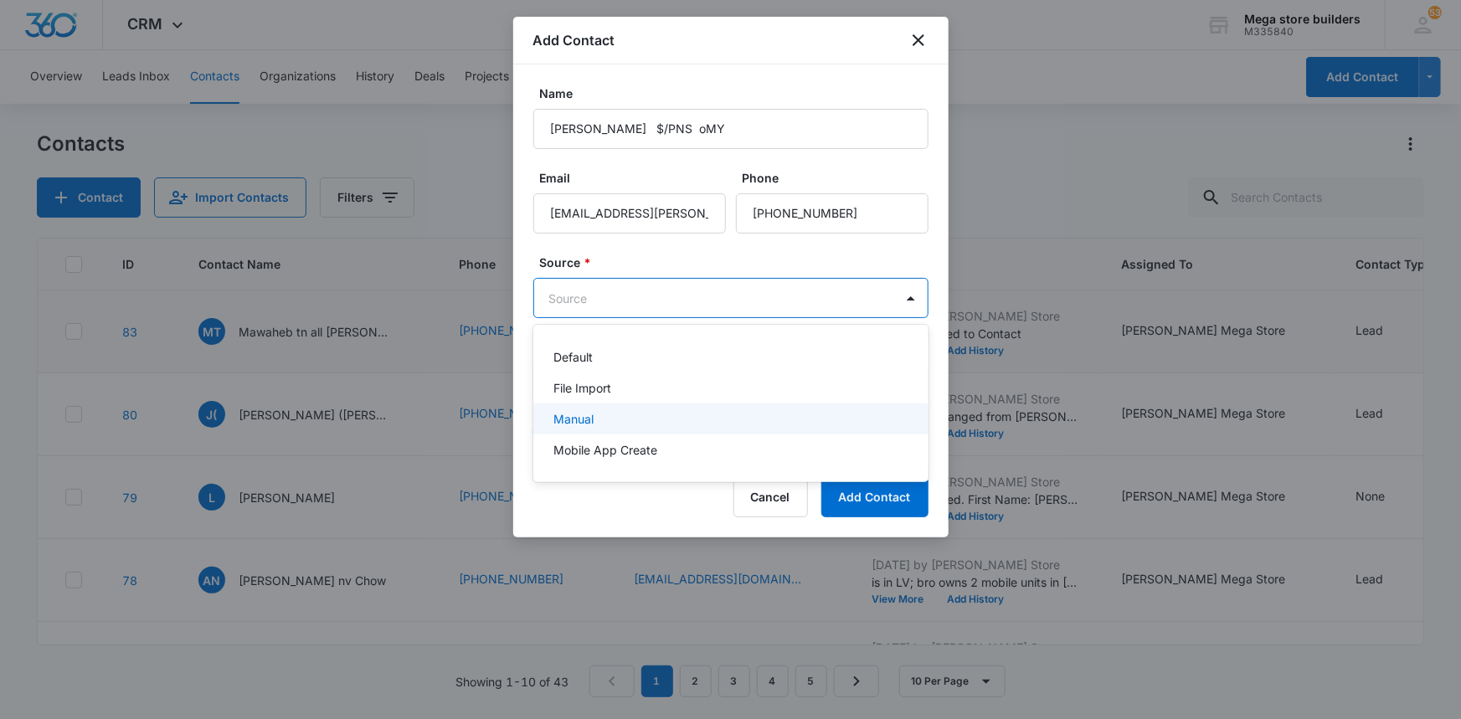
click at [589, 418] on p "Manual" at bounding box center [573, 419] width 40 height 18
click at [624, 284] on body "CRM Apps Reputation Forms CRM Email Social Content Ads Intelligence Files Brand…" at bounding box center [730, 359] width 1461 height 719
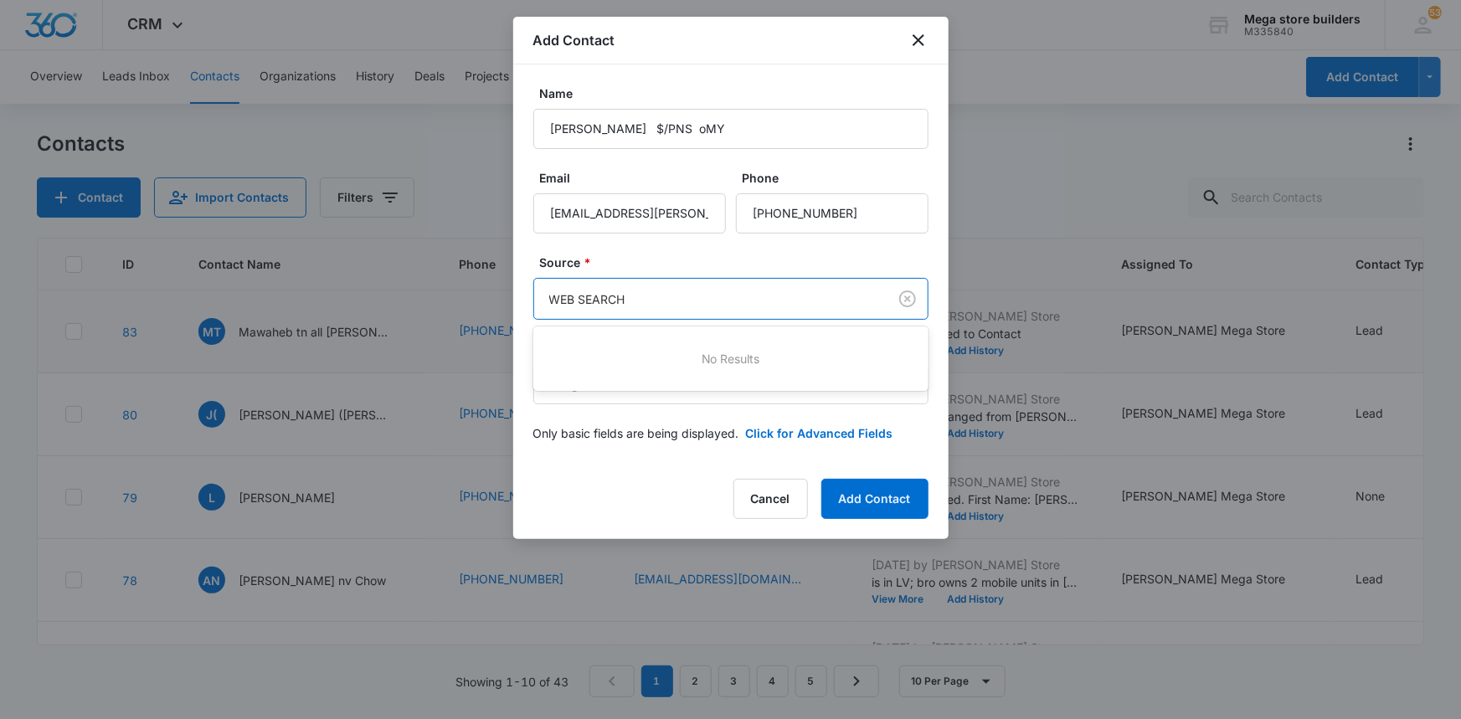
click at [1025, 246] on div at bounding box center [730, 359] width 1461 height 719
type input "WEB SEARCH"
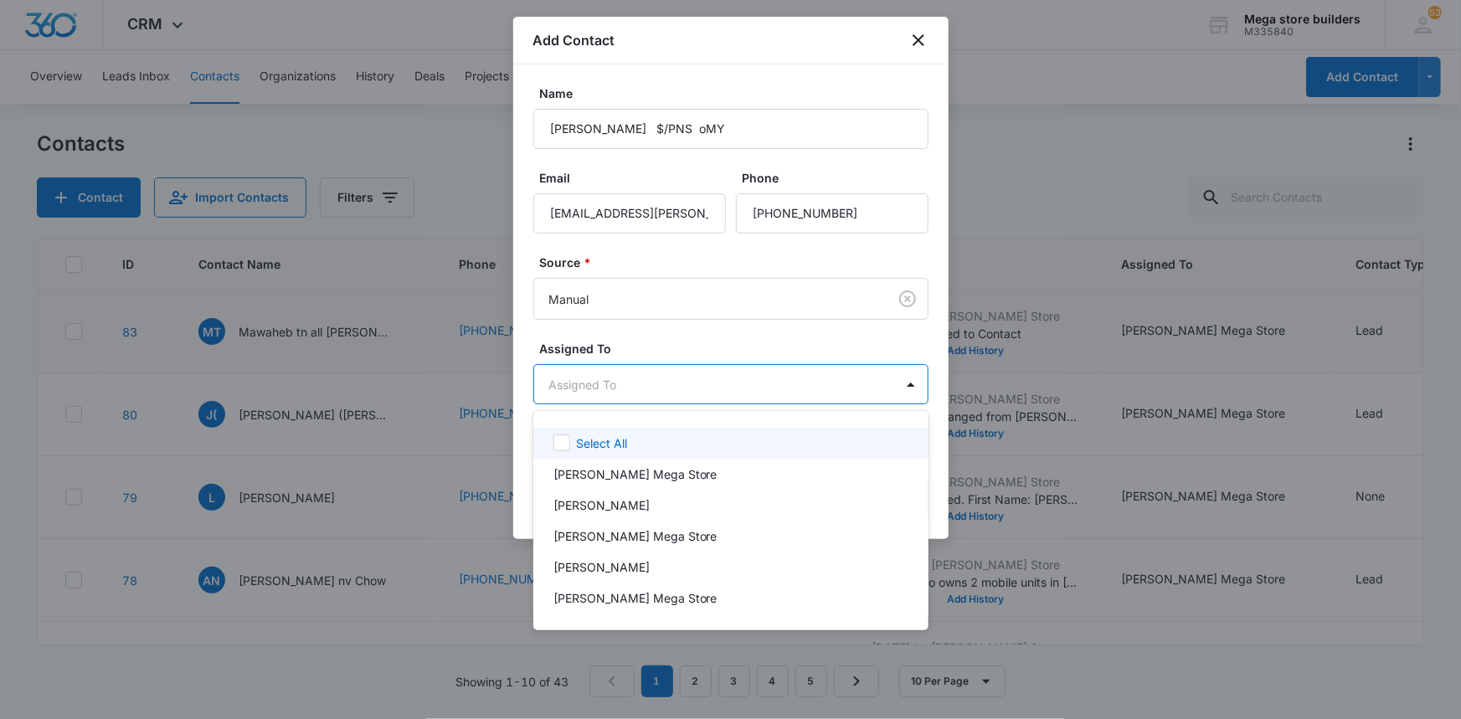
click at [671, 378] on body "CRM Apps Reputation Forms CRM Email Social Content Ads Intelligence Files Brand…" at bounding box center [730, 359] width 1461 height 719
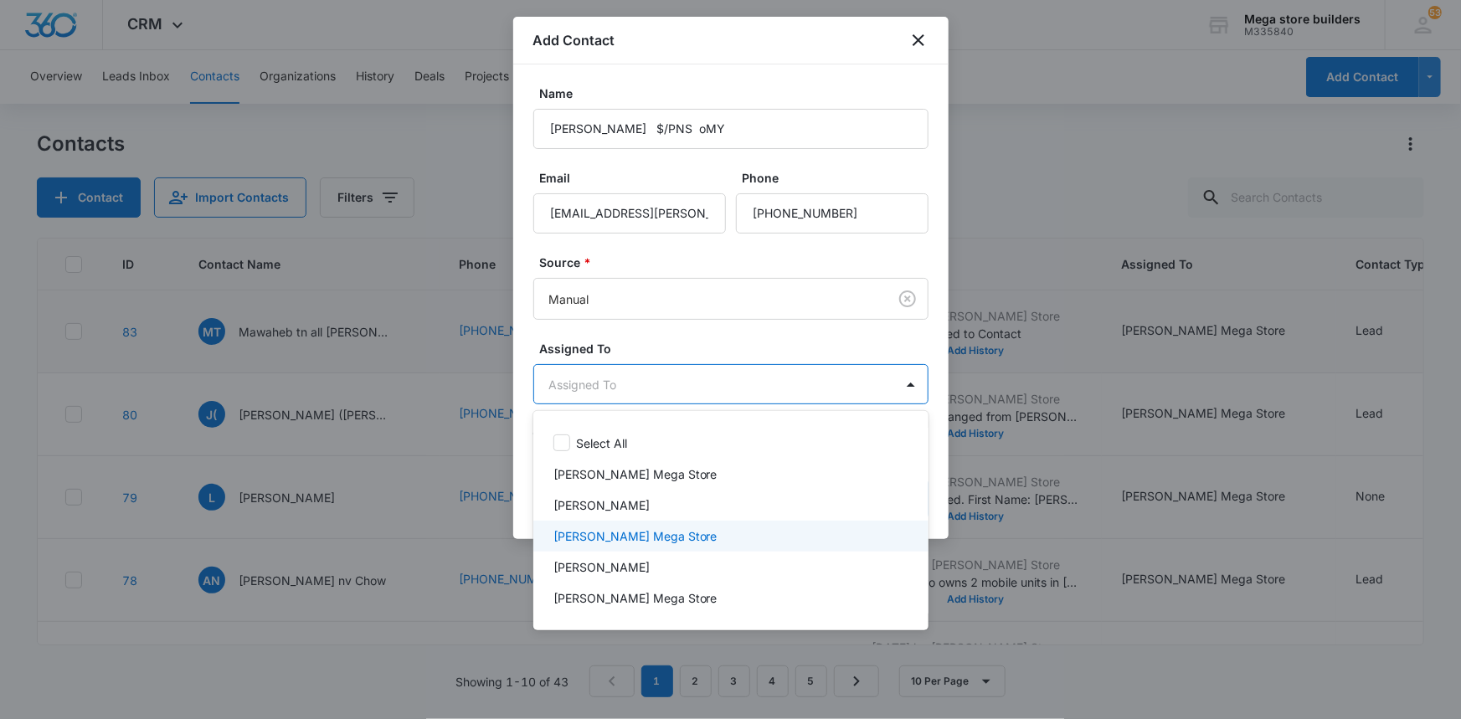
click at [638, 538] on p "[PERSON_NAME] Mega Store" at bounding box center [635, 536] width 164 height 18
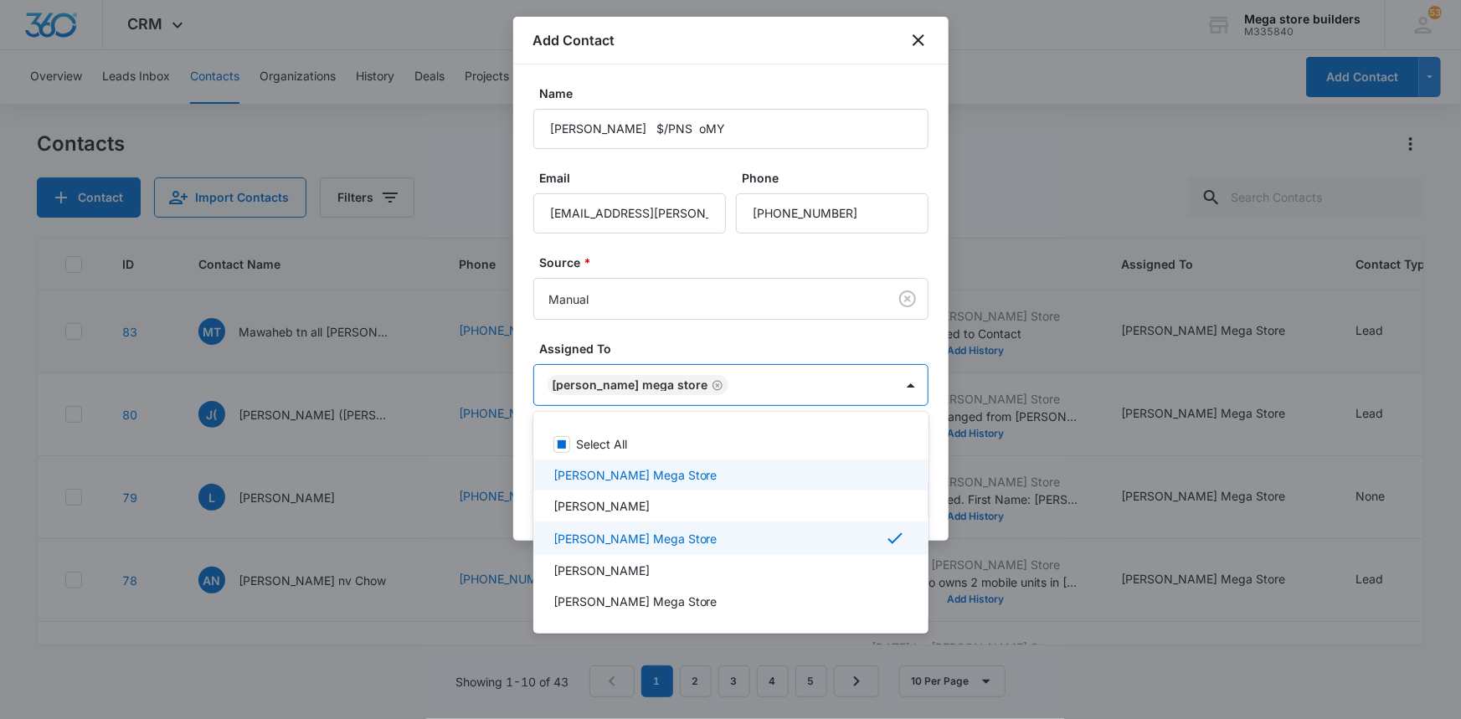
click at [969, 461] on div at bounding box center [730, 359] width 1461 height 719
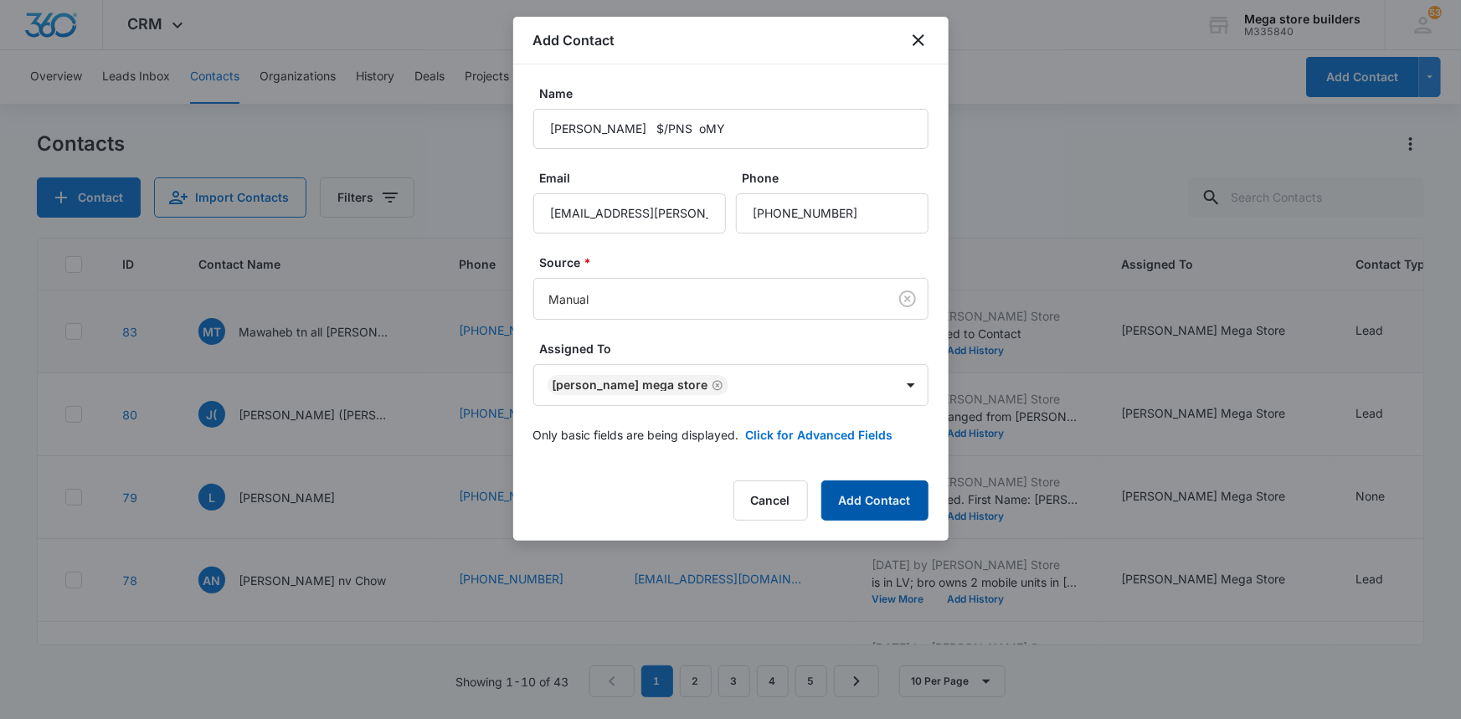
click at [884, 495] on button "Add Contact" at bounding box center [874, 501] width 107 height 40
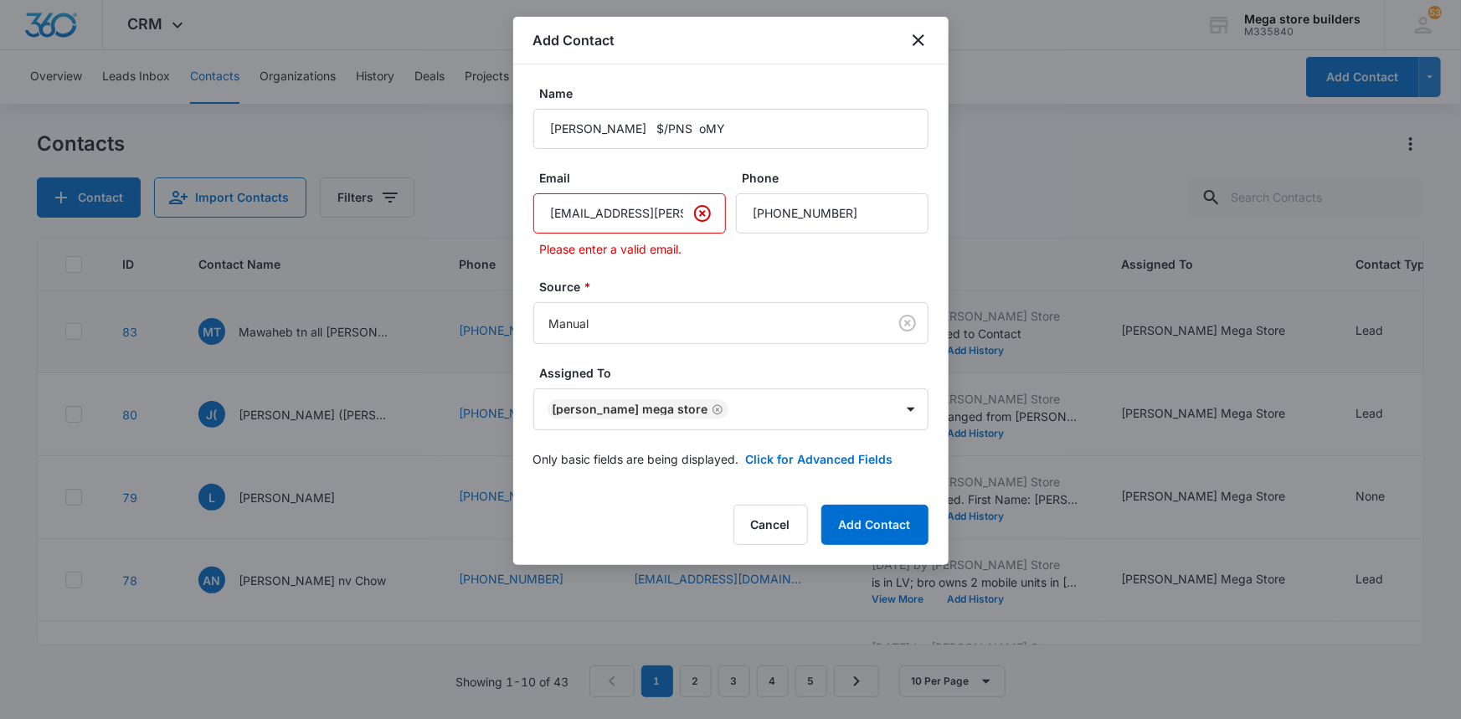
click at [682, 219] on input "OMY.TANVEER@GMAIL..COM" at bounding box center [629, 213] width 193 height 40
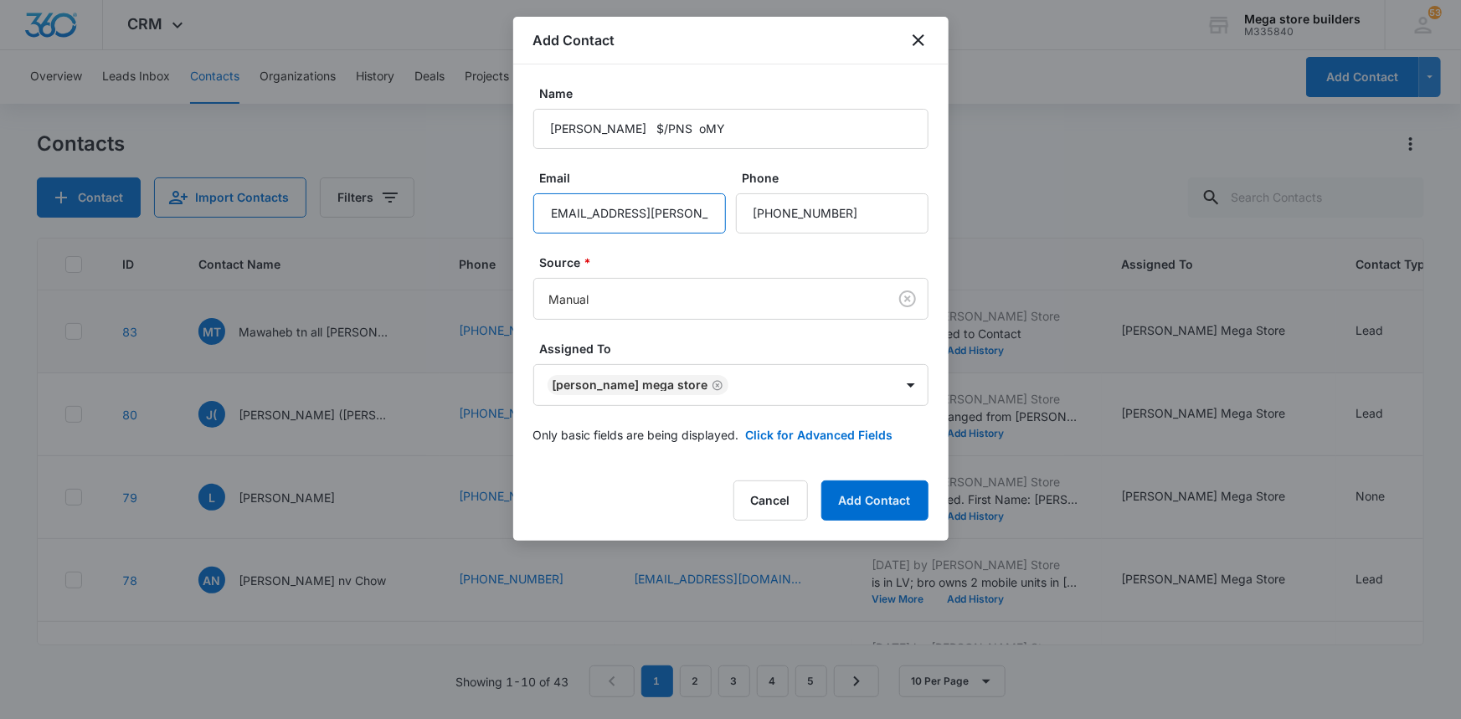
type input "OMY.TANVEER@GMAIL.com..COM"
click at [426, 497] on div at bounding box center [730, 359] width 1461 height 719
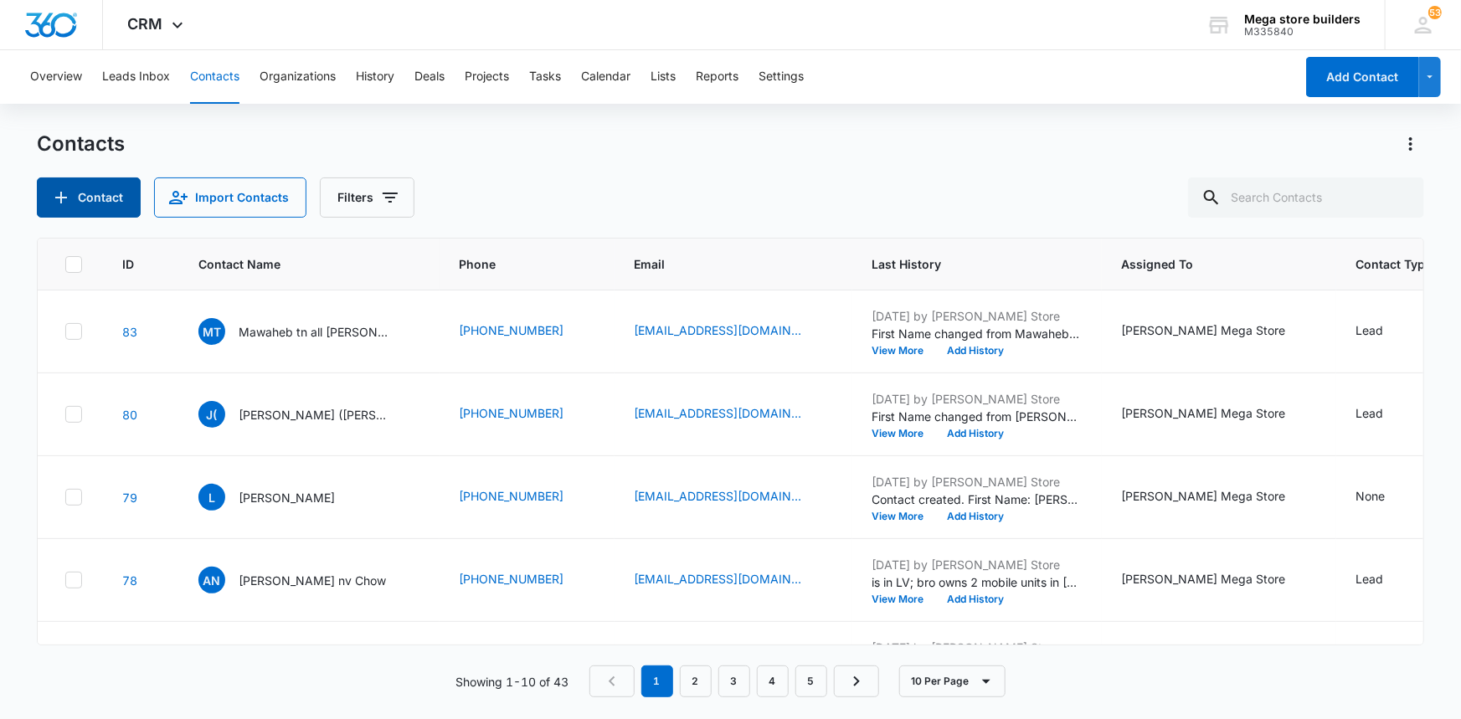
click at [100, 196] on button "Contact" at bounding box center [89, 198] width 104 height 40
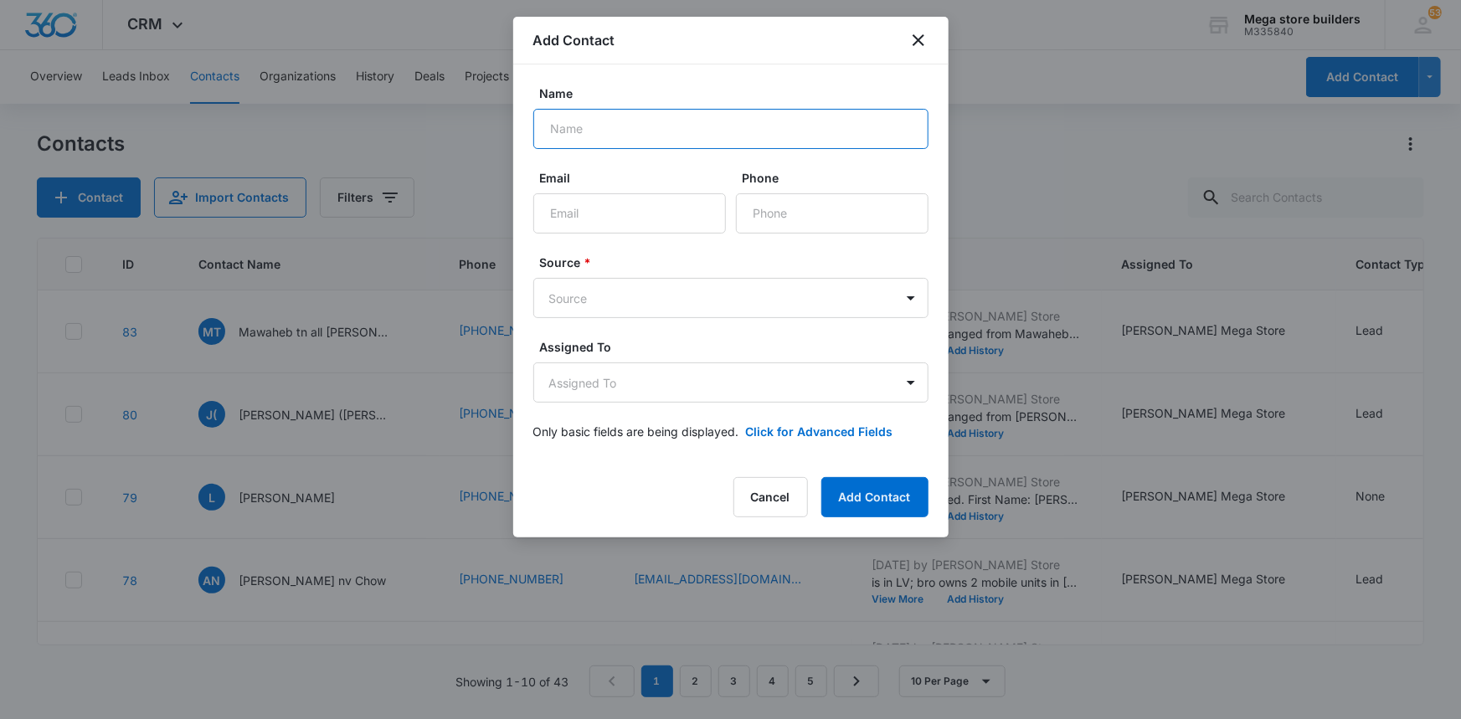
click at [610, 131] on input "Name" at bounding box center [730, 129] width 395 height 40
type input "[PERSON_NAME] $-pns Omy"
type input "[EMAIL_ADDRESS][PERSON_NAME][DOMAIN_NAME]"
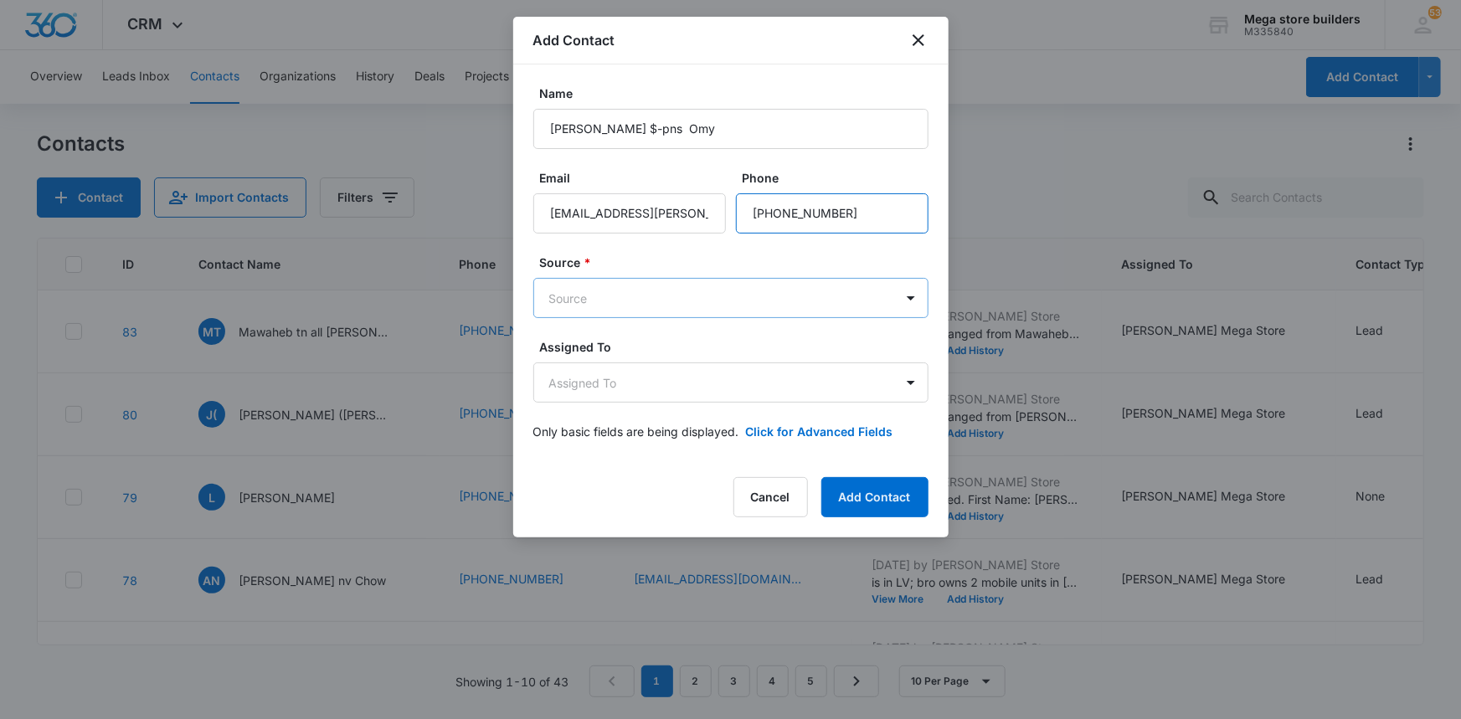
type input "[PHONE_NUMBER]"
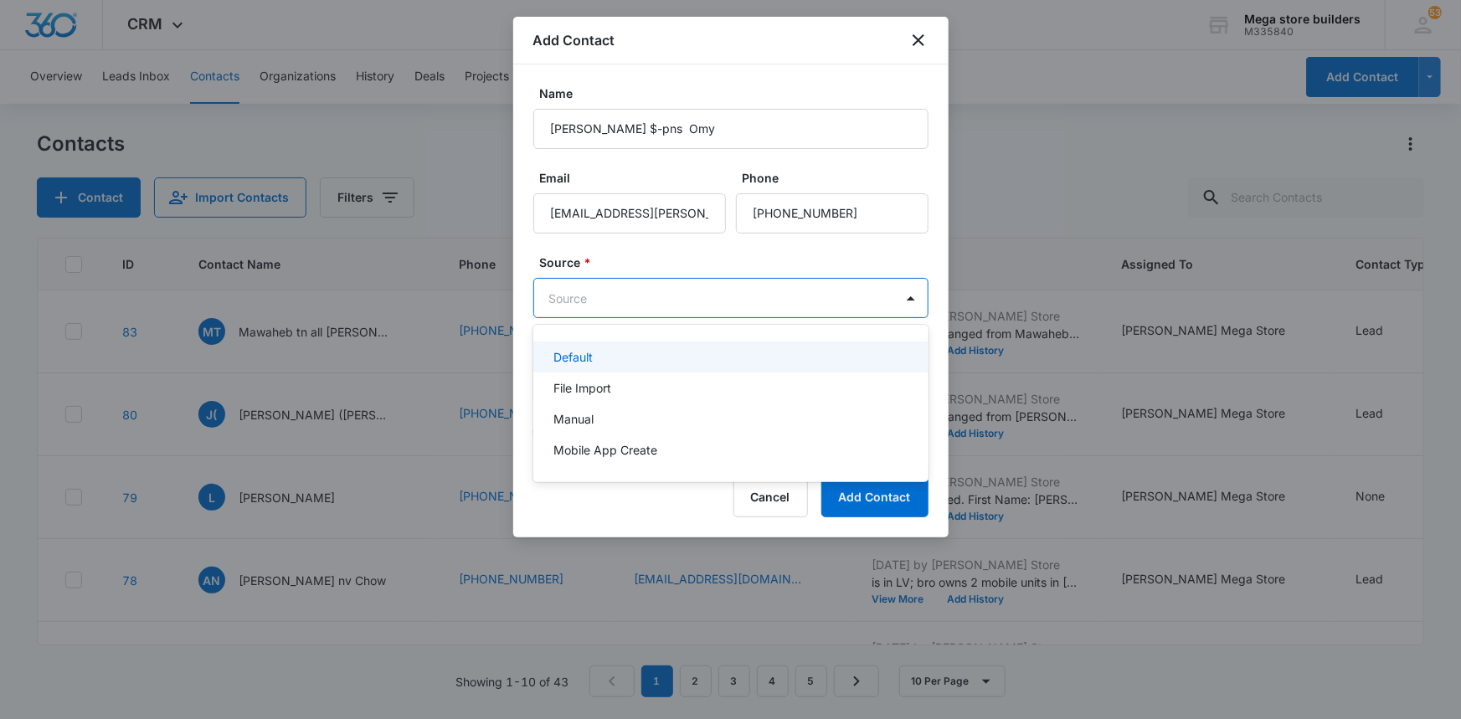
click at [587, 294] on body "CRM Apps Reputation Forms CRM Email Social Content Ads Intelligence Files Brand…" at bounding box center [730, 359] width 1461 height 719
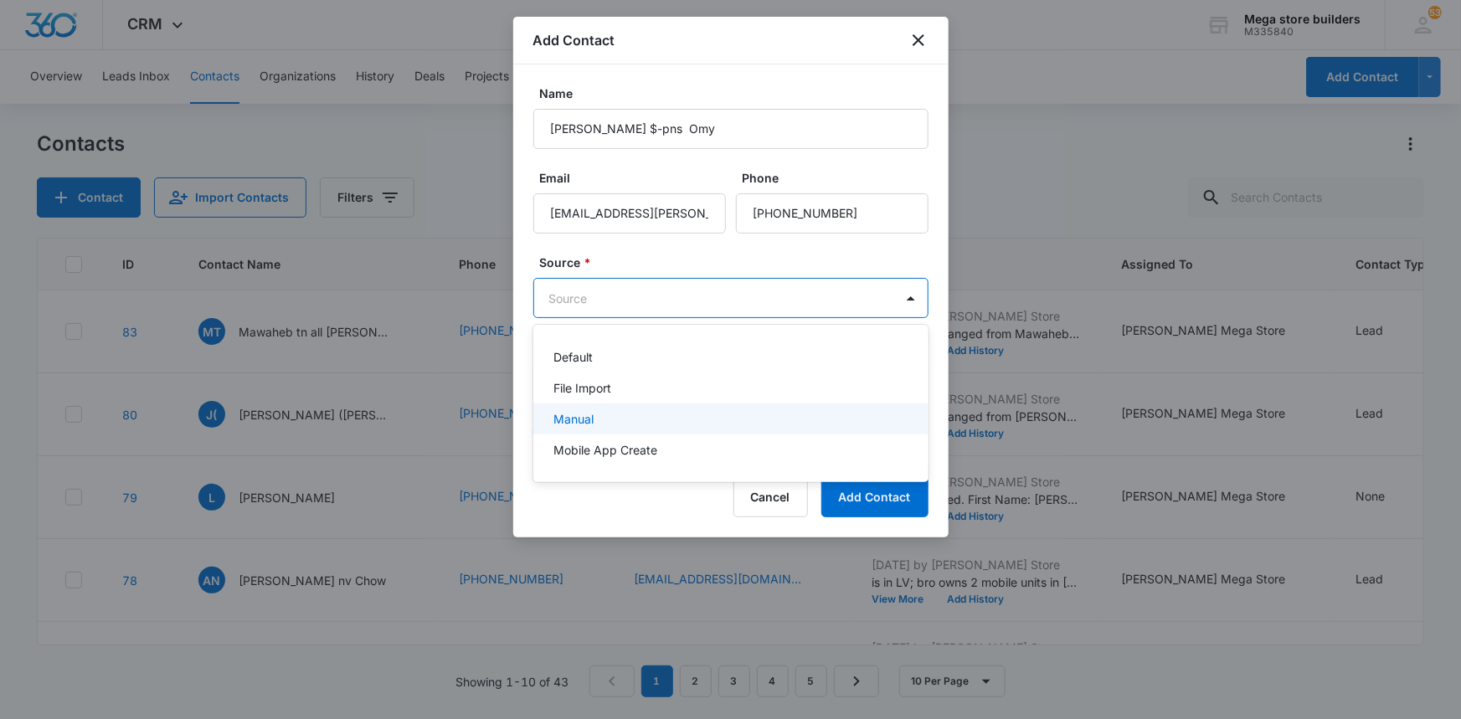
click at [585, 414] on p "Manual" at bounding box center [573, 419] width 40 height 18
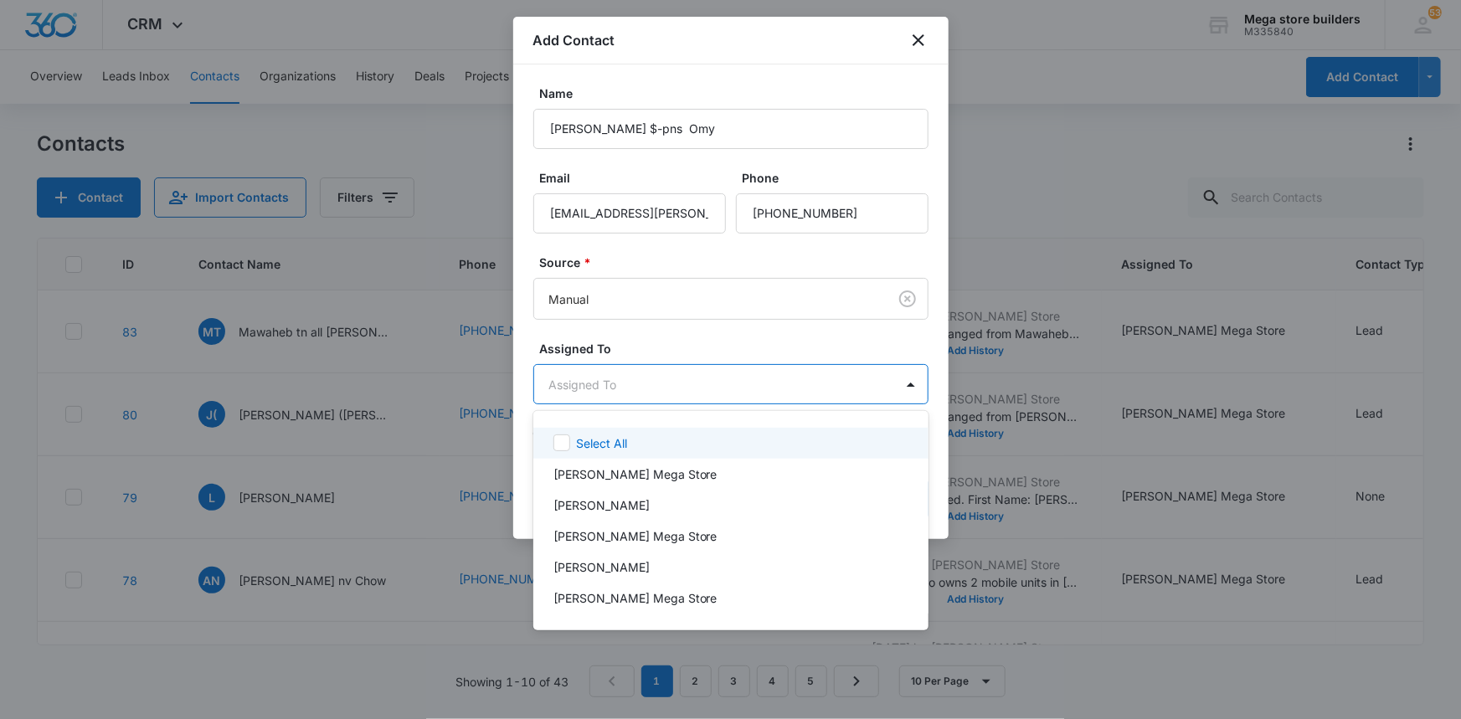
click at [628, 384] on body "CRM Apps Reputation Forms CRM Email Social Content Ads Intelligence Files Brand…" at bounding box center [730, 359] width 1461 height 719
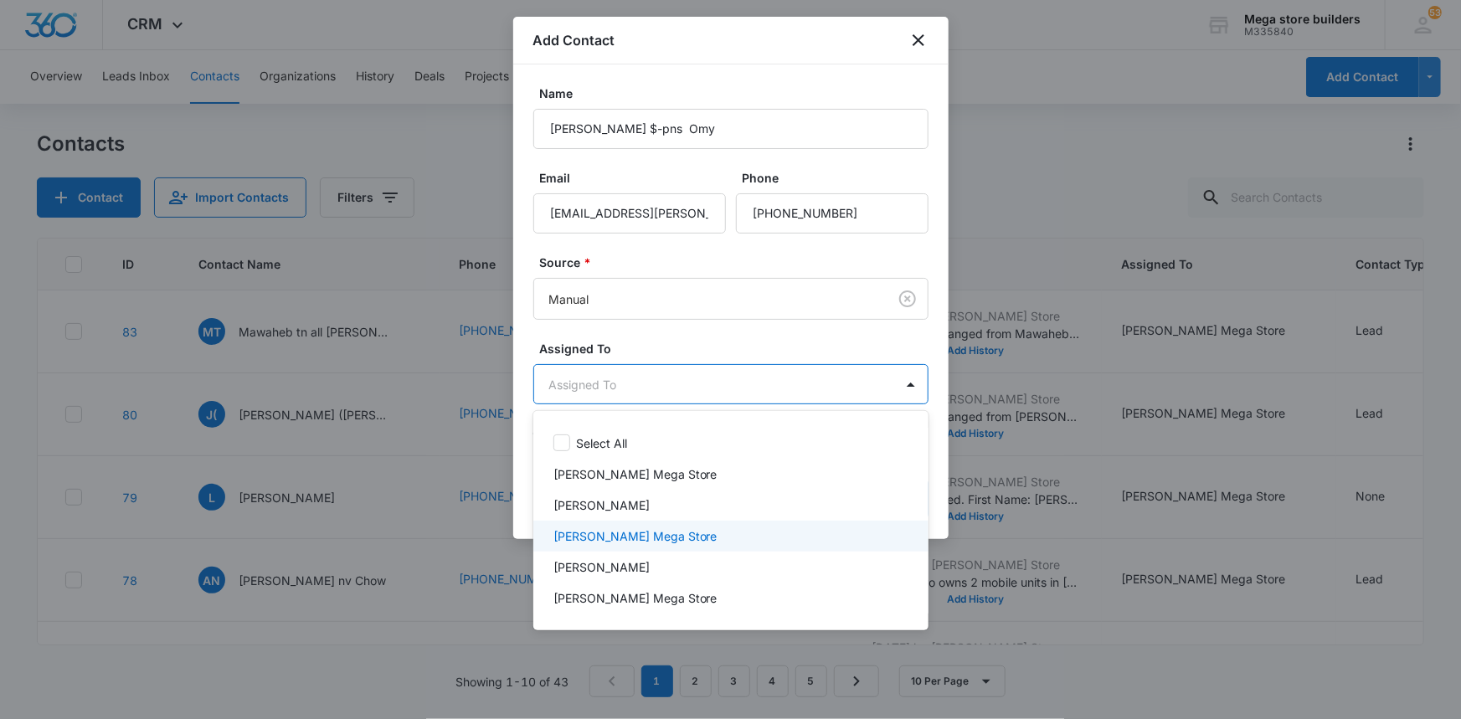
click at [594, 535] on p "[PERSON_NAME] Mega Store" at bounding box center [635, 536] width 164 height 18
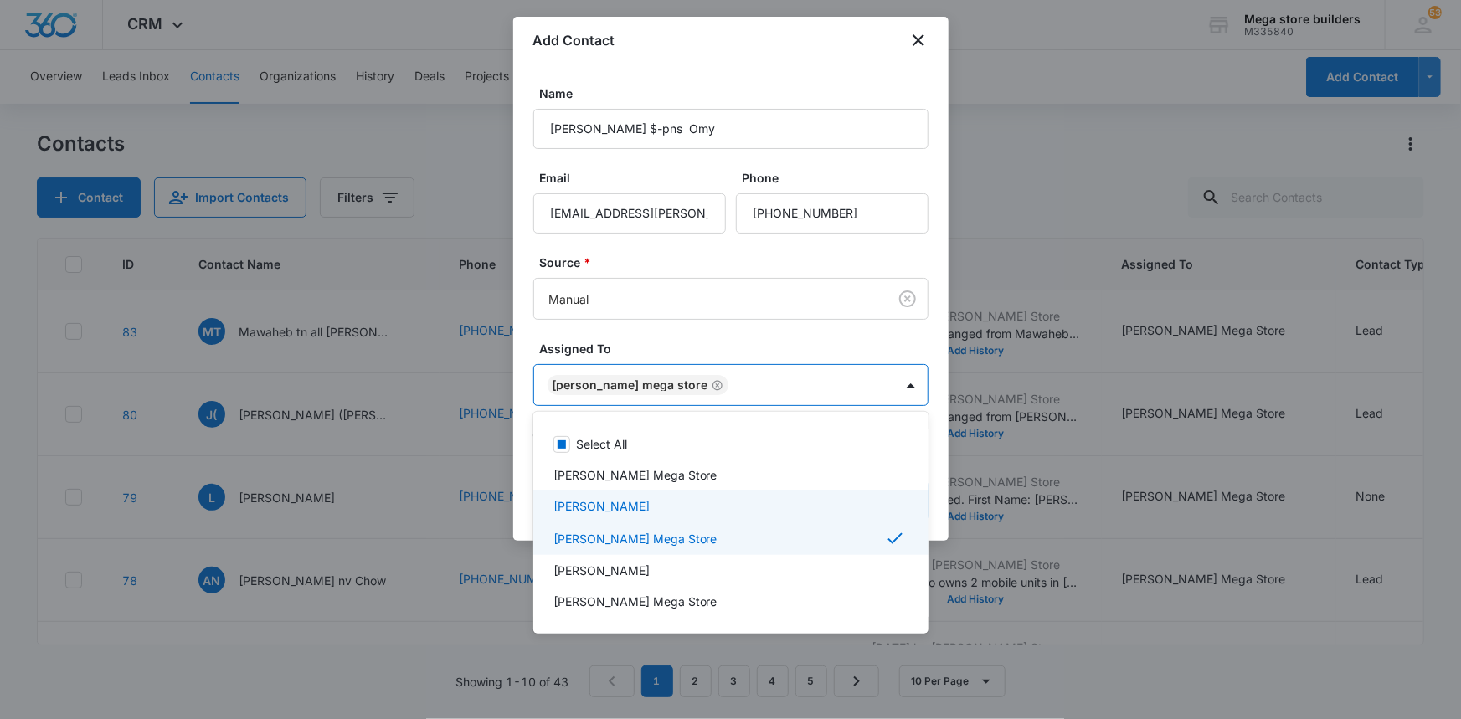
click at [1017, 510] on div at bounding box center [730, 359] width 1461 height 719
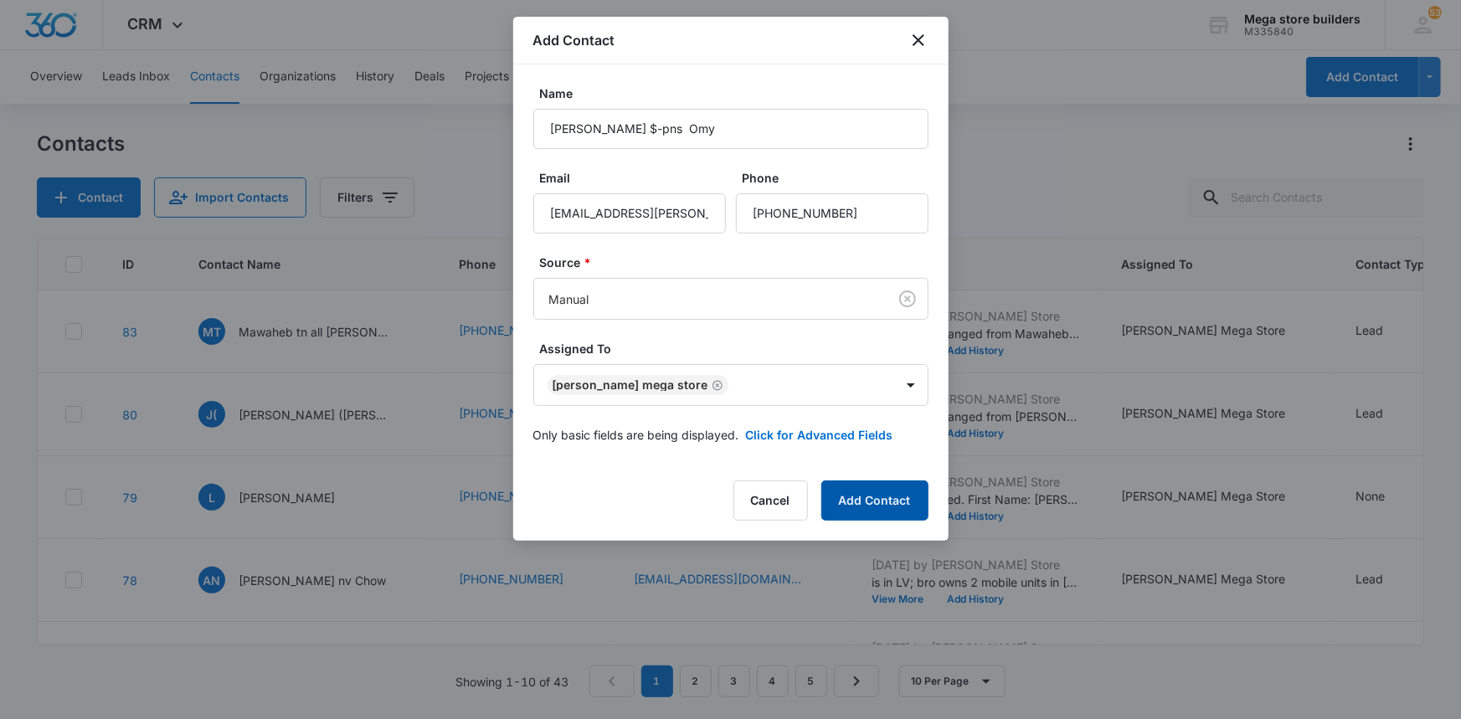
click at [868, 502] on button "Add Contact" at bounding box center [874, 501] width 107 height 40
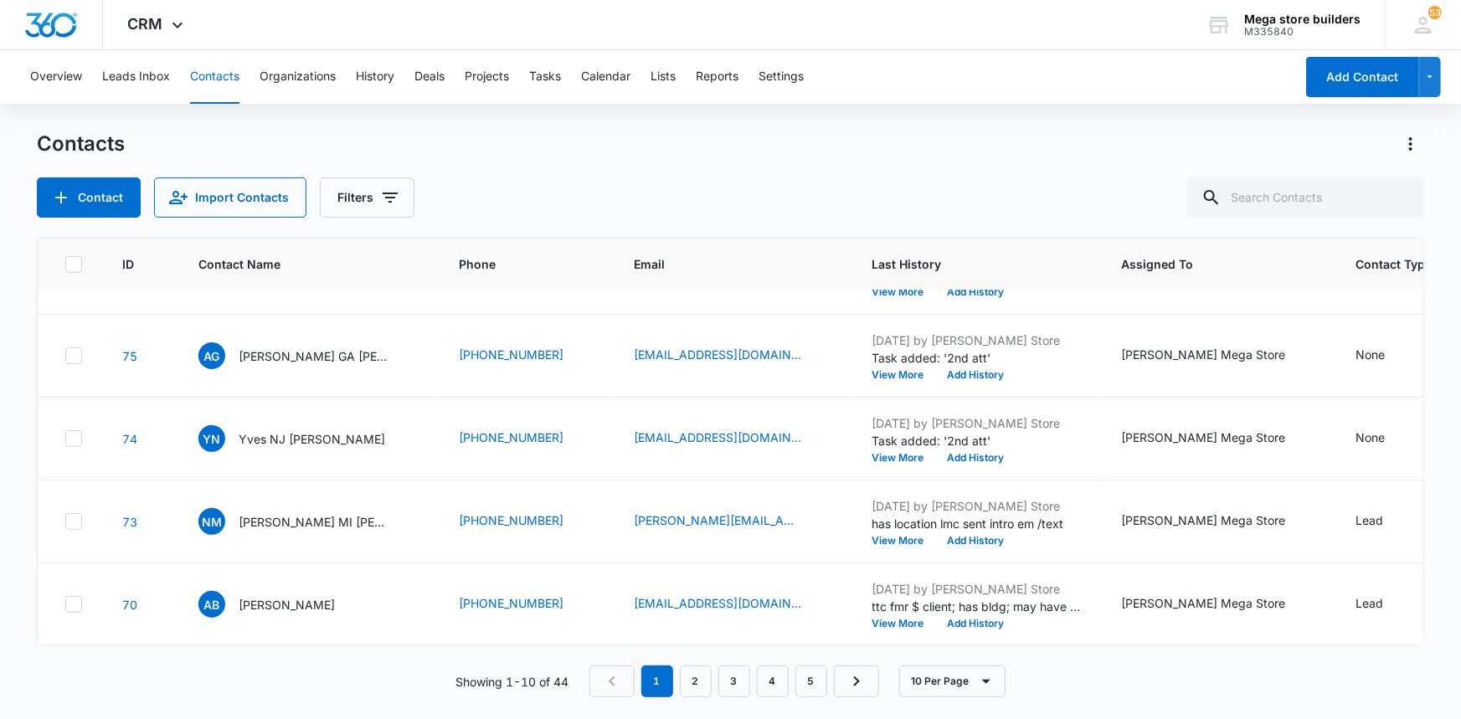
scroll to position [484, 0]
click at [688, 677] on link "2" at bounding box center [696, 682] width 32 height 32
click at [736, 689] on link "3" at bounding box center [738, 682] width 32 height 32
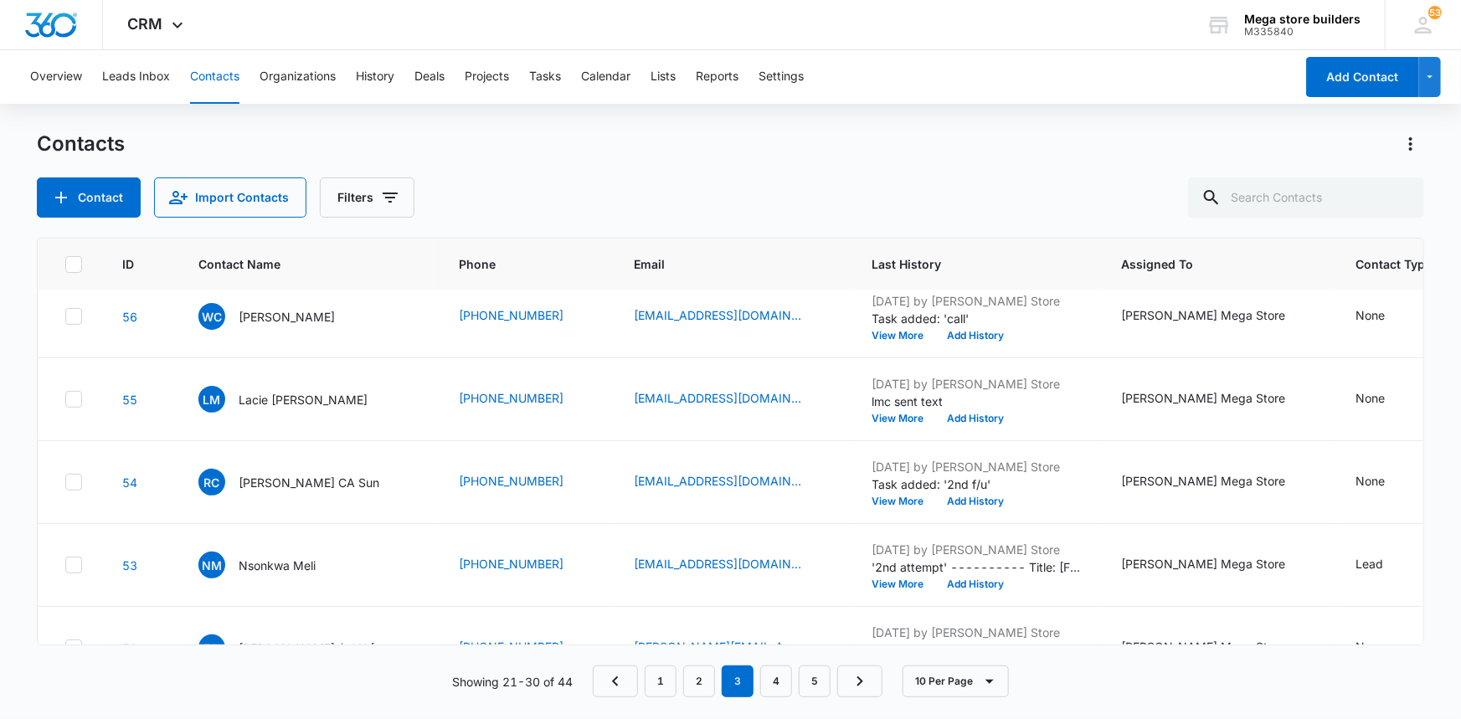
scroll to position [0, 0]
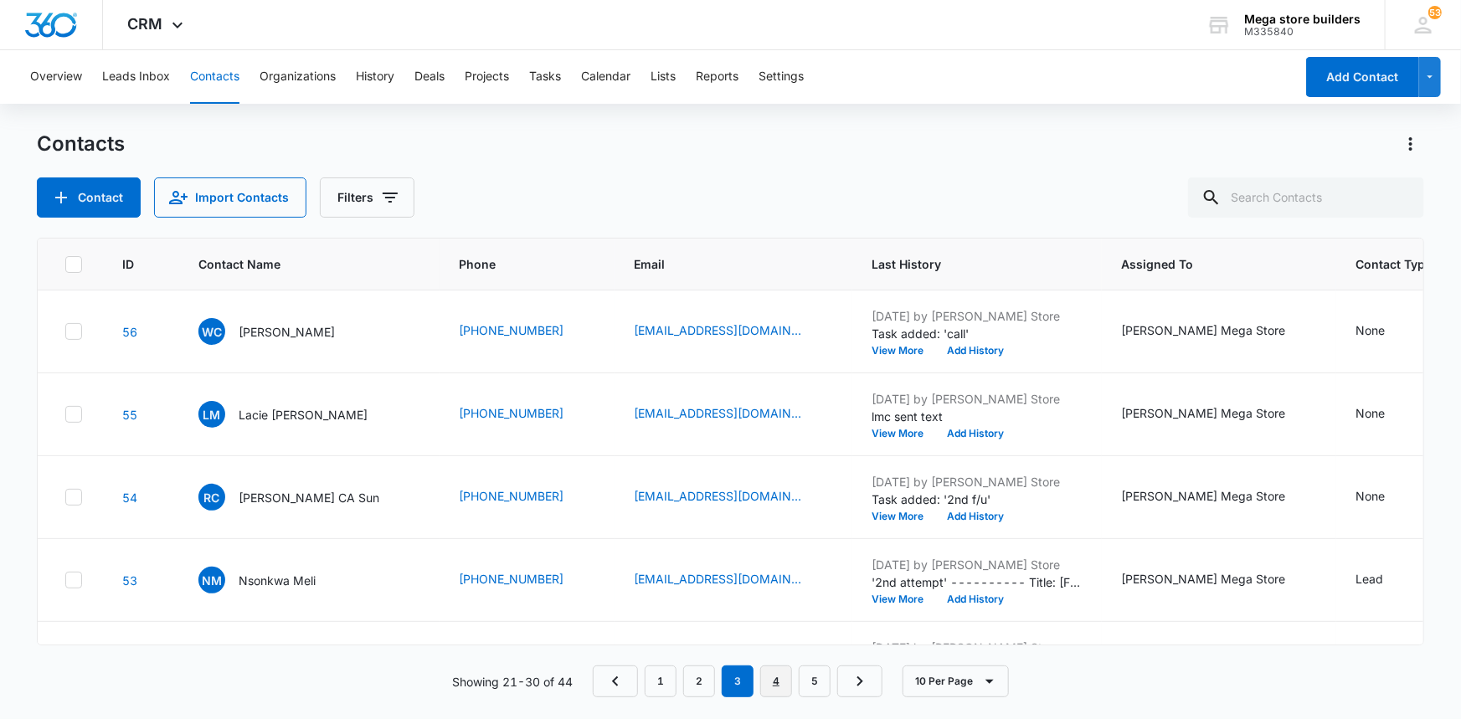
drag, startPoint x: 785, startPoint y: 683, endPoint x: 771, endPoint y: 668, distance: 20.7
click at [785, 683] on link "4" at bounding box center [776, 682] width 32 height 32
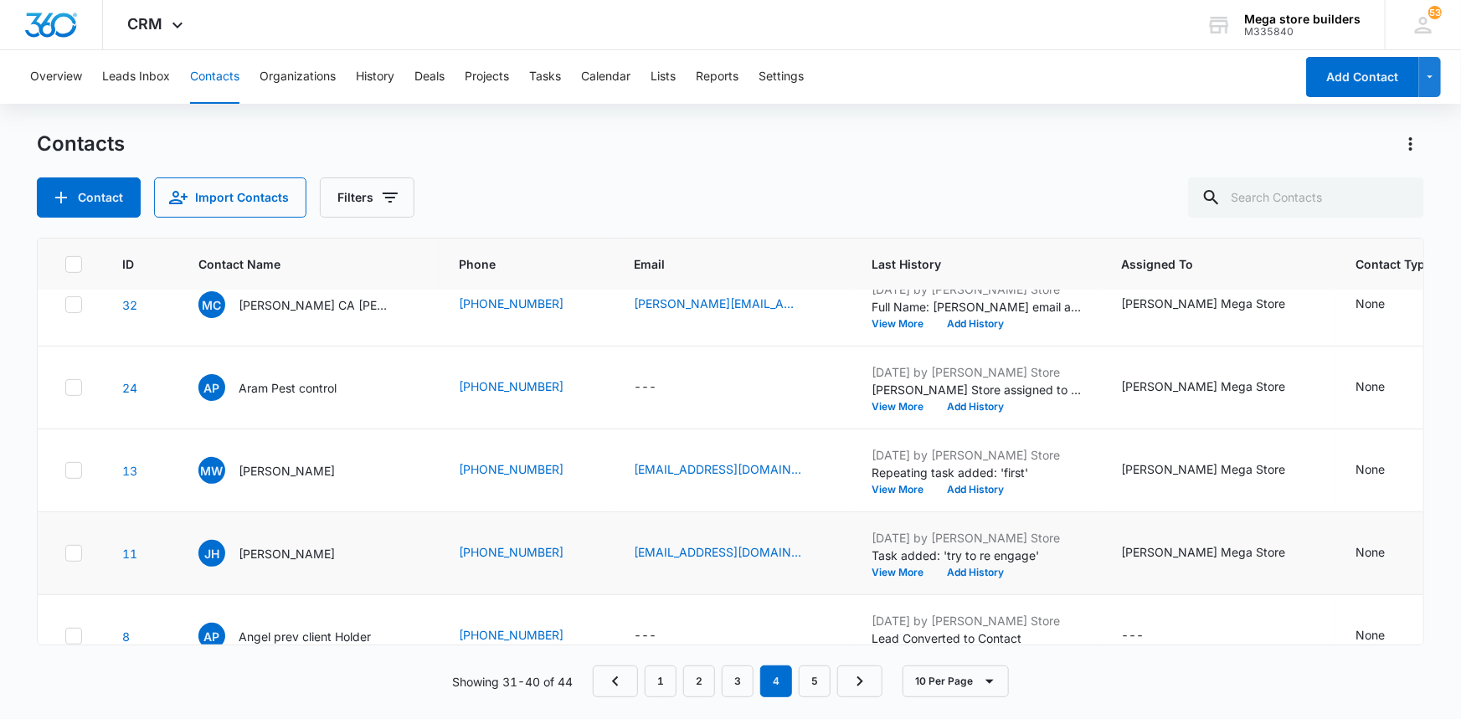
scroll to position [256, 0]
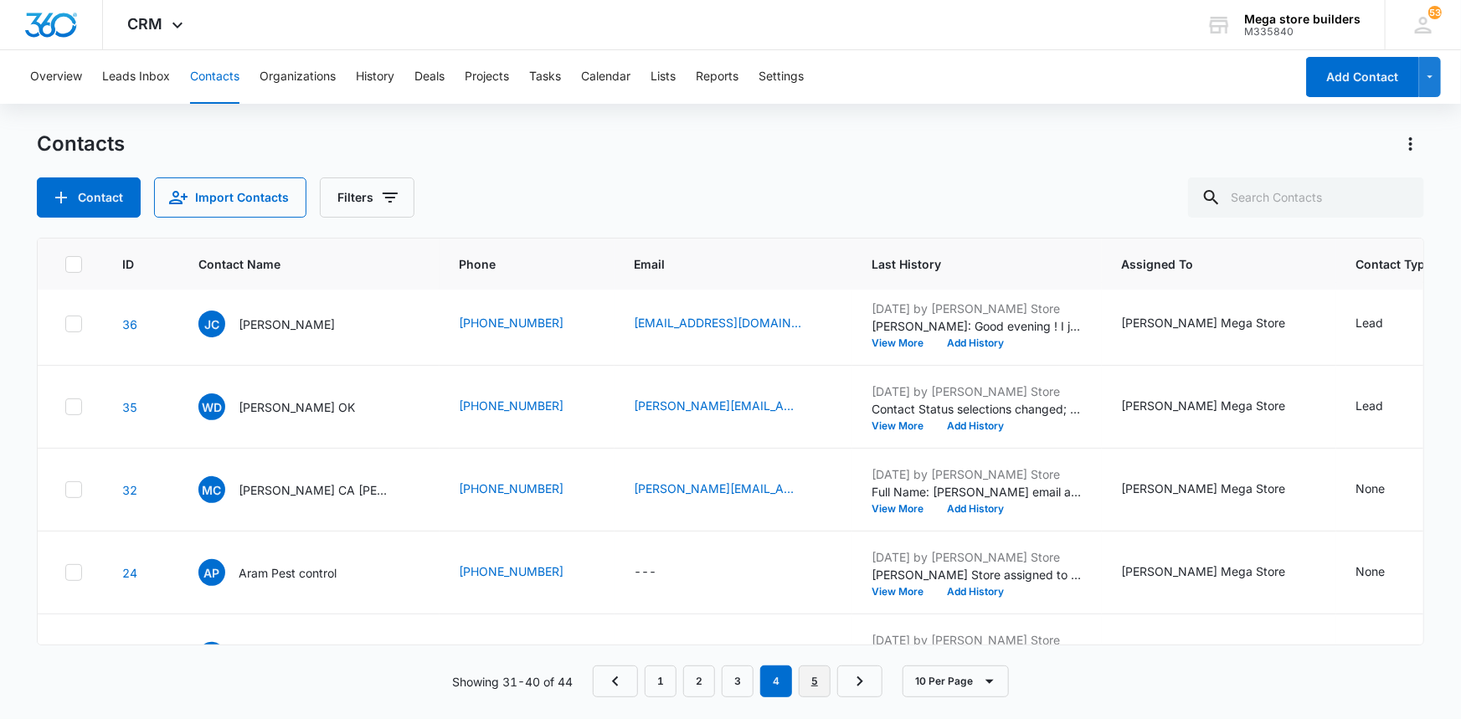
click at [812, 678] on link "5" at bounding box center [815, 682] width 32 height 32
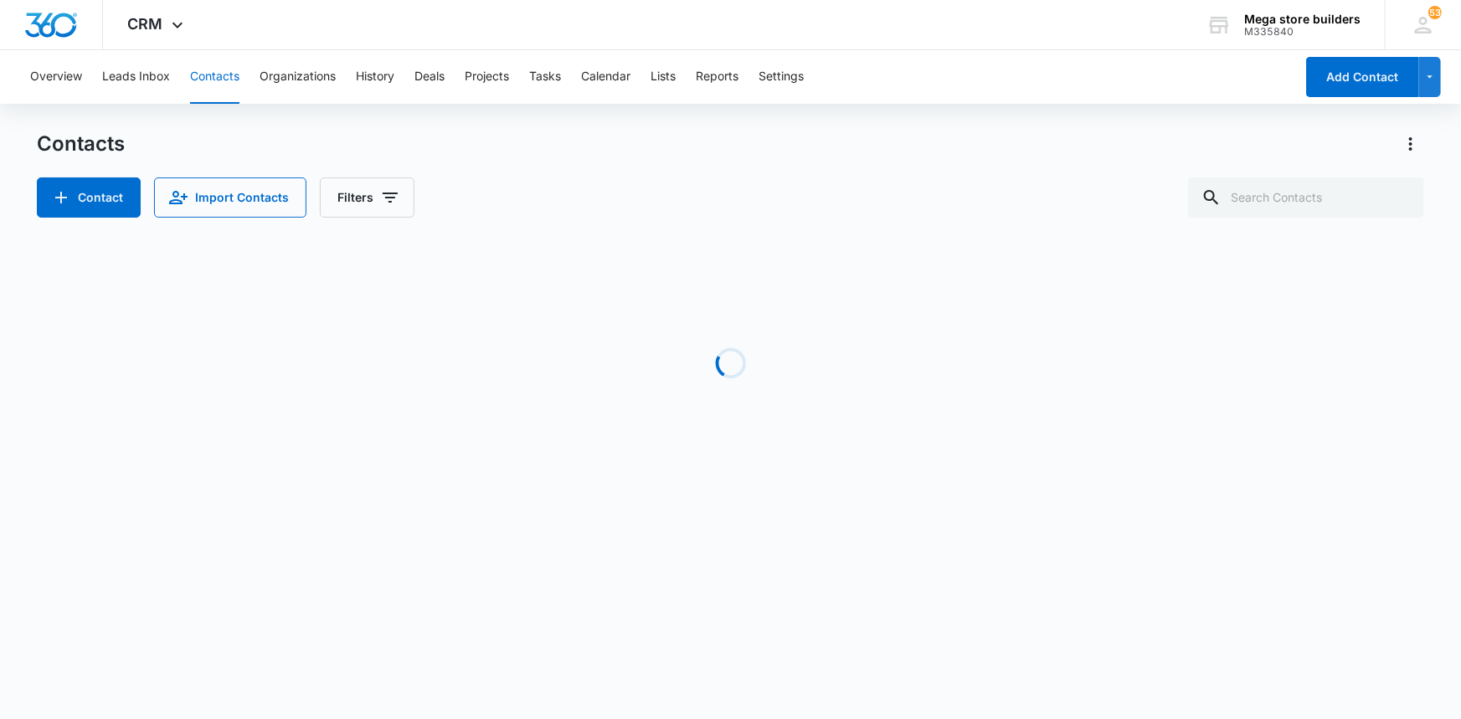
scroll to position [0, 0]
